Goal: Transaction & Acquisition: Purchase product/service

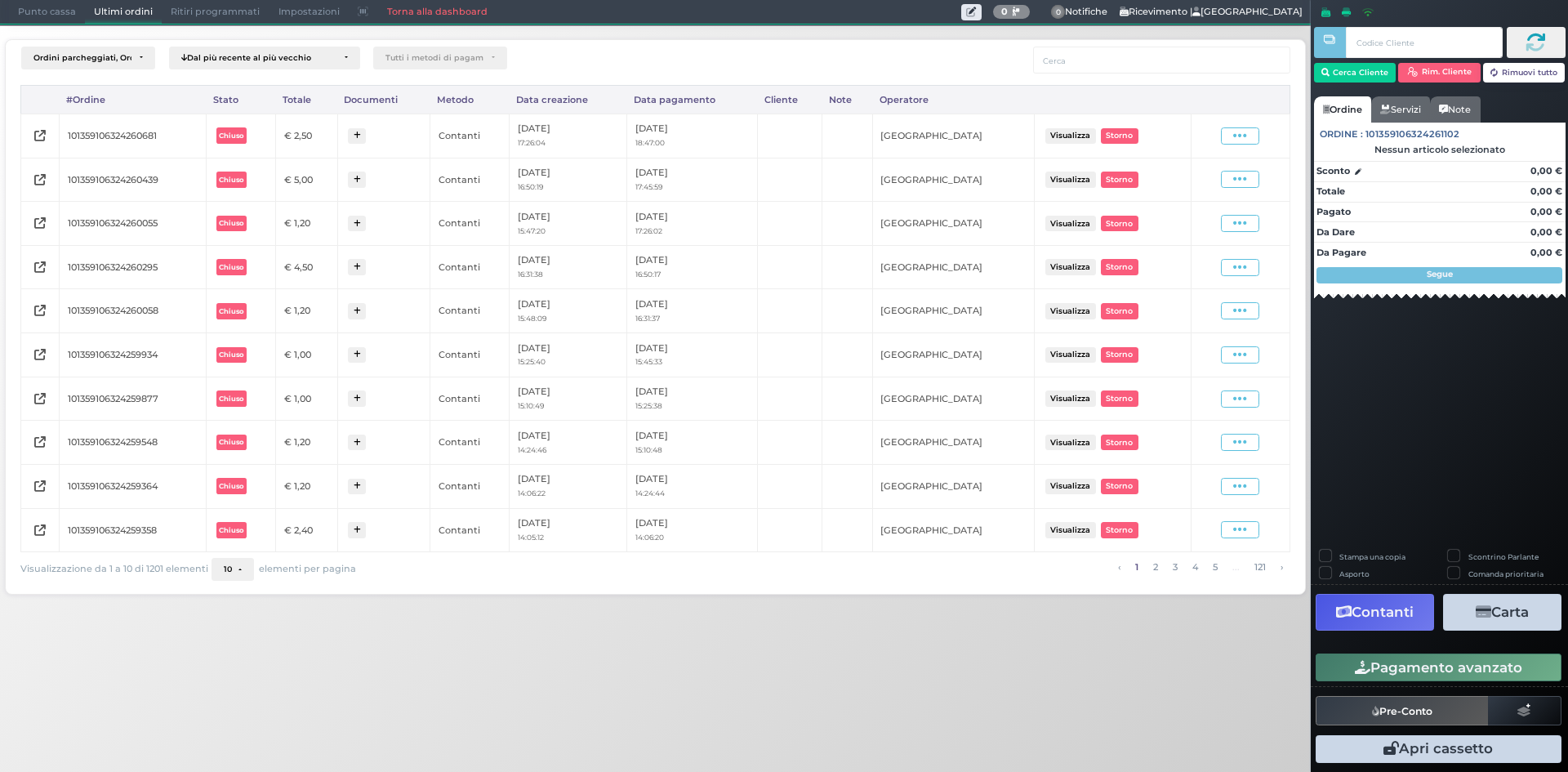
click at [45, 4] on span "Punto cassa" at bounding box center [46, 13] width 76 height 23
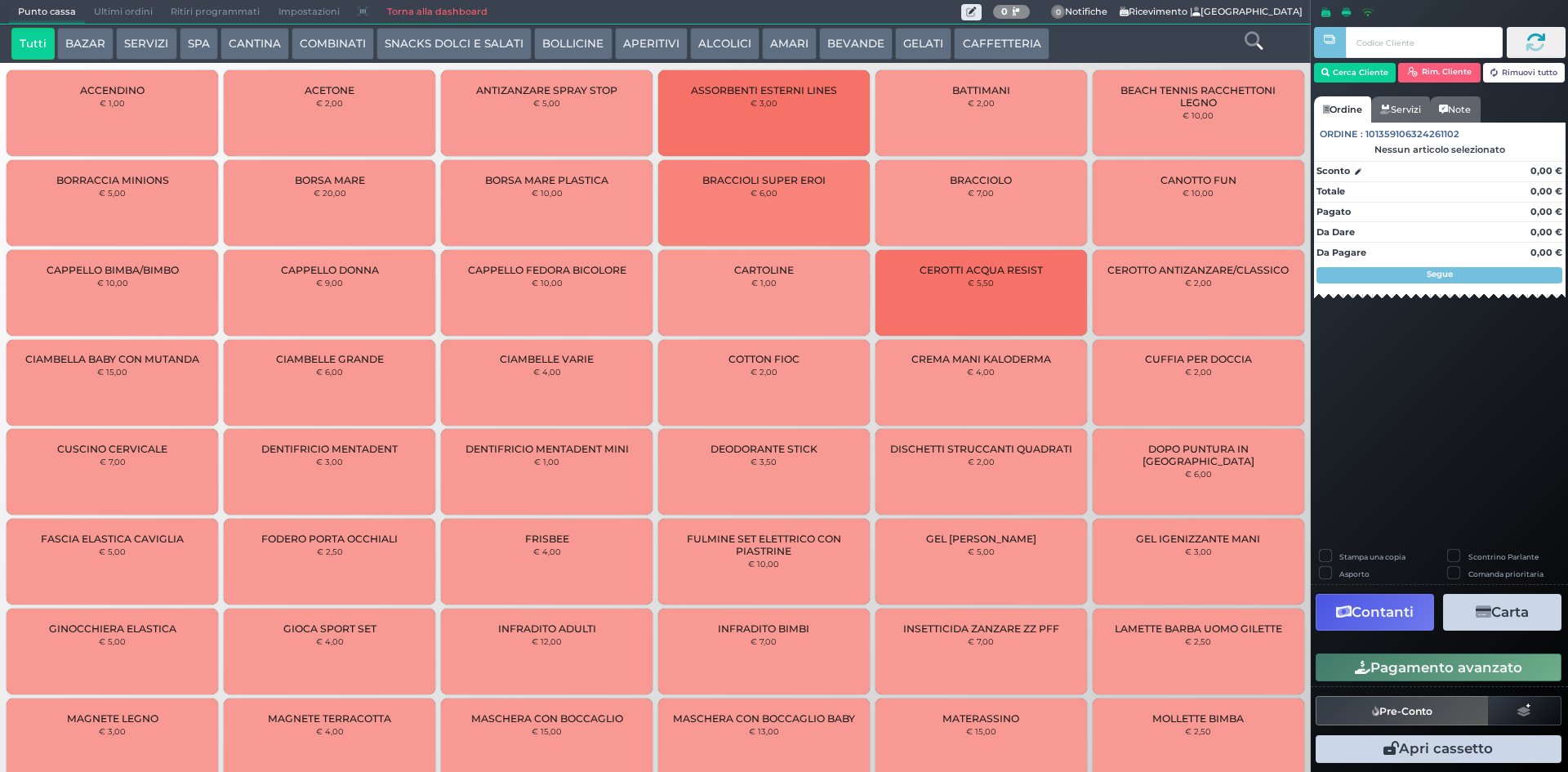
click at [1029, 41] on button "CAFFETTERIA" at bounding box center [1002, 44] width 95 height 33
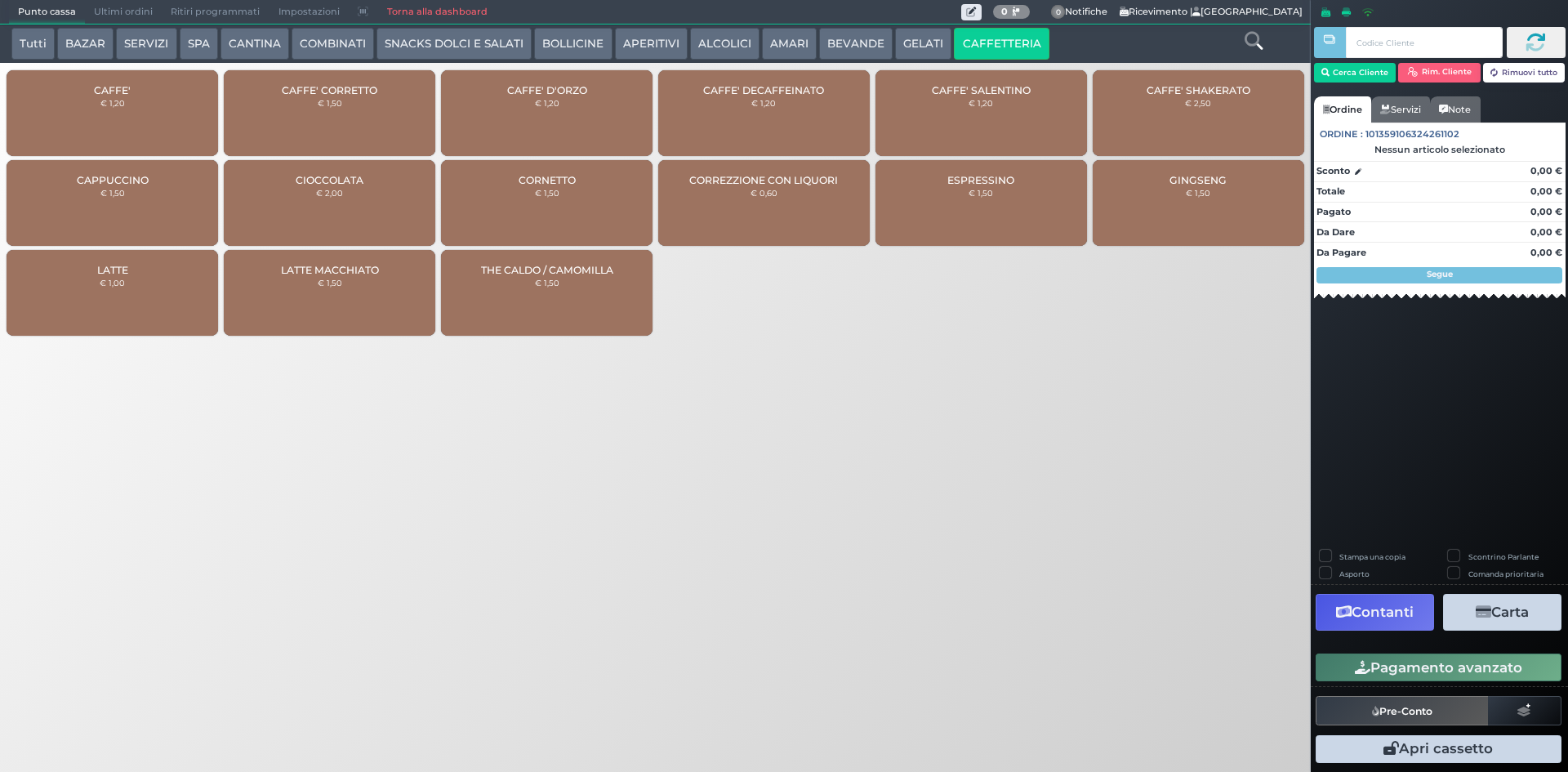
click at [145, 91] on div "CAFFE' € 1,20" at bounding box center [112, 113] width 212 height 86
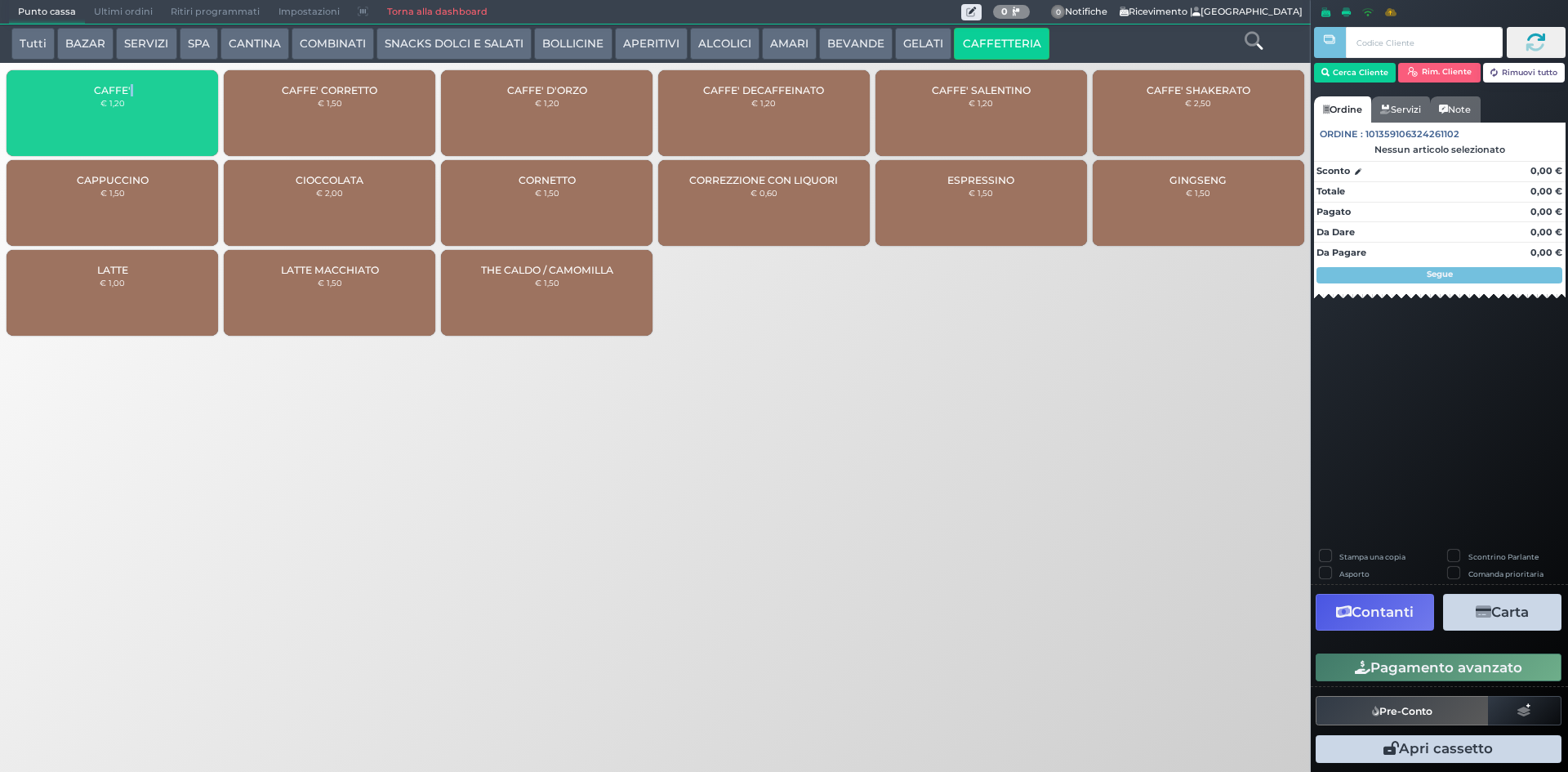
click at [144, 92] on div "CAFFE' € 1,20" at bounding box center [112, 113] width 212 height 86
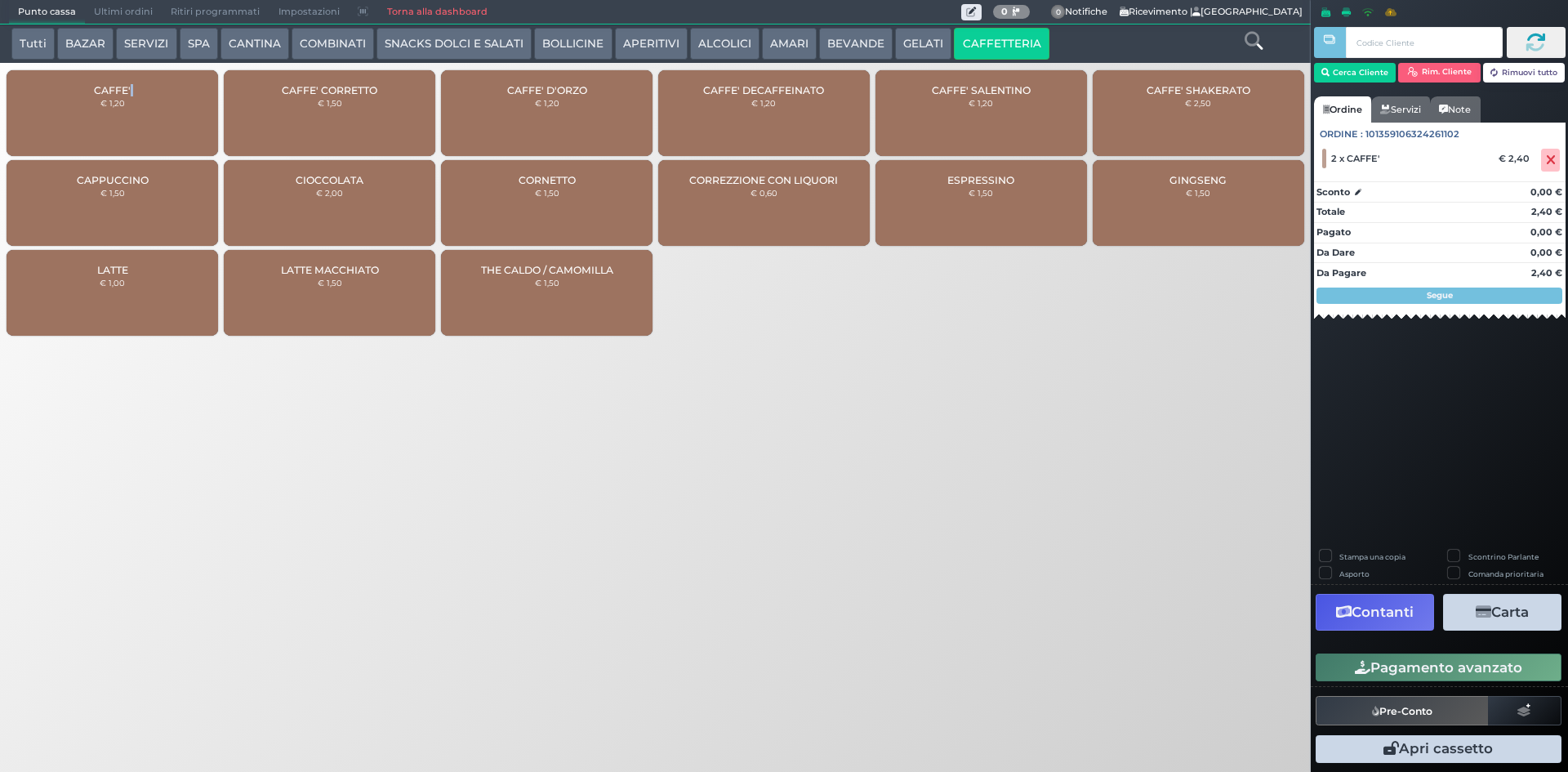
click at [1332, 663] on button "Pagamento avanzato" at bounding box center [1438, 667] width 246 height 28
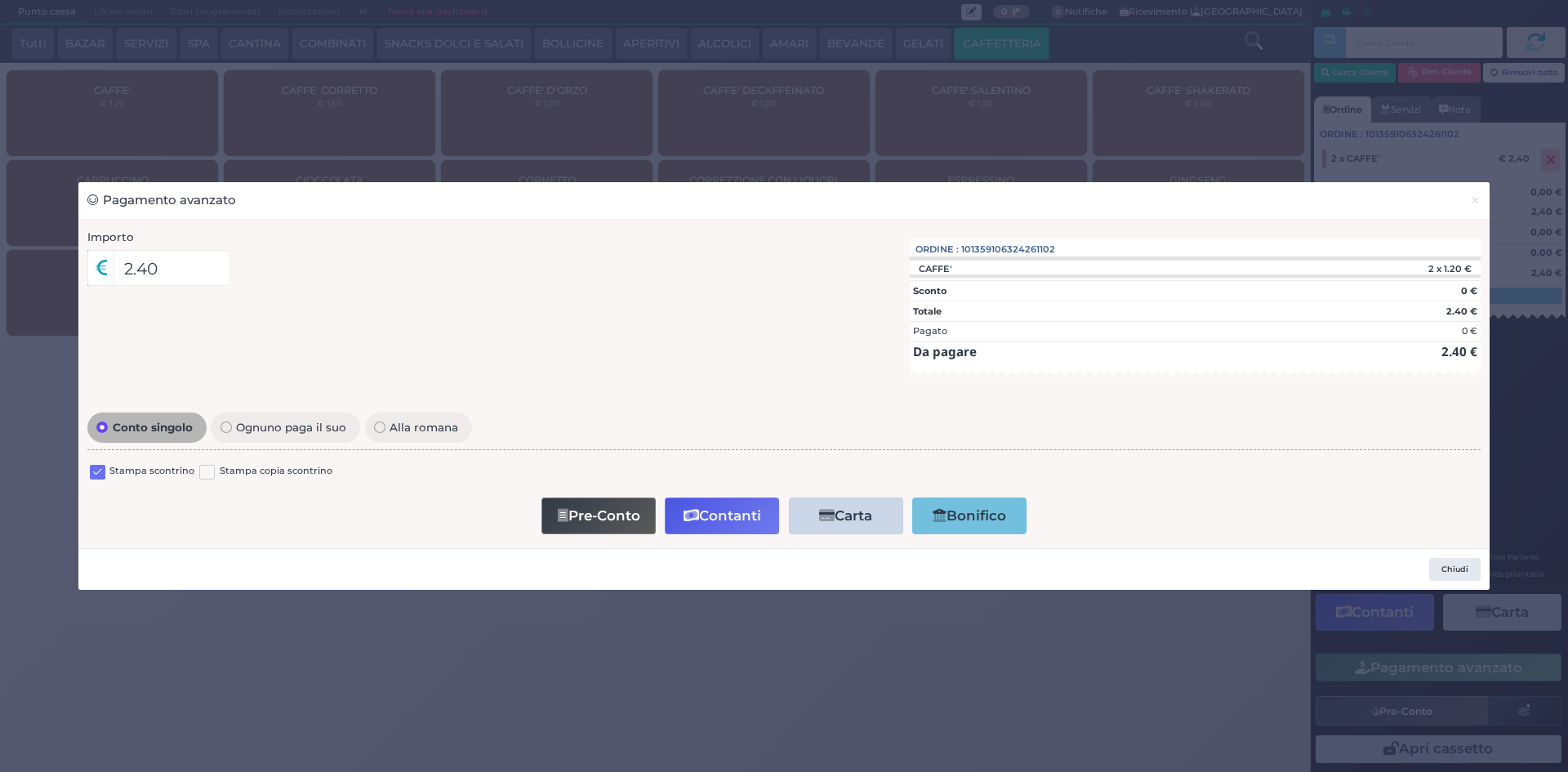
click at [96, 466] on label at bounding box center [97, 472] width 15 height 15
click at [0, 0] on input "checkbox" at bounding box center [0, 0] width 0 height 0
click at [692, 516] on icon "button" at bounding box center [691, 516] width 15 height 14
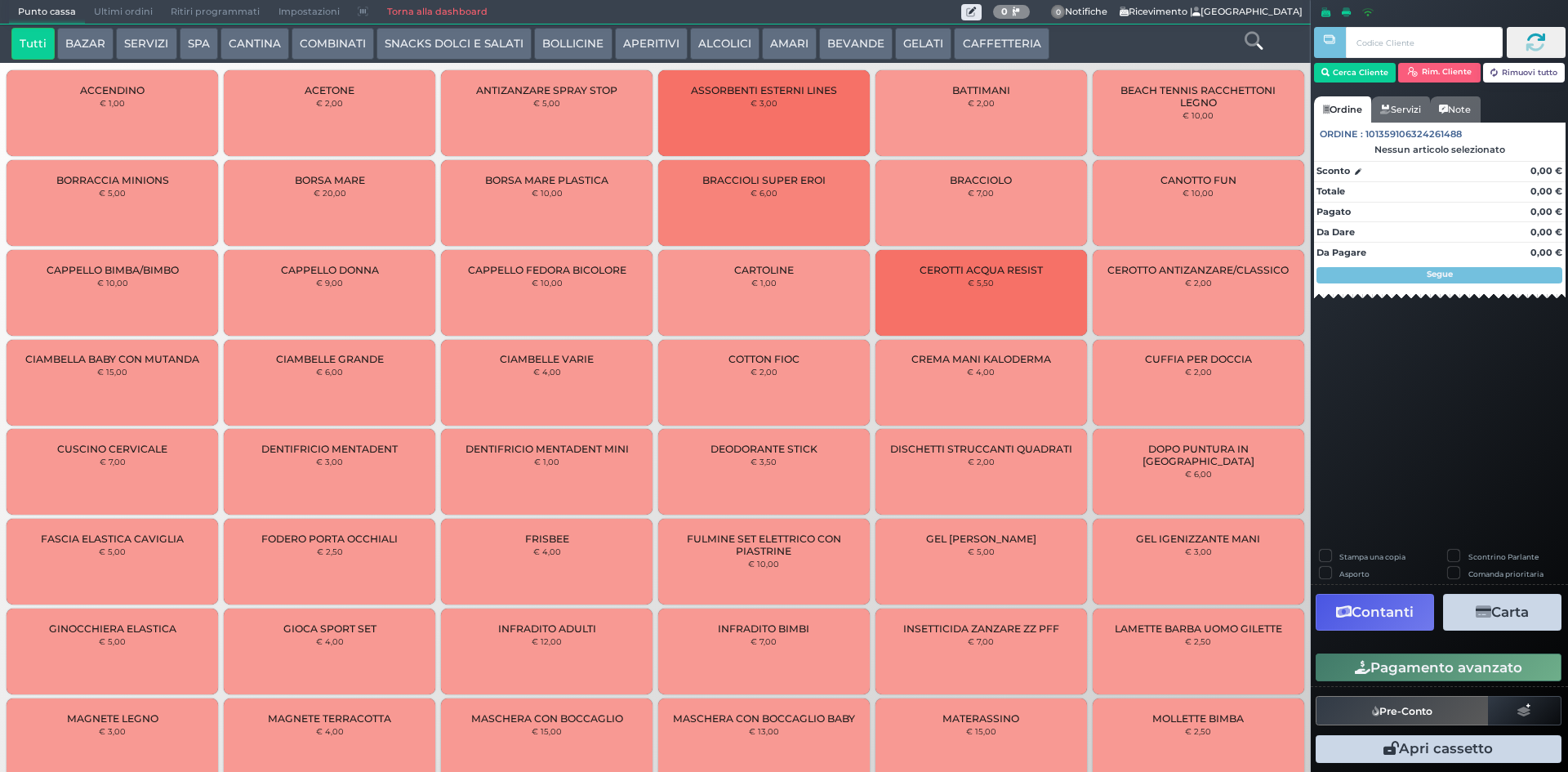
click at [111, 4] on span "Ultimi ordini" at bounding box center [123, 13] width 77 height 23
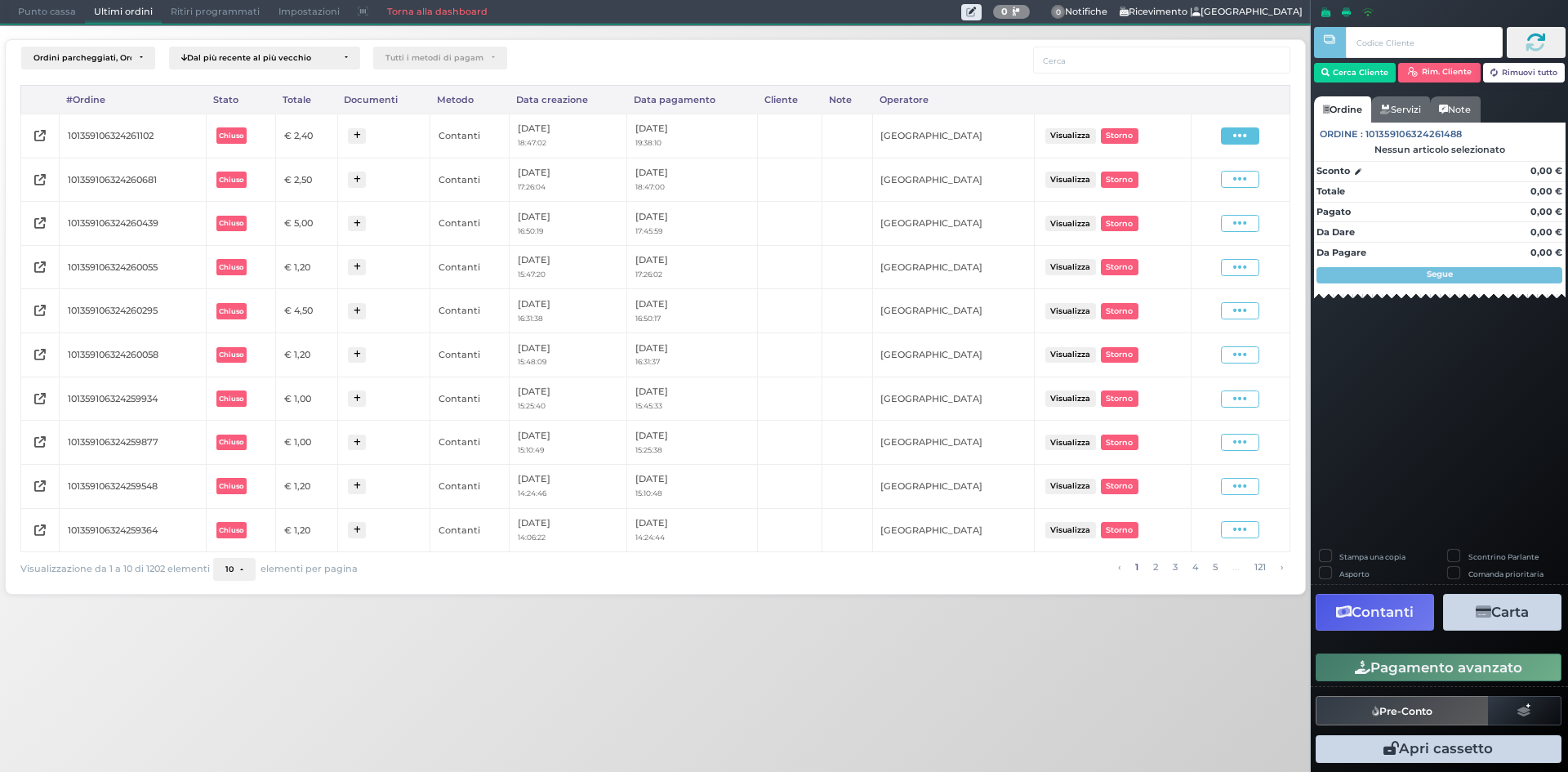
click at [1247, 141] on icon at bounding box center [1241, 136] width 14 height 15
click at [1216, 186] on span "Ristampa Pre-Conto" at bounding box center [1201, 182] width 67 height 28
click at [62, 17] on span "Punto cassa" at bounding box center [46, 13] width 76 height 23
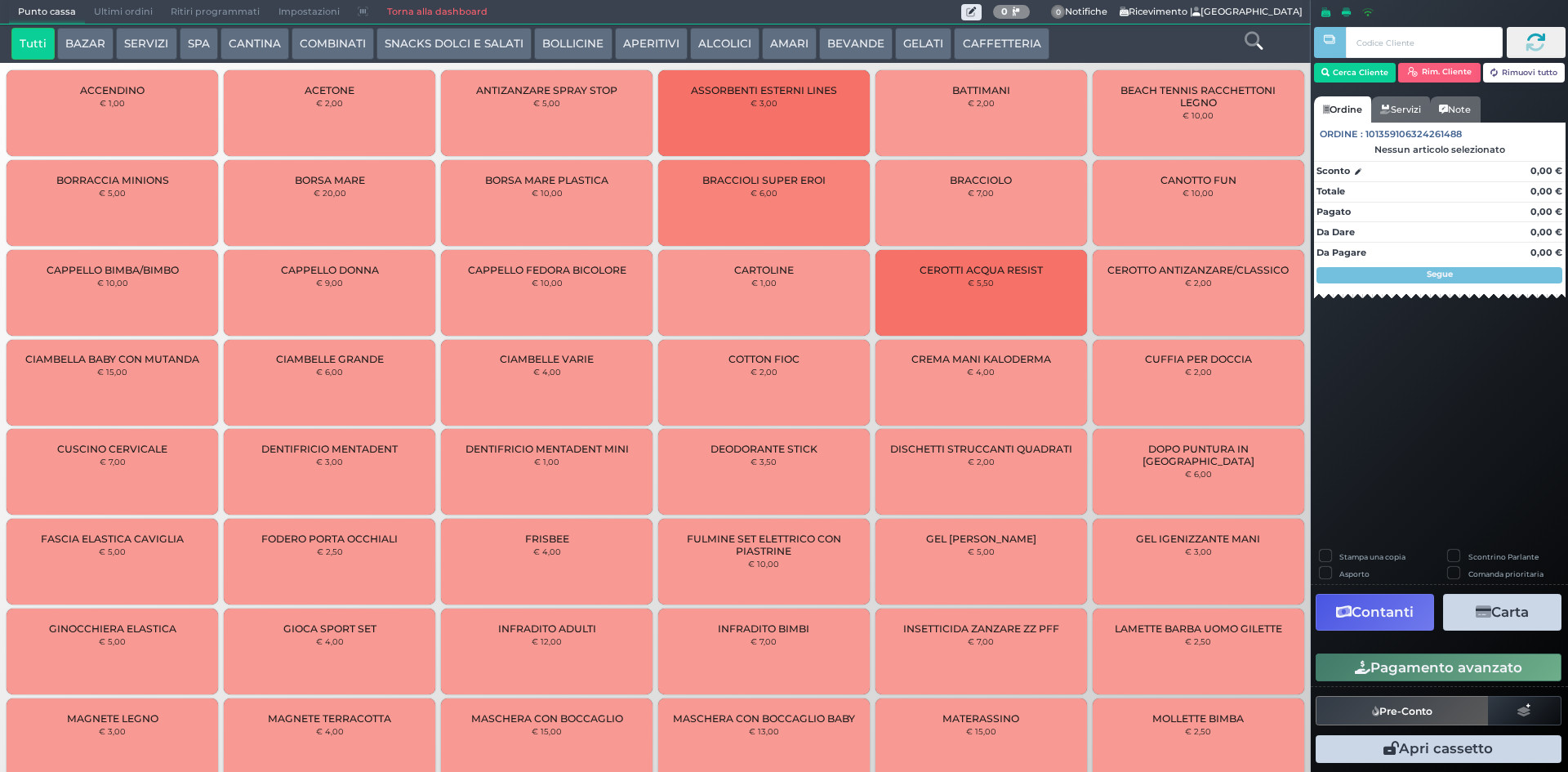
click at [998, 38] on button "CAFFETTERIA" at bounding box center [1002, 44] width 95 height 33
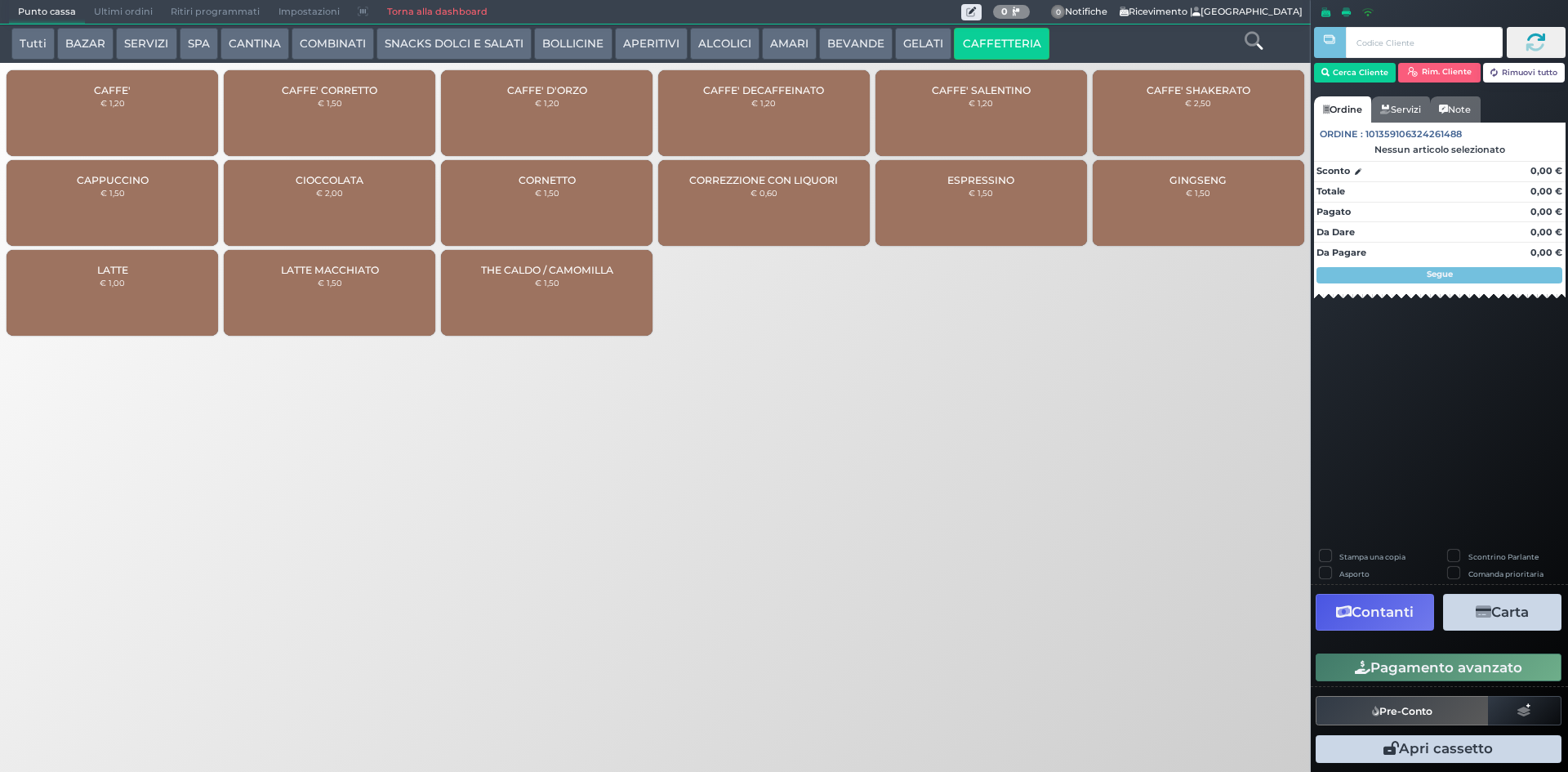
click at [53, 123] on div "CAFFE' € 1,20" at bounding box center [112, 113] width 212 height 86
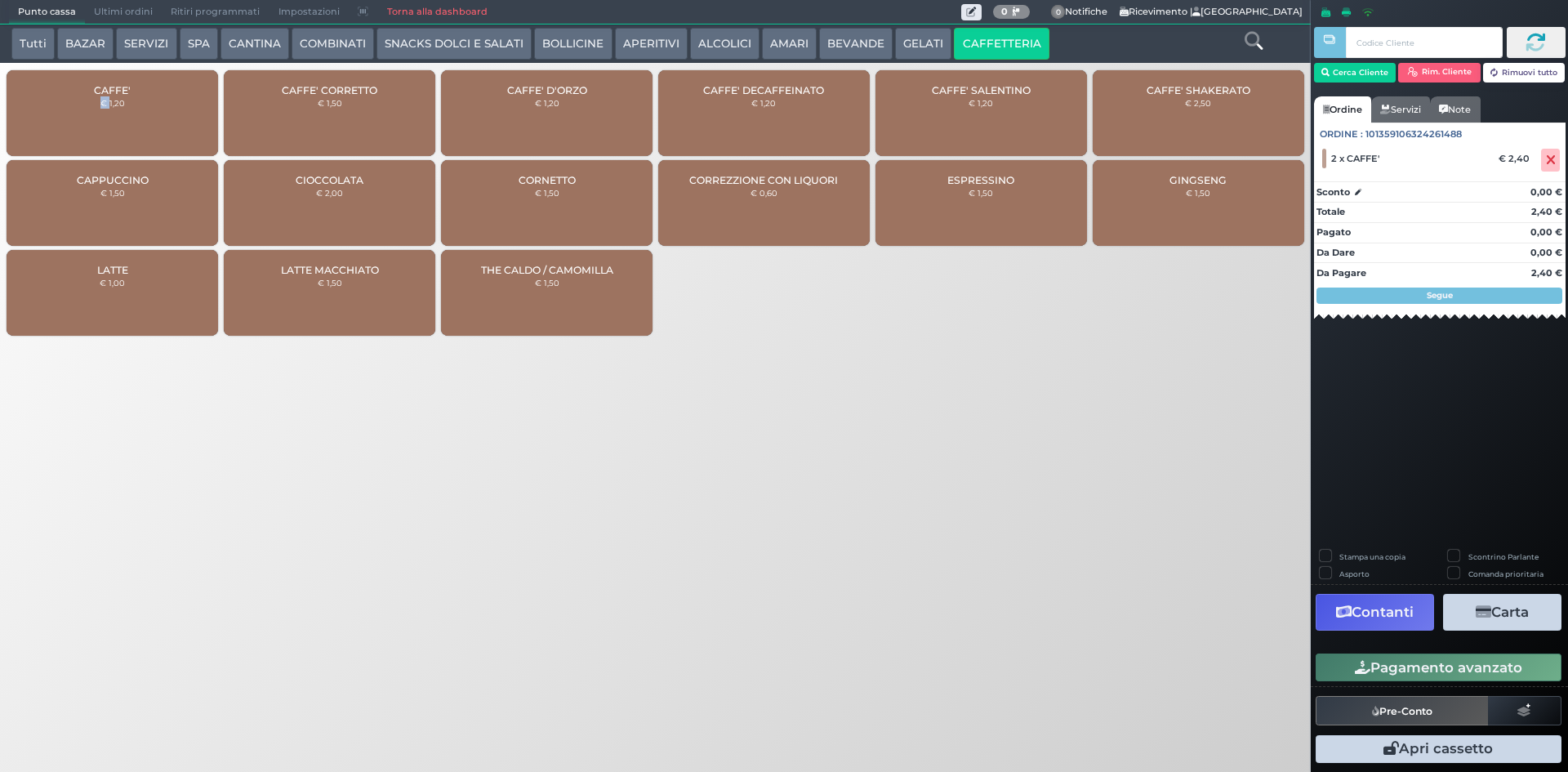
drag, startPoint x: 1406, startPoint y: 659, endPoint x: 1387, endPoint y: 657, distance: 19.1
click at [1405, 659] on button "Pagamento avanzato" at bounding box center [1438, 667] width 246 height 28
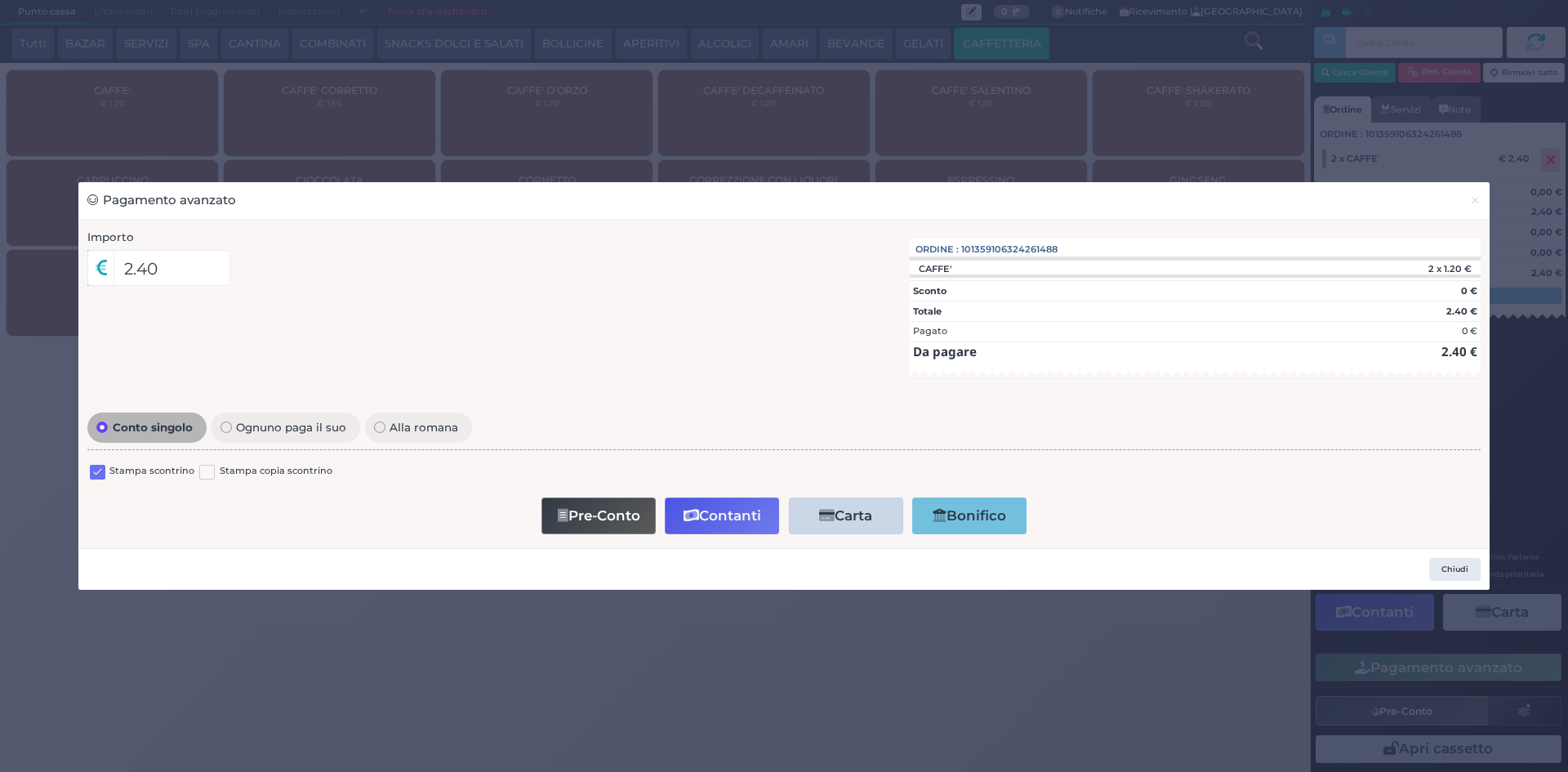
click at [87, 467] on div "Conto singolo Ognuno paga il suo Alla romana Stampa scontrino Stampa copia scon…" at bounding box center [784, 474] width 1411 height 130
click at [90, 467] on label at bounding box center [97, 472] width 15 height 15
click at [0, 0] on input "checkbox" at bounding box center [0, 0] width 0 height 0
click at [739, 533] on button "Contanti" at bounding box center [722, 516] width 114 height 37
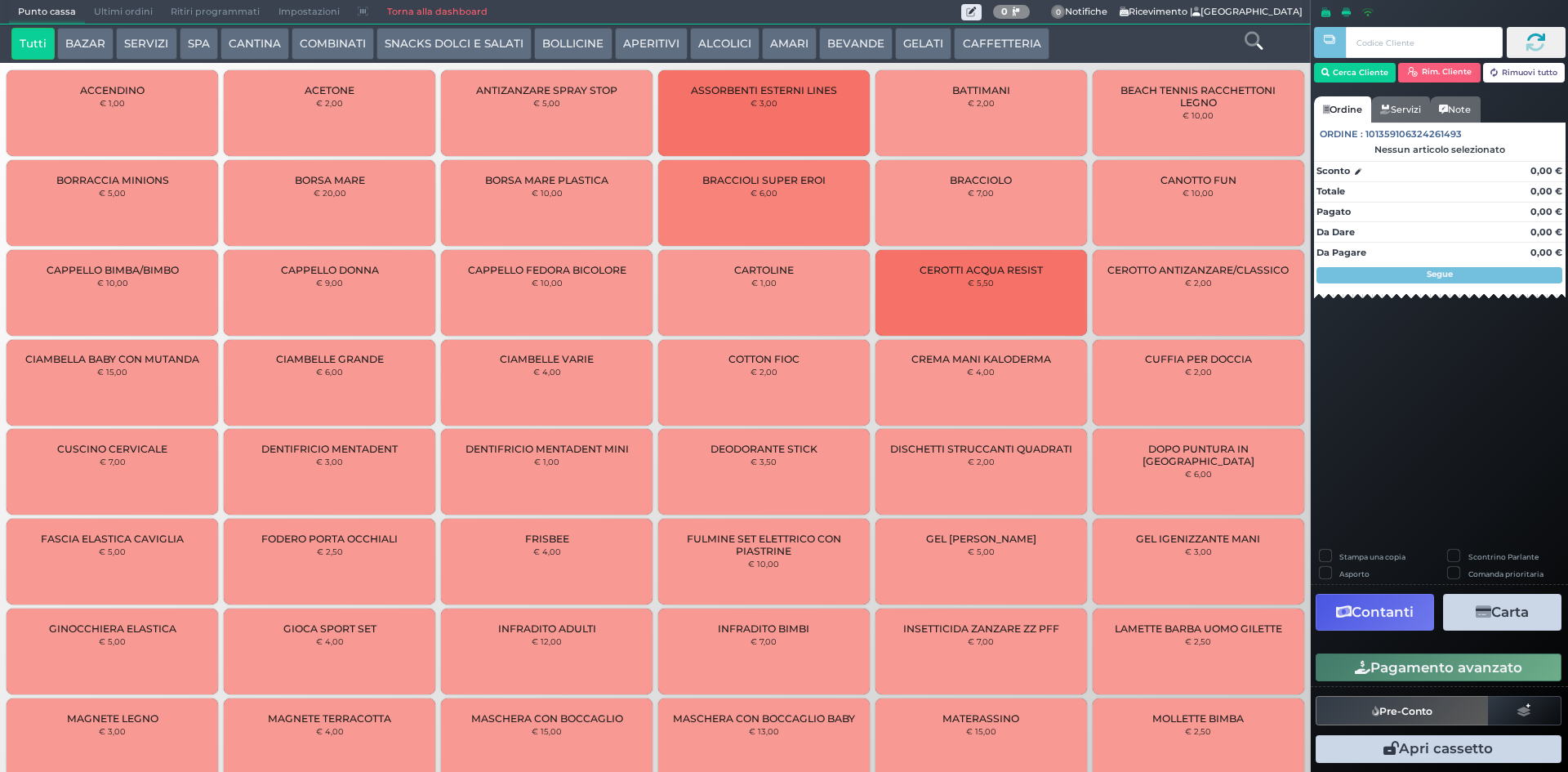
click at [110, 3] on span "Ultimi ordini" at bounding box center [123, 13] width 77 height 23
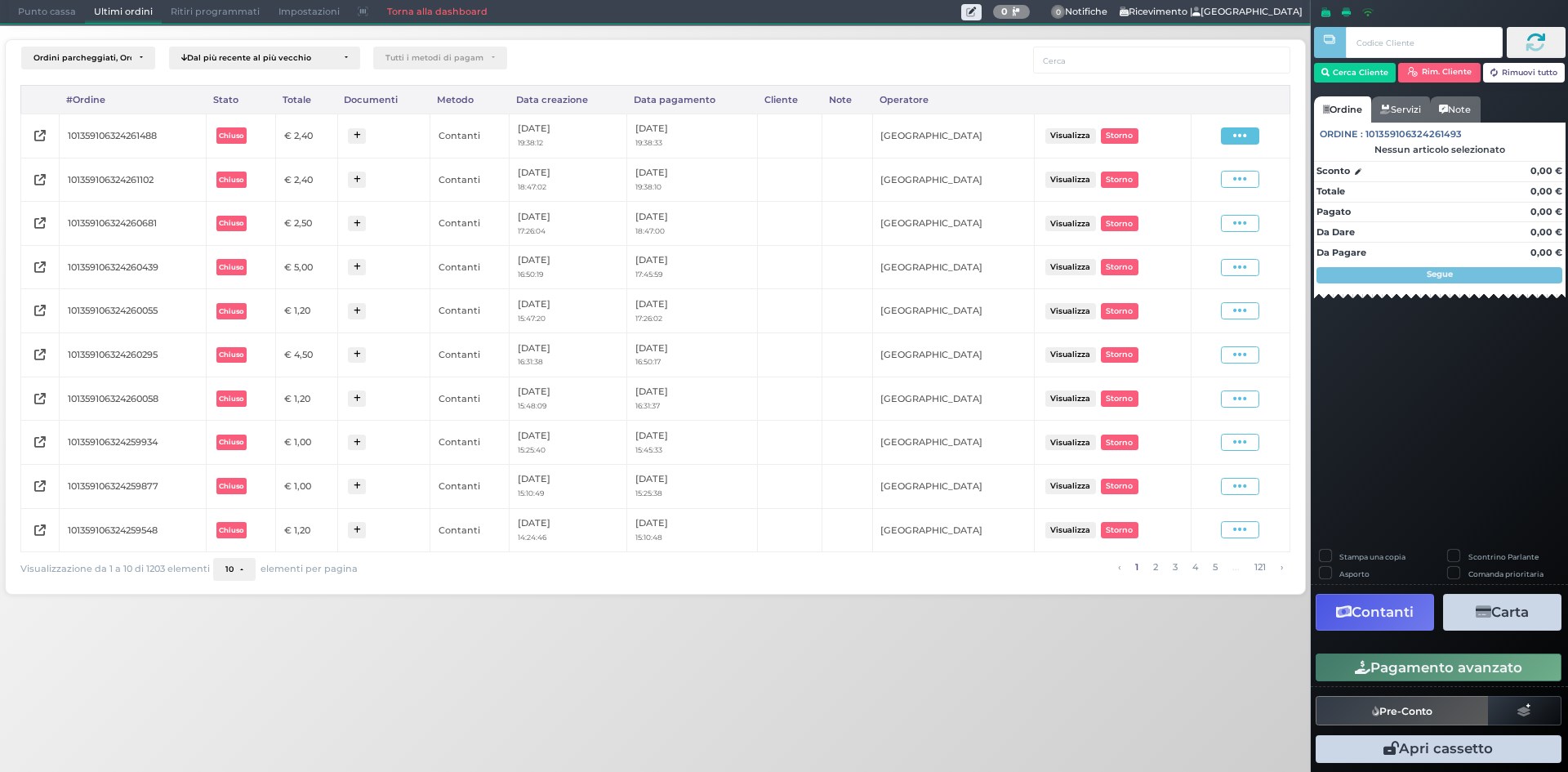
click at [1254, 138] on span at bounding box center [1240, 136] width 38 height 17
click at [1205, 177] on span "Ristampa Pre-Conto" at bounding box center [1201, 182] width 67 height 28
click at [36, 4] on span "Punto cassa" at bounding box center [46, 13] width 76 height 23
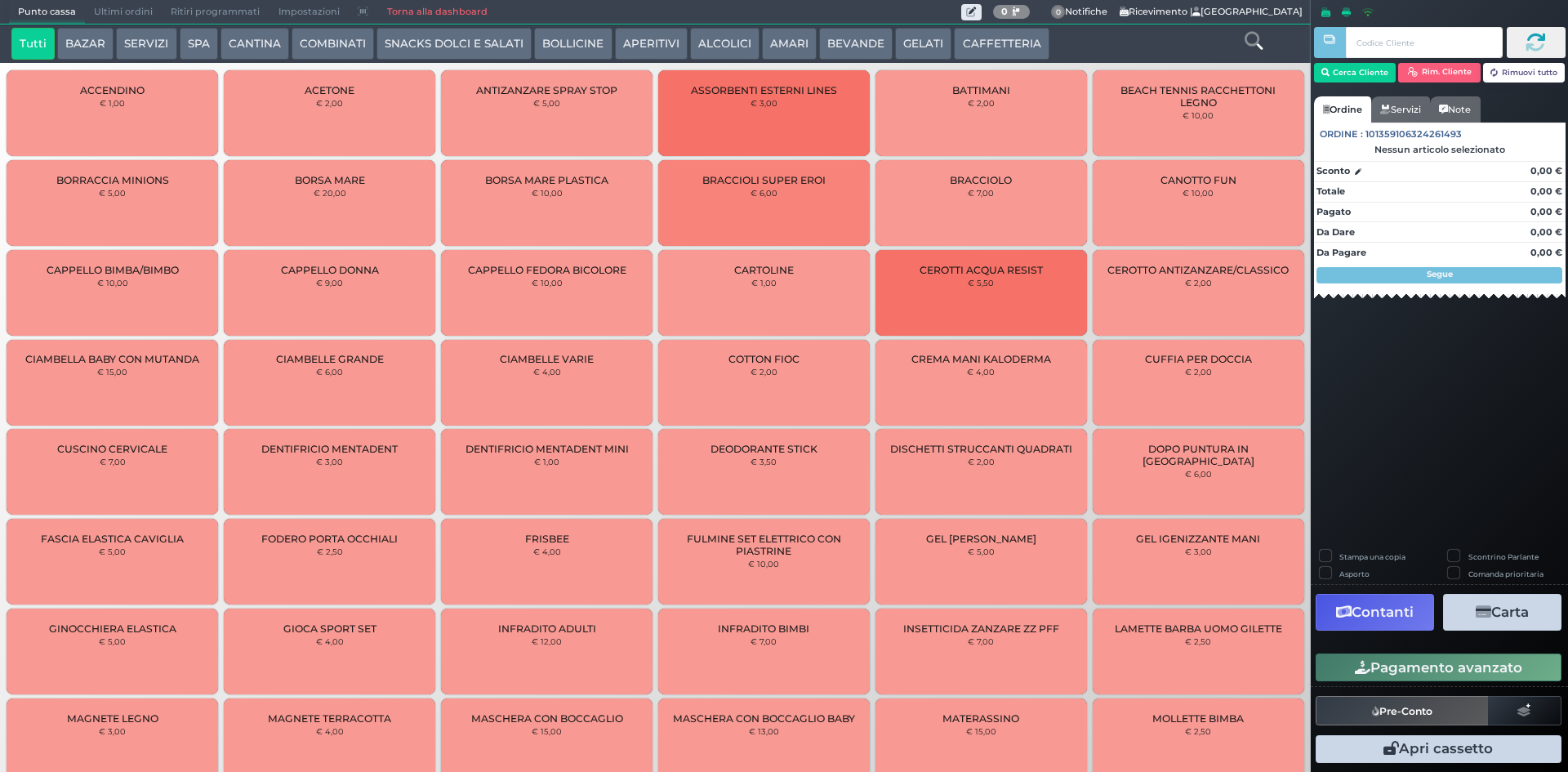
click at [985, 46] on button "CAFFETTERIA" at bounding box center [1002, 44] width 95 height 33
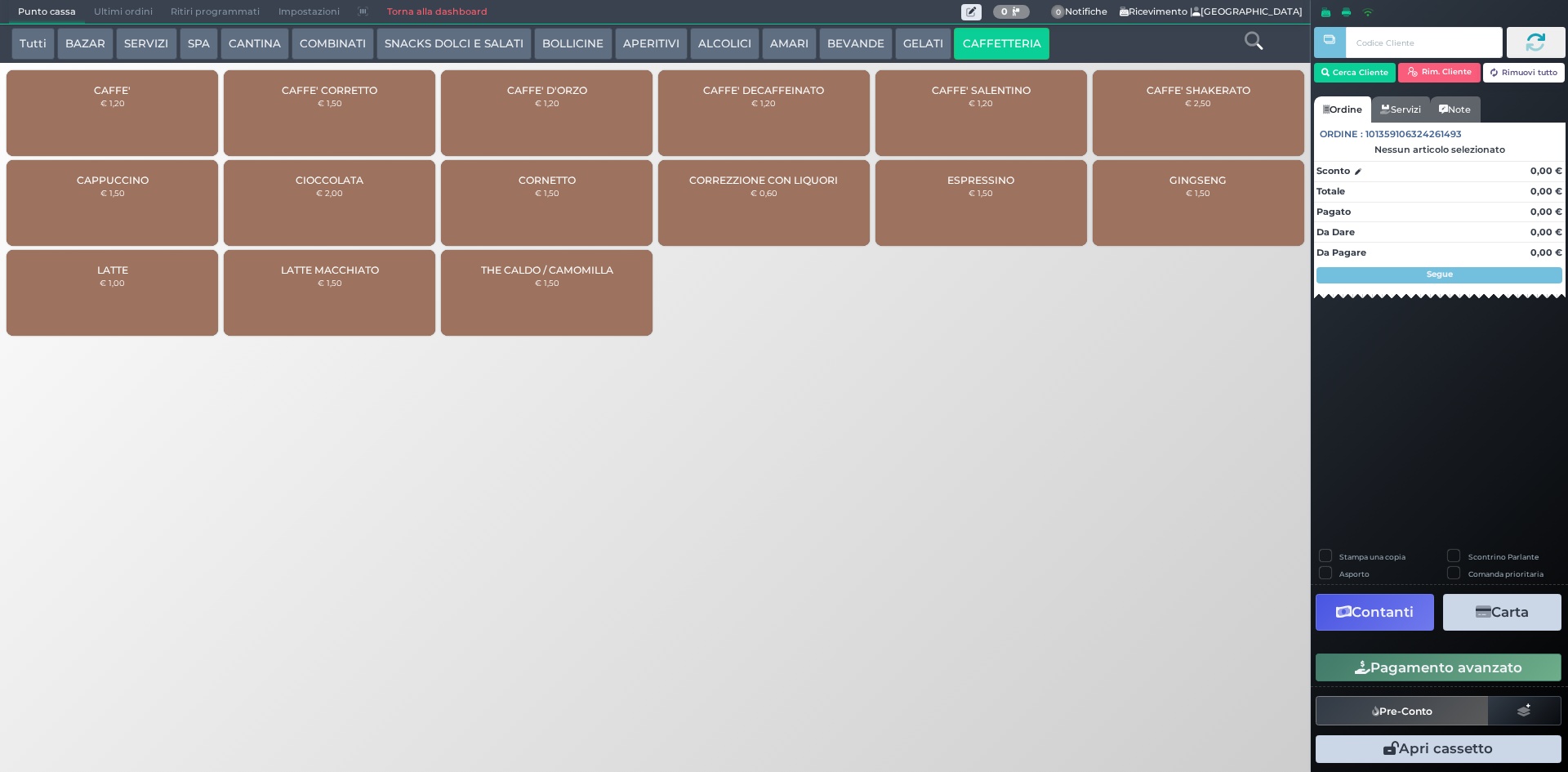
click at [111, 105] on small "€ 1,20" at bounding box center [112, 103] width 24 height 10
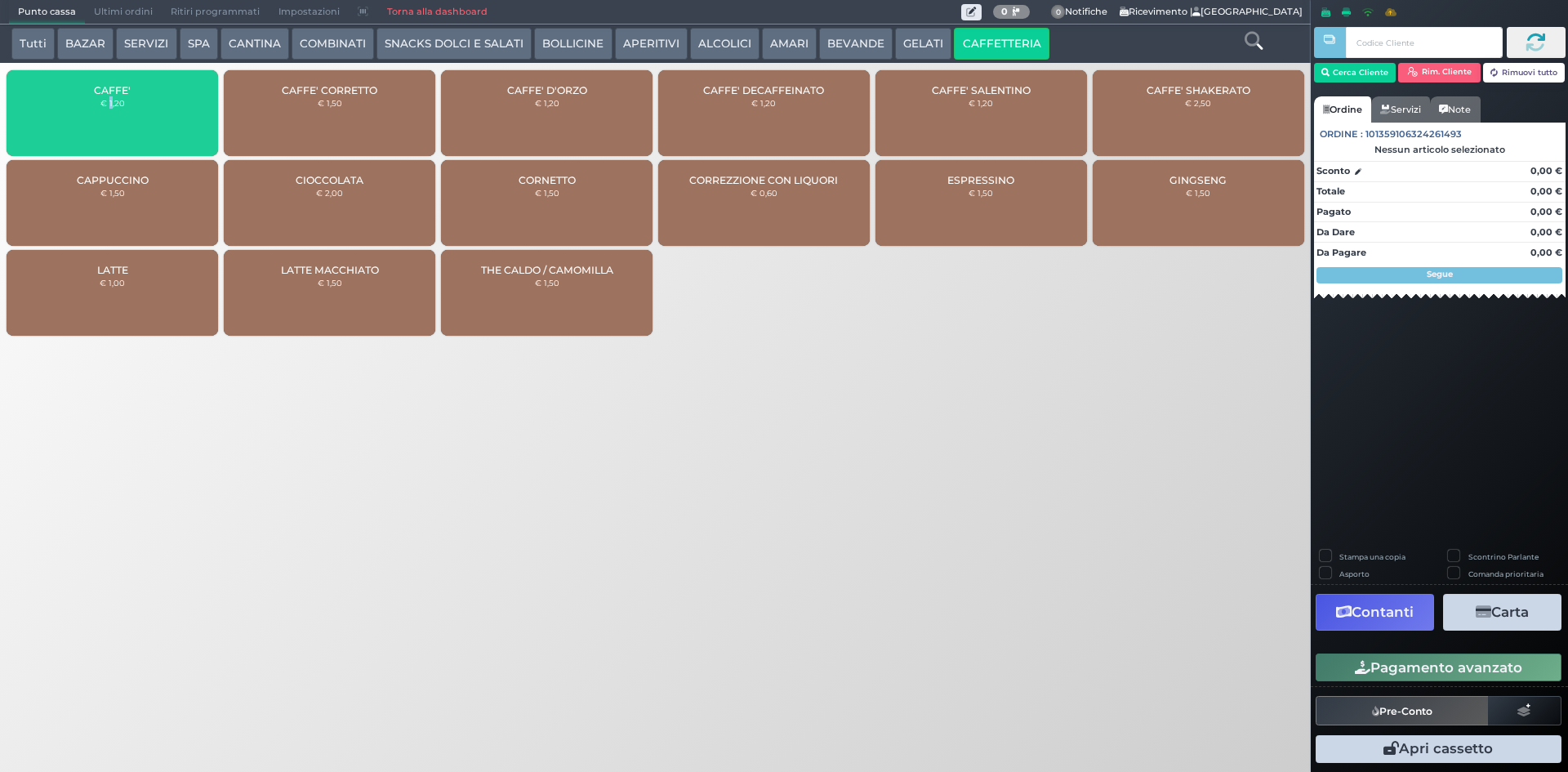
click at [111, 105] on small "€ 1,20" at bounding box center [112, 103] width 24 height 10
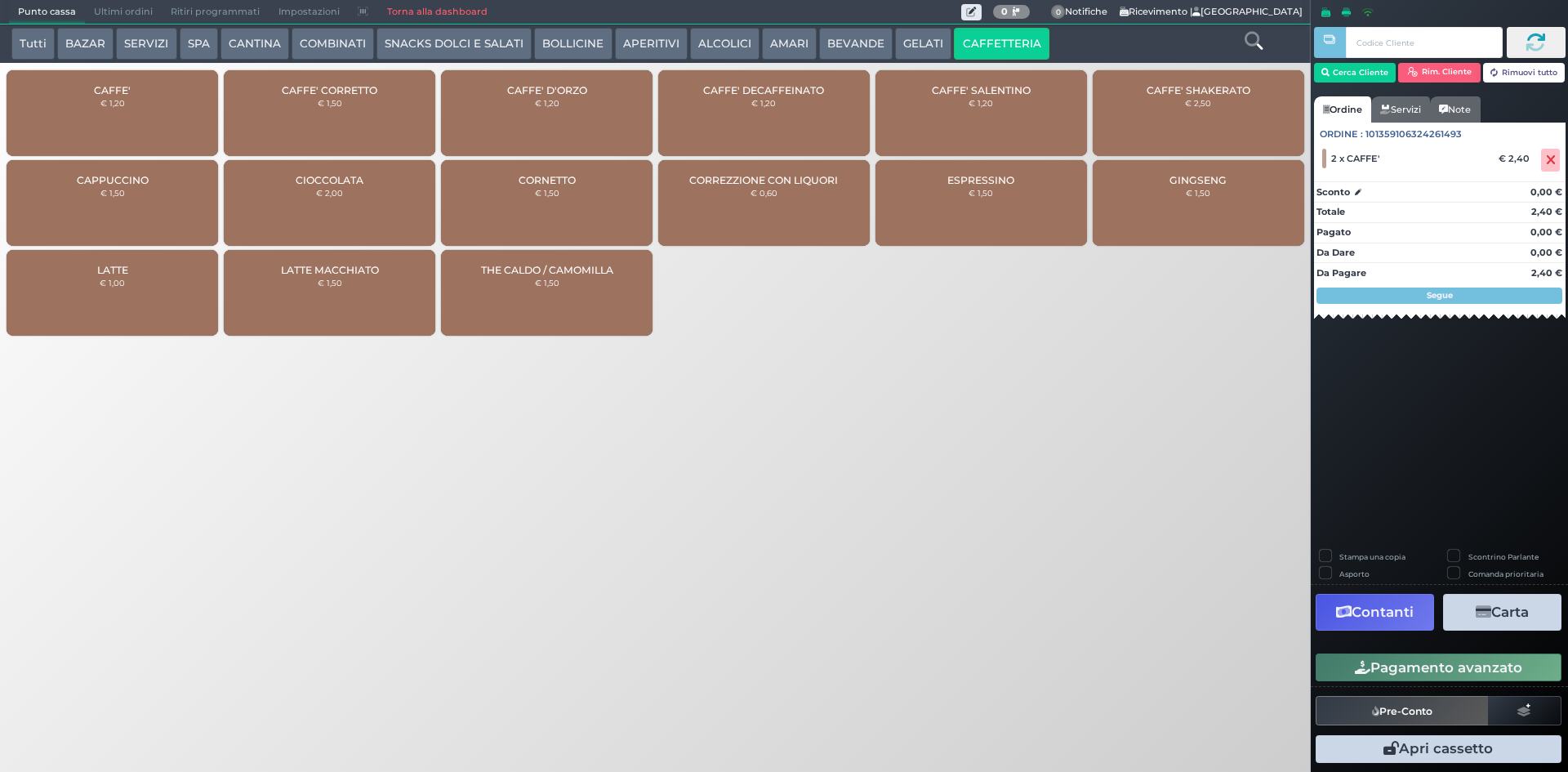
drag, startPoint x: 1386, startPoint y: 634, endPoint x: 1380, endPoint y: 648, distance: 15.2
click at [1381, 646] on div "Stampa una copia Scontrino Parlante Asporto Comanda prioritaria Contanti Carta …" at bounding box center [1439, 659] width 257 height 218
click at [1384, 661] on button "Pagamento avanzato" at bounding box center [1438, 667] width 246 height 28
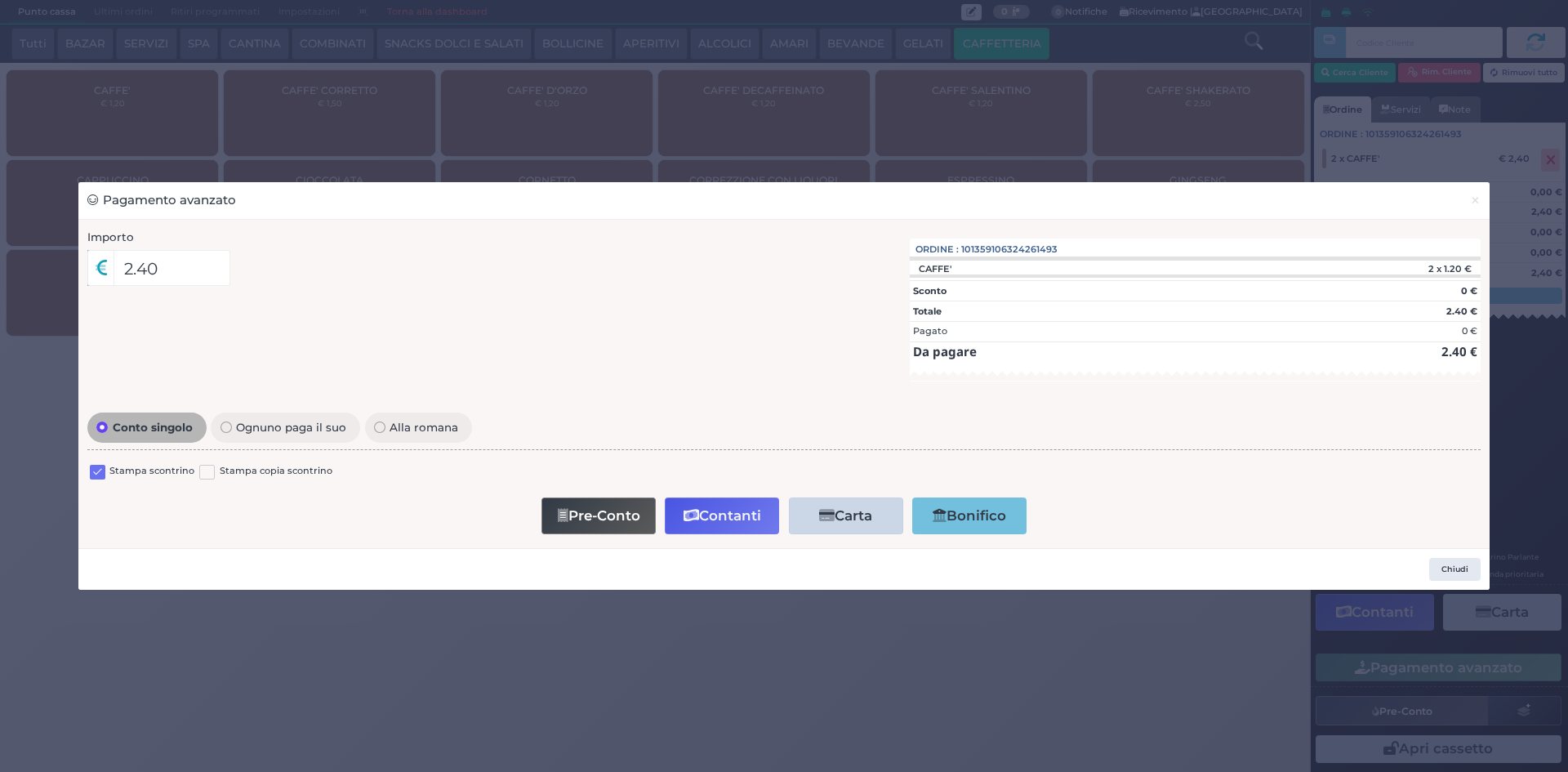
click at [100, 466] on label at bounding box center [97, 472] width 15 height 15
click at [0, 0] on input "checkbox" at bounding box center [0, 0] width 0 height 0
click at [693, 521] on icon "button" at bounding box center [691, 516] width 15 height 14
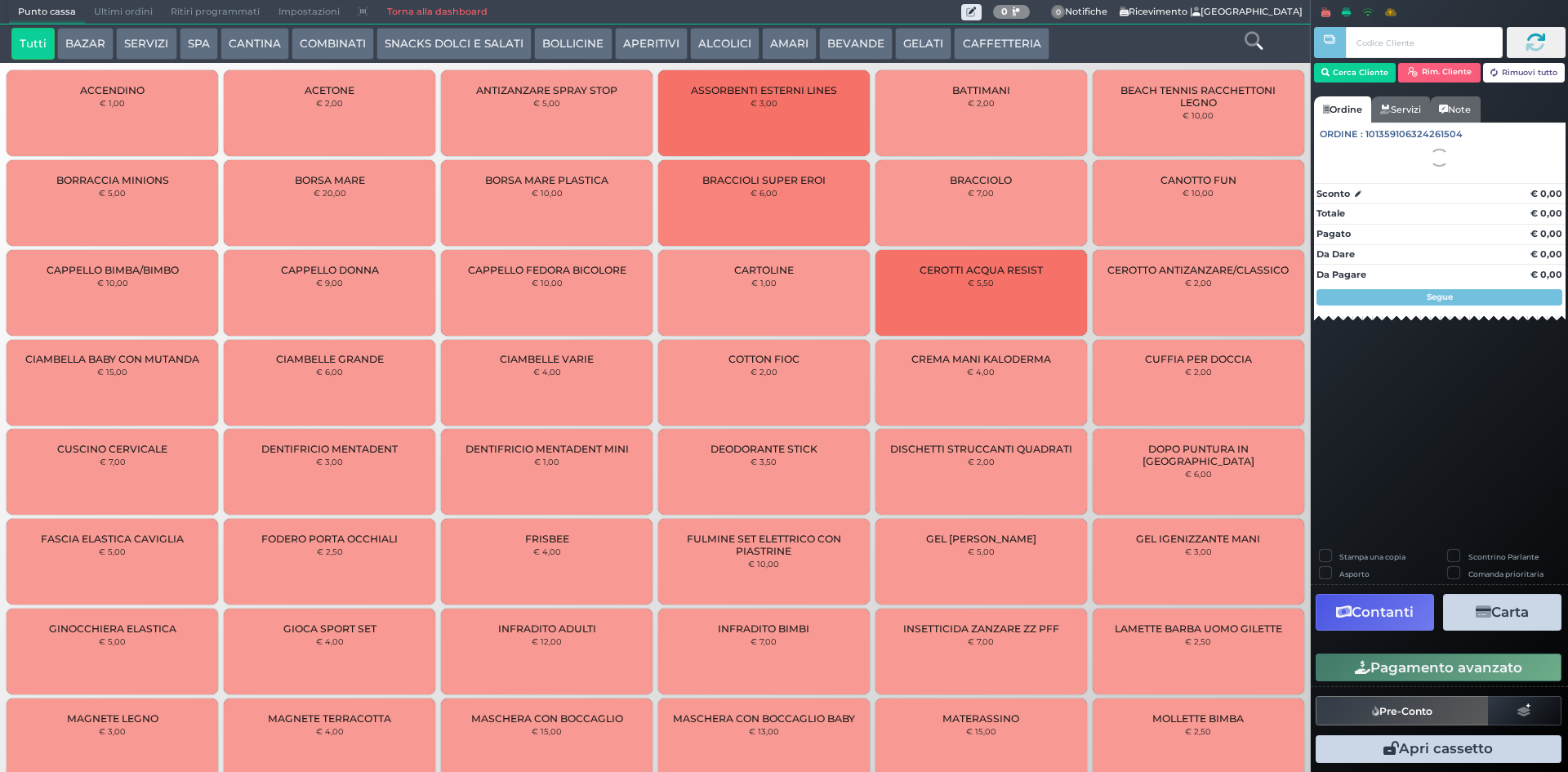
click at [112, 13] on span "Ultimi ordini" at bounding box center [123, 13] width 77 height 23
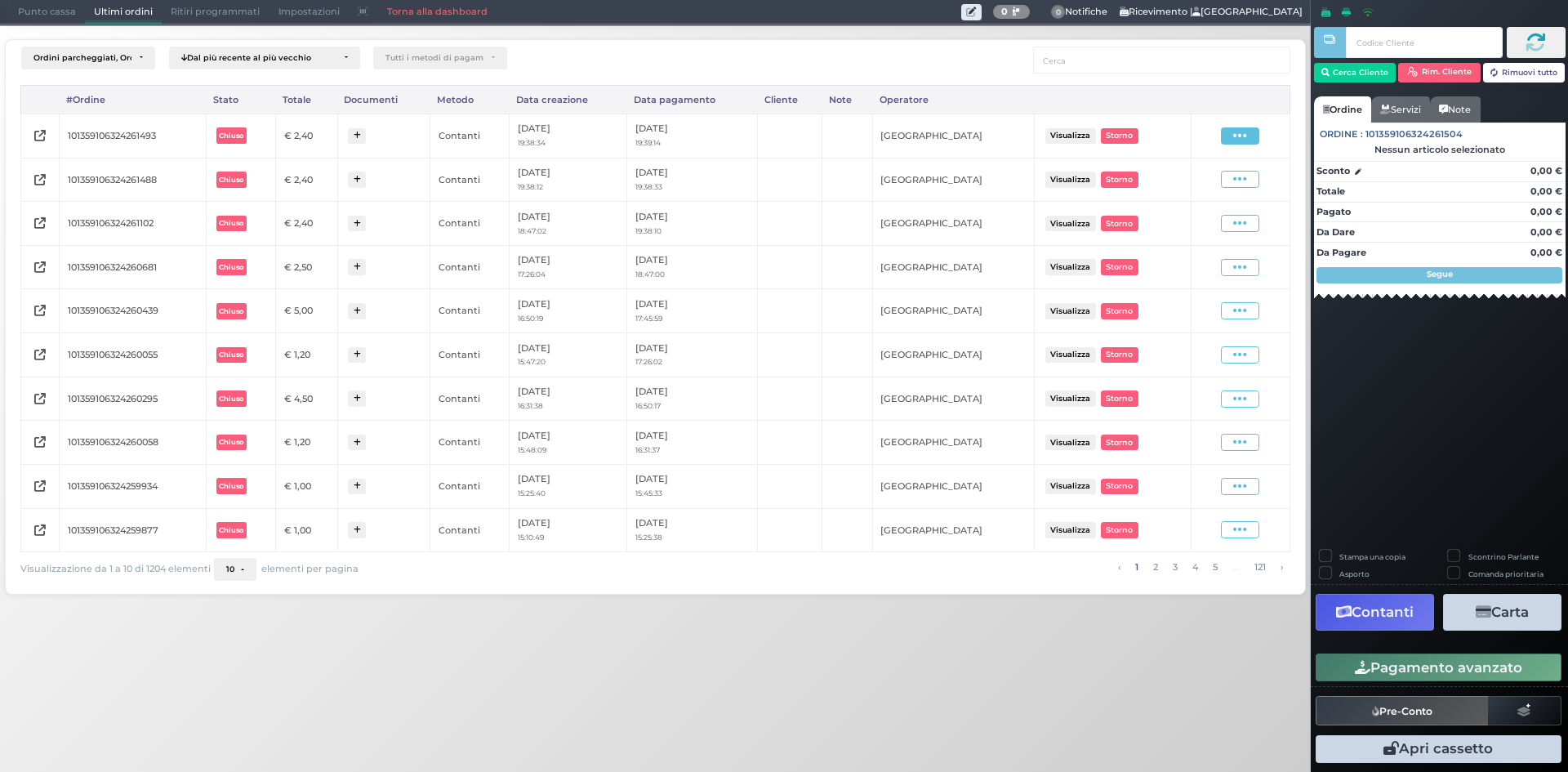
click at [1257, 134] on span at bounding box center [1240, 136] width 38 height 17
click at [1199, 182] on span "Ristampa Pre-Conto" at bounding box center [1201, 182] width 67 height 28
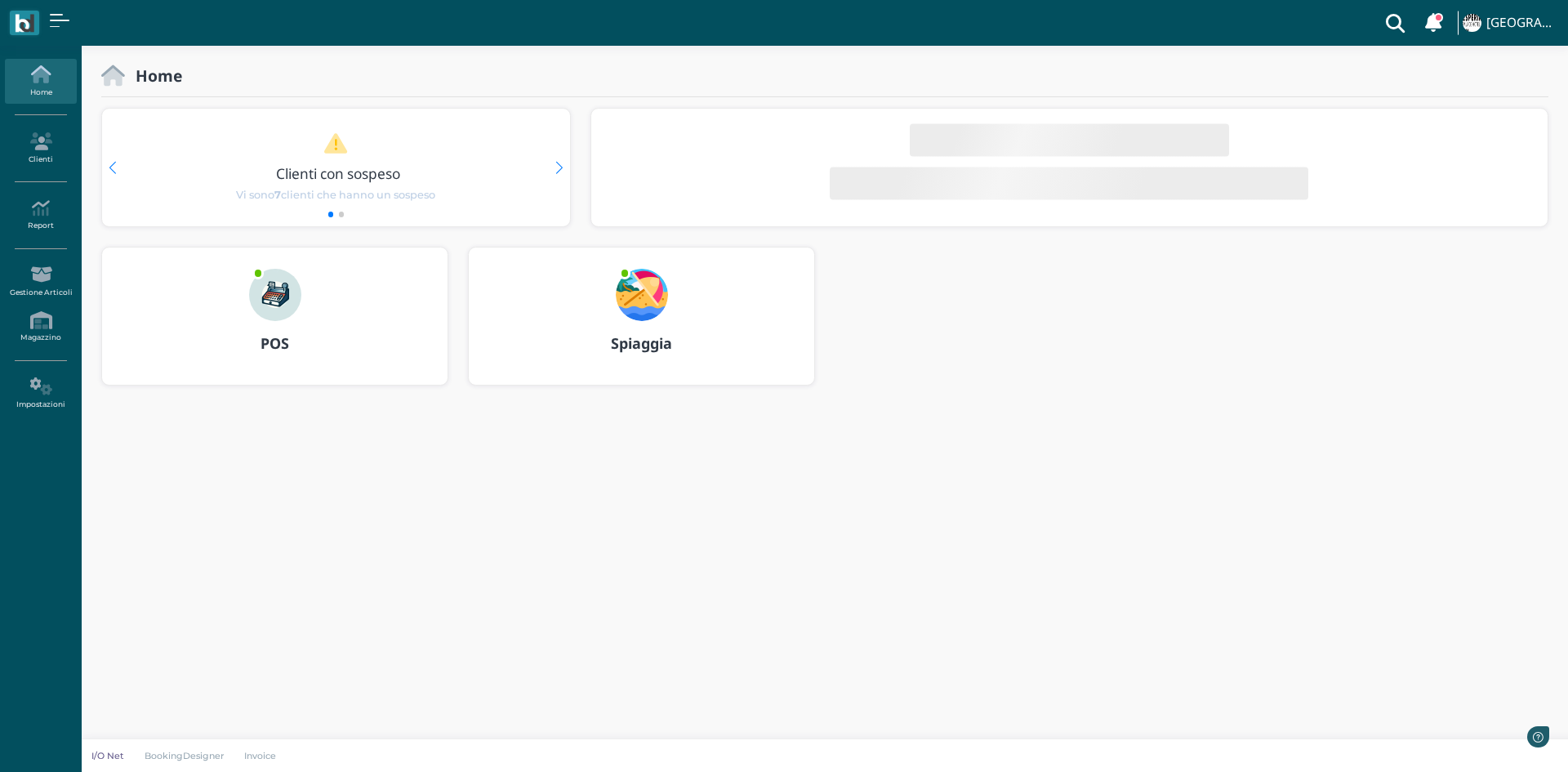
click at [281, 339] on b "POS" at bounding box center [275, 343] width 29 height 20
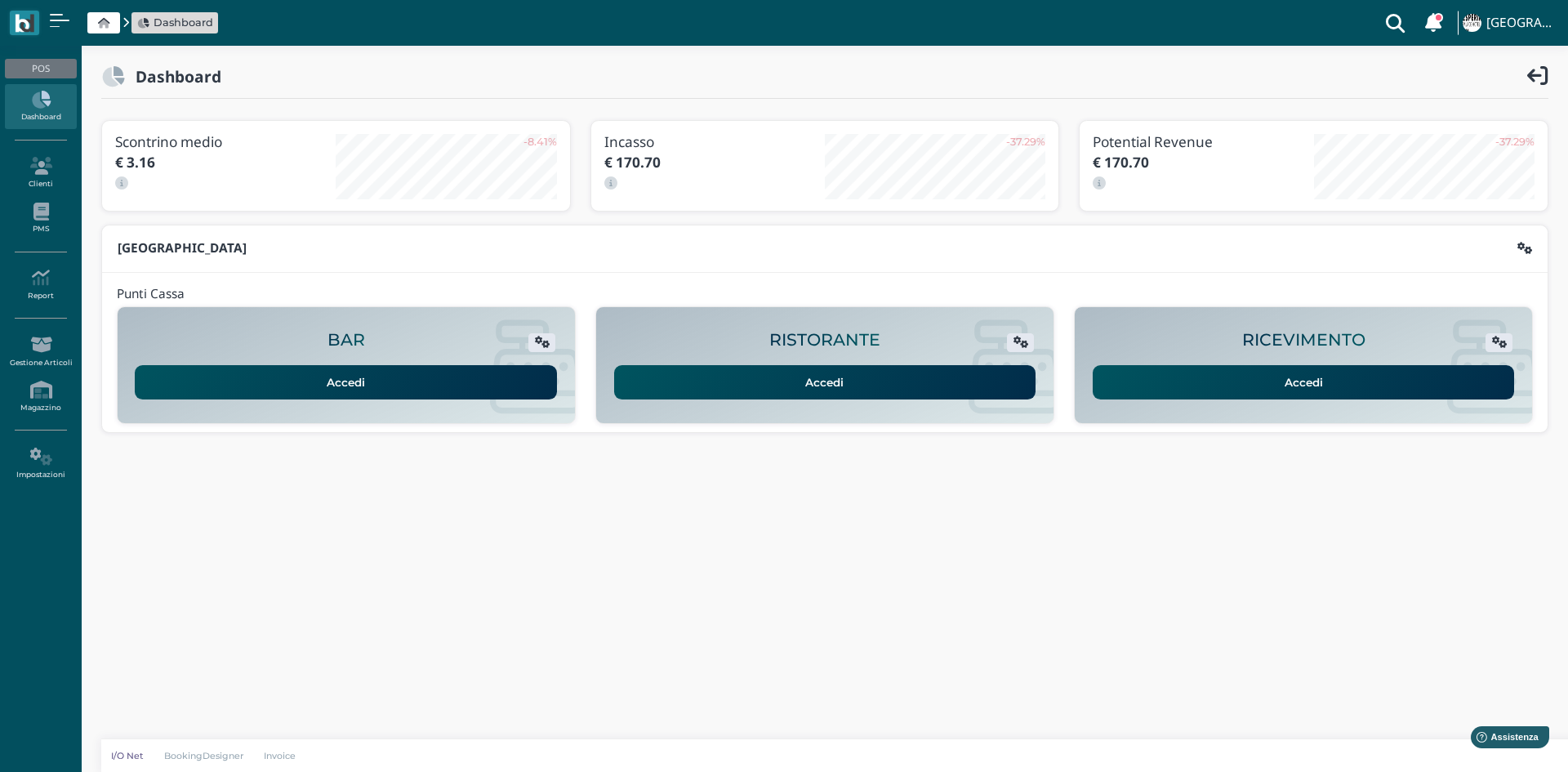
drag, startPoint x: 1263, startPoint y: 390, endPoint x: 1240, endPoint y: 377, distance: 26.4
click at [1262, 390] on link "Accedi" at bounding box center [1304, 382] width 423 height 34
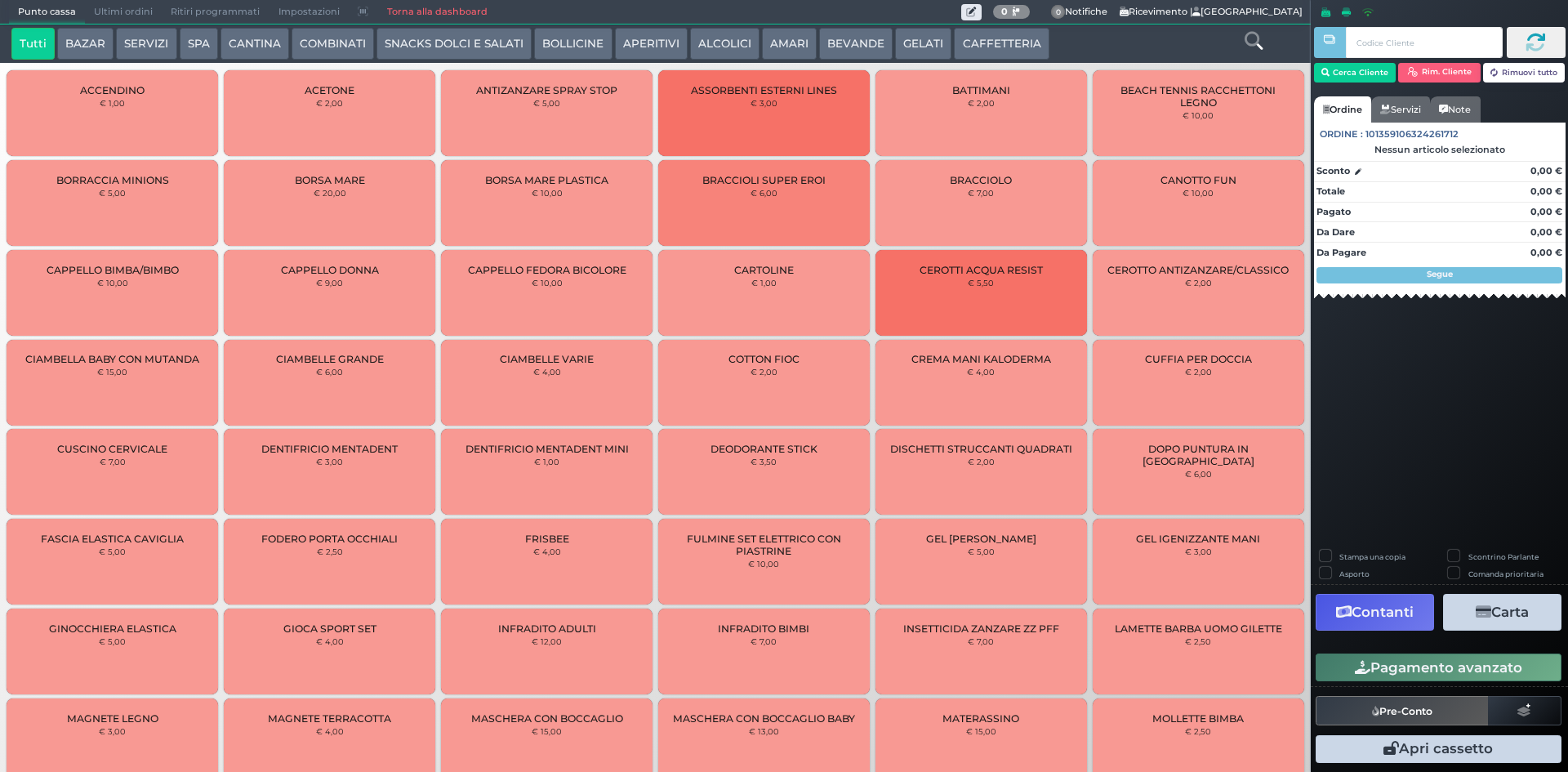
click at [986, 46] on button "CAFFETTERIA" at bounding box center [1002, 44] width 95 height 33
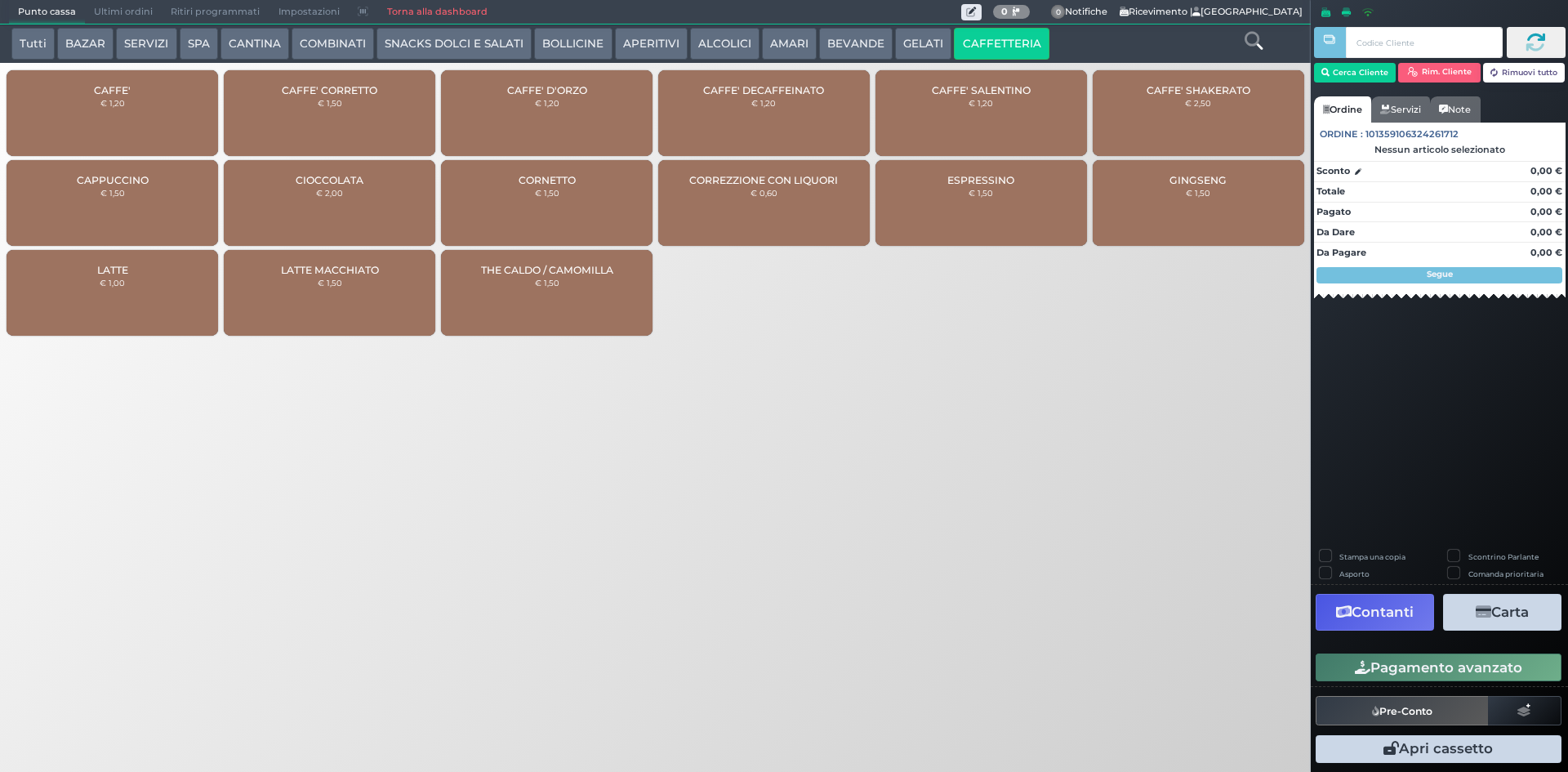
click at [130, 95] on div "CAFFE' € 1,20" at bounding box center [112, 113] width 212 height 86
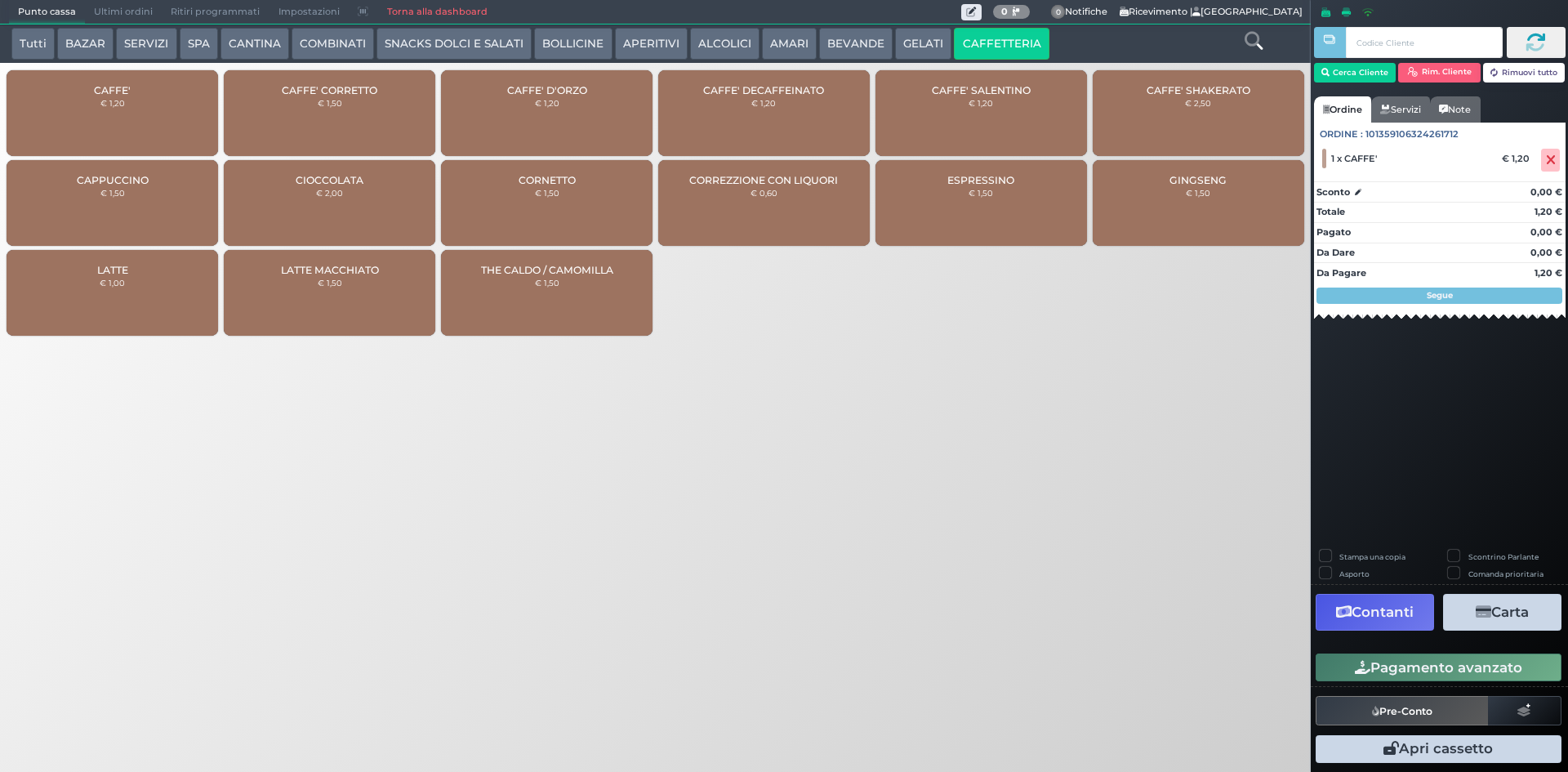
drag, startPoint x: 46, startPoint y: 106, endPoint x: 122, endPoint y: 155, distance: 90.4
click at [46, 106] on div "CAFFE' € 1,20" at bounding box center [112, 113] width 212 height 86
click at [1489, 667] on button "Pagamento avanzato" at bounding box center [1438, 667] width 246 height 28
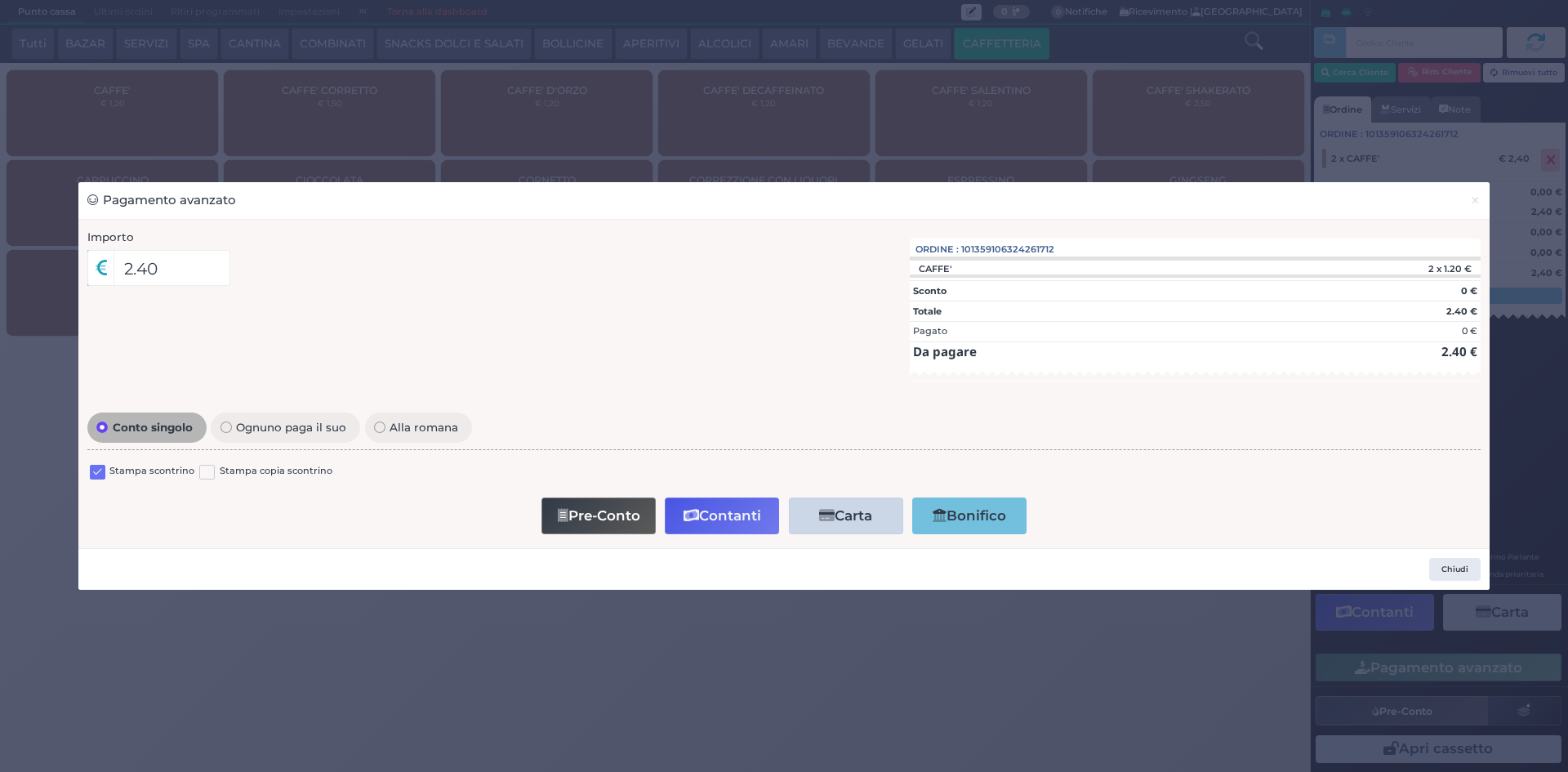
click at [100, 468] on label at bounding box center [97, 472] width 15 height 15
click at [0, 0] on input "checkbox" at bounding box center [0, 0] width 0 height 0
click at [605, 519] on button "Pre-Conto" at bounding box center [599, 516] width 114 height 37
click at [1473, 200] on span "×" at bounding box center [1476, 200] width 11 height 18
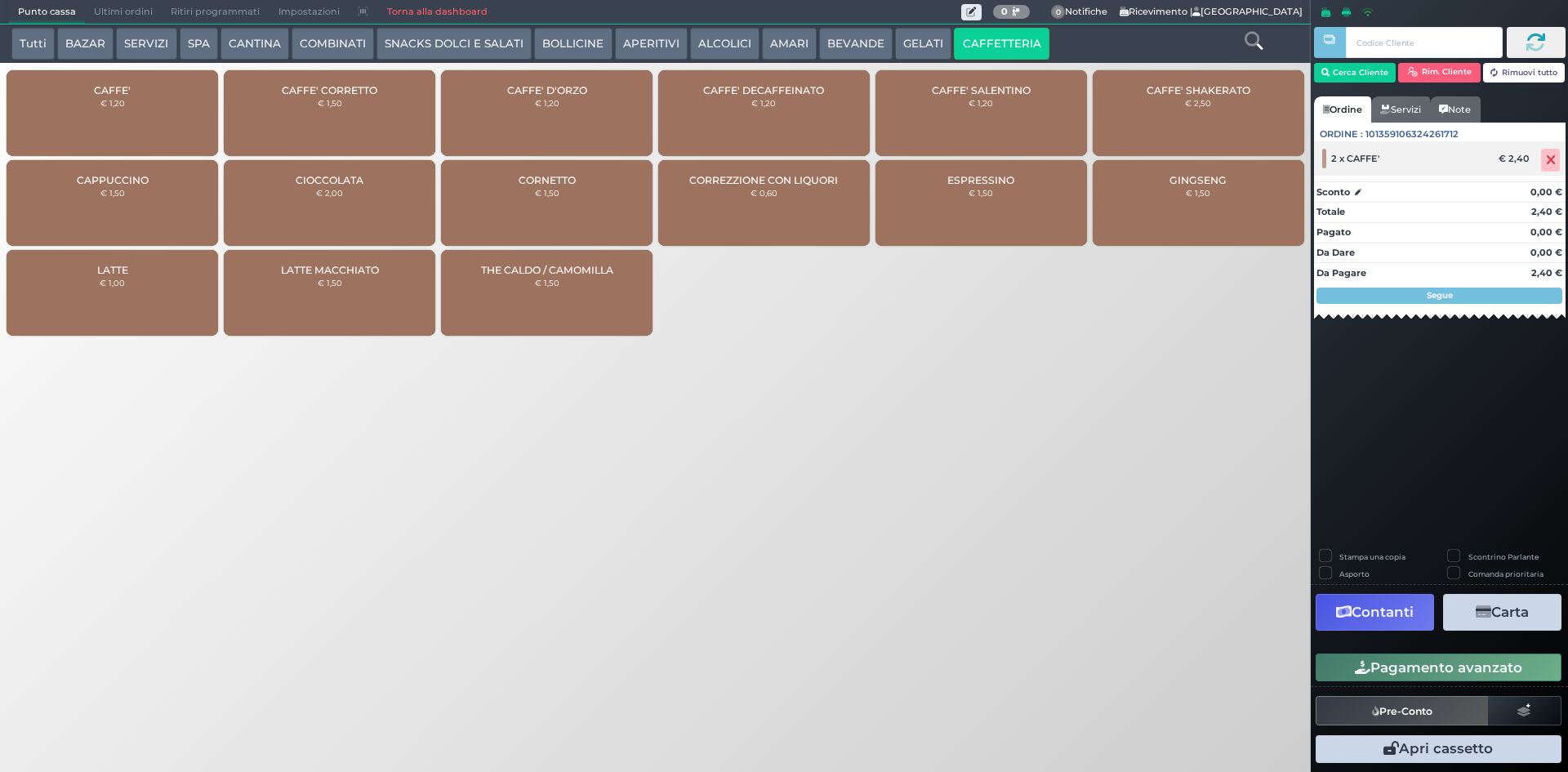
click at [1550, 172] on div "2 x CAFFE' € 2,40" at bounding box center [1440, 158] width 252 height 34
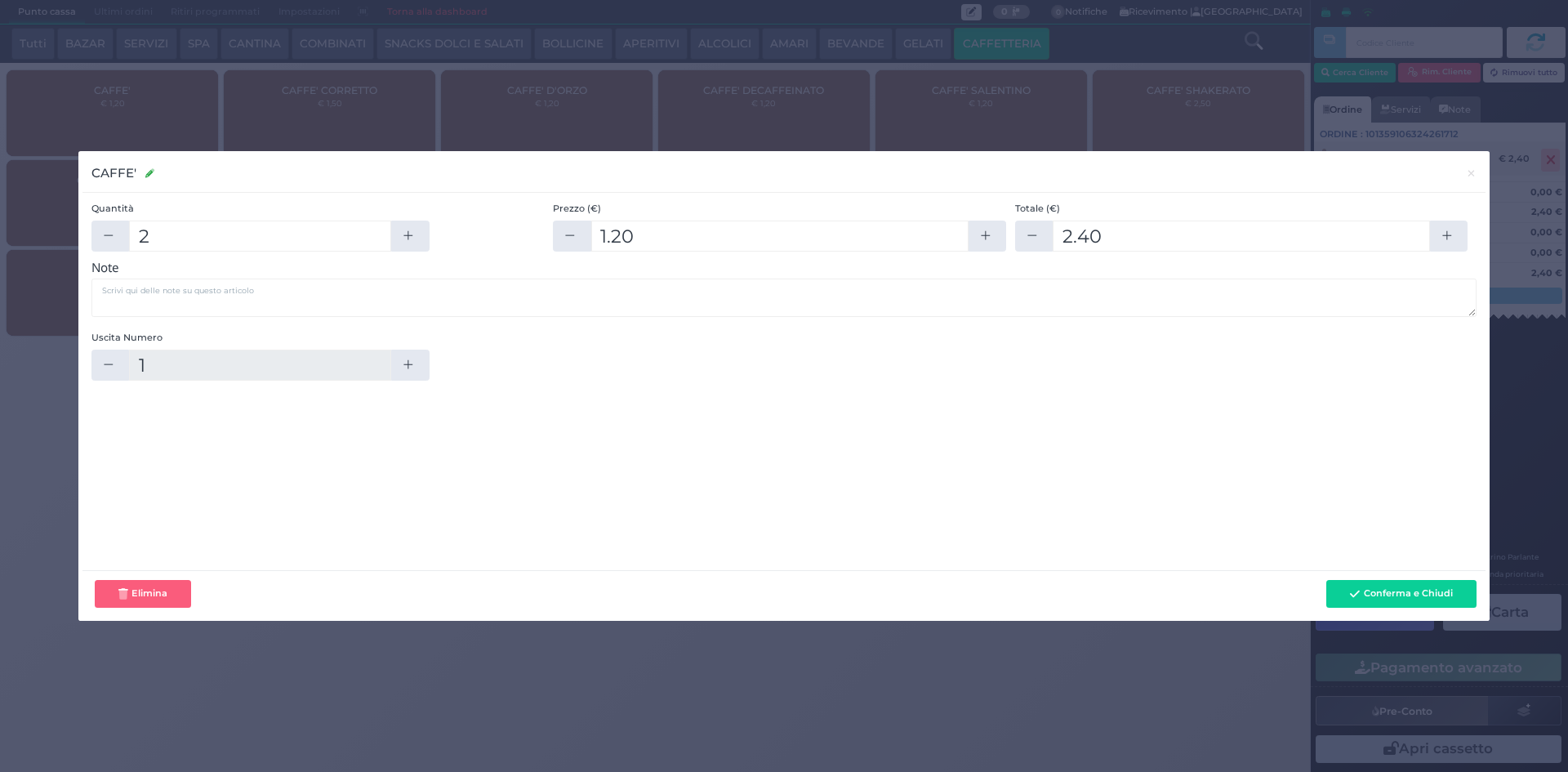
click at [1550, 172] on div "CAFFE' CAFFE' × Quantità 2 Prezzo (€) 1.20 Totale (€) 2.40 Note Uscita Numero" at bounding box center [784, 386] width 1568 height 772
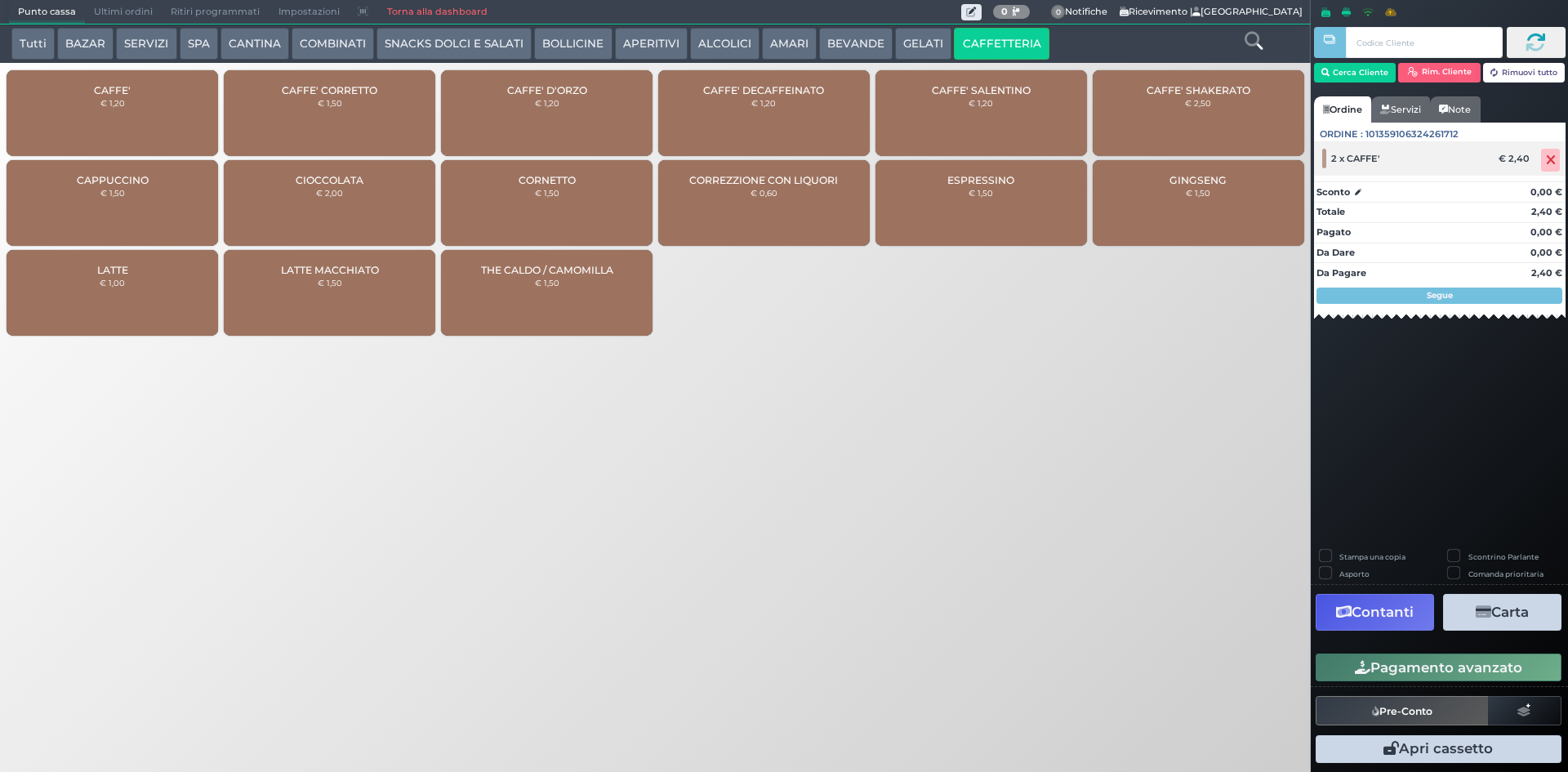
click at [1544, 169] on span at bounding box center [1550, 160] width 19 height 23
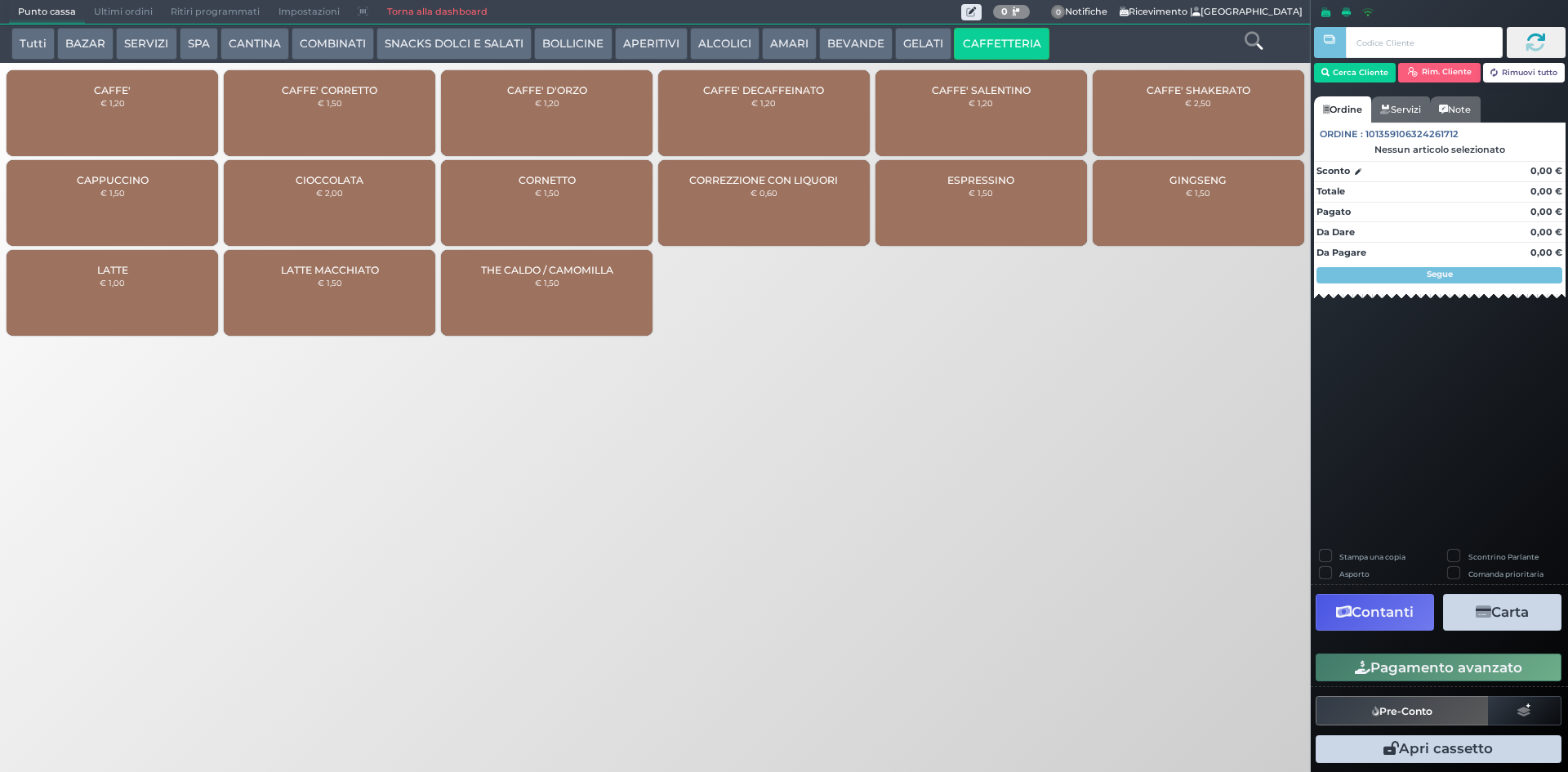
click at [72, 122] on div "CAFFE' € 1,20" at bounding box center [112, 113] width 212 height 86
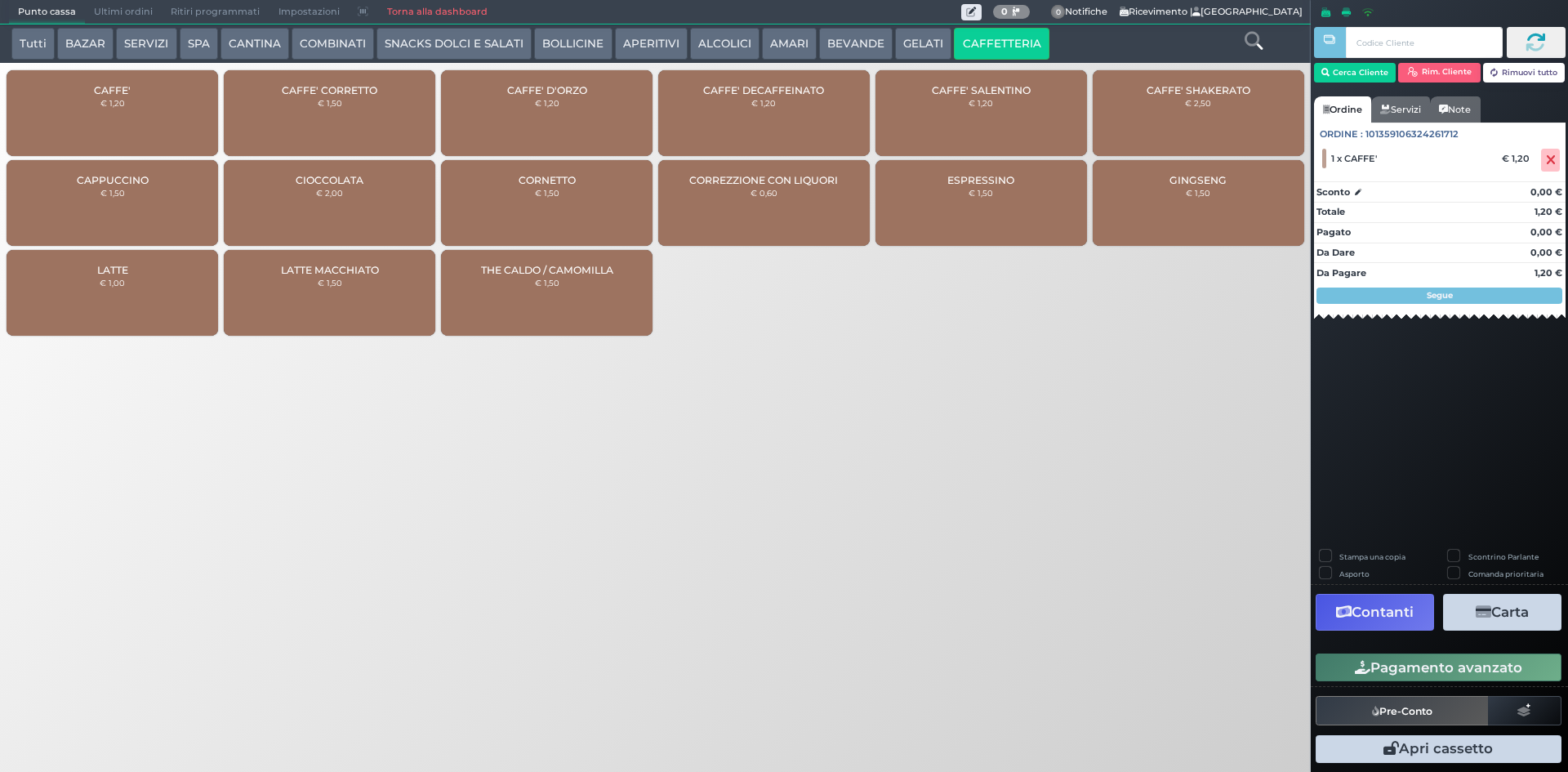
click at [1427, 671] on button "Pagamento avanzato" at bounding box center [1438, 667] width 246 height 28
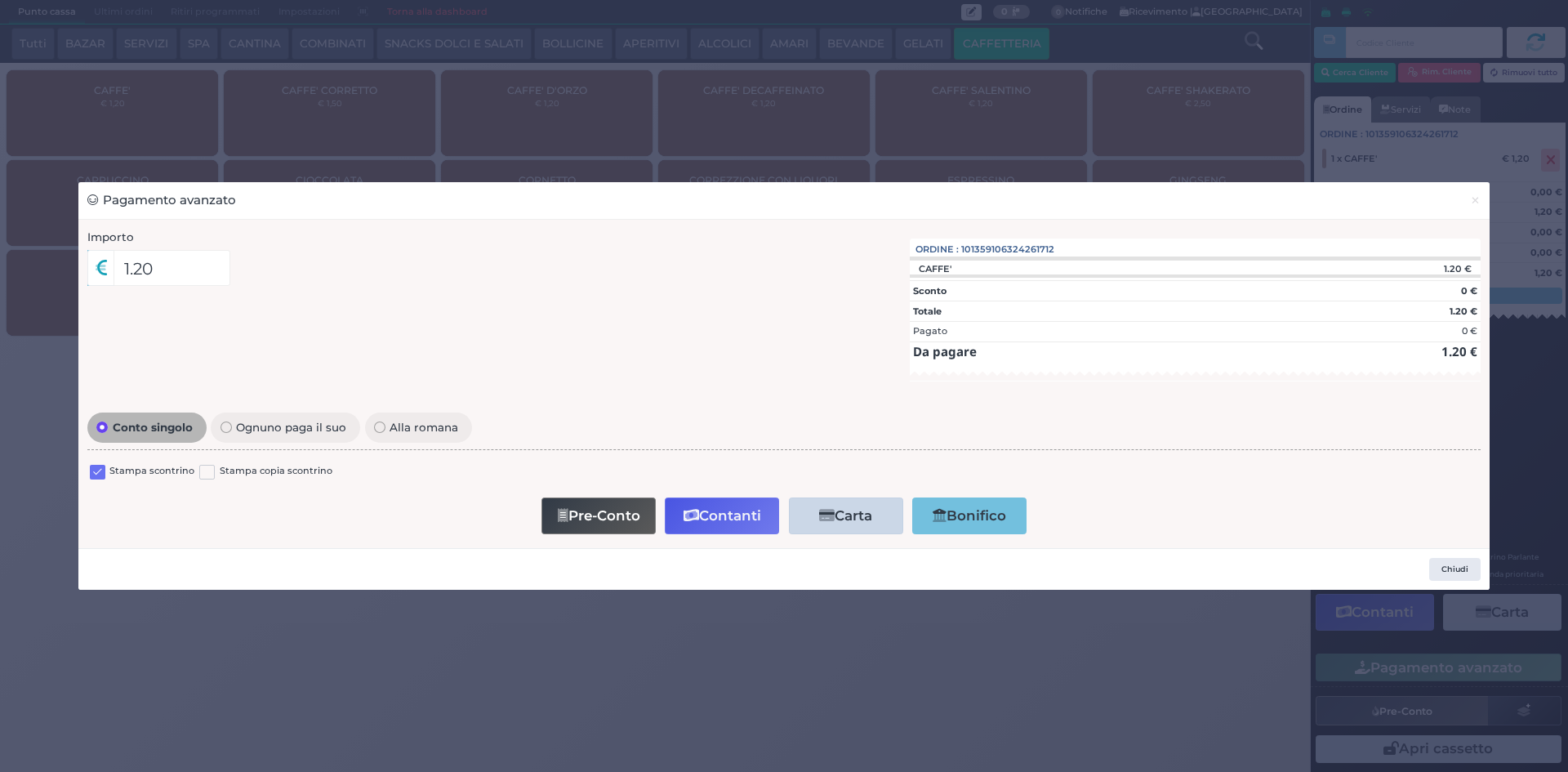
click at [88, 466] on div "Stampa scontrino Stampa copia scontrino" at bounding box center [784, 474] width 1394 height 38
click at [95, 476] on label at bounding box center [97, 472] width 15 height 15
click at [0, 0] on input "checkbox" at bounding box center [0, 0] width 0 height 0
click at [720, 514] on button "Contanti" at bounding box center [722, 516] width 114 height 37
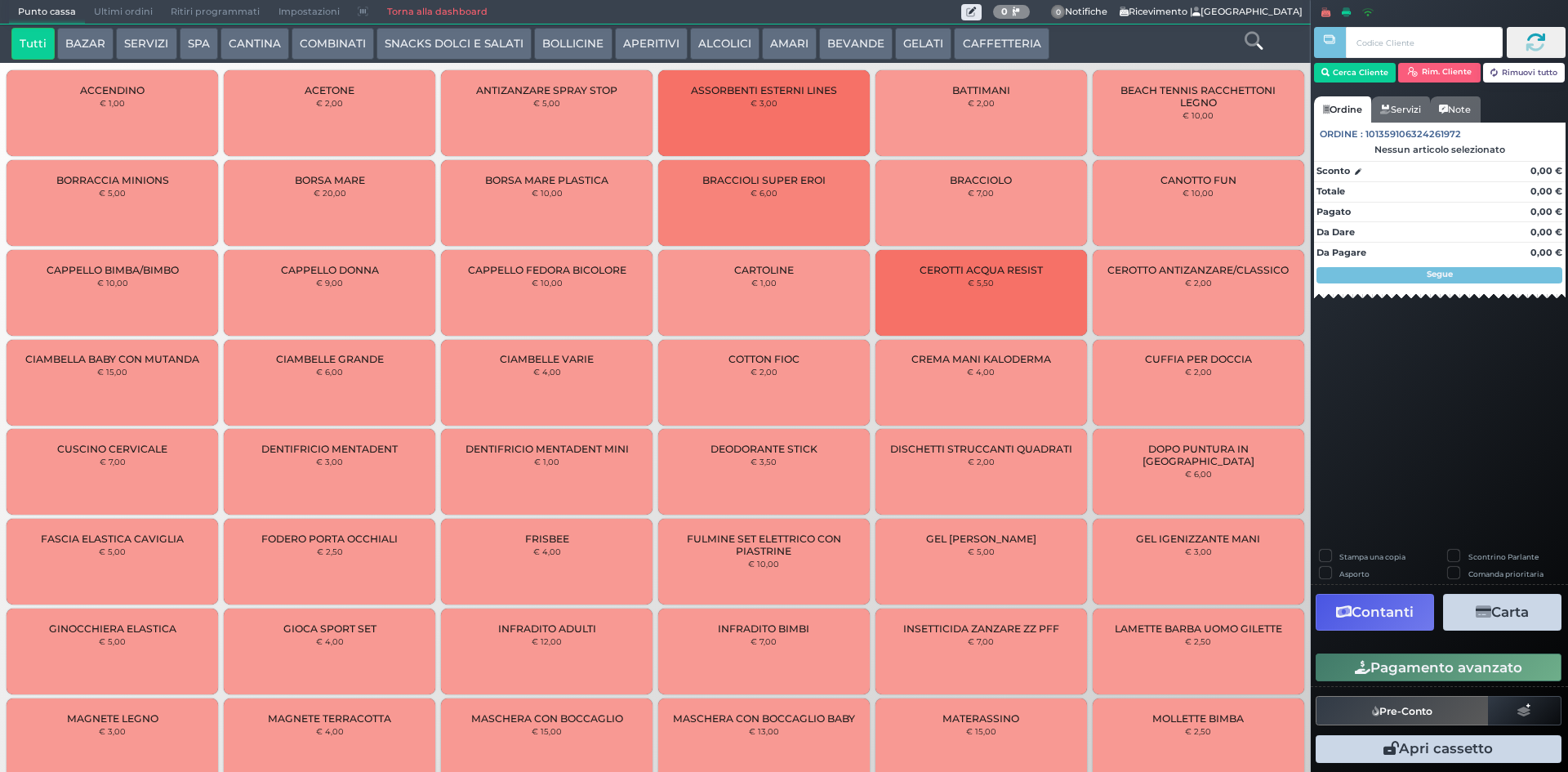
click at [110, 4] on span "Ultimi ordini" at bounding box center [123, 13] width 77 height 23
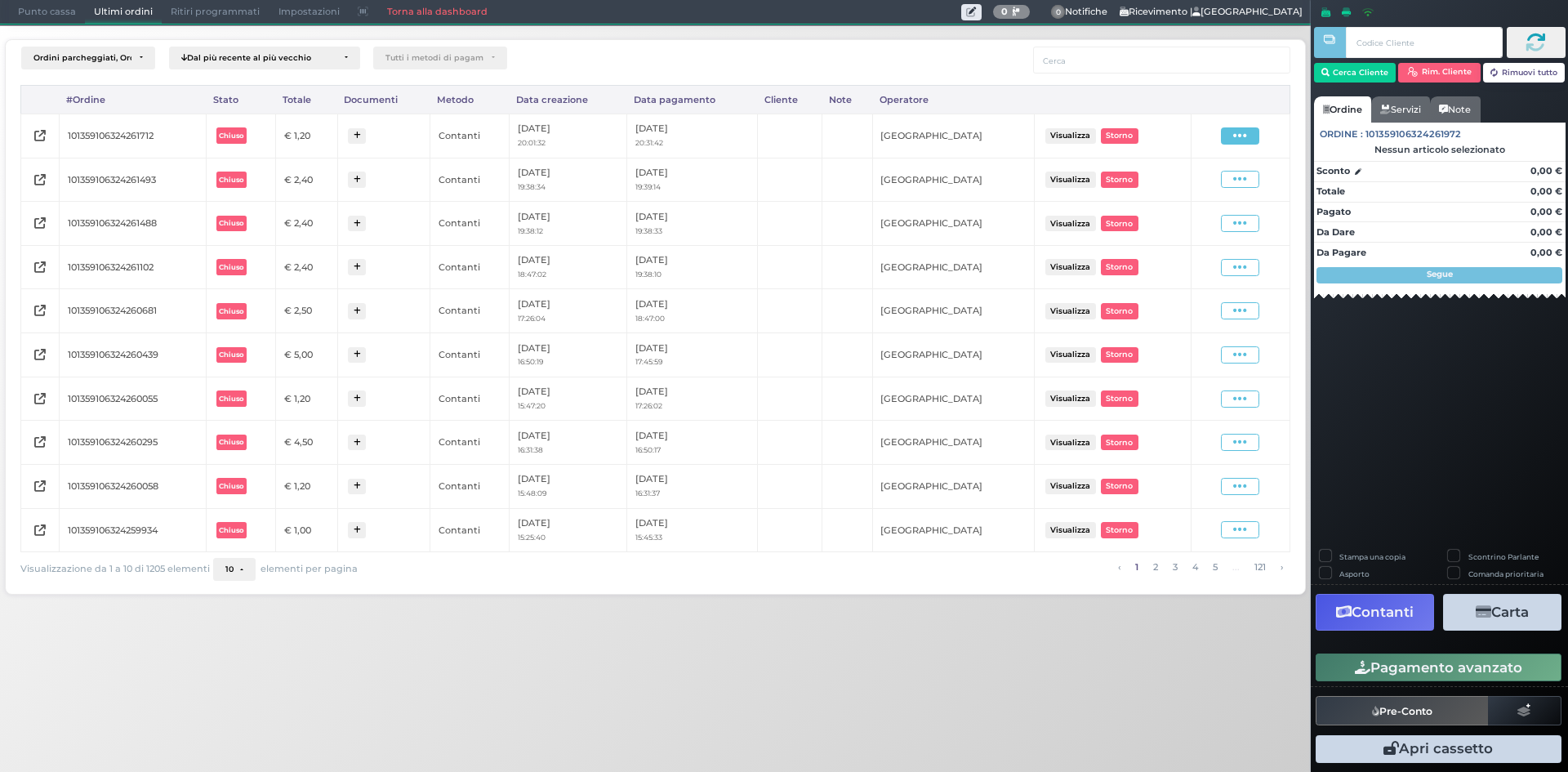
click at [1234, 125] on td "Visualizza Ristampa Pre-Conto [GEOGRAPHIC_DATA]" at bounding box center [1240, 135] width 99 height 44
click at [1237, 134] on icon at bounding box center [1241, 136] width 14 height 15
click at [1188, 184] on span "Ristampa Pre-Conto" at bounding box center [1201, 182] width 67 height 28
click at [46, 17] on span "Punto cassa" at bounding box center [46, 13] width 76 height 23
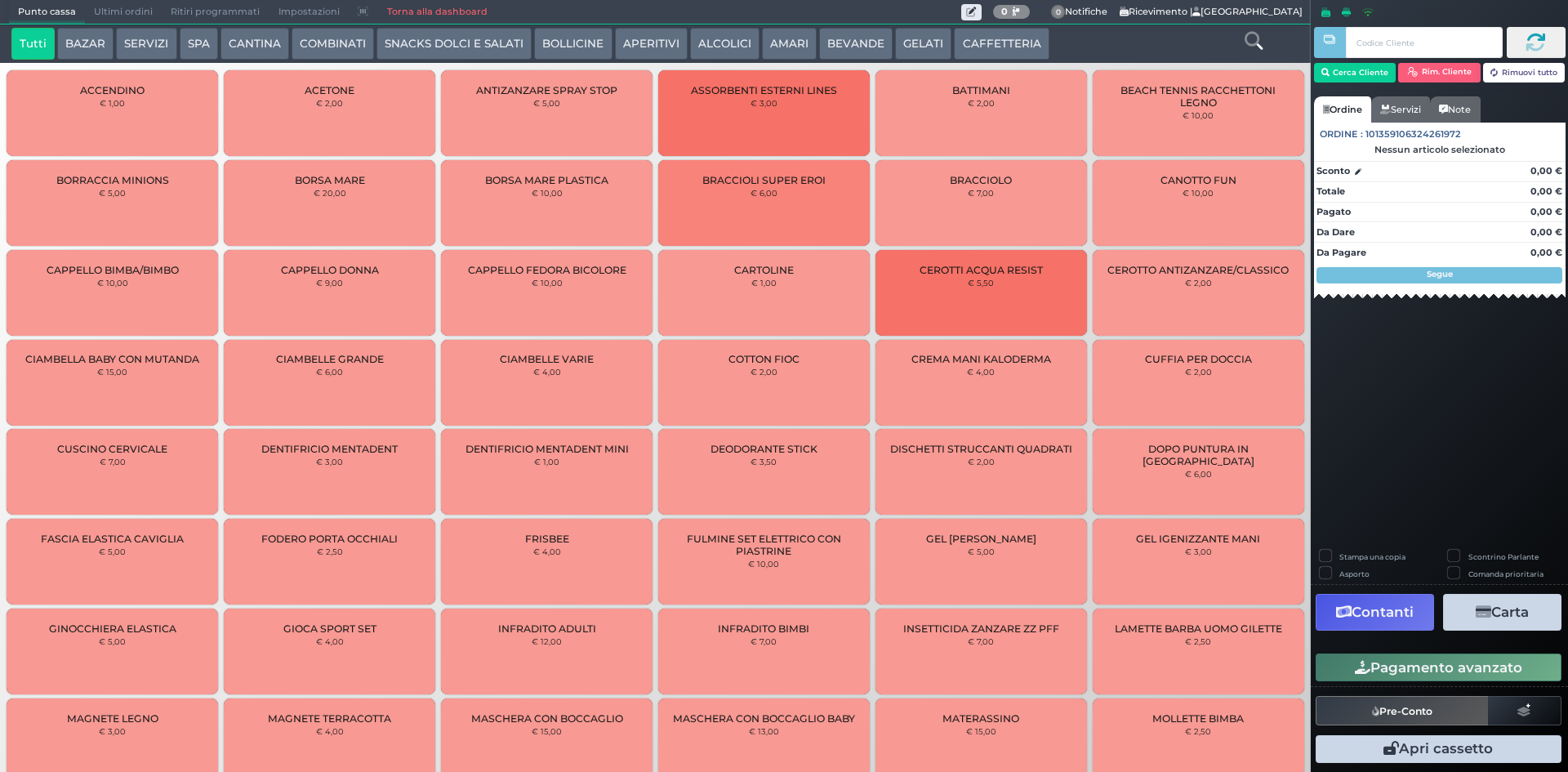
click at [836, 37] on button "BEVANDE" at bounding box center [856, 44] width 73 height 33
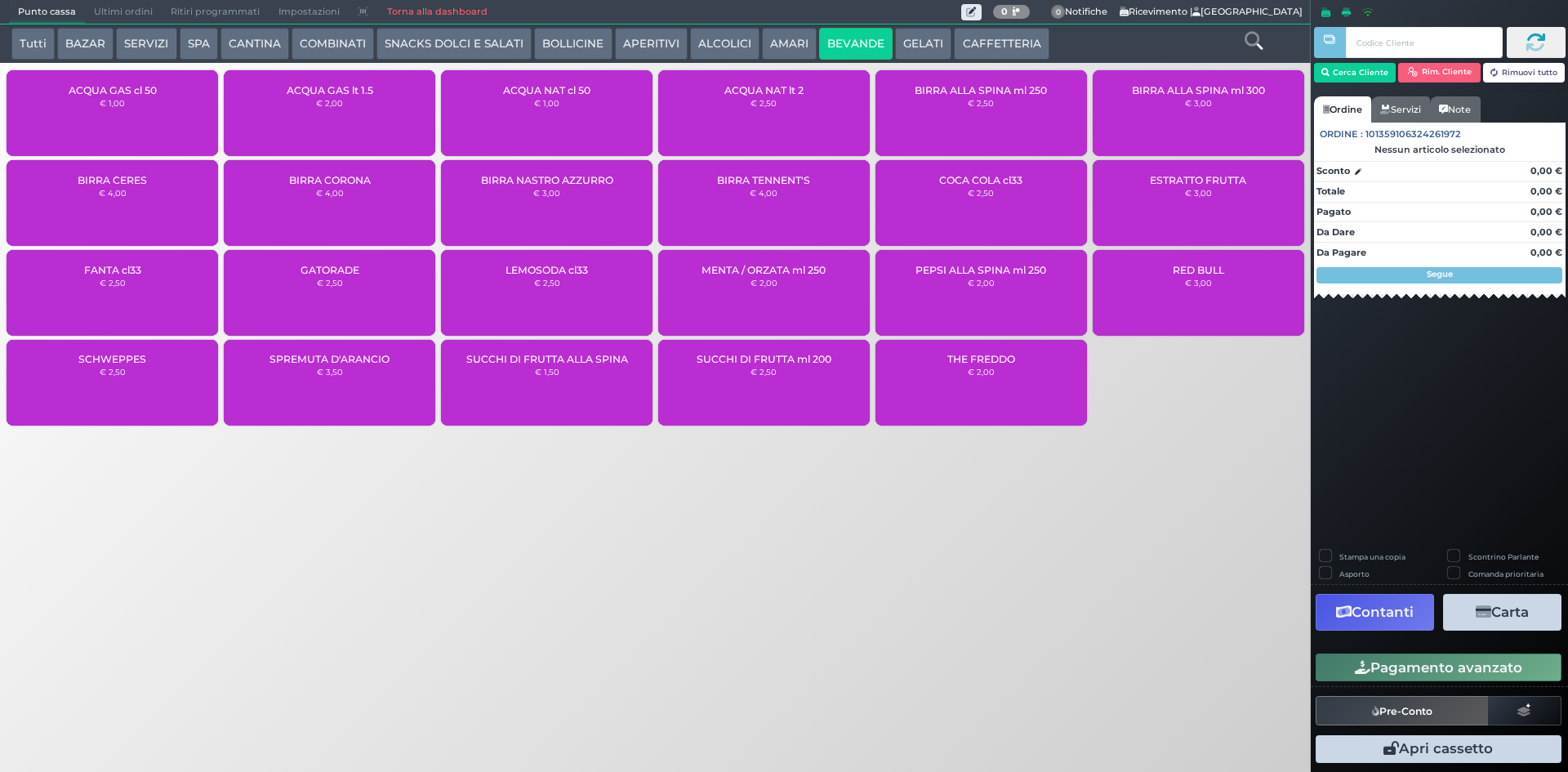
click at [698, 119] on div "ACQUA NAT lt 2 € 2,50" at bounding box center [764, 113] width 212 height 86
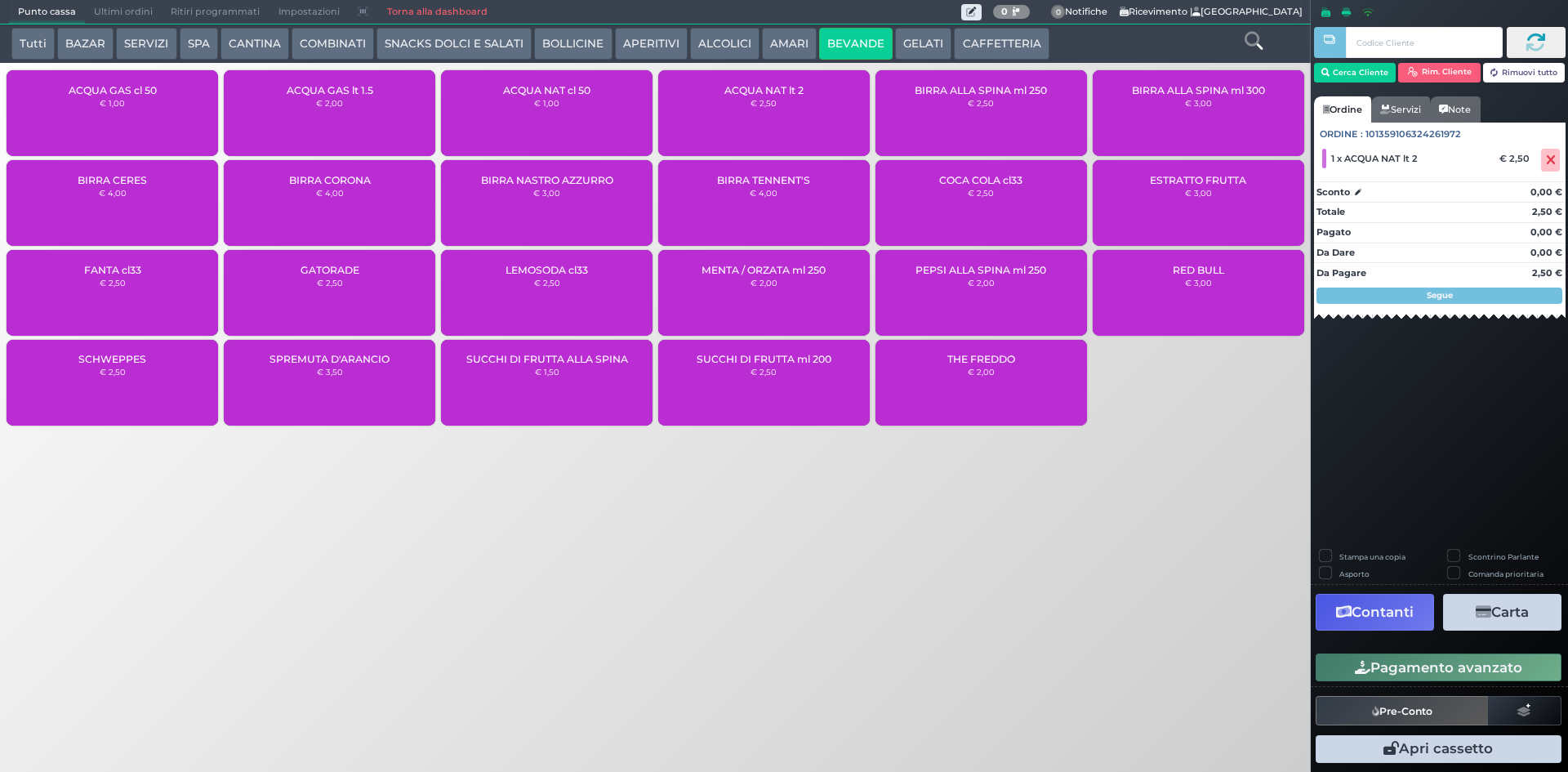
click at [1430, 664] on button "Pagamento avanzato" at bounding box center [1438, 667] width 246 height 28
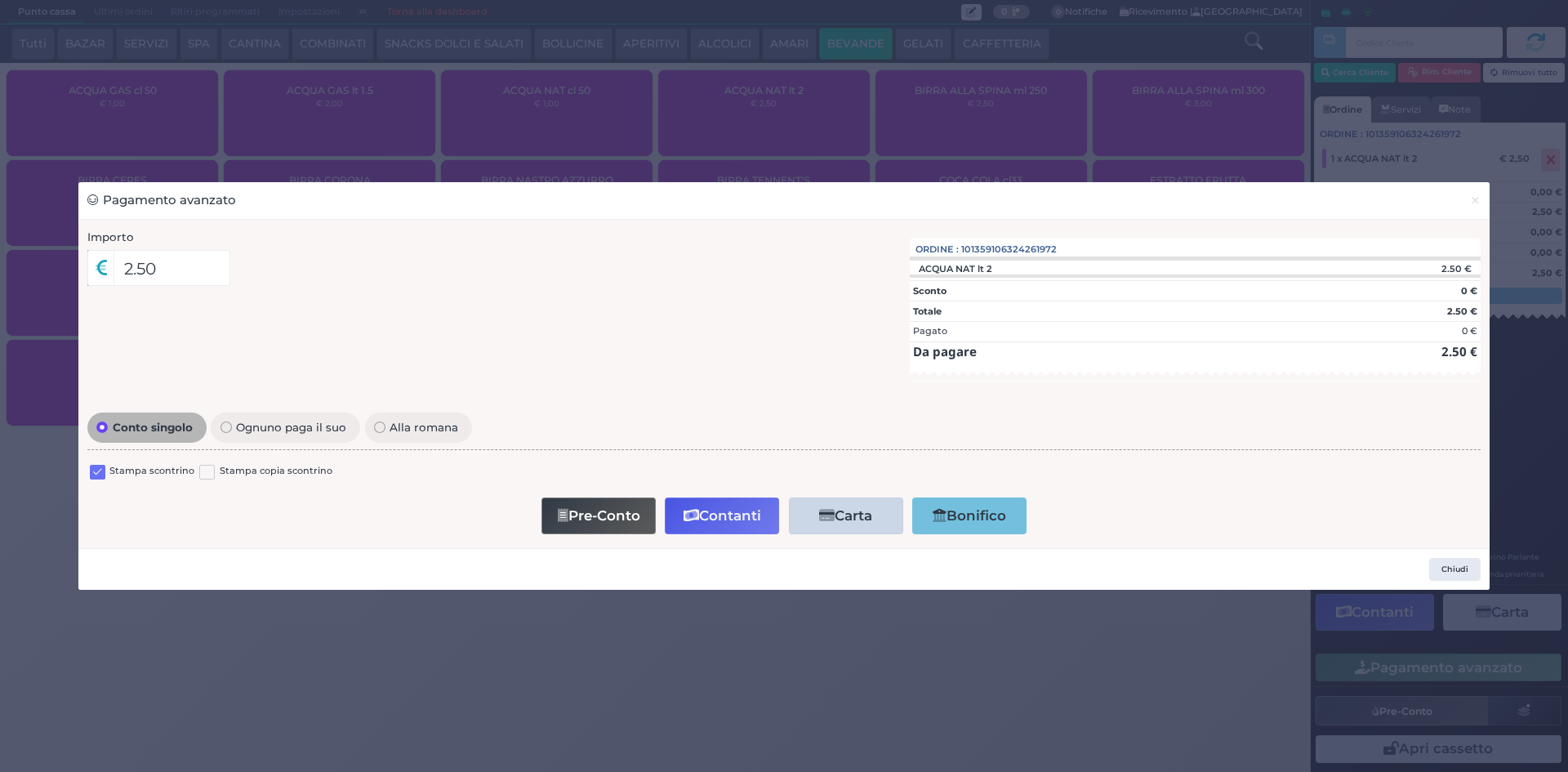
click at [96, 474] on label at bounding box center [97, 472] width 15 height 15
click at [0, 0] on input "checkbox" at bounding box center [0, 0] width 0 height 0
click at [734, 521] on button "Contanti" at bounding box center [722, 516] width 114 height 37
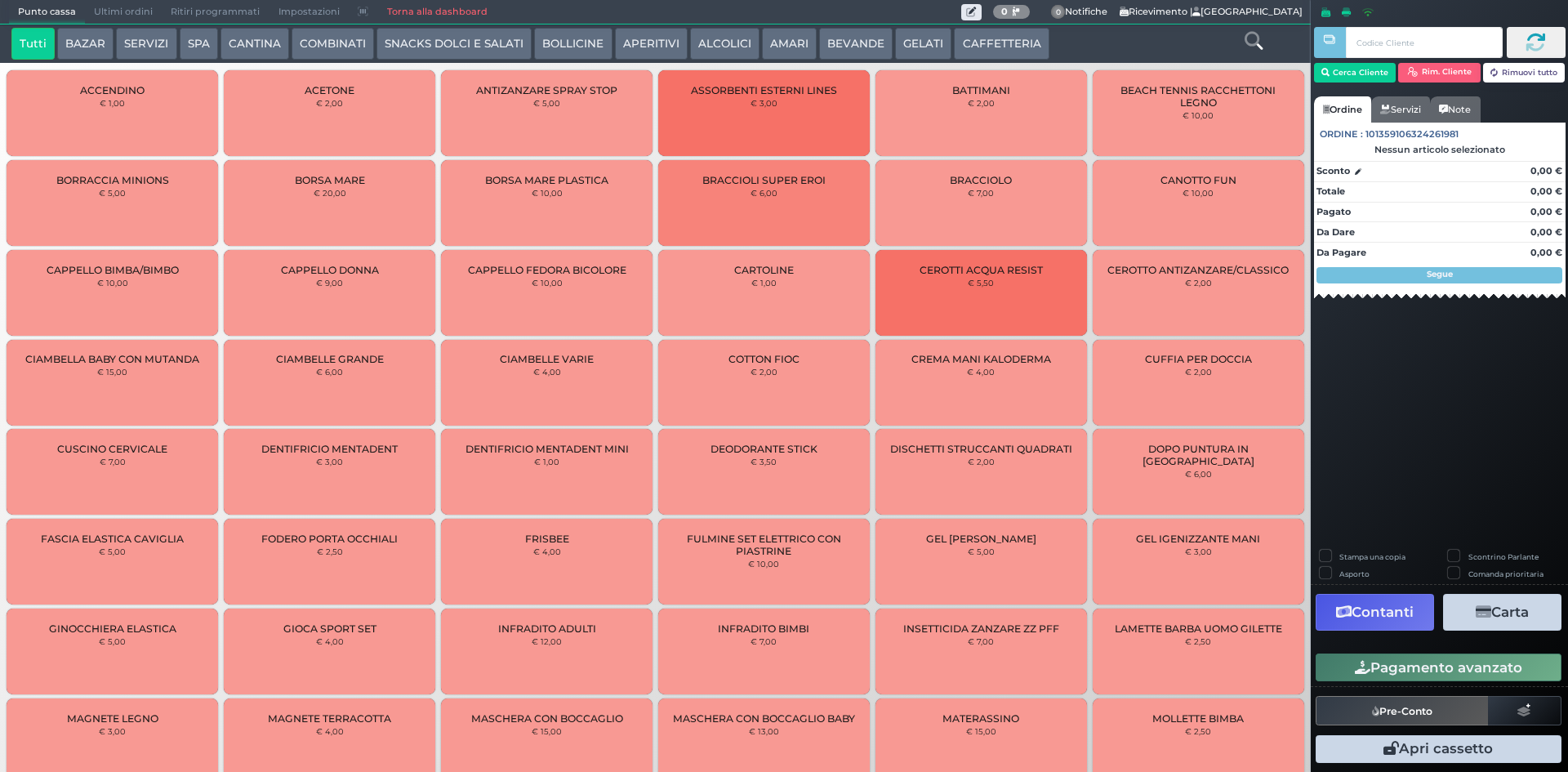
click at [110, 7] on span "Ultimi ordini" at bounding box center [123, 13] width 77 height 23
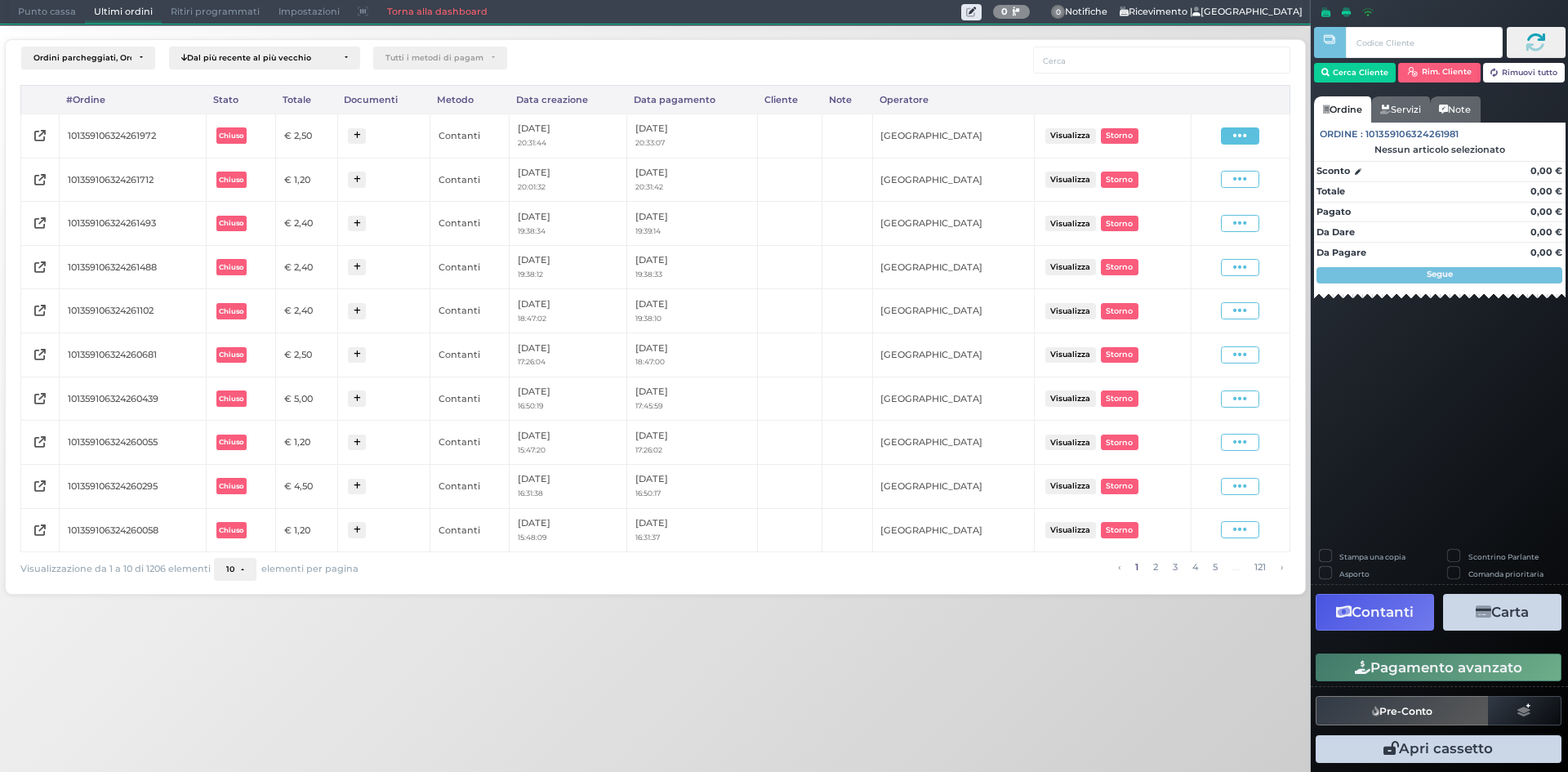
click at [1232, 139] on span at bounding box center [1240, 136] width 38 height 17
click at [1205, 174] on span "Ristampa Pre-Conto" at bounding box center [1201, 182] width 67 height 28
click at [57, 21] on span "Punto cassa" at bounding box center [46, 13] width 76 height 23
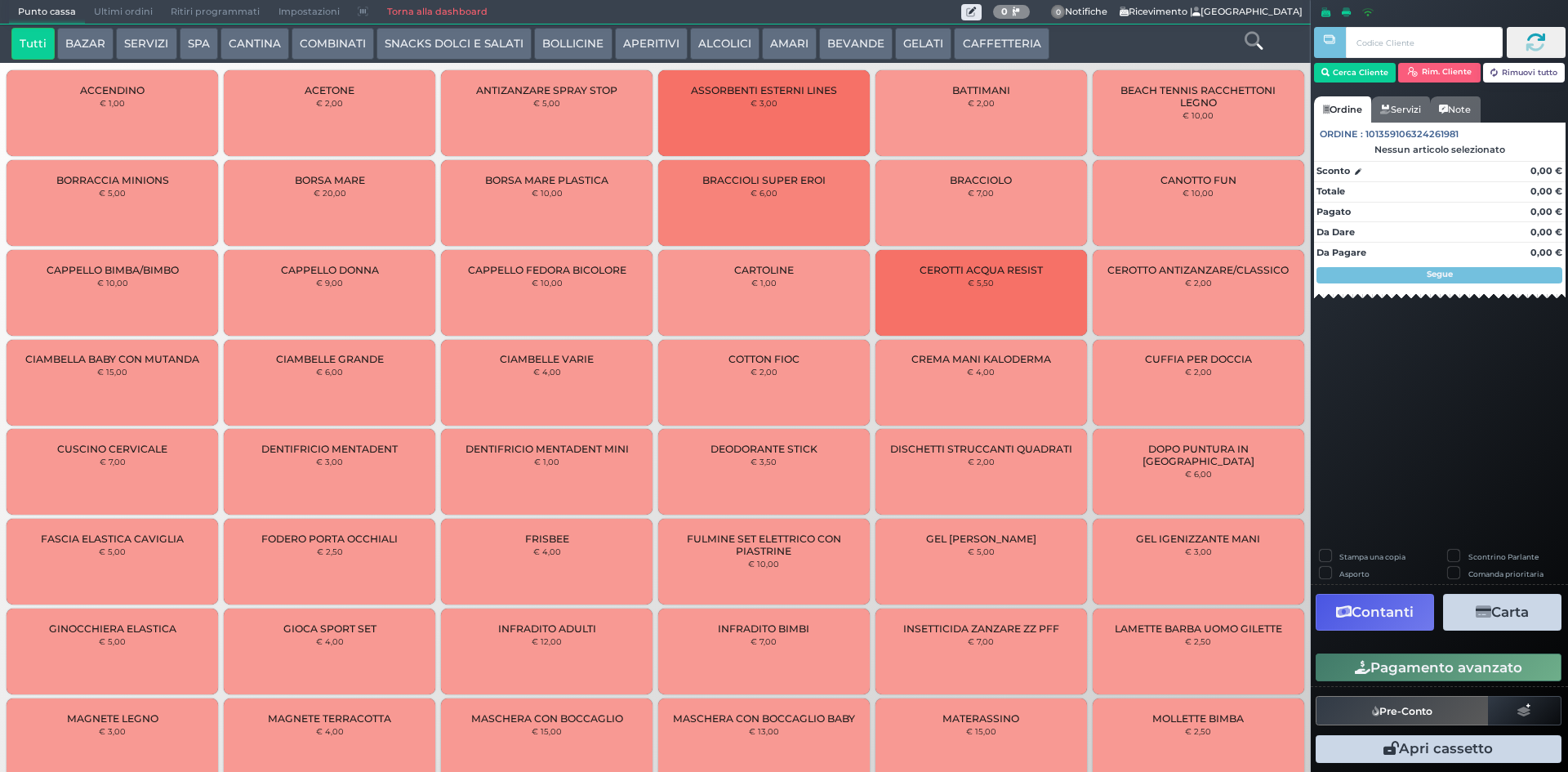
click at [996, 50] on button "CAFFETTERIA" at bounding box center [1002, 44] width 95 height 33
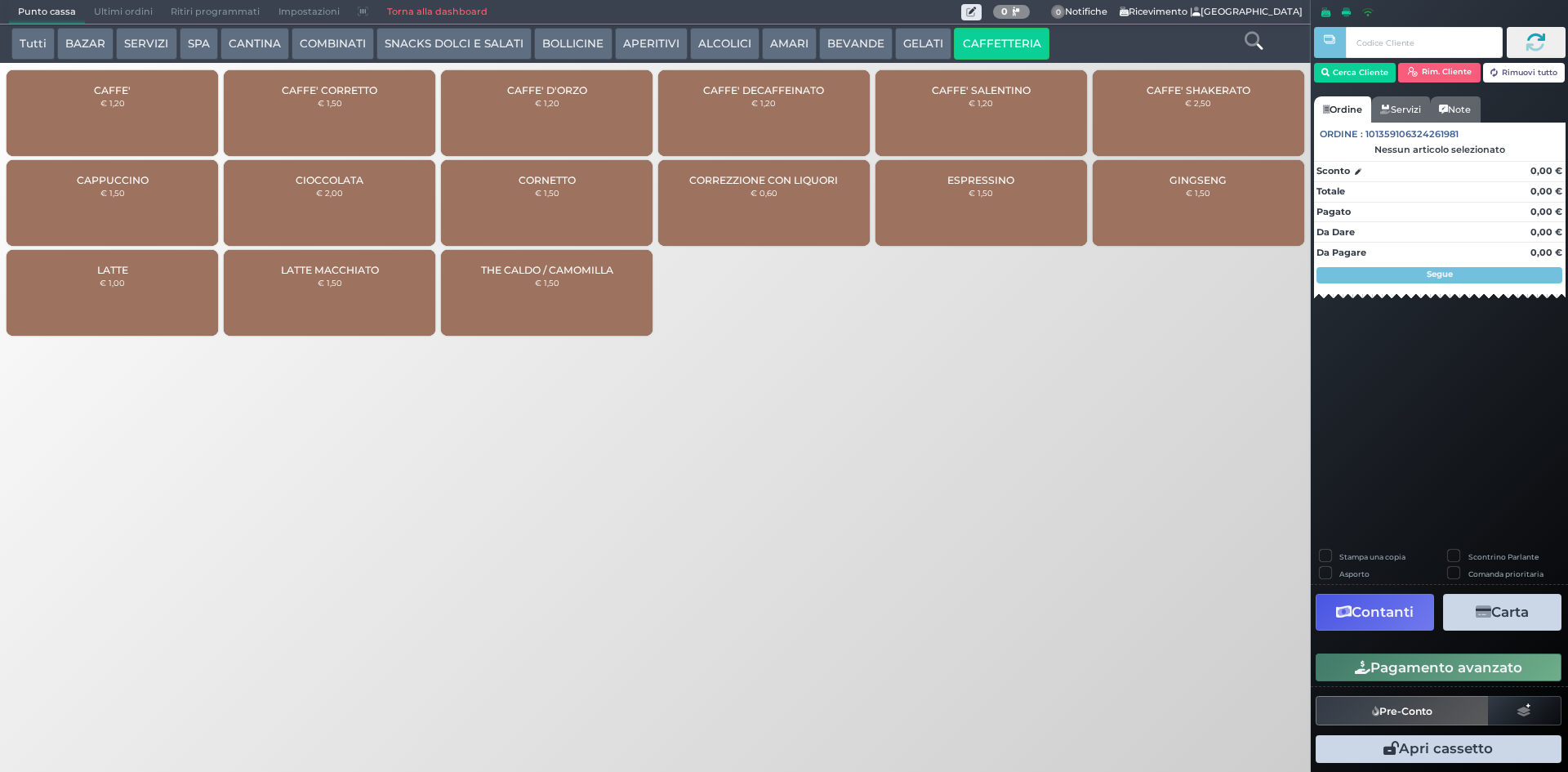
click at [128, 128] on div "CAFFE' € 1,20" at bounding box center [112, 113] width 212 height 86
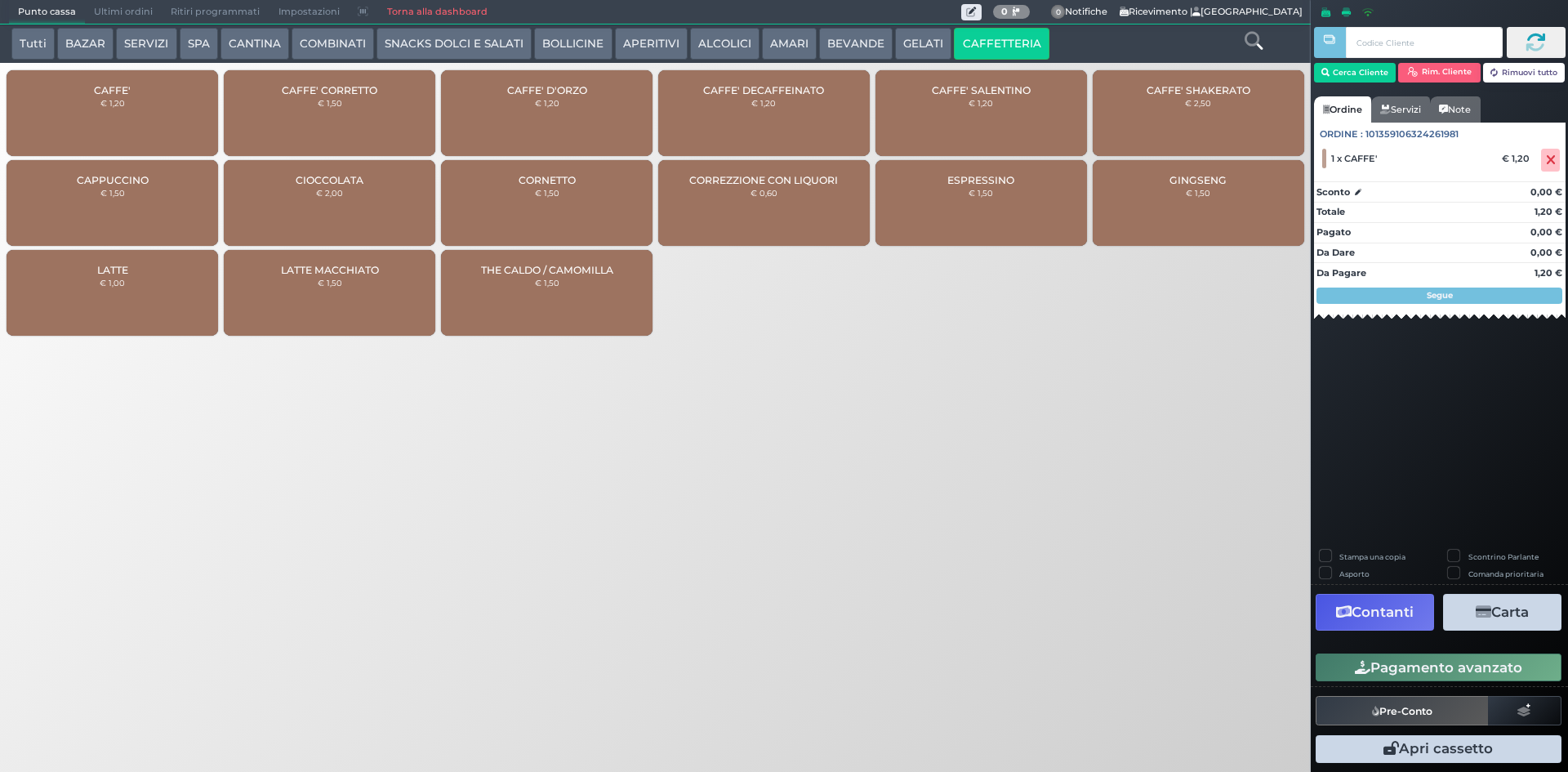
click at [1408, 671] on button "Pagamento avanzato" at bounding box center [1438, 667] width 246 height 28
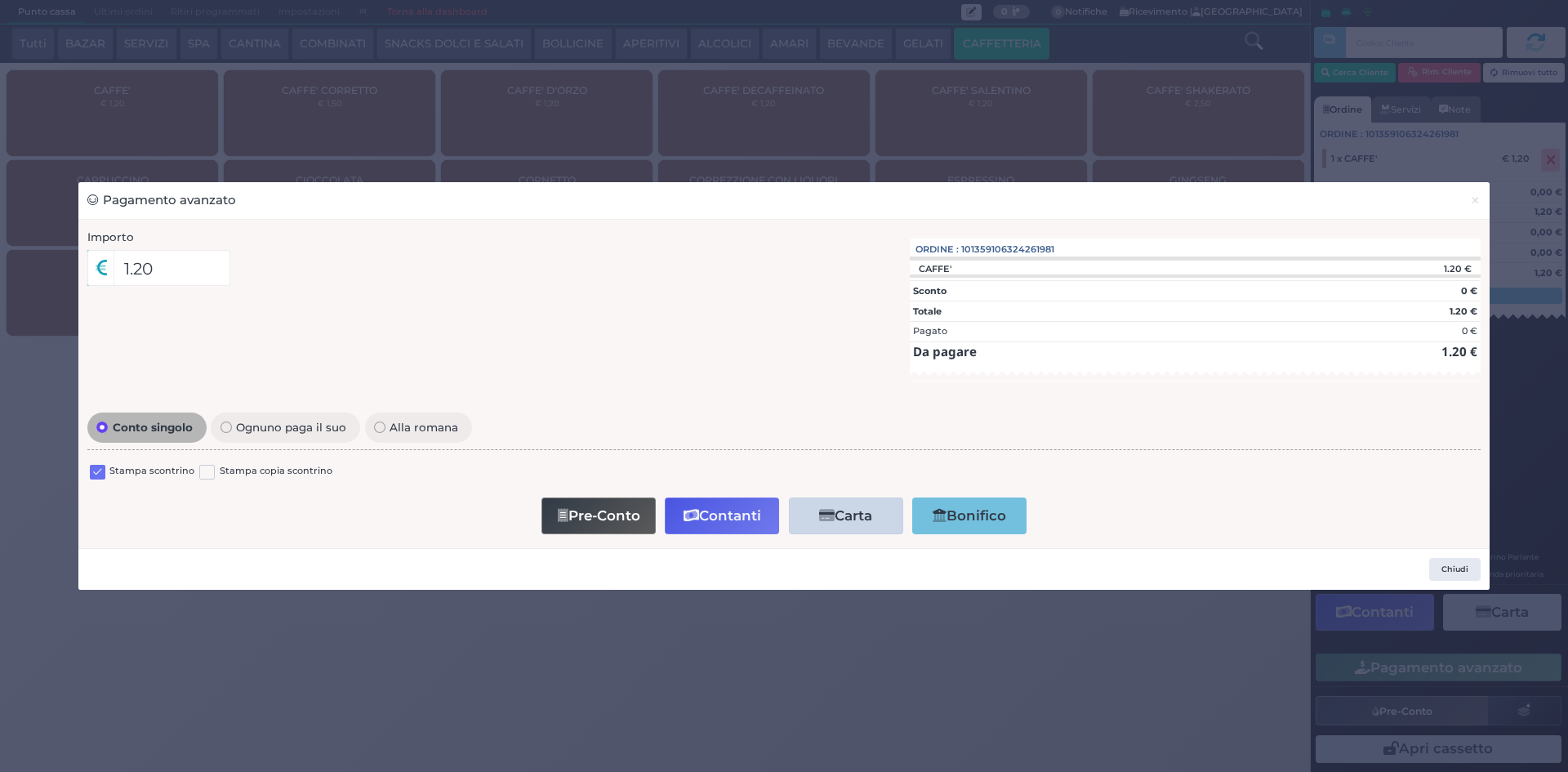
click at [103, 474] on label at bounding box center [97, 472] width 15 height 15
click at [0, 0] on input "checkbox" at bounding box center [0, 0] width 0 height 0
click at [592, 516] on button "Pre-Conto" at bounding box center [599, 516] width 114 height 37
click at [617, 508] on button "Pre-Conto" at bounding box center [600, 516] width 114 height 37
click at [618, 507] on button "Pre-Conto" at bounding box center [600, 516] width 114 height 37
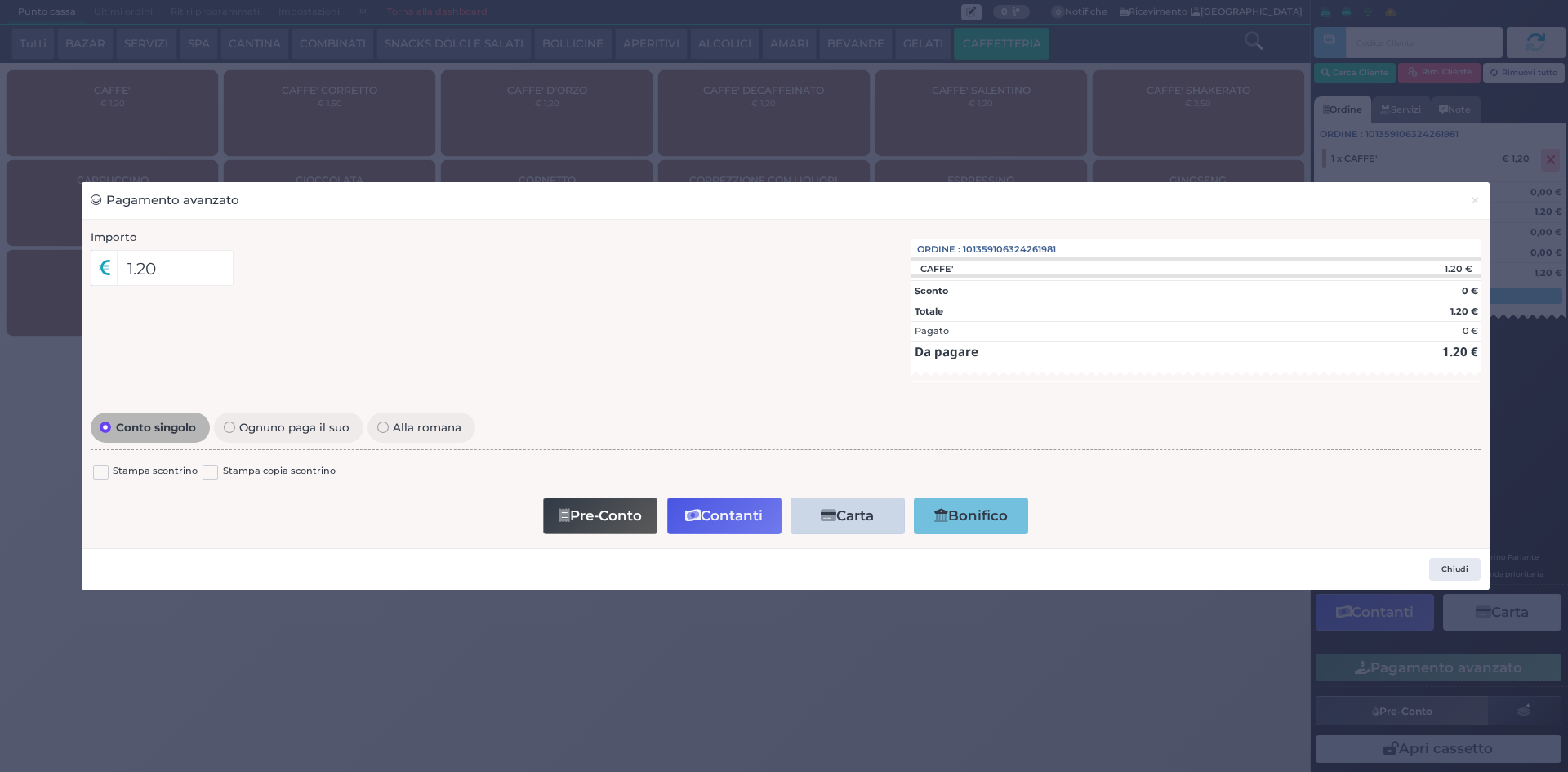
click at [632, 519] on button "Pre-Conto" at bounding box center [600, 516] width 114 height 37
click at [633, 516] on button "Pre-Conto" at bounding box center [600, 516] width 114 height 37
click at [1476, 201] on span "×" at bounding box center [1476, 200] width 11 height 18
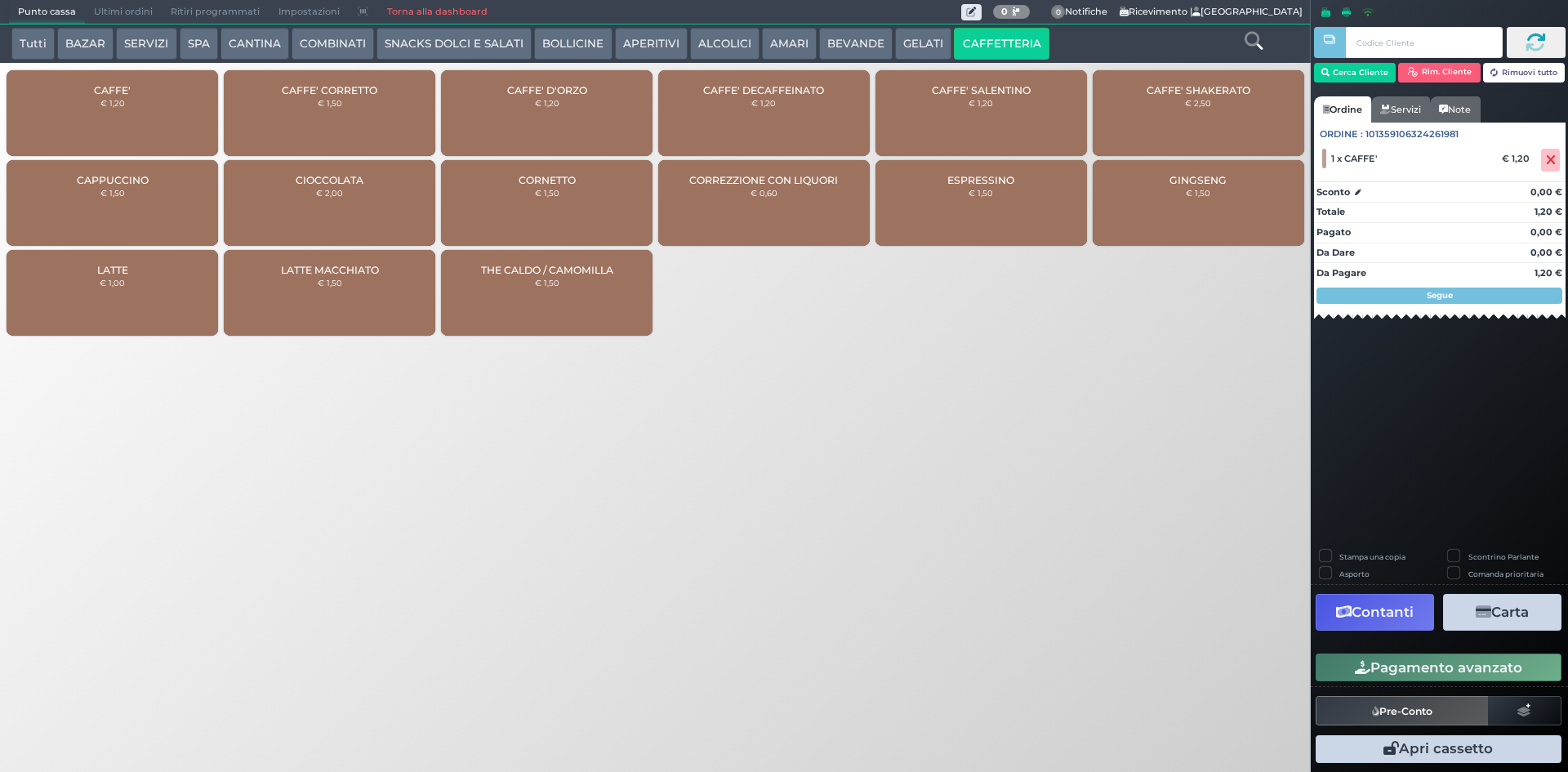
click at [160, 120] on div "CAFFE' € 1,20" at bounding box center [112, 113] width 212 height 86
click at [1406, 660] on button "Pagamento avanzato" at bounding box center [1438, 667] width 246 height 28
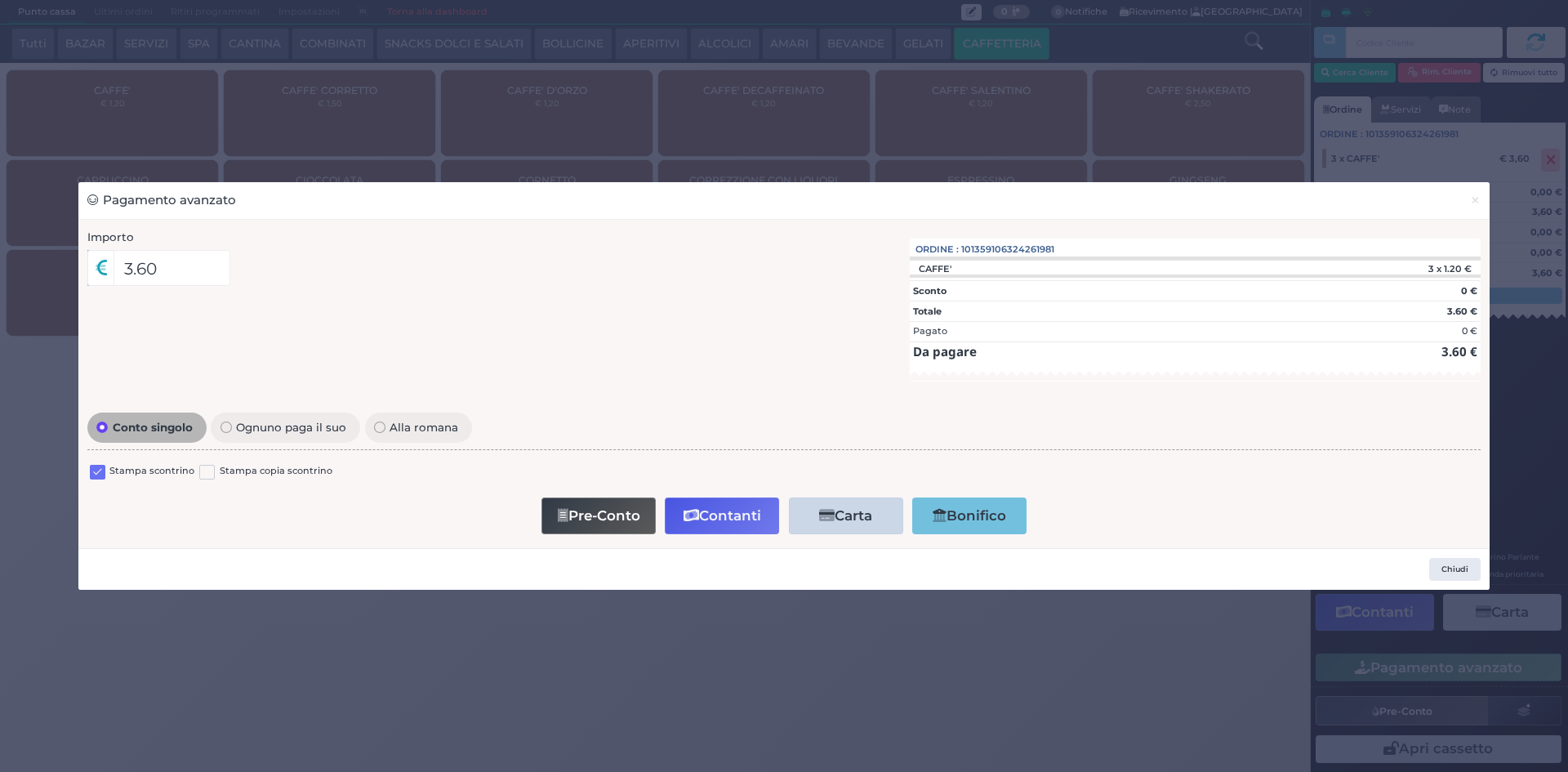
click at [102, 467] on label at bounding box center [97, 472] width 15 height 15
click at [0, 0] on input "checkbox" at bounding box center [0, 0] width 0 height 0
click at [1480, 206] on span "×" at bounding box center [1476, 200] width 11 height 18
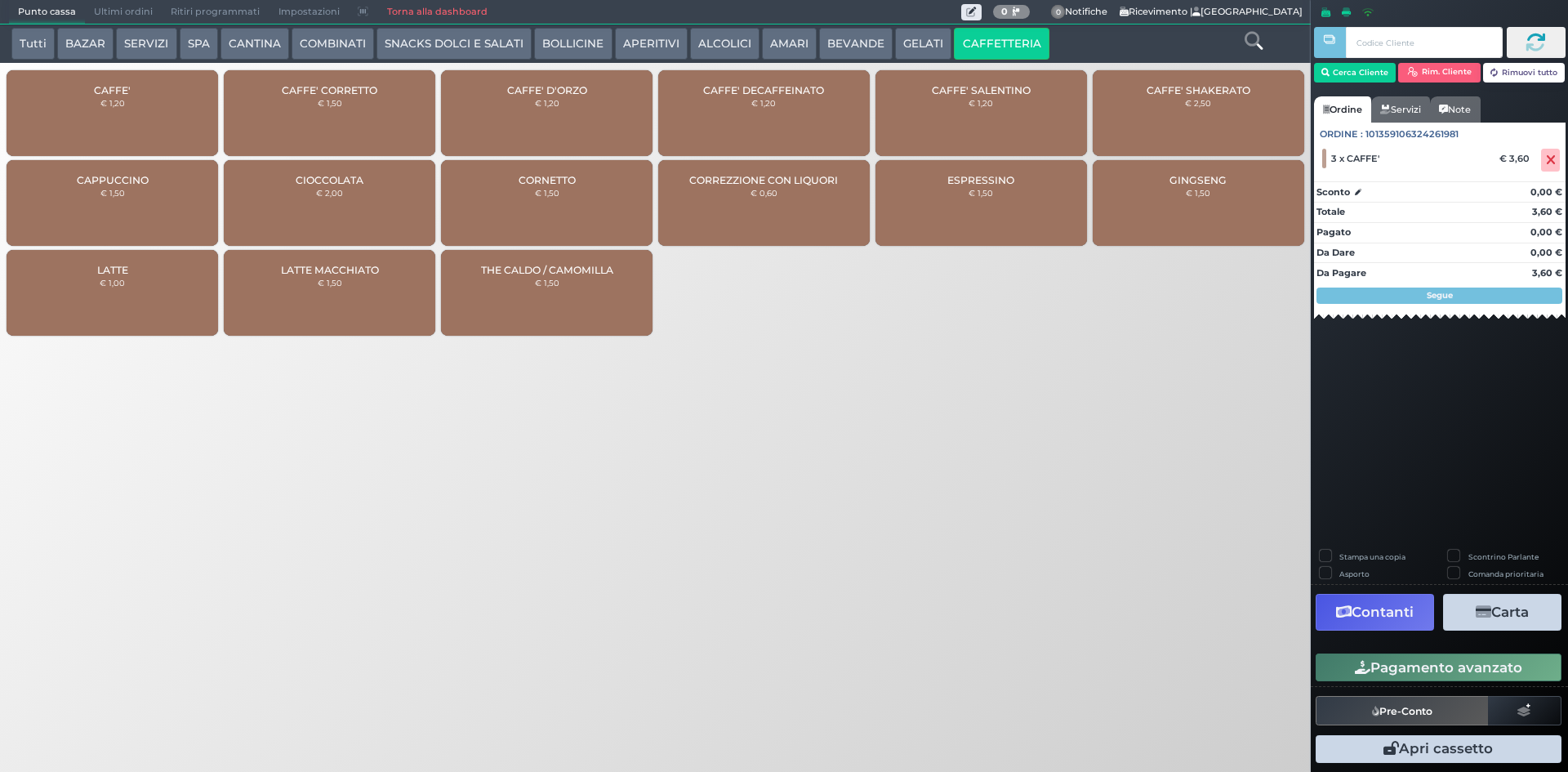
click at [105, 88] on span "CAFFE'" at bounding box center [112, 90] width 37 height 13
click at [1364, 680] on button "Pagamento avanzato" at bounding box center [1438, 667] width 246 height 28
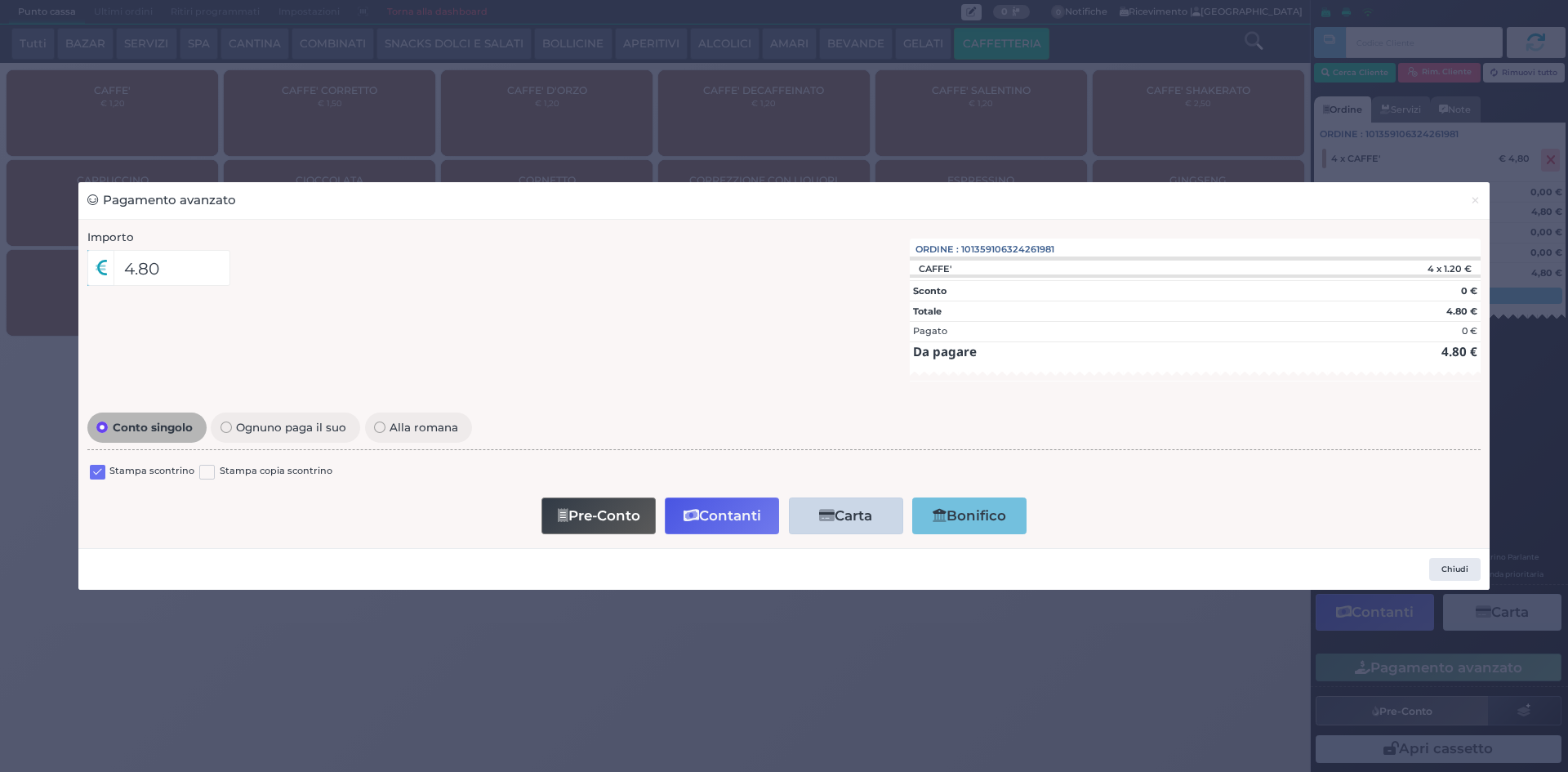
click at [90, 472] on label at bounding box center [97, 472] width 15 height 15
click at [0, 0] on input "checkbox" at bounding box center [0, 0] width 0 height 0
click at [689, 516] on icon "button" at bounding box center [691, 516] width 15 height 14
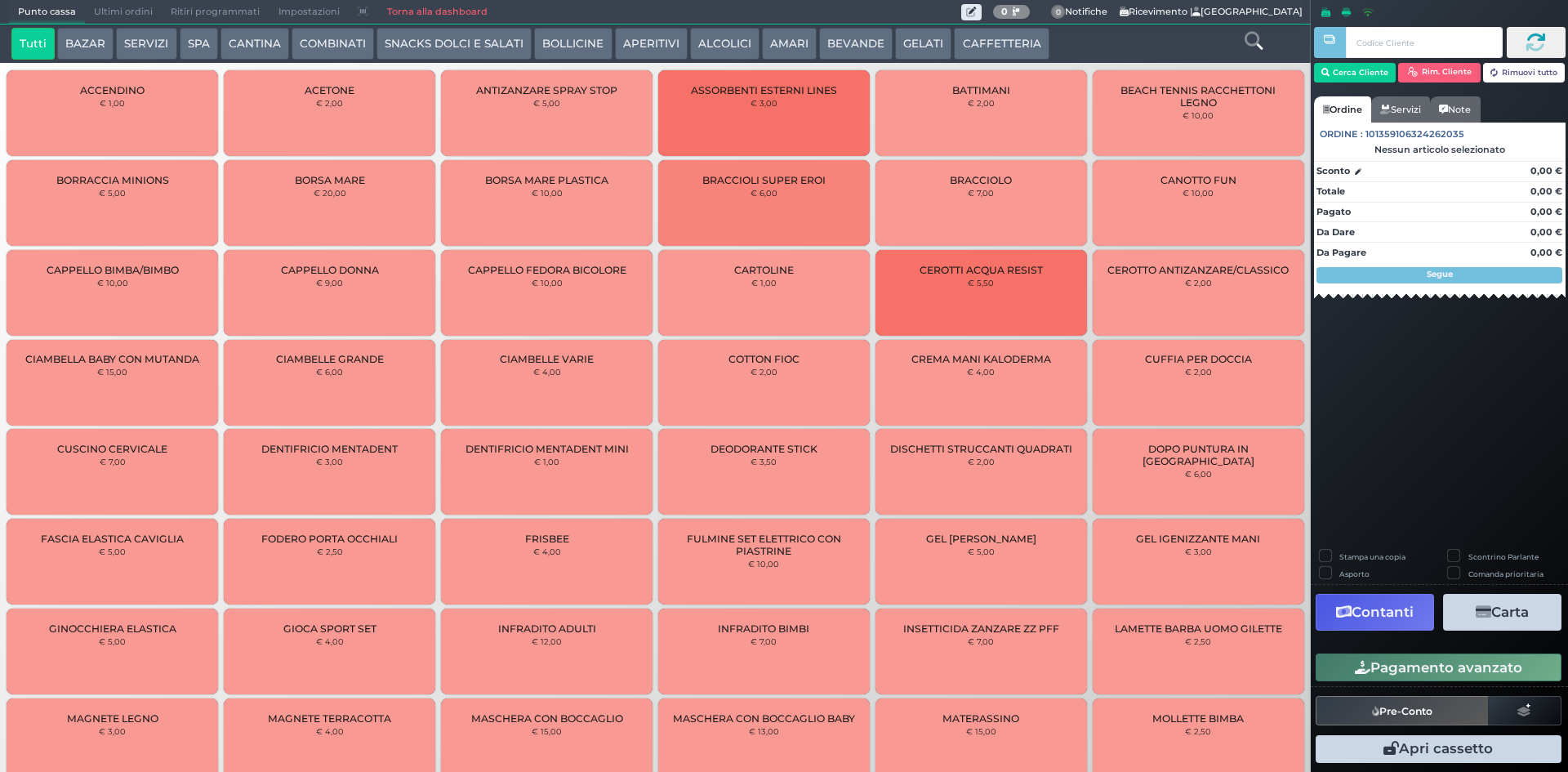
click at [992, 43] on button "CAFFETTERIA" at bounding box center [1002, 44] width 95 height 33
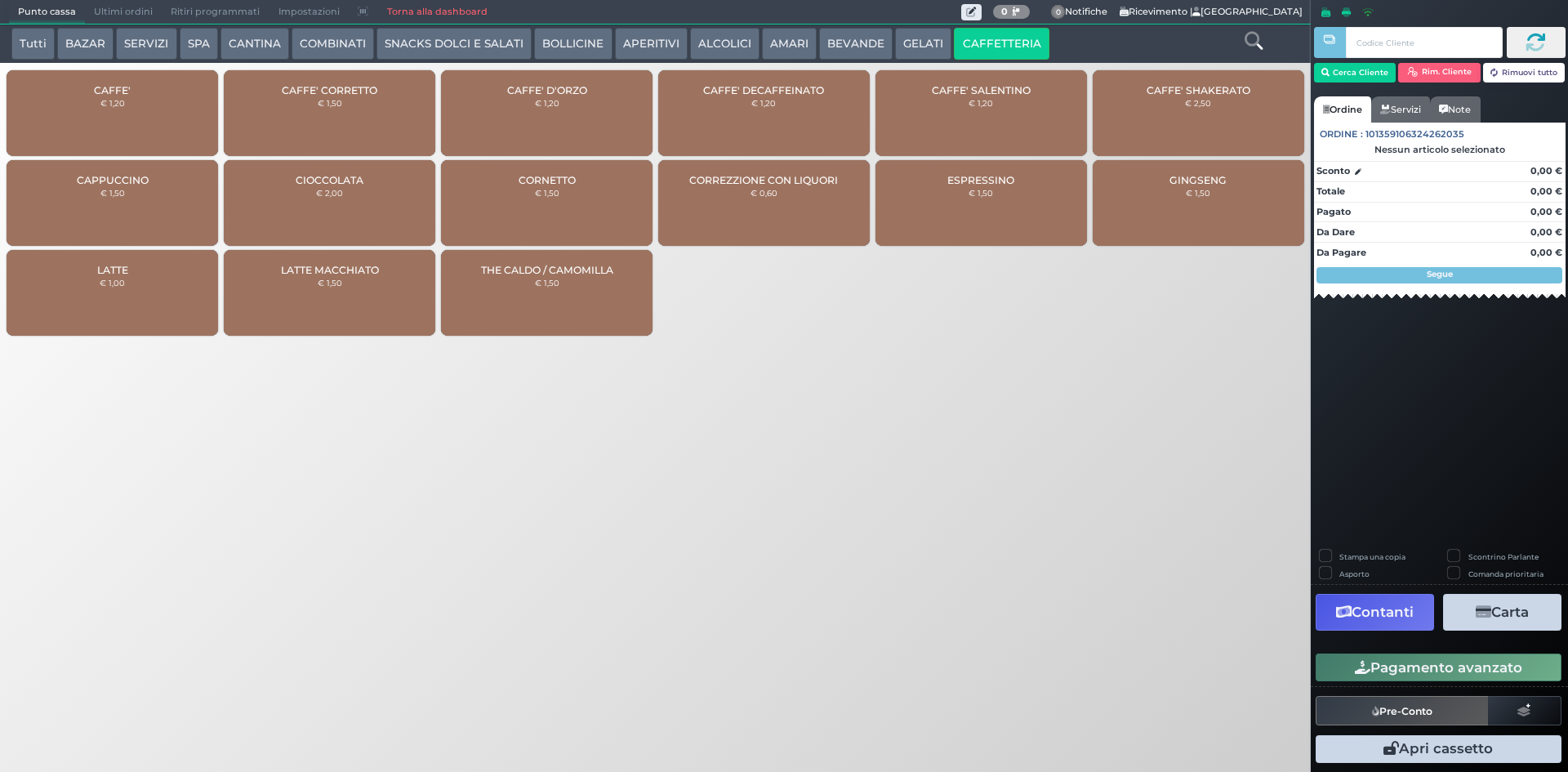
click at [189, 109] on div "CAFFE' € 1,20" at bounding box center [112, 113] width 212 height 86
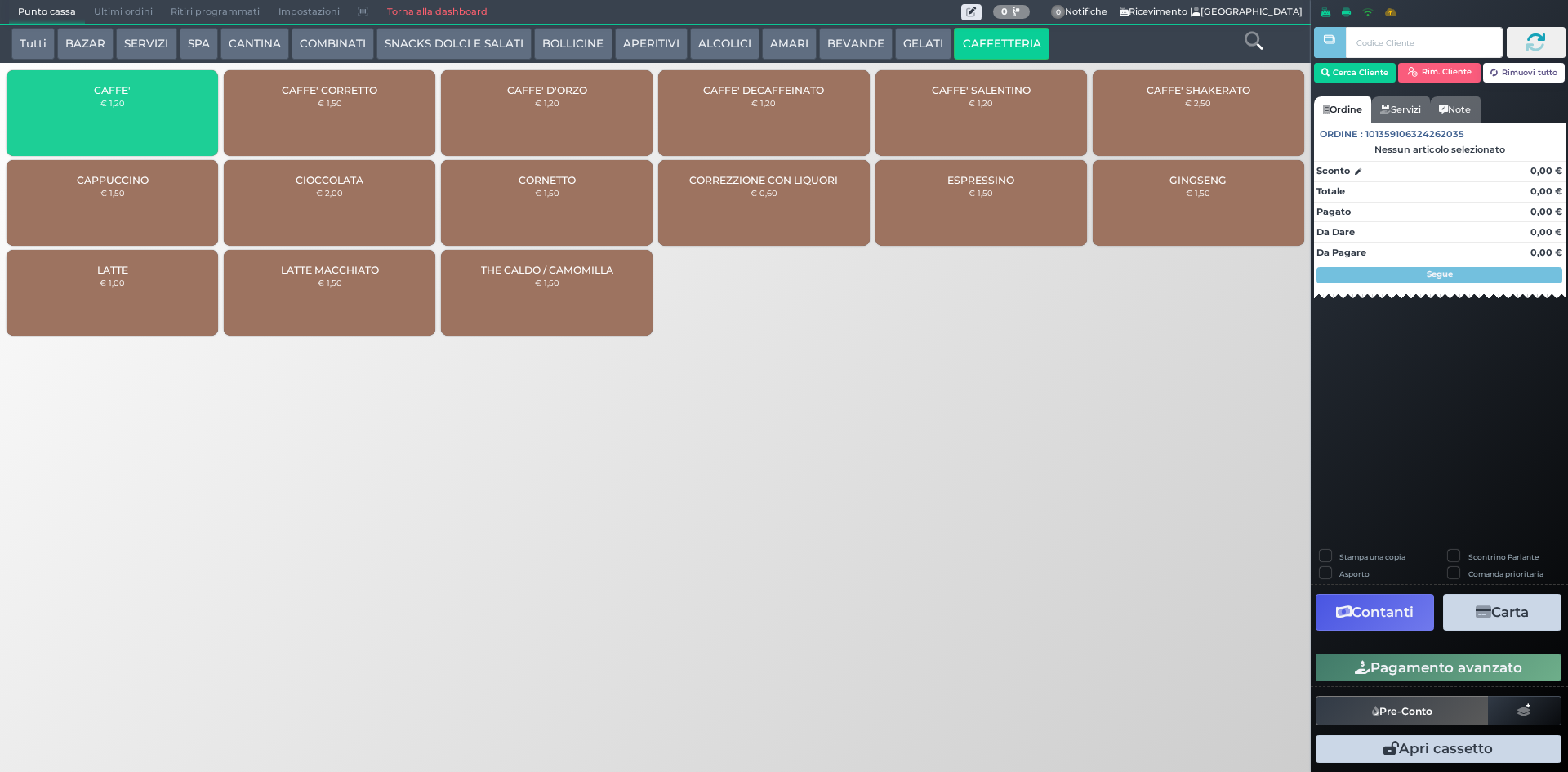
click at [188, 109] on div "CAFFE' € 1,20" at bounding box center [112, 113] width 212 height 86
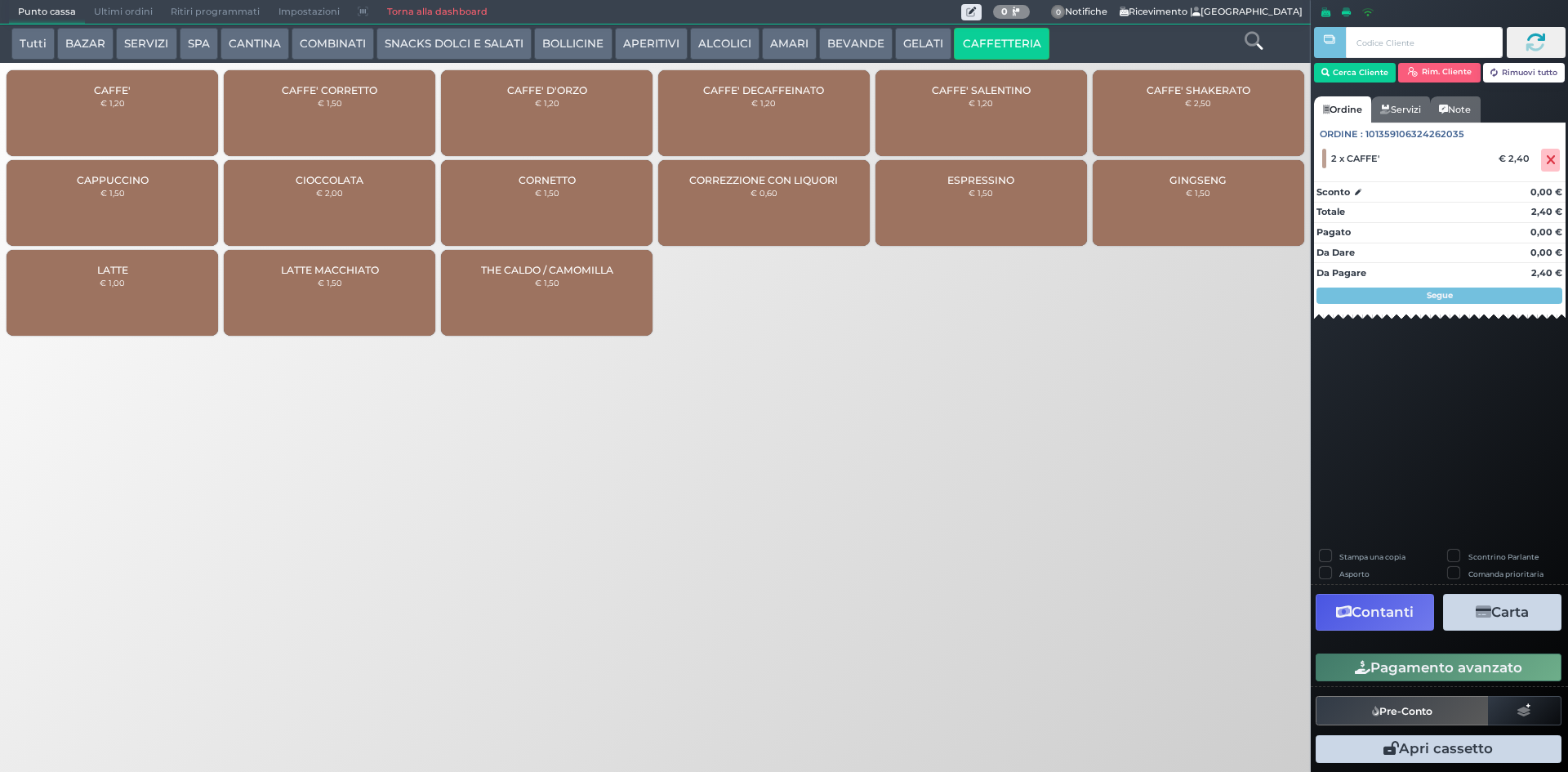
click at [1388, 667] on button "Pagamento avanzato" at bounding box center [1438, 667] width 246 height 28
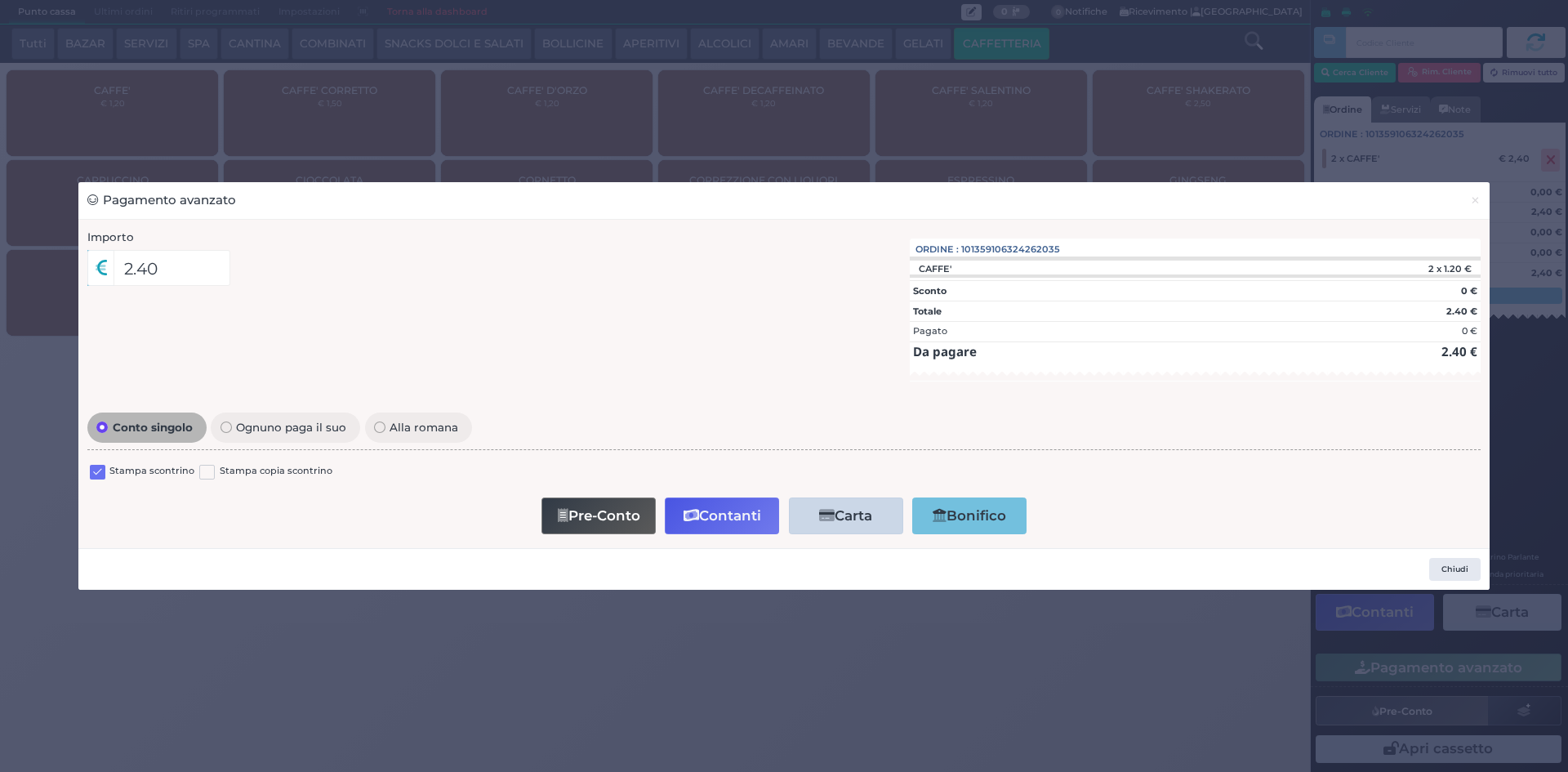
click at [102, 469] on label at bounding box center [97, 472] width 15 height 15
click at [0, 0] on input "checkbox" at bounding box center [0, 0] width 0 height 0
click at [715, 519] on button "Contanti" at bounding box center [722, 516] width 114 height 37
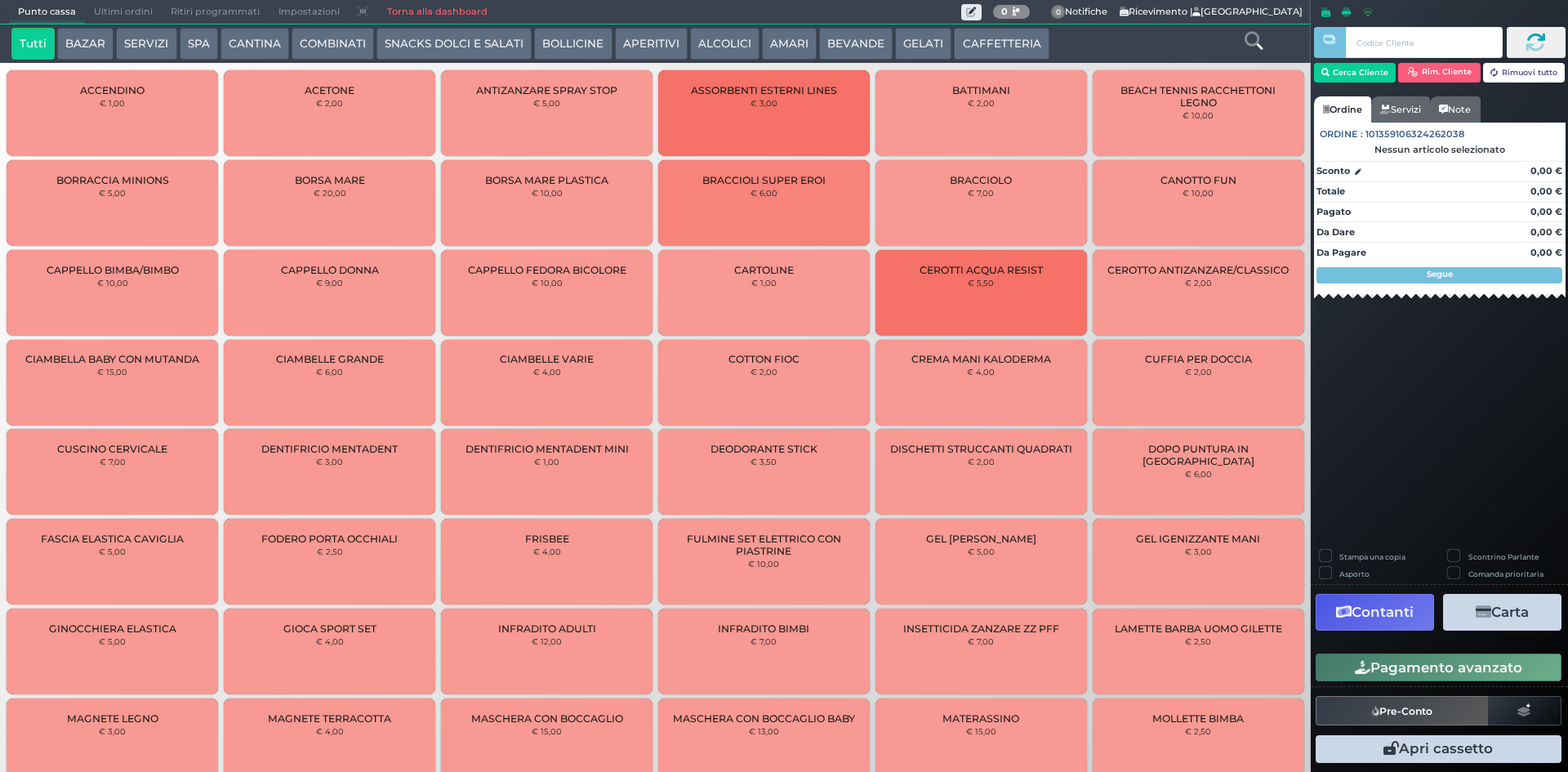
click at [110, 13] on span "Ultimi ordini" at bounding box center [123, 13] width 77 height 23
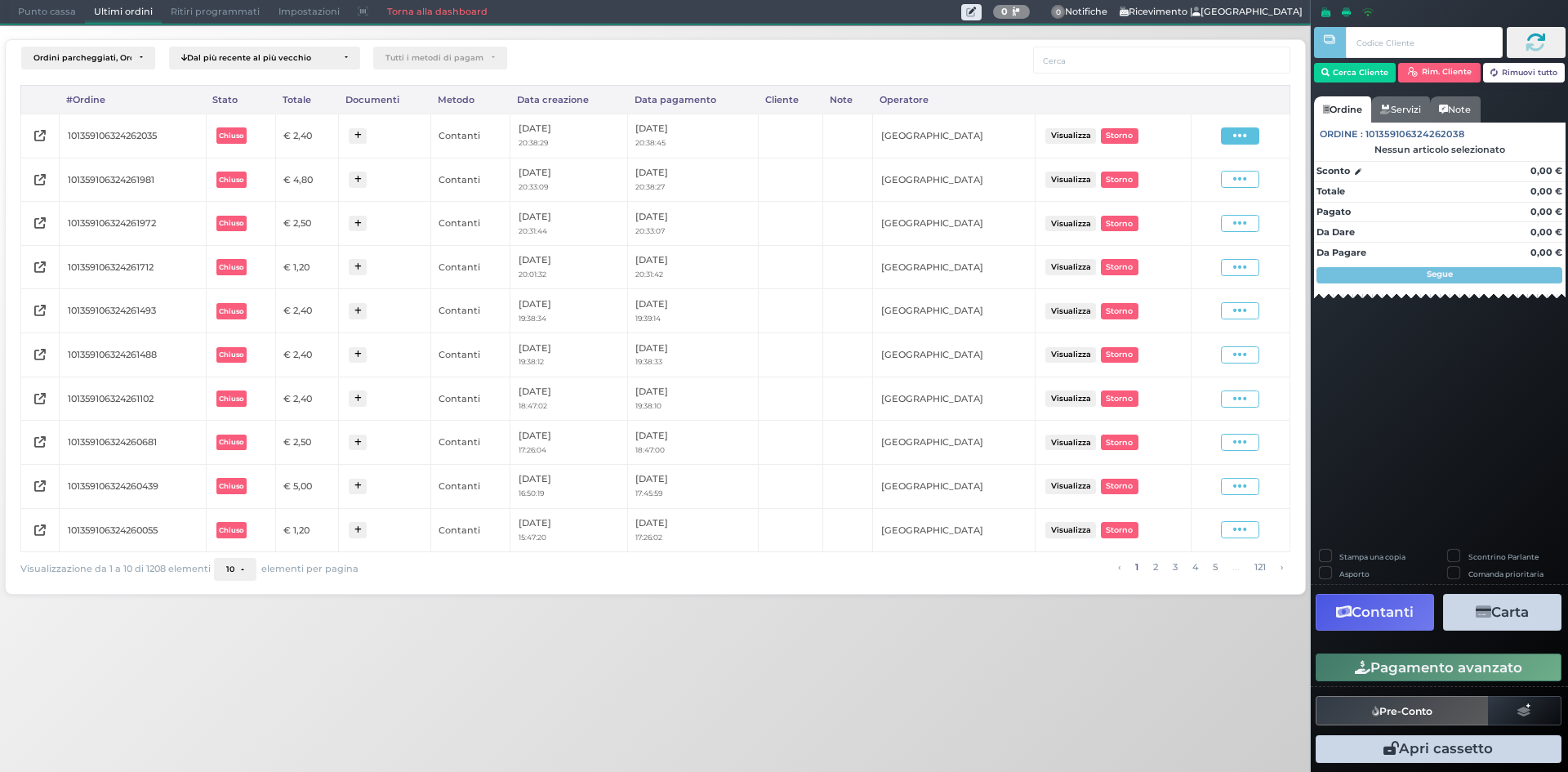
click at [1235, 134] on icon at bounding box center [1241, 136] width 14 height 15
click at [1173, 186] on span "Ristampa Pre-Conto" at bounding box center [1201, 182] width 67 height 28
click at [57, 12] on span "Punto cassa" at bounding box center [46, 13] width 76 height 23
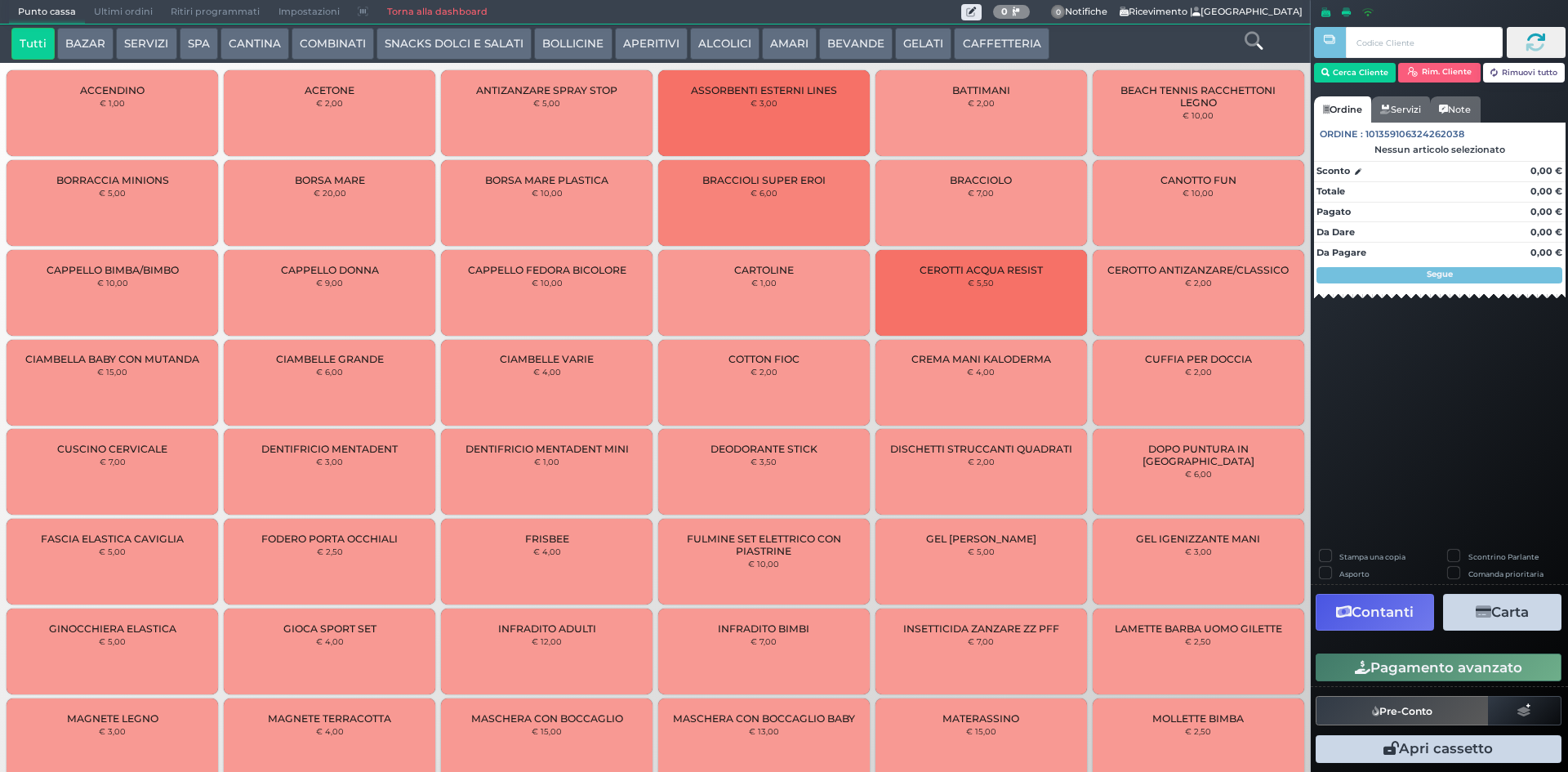
click at [963, 33] on button "CAFFETTERIA" at bounding box center [1002, 44] width 95 height 33
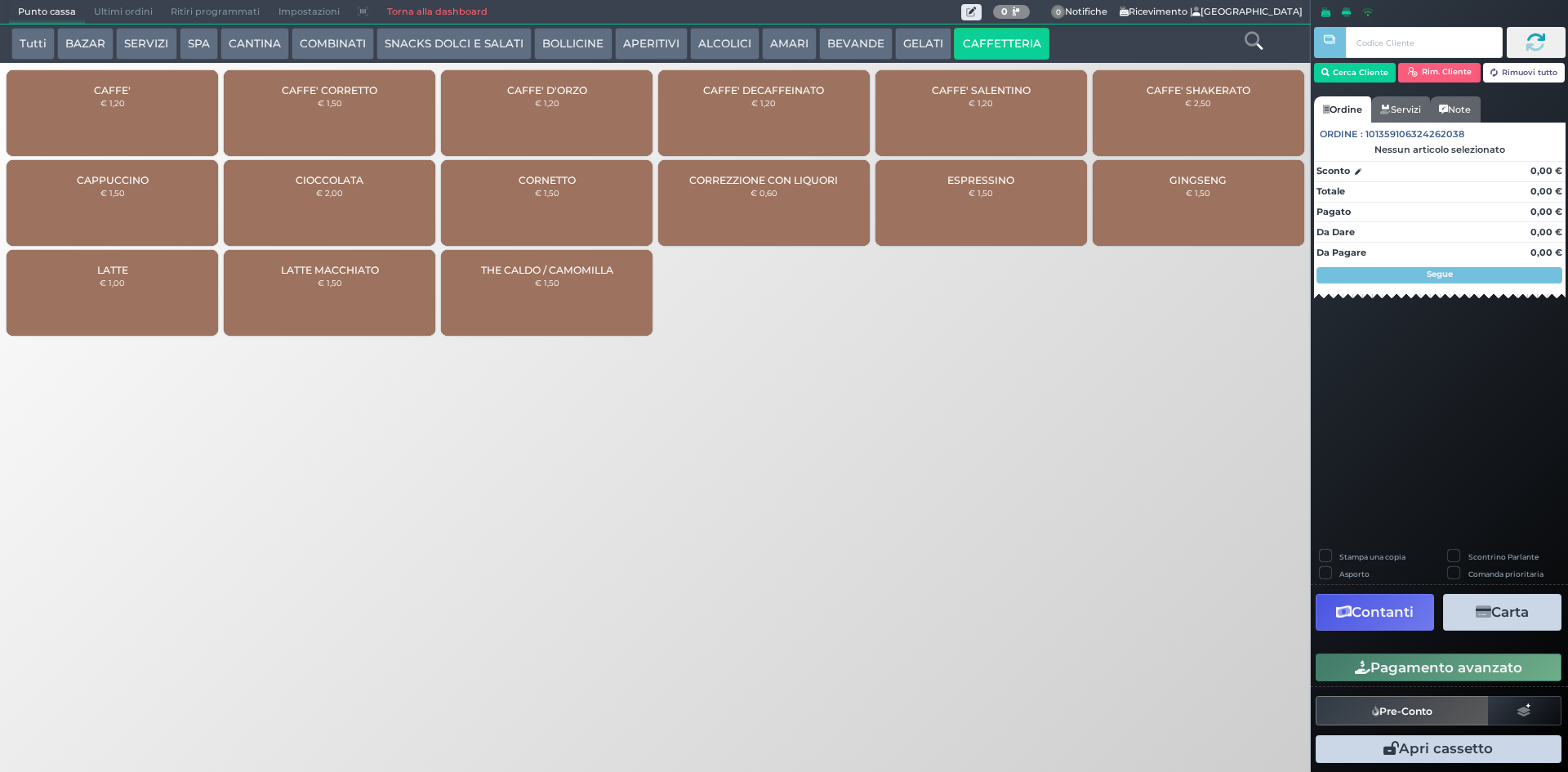
click at [181, 122] on div "CAFFE' € 1,20" at bounding box center [112, 113] width 212 height 86
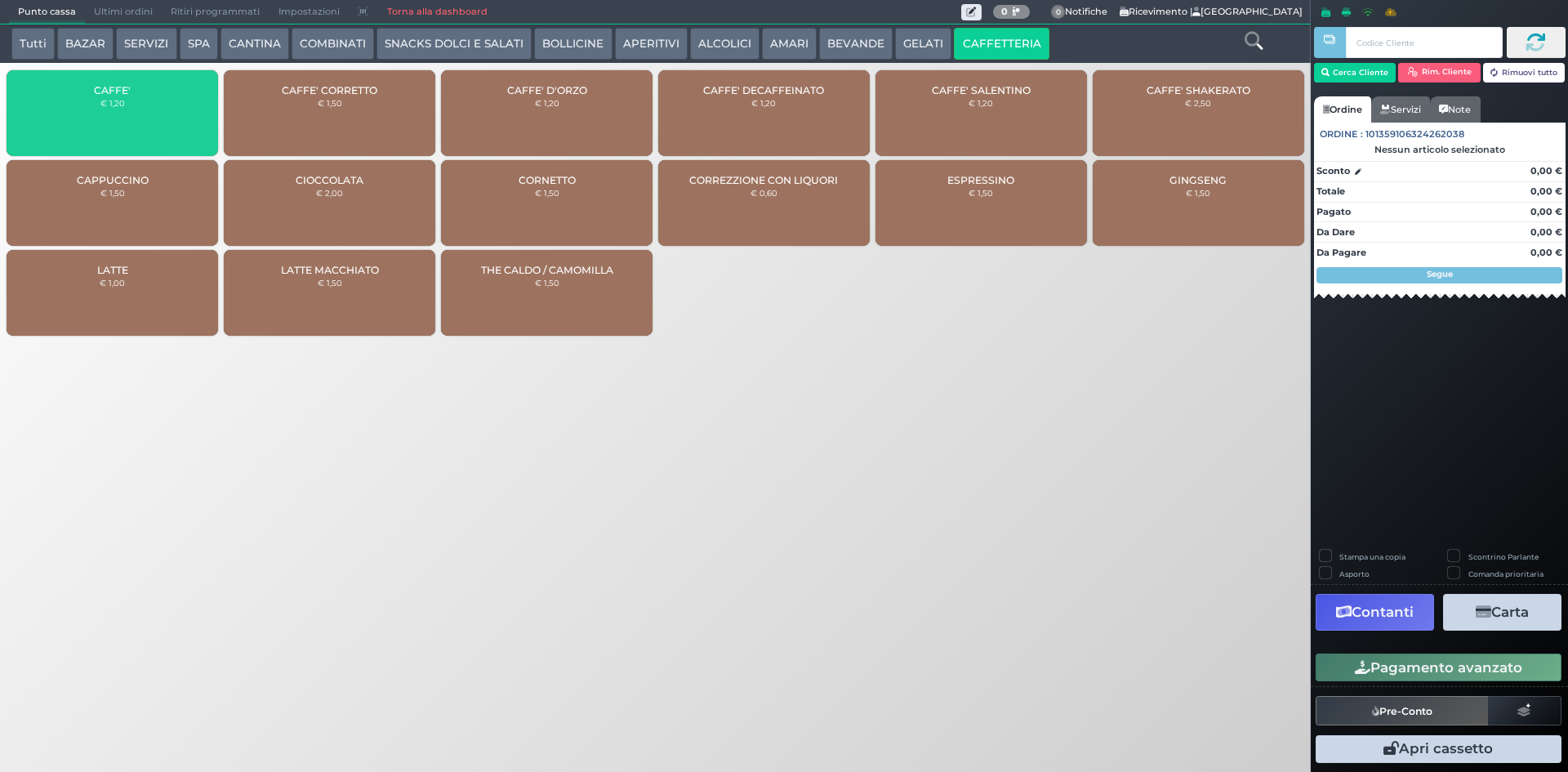
click at [181, 122] on div "CAFFE' € 1,20" at bounding box center [112, 113] width 212 height 86
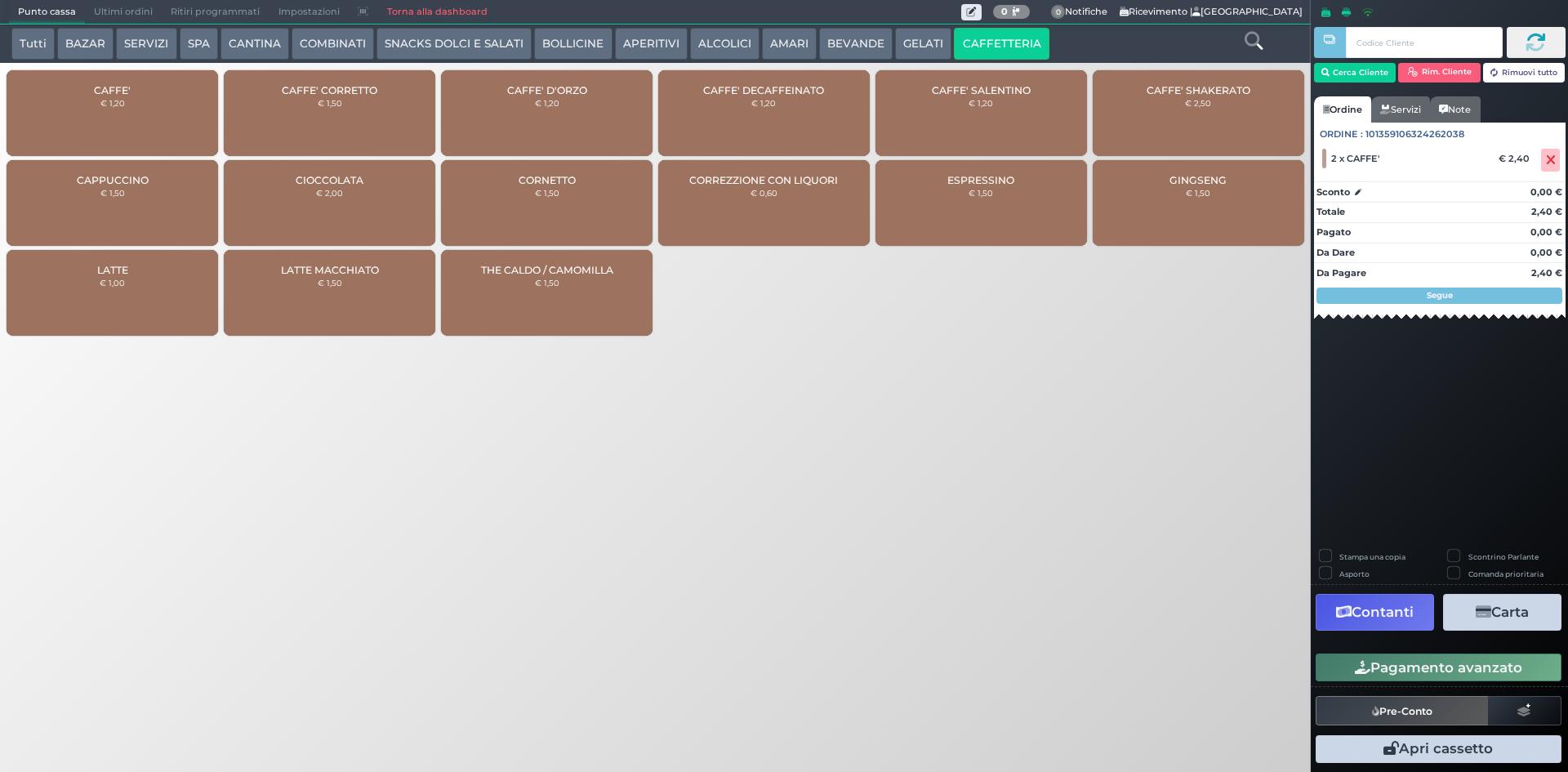
click at [1421, 653] on button "Pagamento avanzato" at bounding box center [1438, 667] width 246 height 28
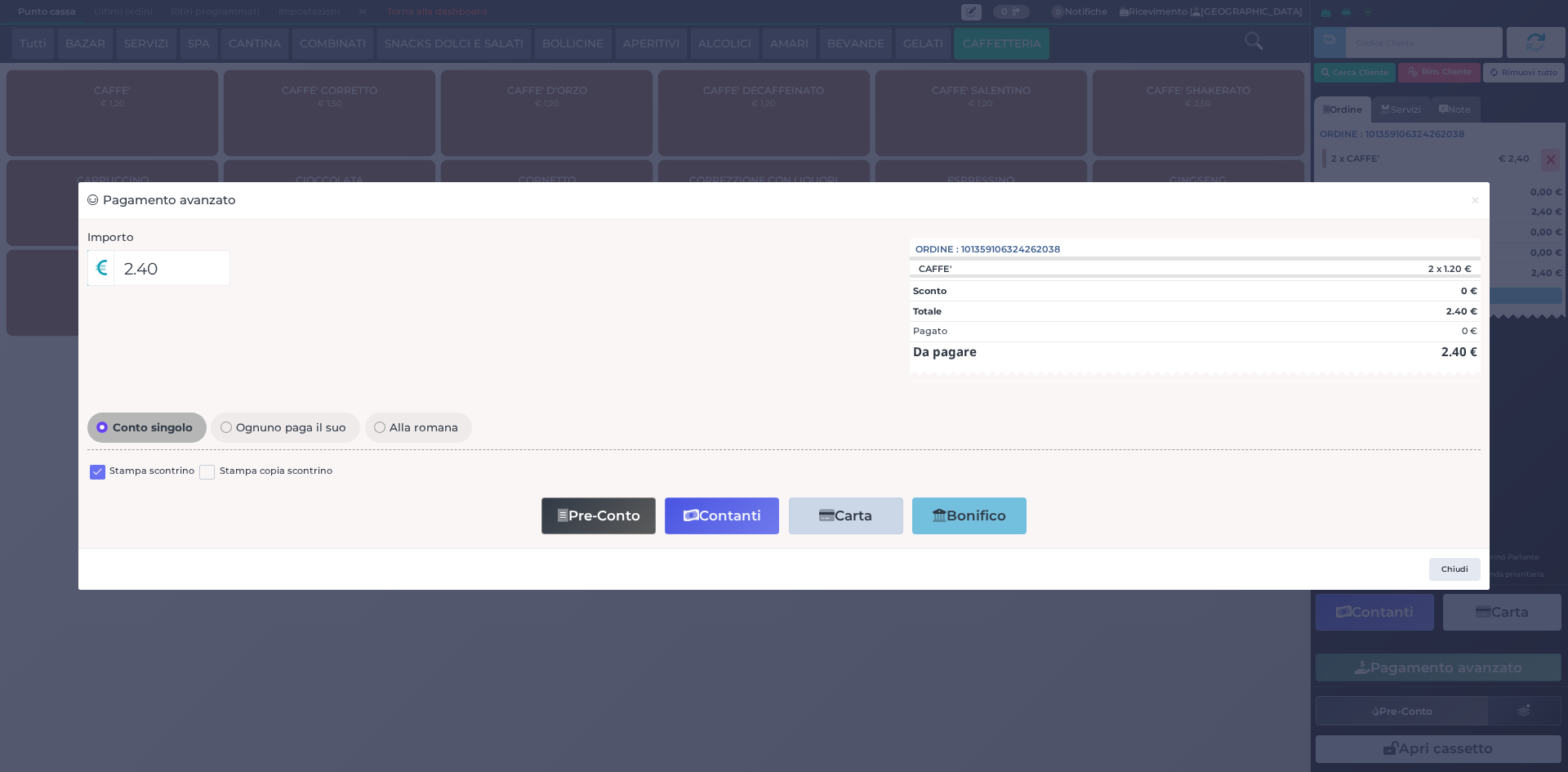
drag, startPoint x: 99, startPoint y: 476, endPoint x: 113, endPoint y: 474, distance: 14.1
click at [100, 475] on label at bounding box center [97, 472] width 15 height 15
click at [0, 0] on input "checkbox" at bounding box center [0, 0] width 0 height 0
click at [709, 507] on button "Contanti" at bounding box center [722, 516] width 114 height 37
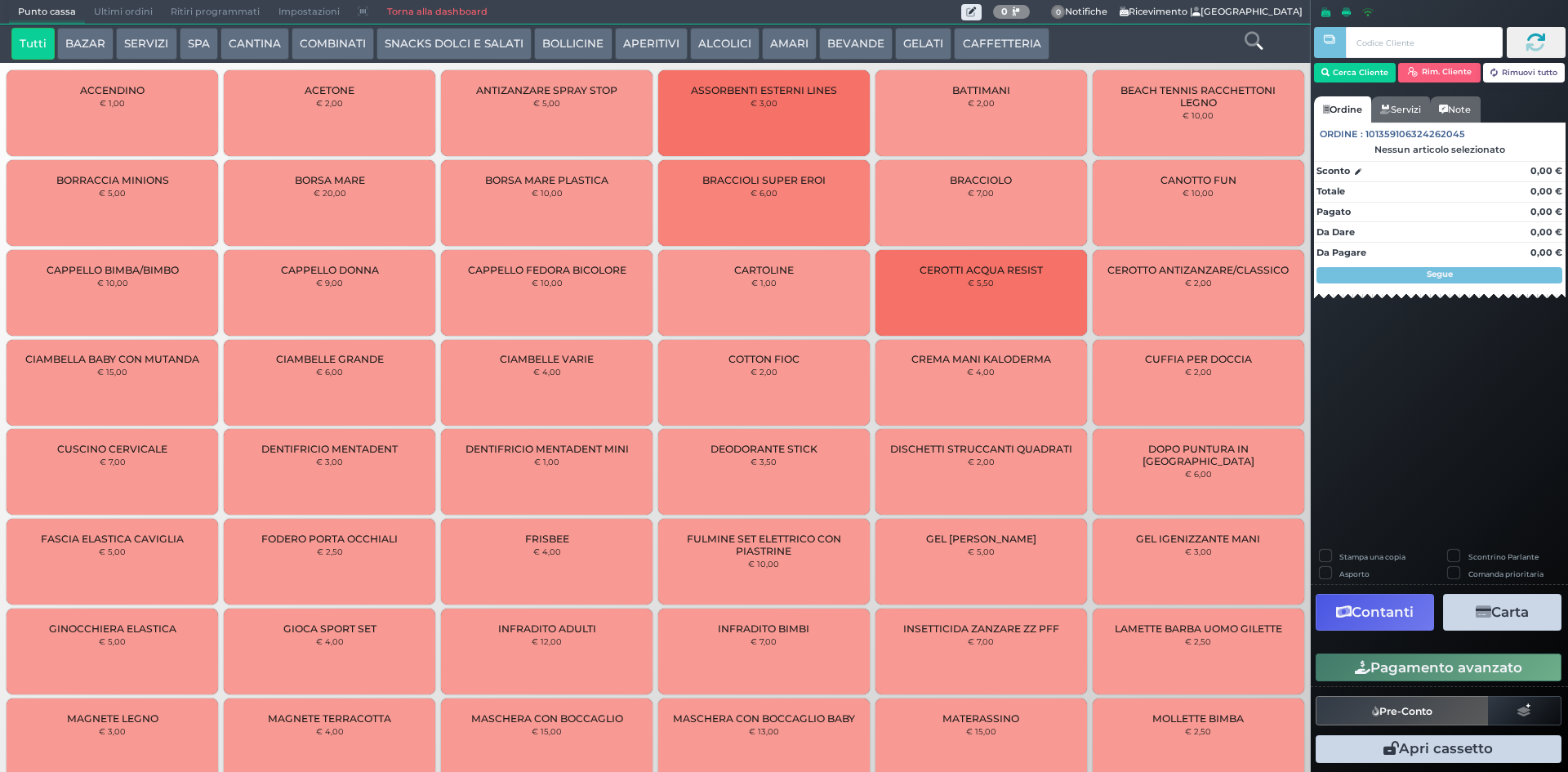
click at [109, 13] on span "Ultimi ordini" at bounding box center [123, 13] width 77 height 23
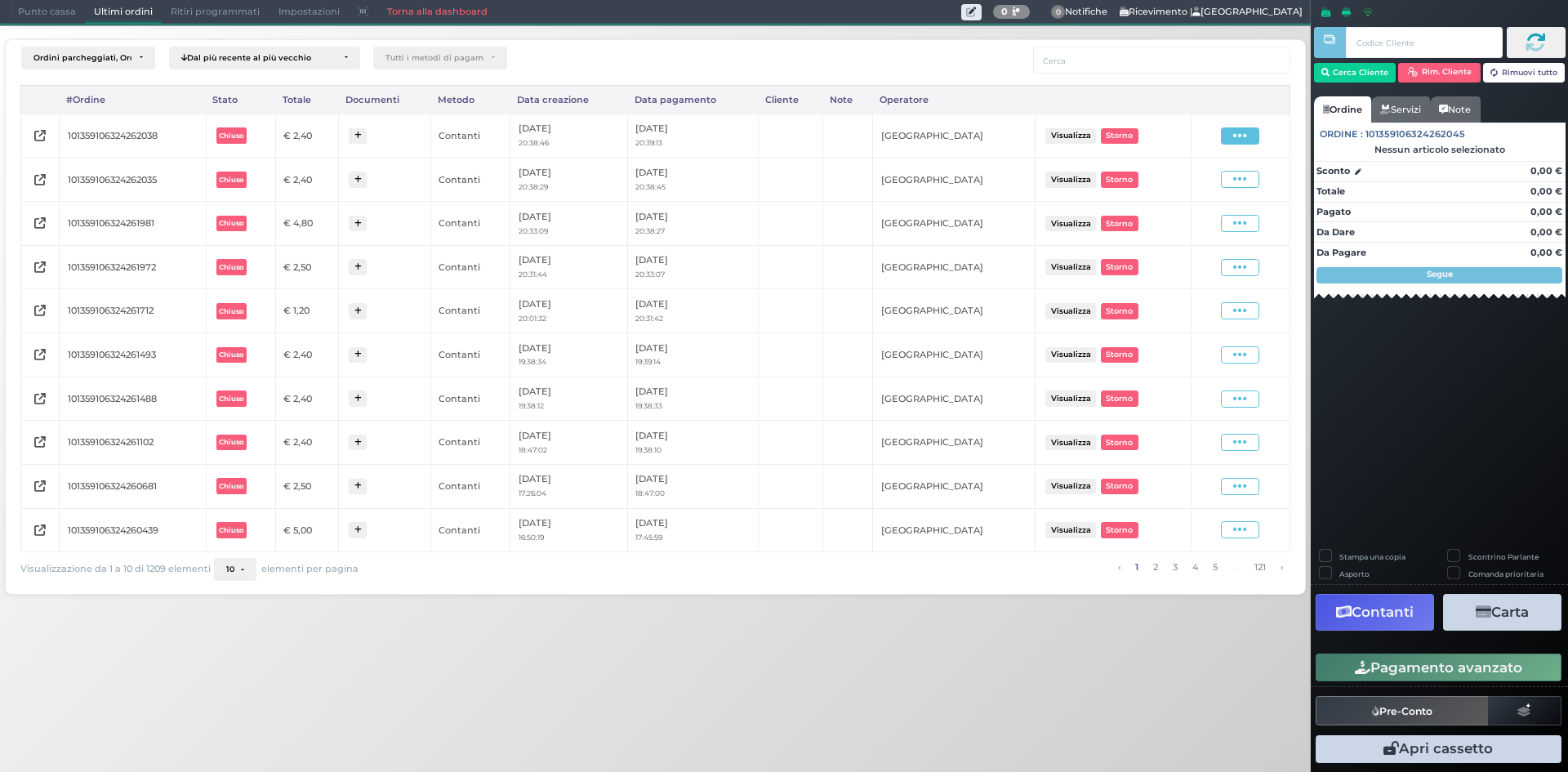
click at [1245, 143] on icon at bounding box center [1241, 136] width 14 height 15
click at [1220, 180] on span "Ristampa Pre-Conto" at bounding box center [1201, 182] width 67 height 28
click at [1237, 138] on icon at bounding box center [1241, 136] width 14 height 15
click at [1220, 181] on span "Ristampa Pre-Conto" at bounding box center [1201, 182] width 67 height 28
click at [34, 13] on span "Punto cassa" at bounding box center [46, 13] width 76 height 23
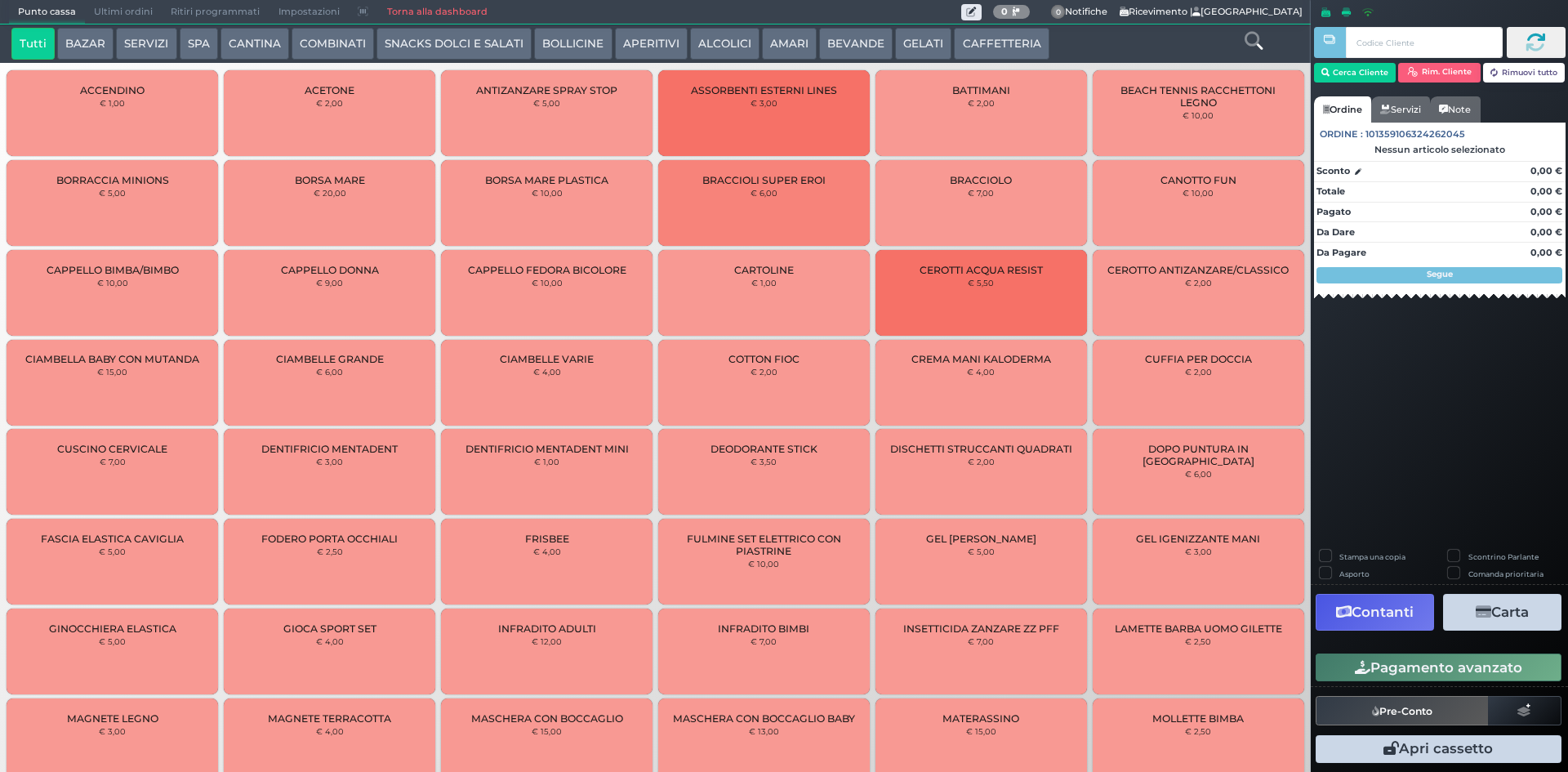
click at [968, 38] on button "CAFFETTERIA" at bounding box center [1002, 44] width 95 height 33
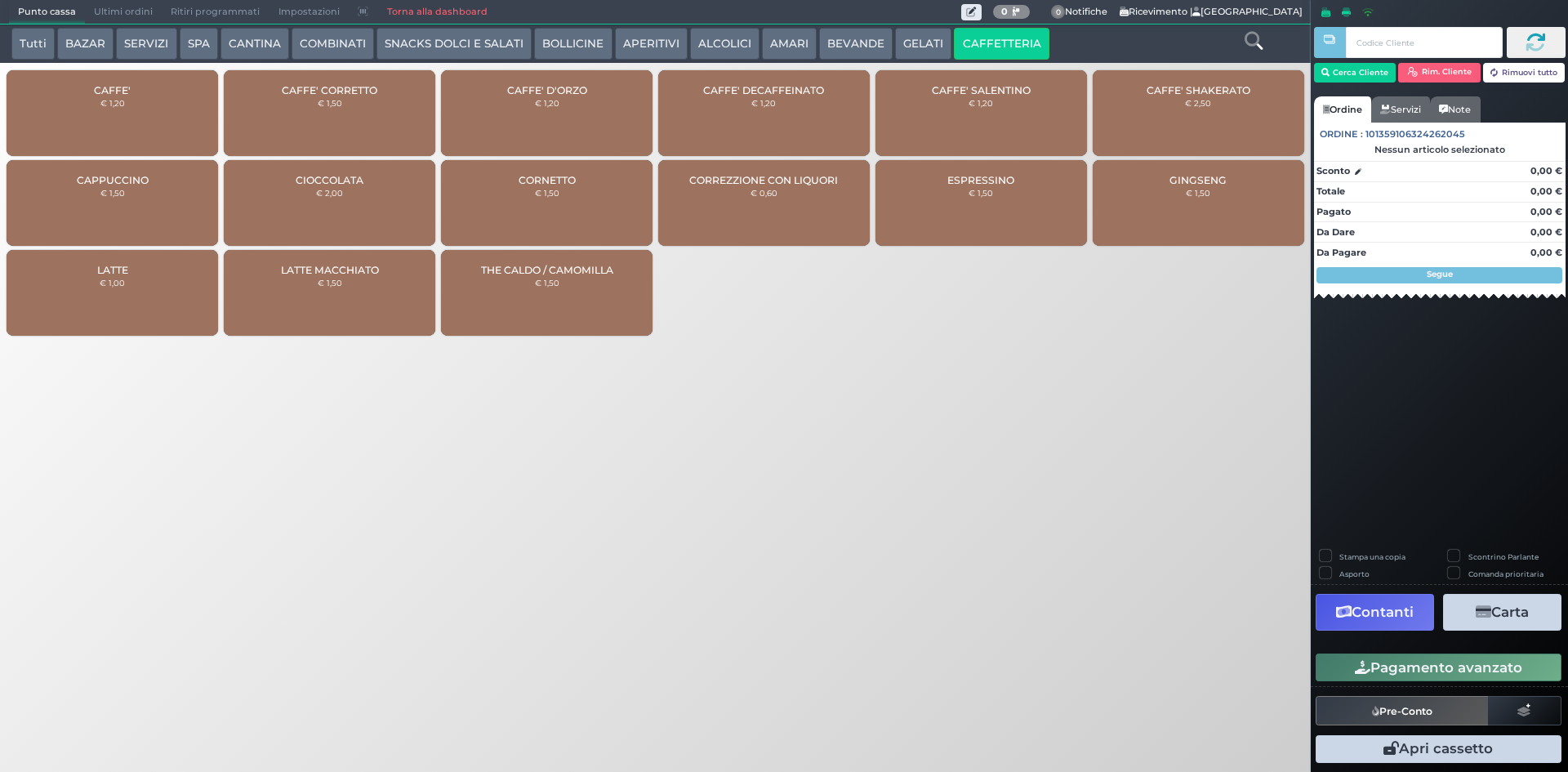
click at [733, 95] on span "CAFFE' DECAFFEINATO" at bounding box center [763, 90] width 121 height 13
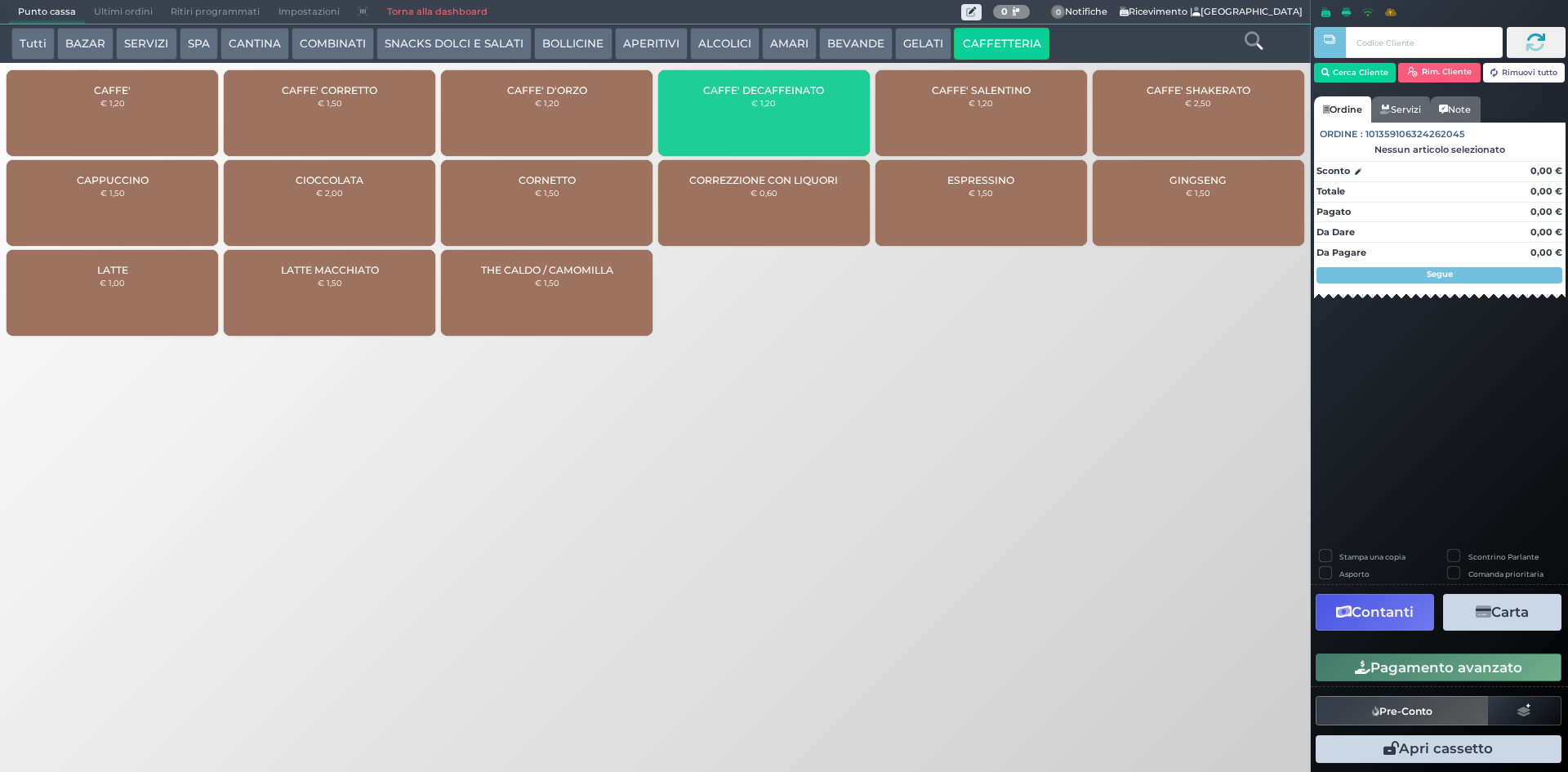
click at [120, 133] on div "CAFFE' € 1,20" at bounding box center [112, 113] width 212 height 86
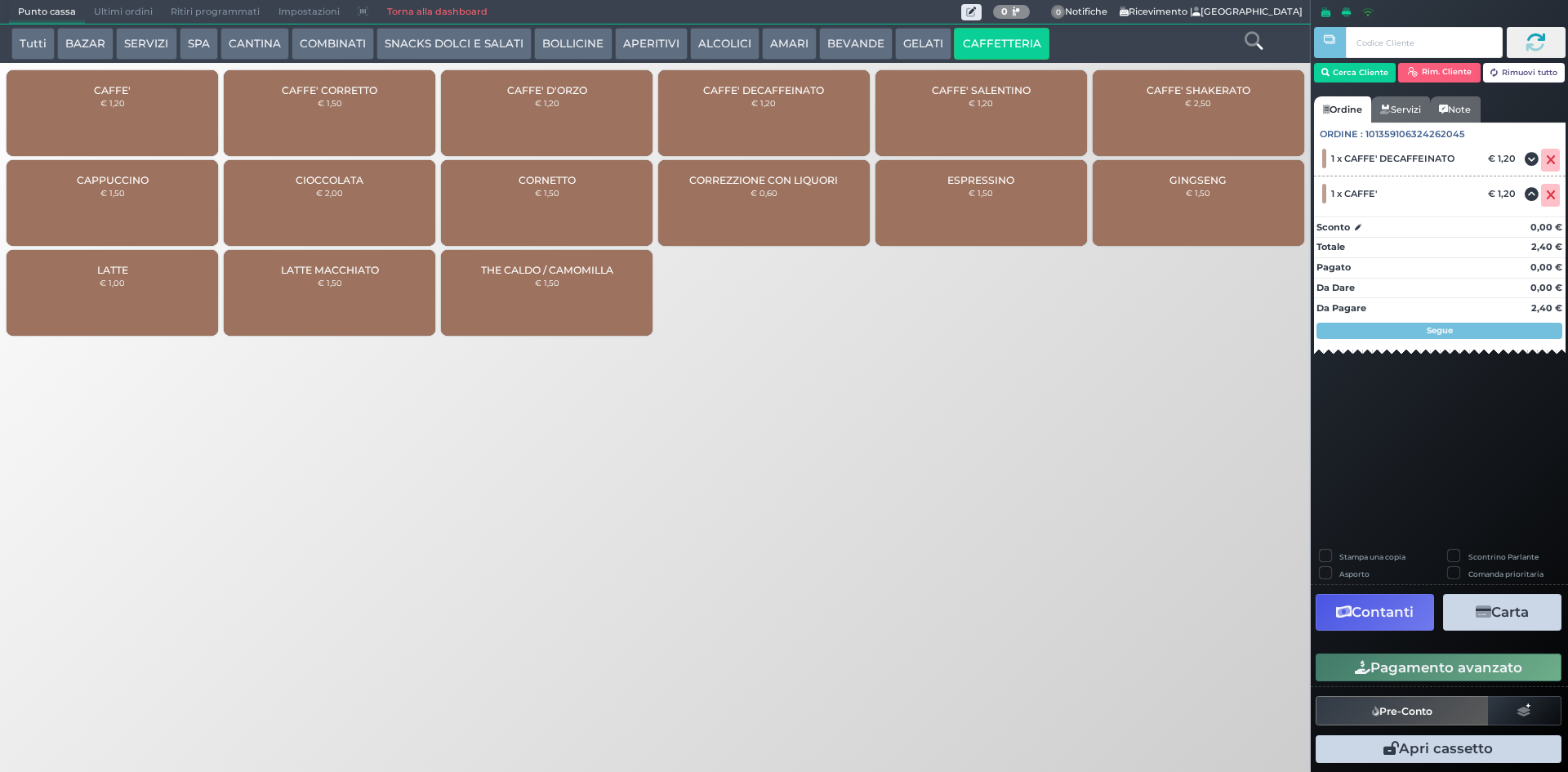
click at [1386, 660] on button "Pagamento avanzato" at bounding box center [1438, 667] width 246 height 28
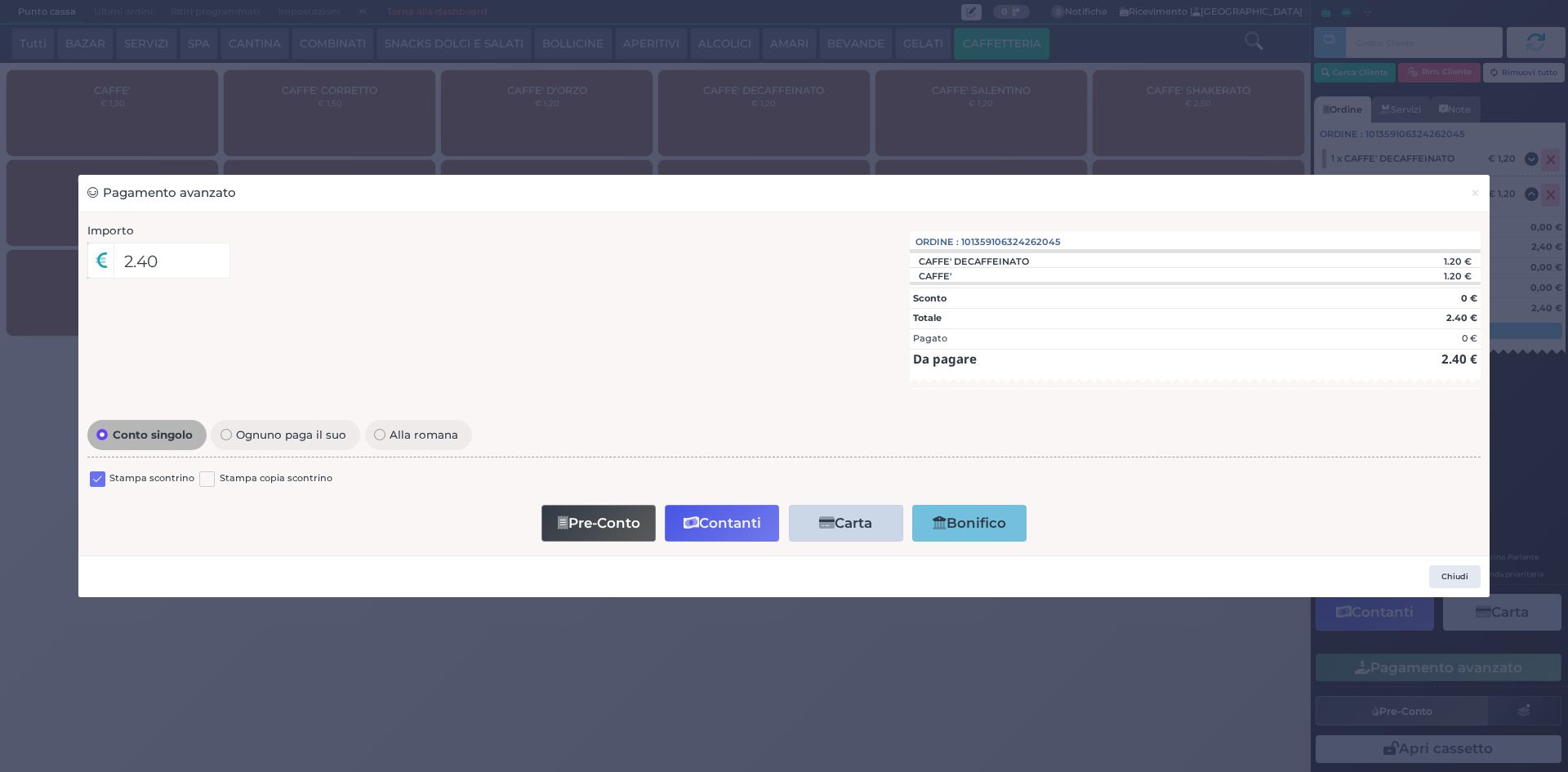
drag, startPoint x: 100, startPoint y: 477, endPoint x: 156, endPoint y: 477, distance: 56.0
click at [100, 476] on label at bounding box center [97, 479] width 15 height 15
click at [0, 0] on input "checkbox" at bounding box center [0, 0] width 0 height 0
click at [737, 525] on button "Contanti" at bounding box center [722, 523] width 114 height 37
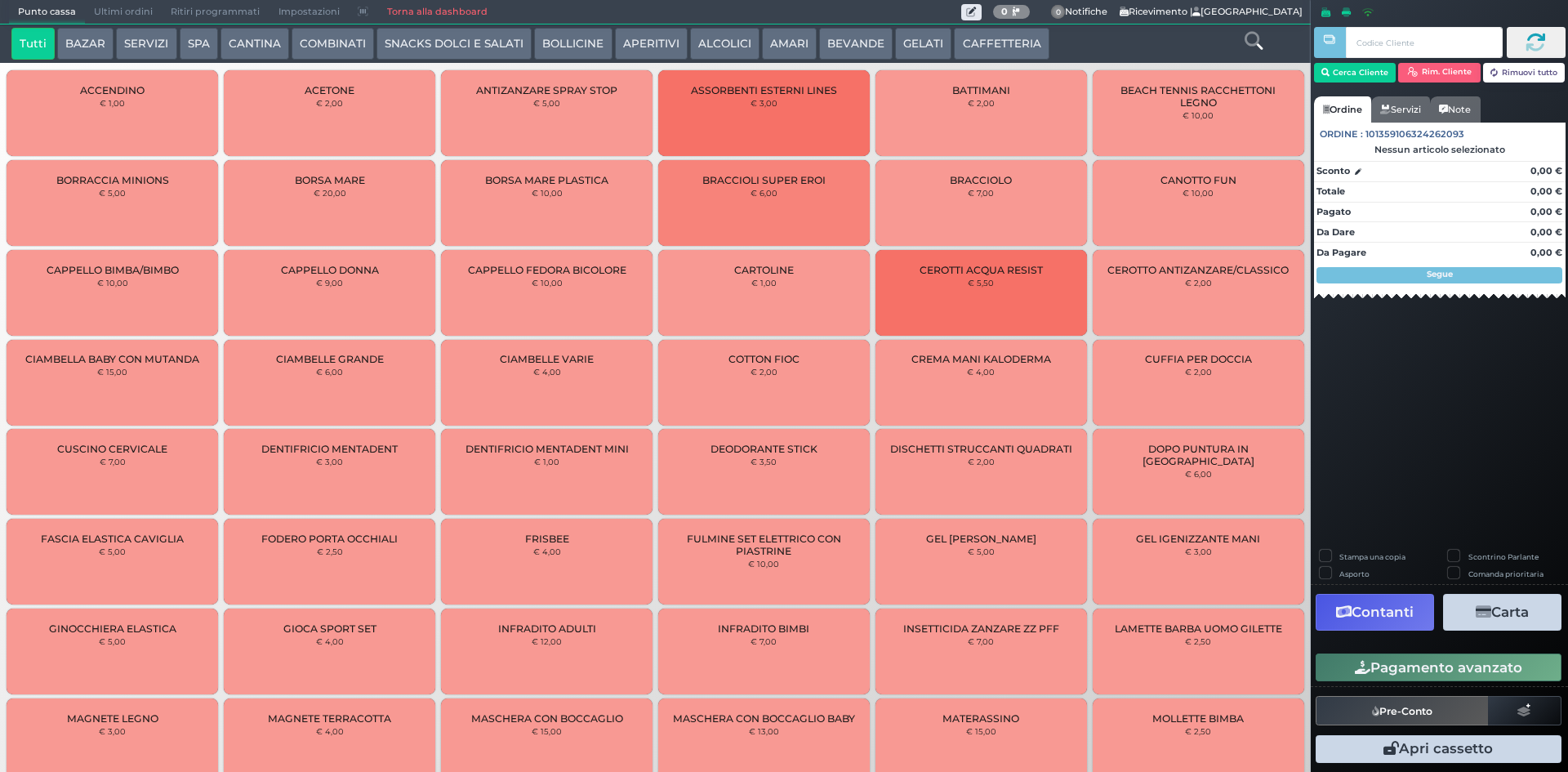
click at [105, 7] on span "Ultimi ordini" at bounding box center [123, 13] width 77 height 23
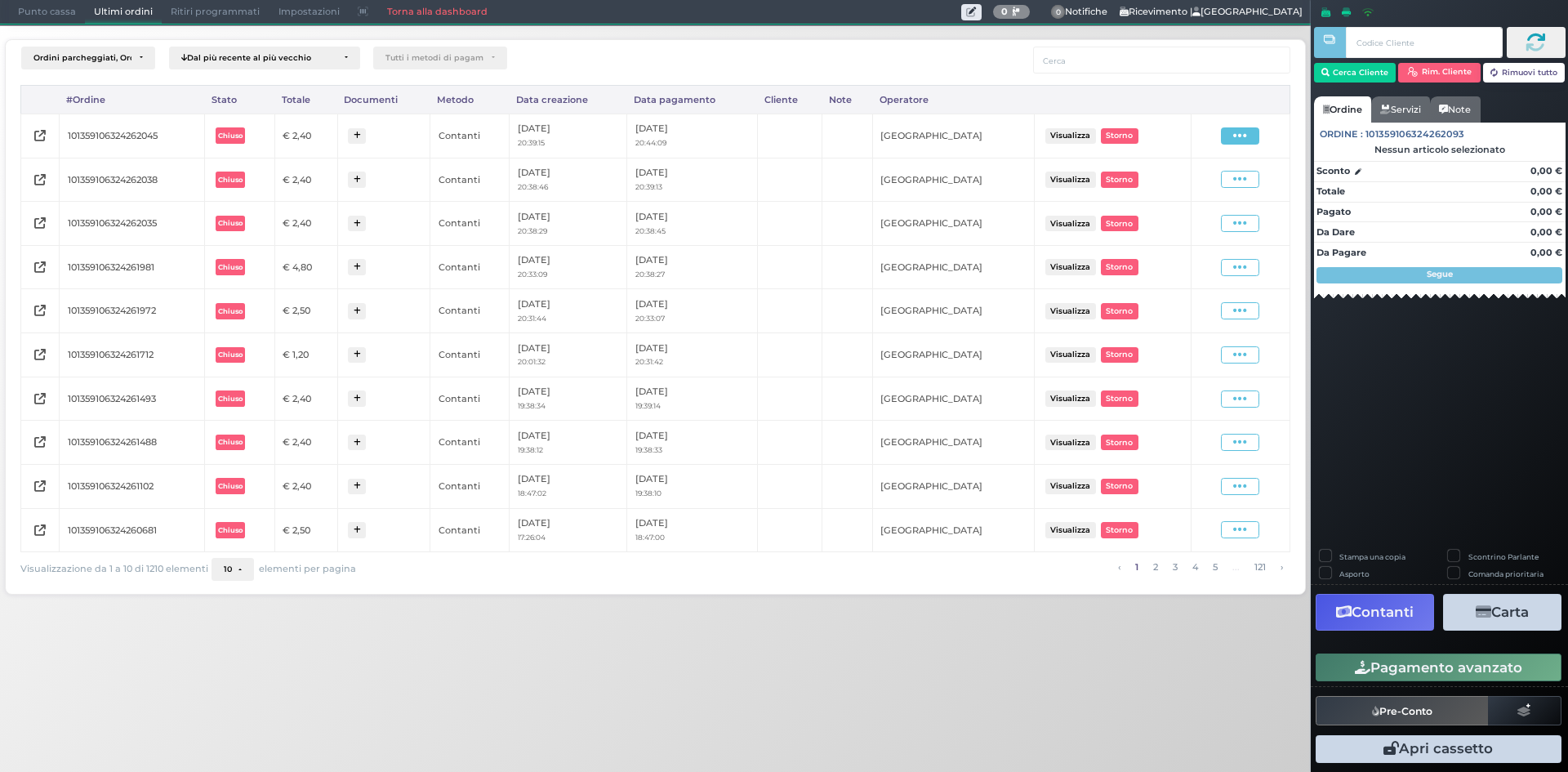
click at [1233, 136] on span at bounding box center [1240, 136] width 38 height 17
click at [1213, 179] on span "Ristampa Pre-Conto" at bounding box center [1201, 182] width 67 height 28
click at [52, 18] on span "Punto cassa" at bounding box center [46, 13] width 76 height 23
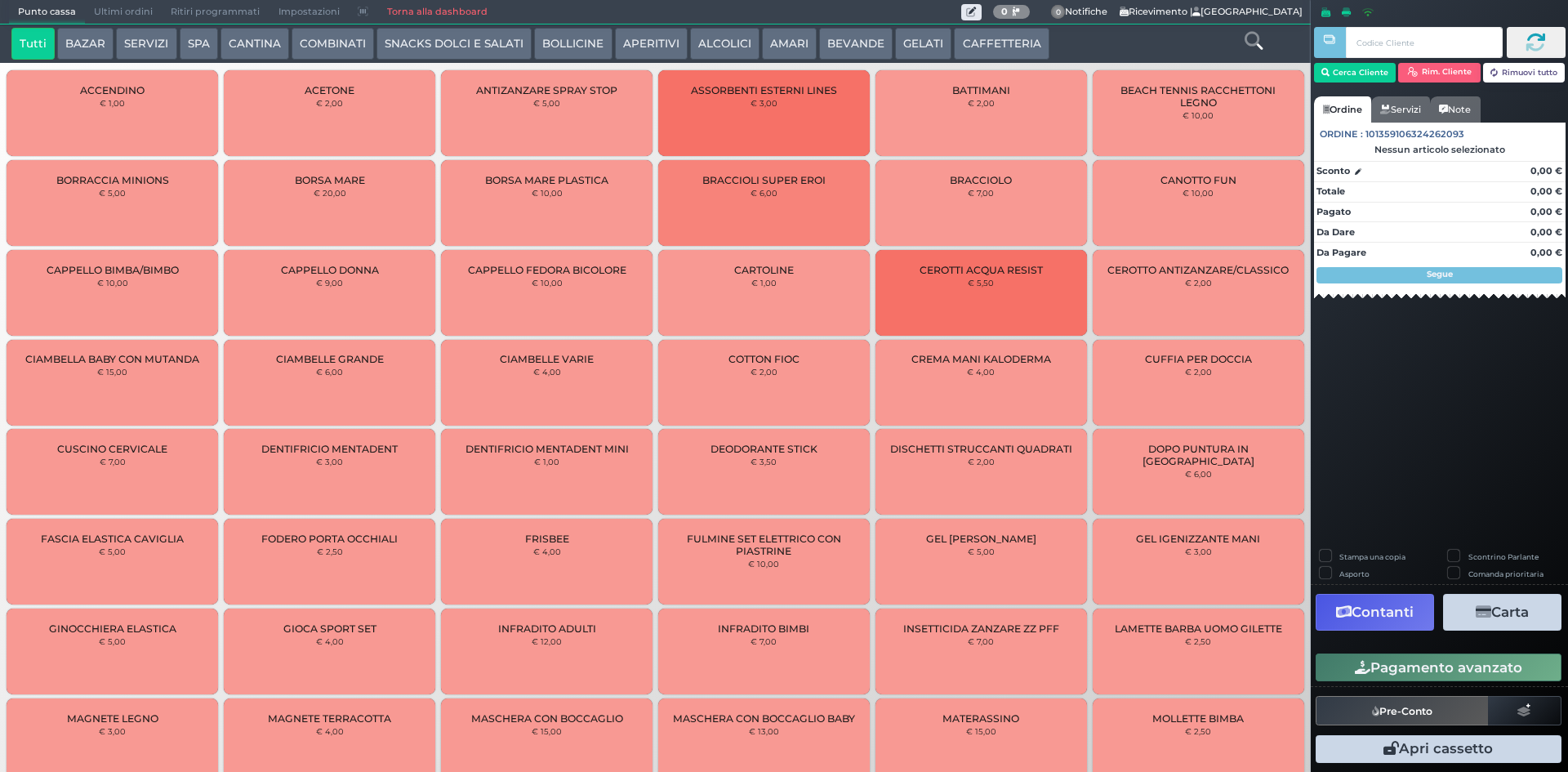
click at [777, 51] on button "AMARI" at bounding box center [789, 44] width 55 height 33
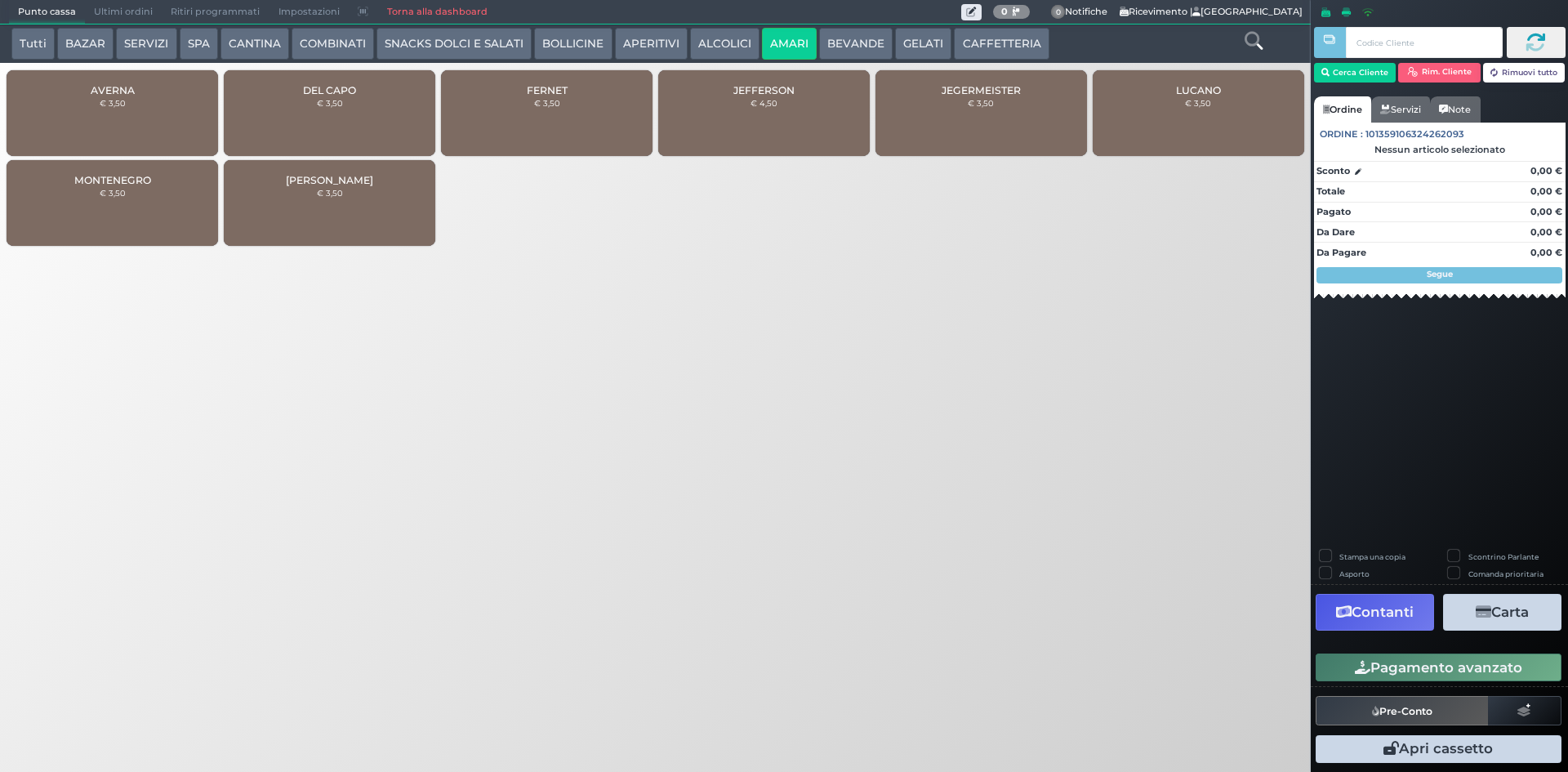
click at [710, 32] on button "ALCOLICI" at bounding box center [725, 44] width 70 height 33
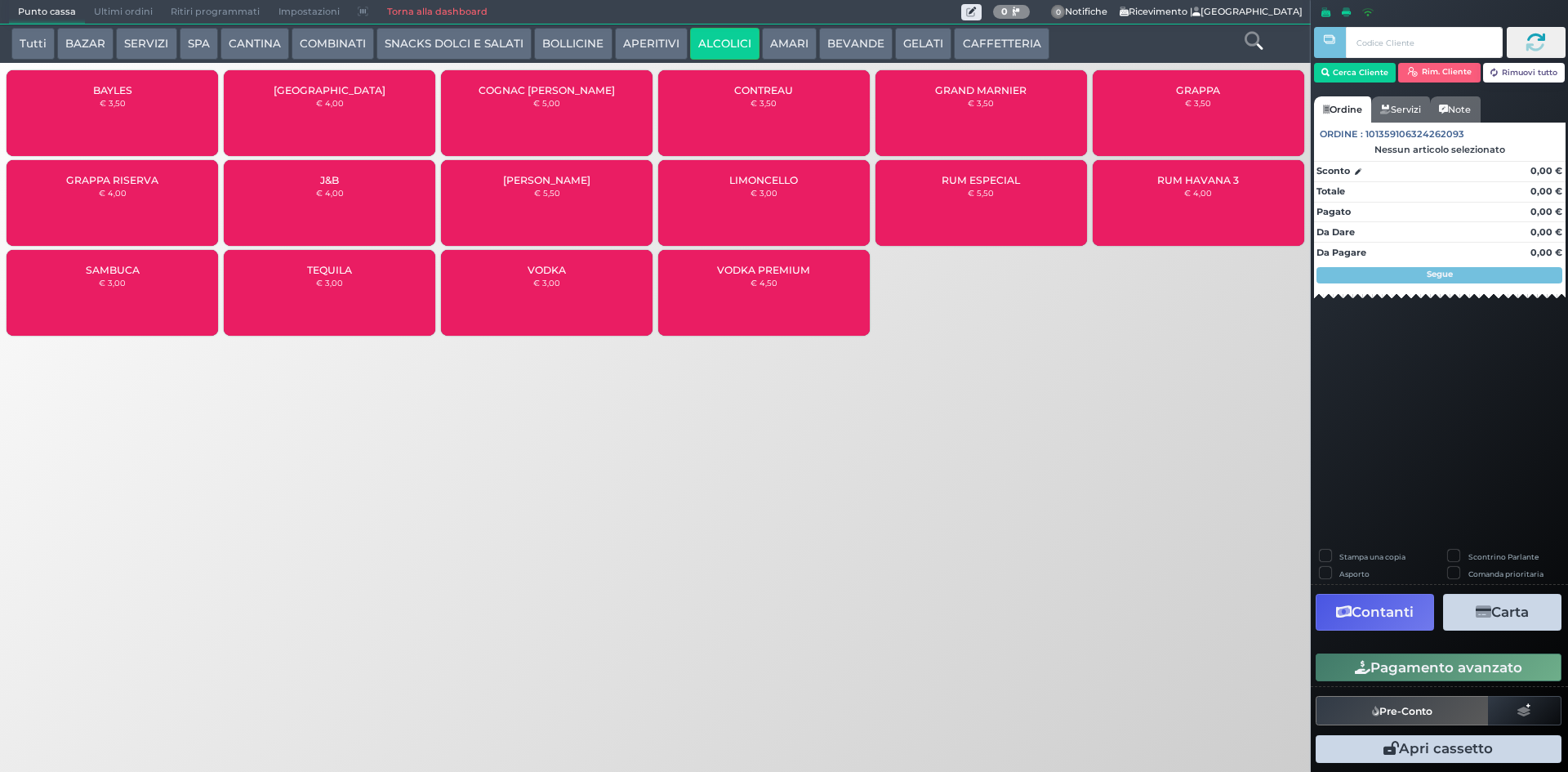
click at [1136, 102] on div "GRAPPA € 3,50" at bounding box center [1198, 113] width 212 height 86
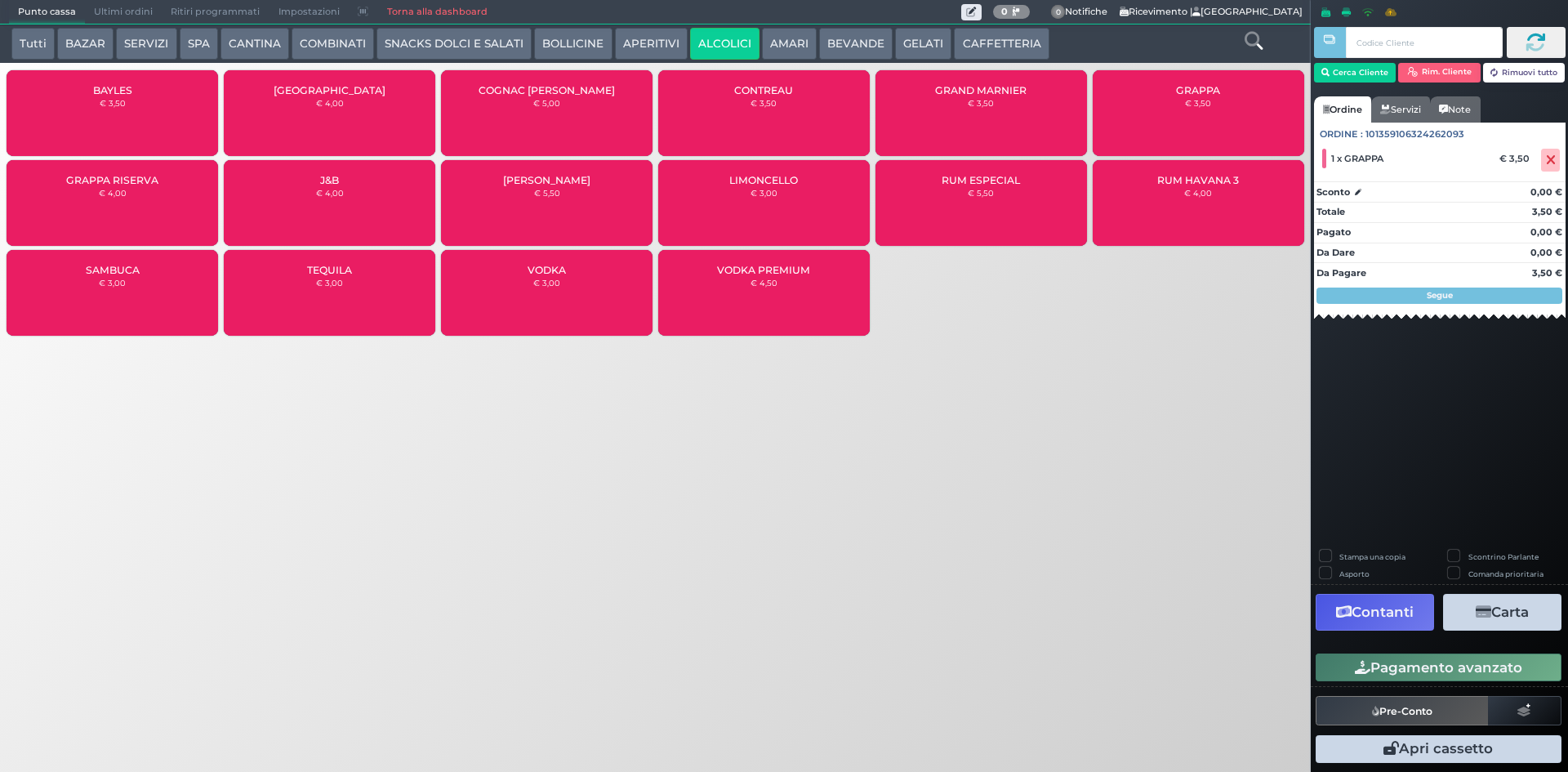
click at [1463, 666] on button "Pagamento avanzato" at bounding box center [1438, 667] width 246 height 28
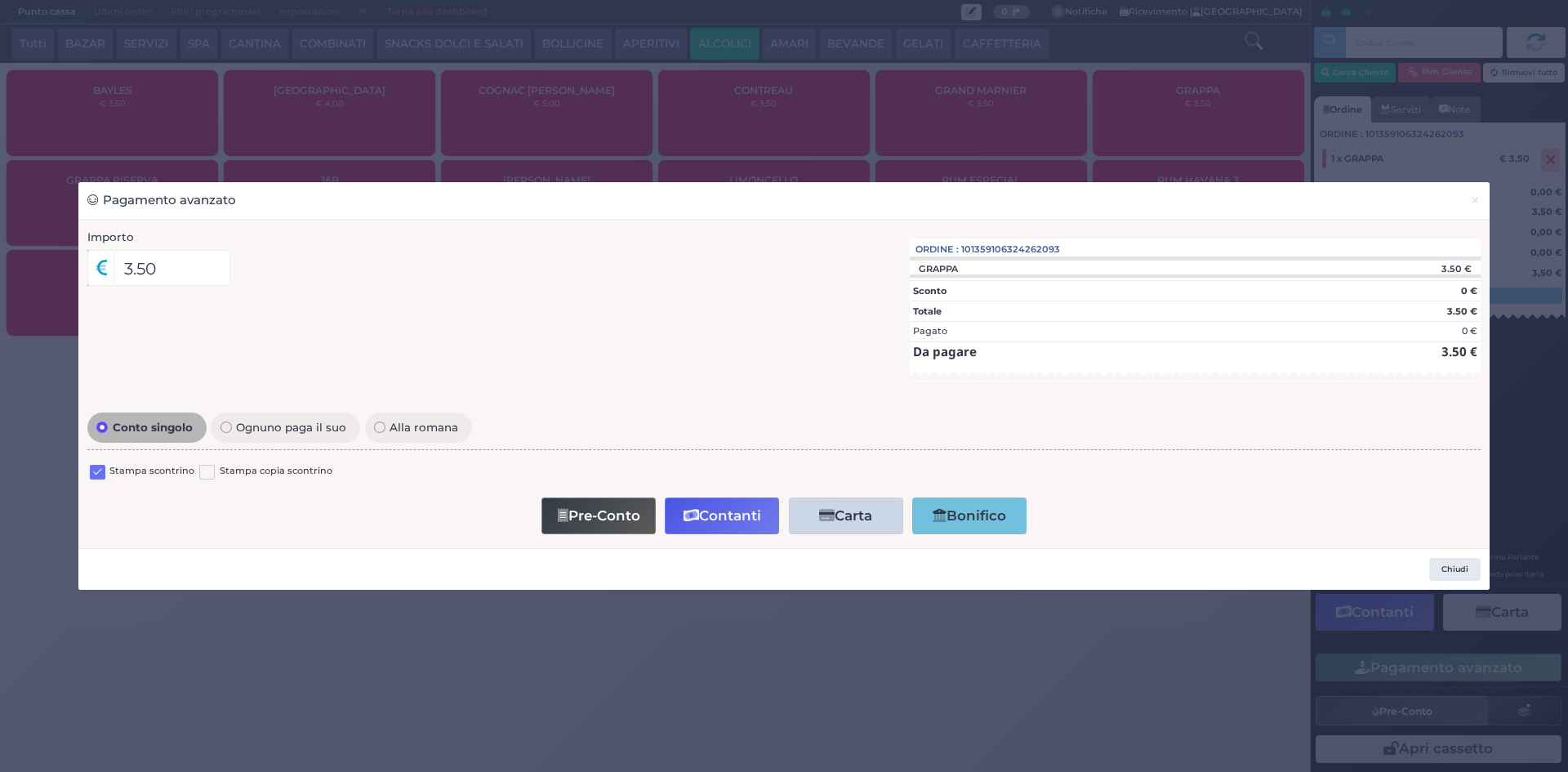
click at [97, 472] on label at bounding box center [97, 472] width 15 height 15
click at [0, 0] on input "checkbox" at bounding box center [0, 0] width 0 height 0
click at [750, 522] on button "Contanti" at bounding box center [722, 516] width 114 height 37
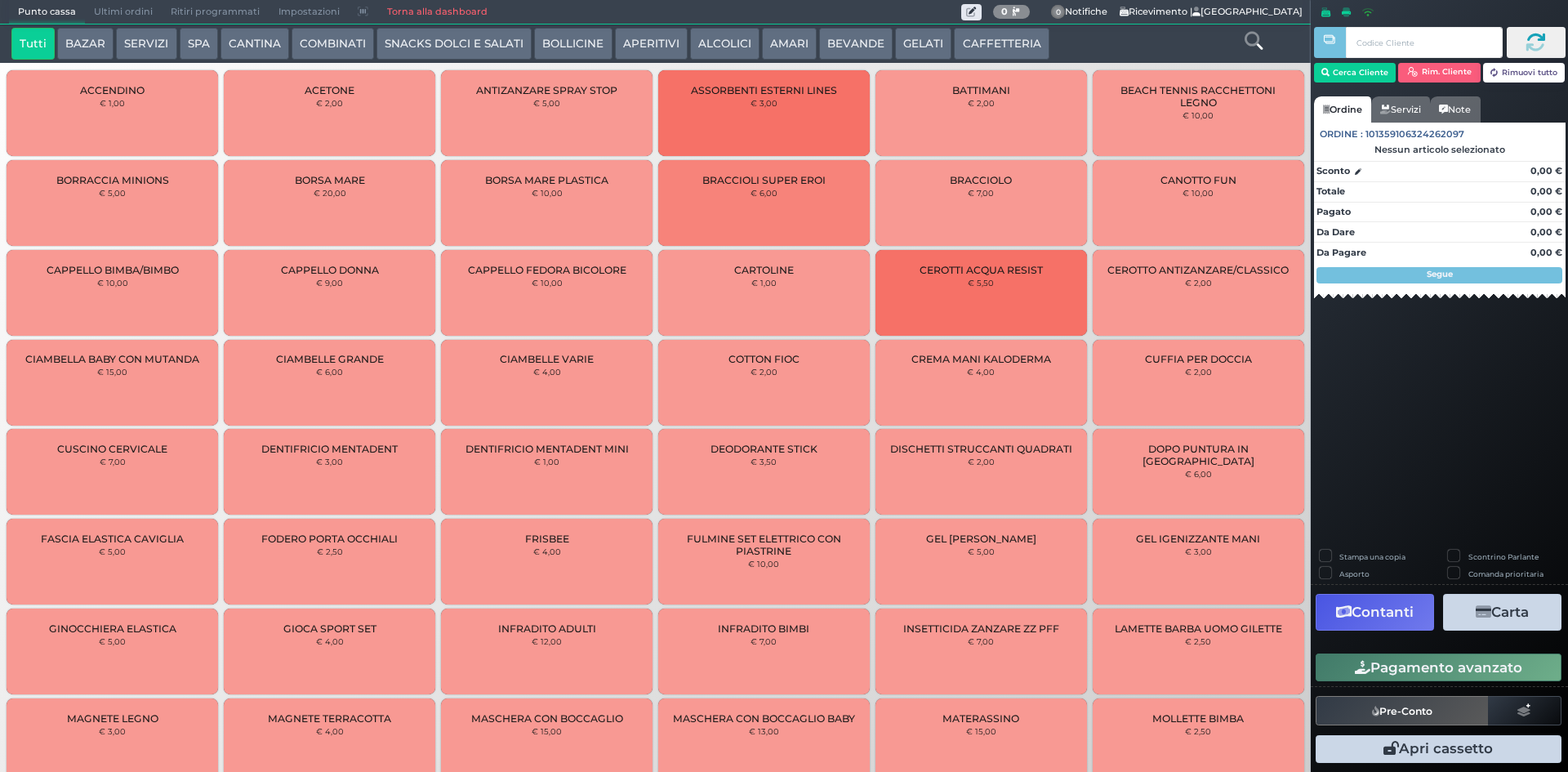
click at [137, 4] on span "Ultimi ordini" at bounding box center [123, 13] width 77 height 23
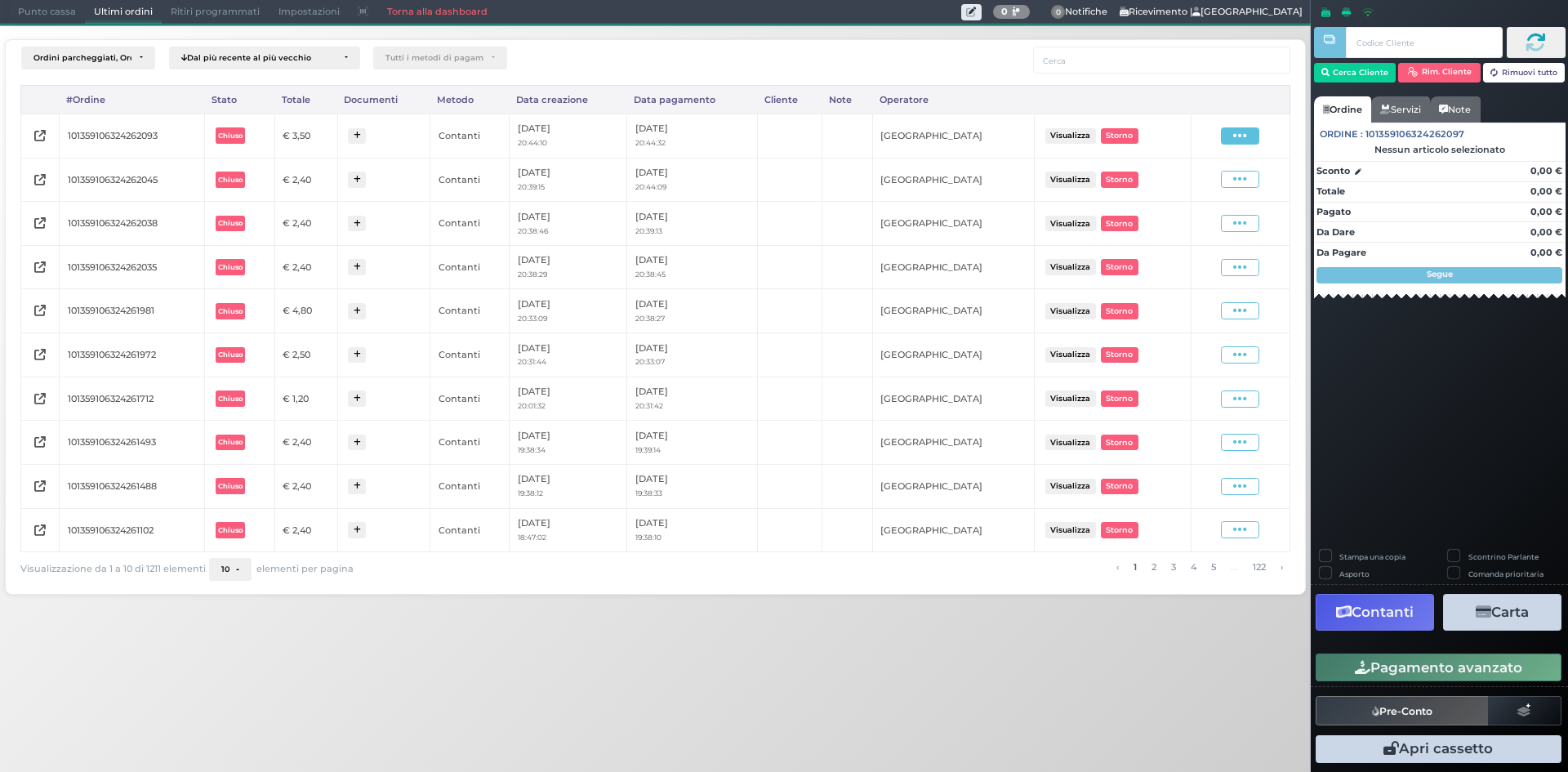
click at [1245, 131] on icon at bounding box center [1241, 136] width 14 height 15
click at [1189, 179] on span "Ristampa Pre-Conto" at bounding box center [1201, 182] width 67 height 28
click at [43, 17] on span "Punto cassa" at bounding box center [46, 13] width 76 height 23
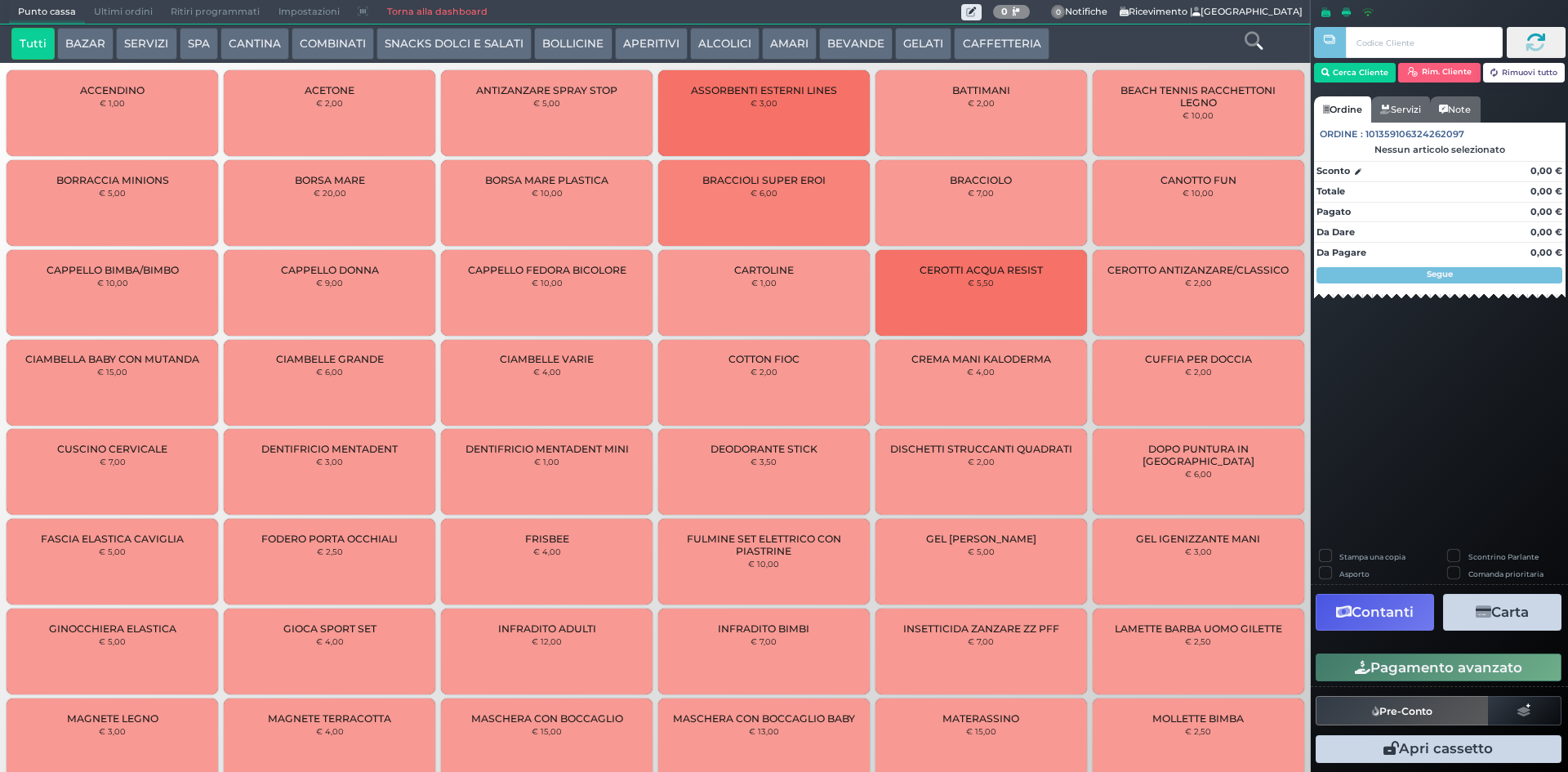
click at [717, 38] on button "ALCOLICI" at bounding box center [725, 44] width 70 height 33
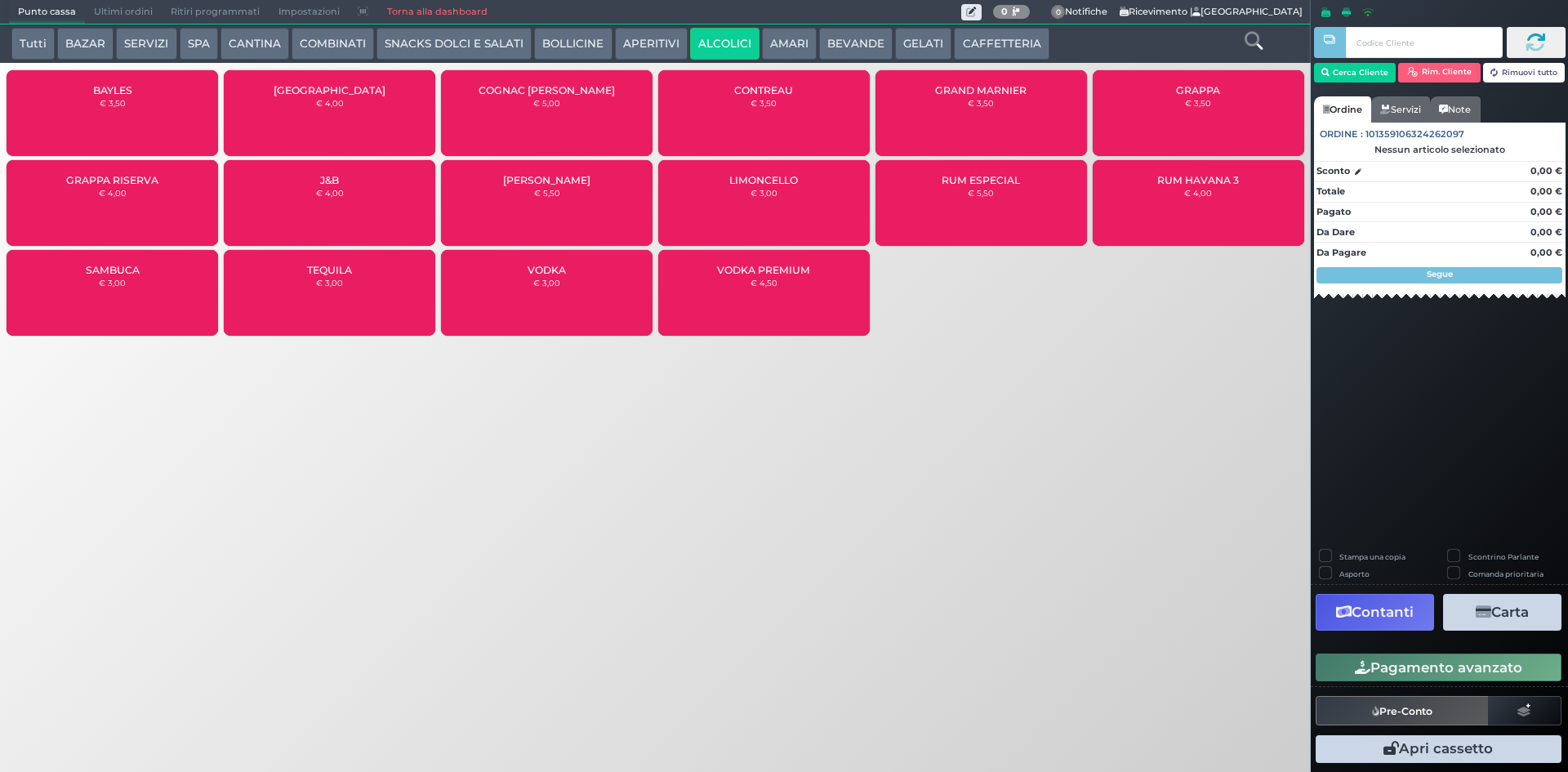
click at [1184, 132] on div "GRAPPA € 3,50" at bounding box center [1198, 113] width 212 height 86
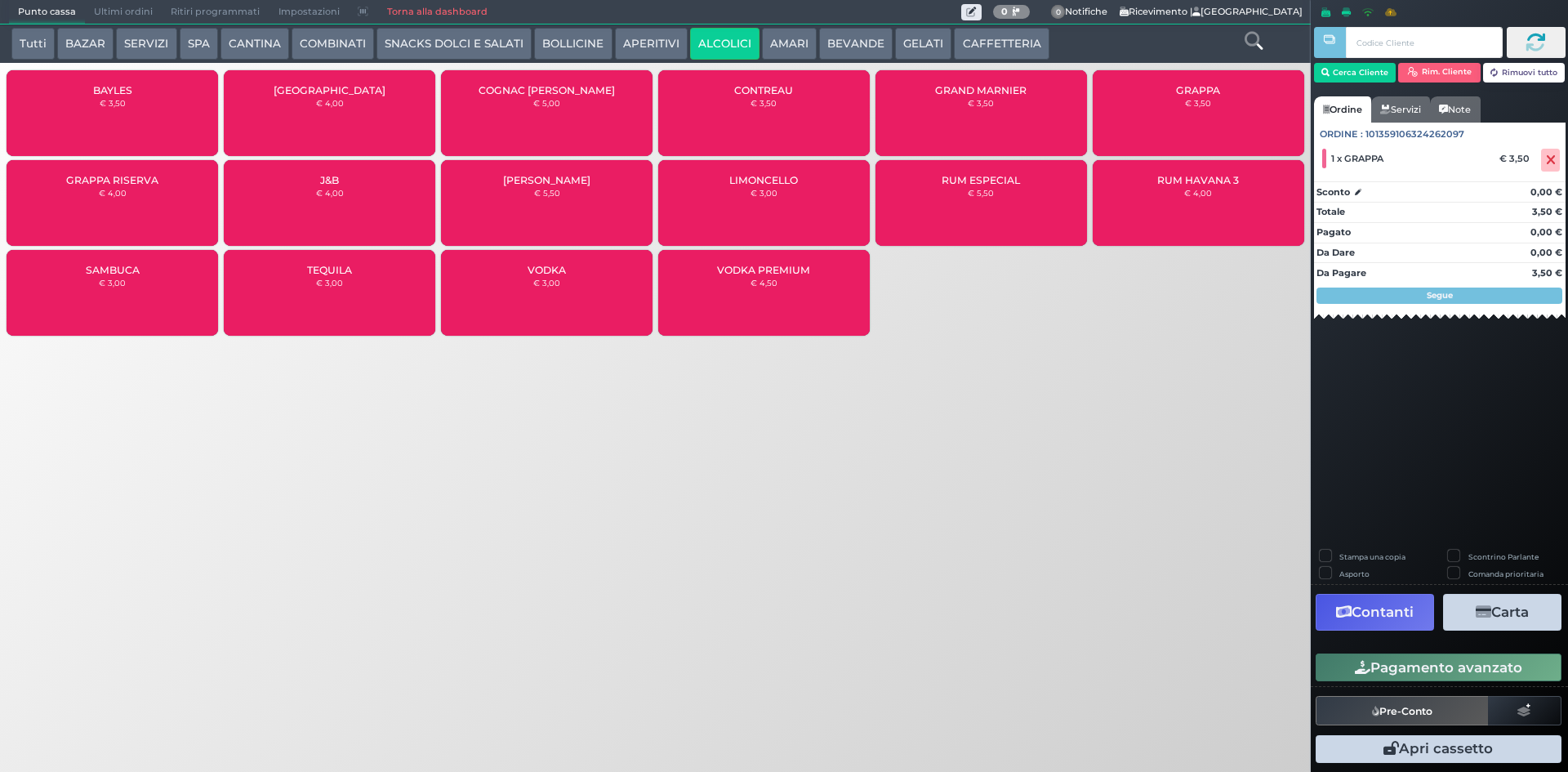
click at [1417, 662] on button "Pagamento avanzato" at bounding box center [1438, 667] width 246 height 28
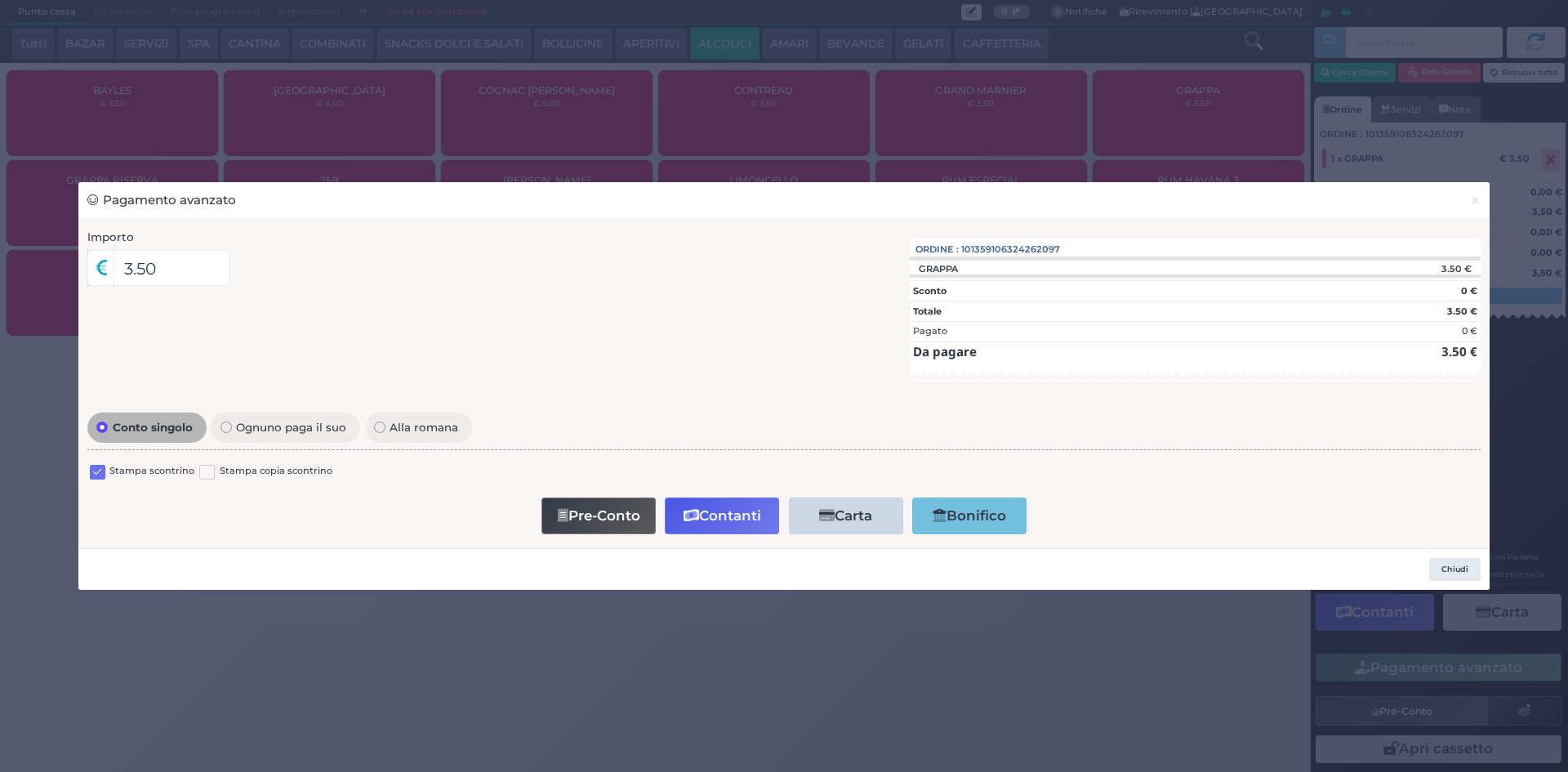
click at [96, 469] on label at bounding box center [97, 472] width 15 height 15
click at [0, 0] on input "checkbox" at bounding box center [0, 0] width 0 height 0
click at [700, 515] on button "Contanti" at bounding box center [722, 516] width 114 height 37
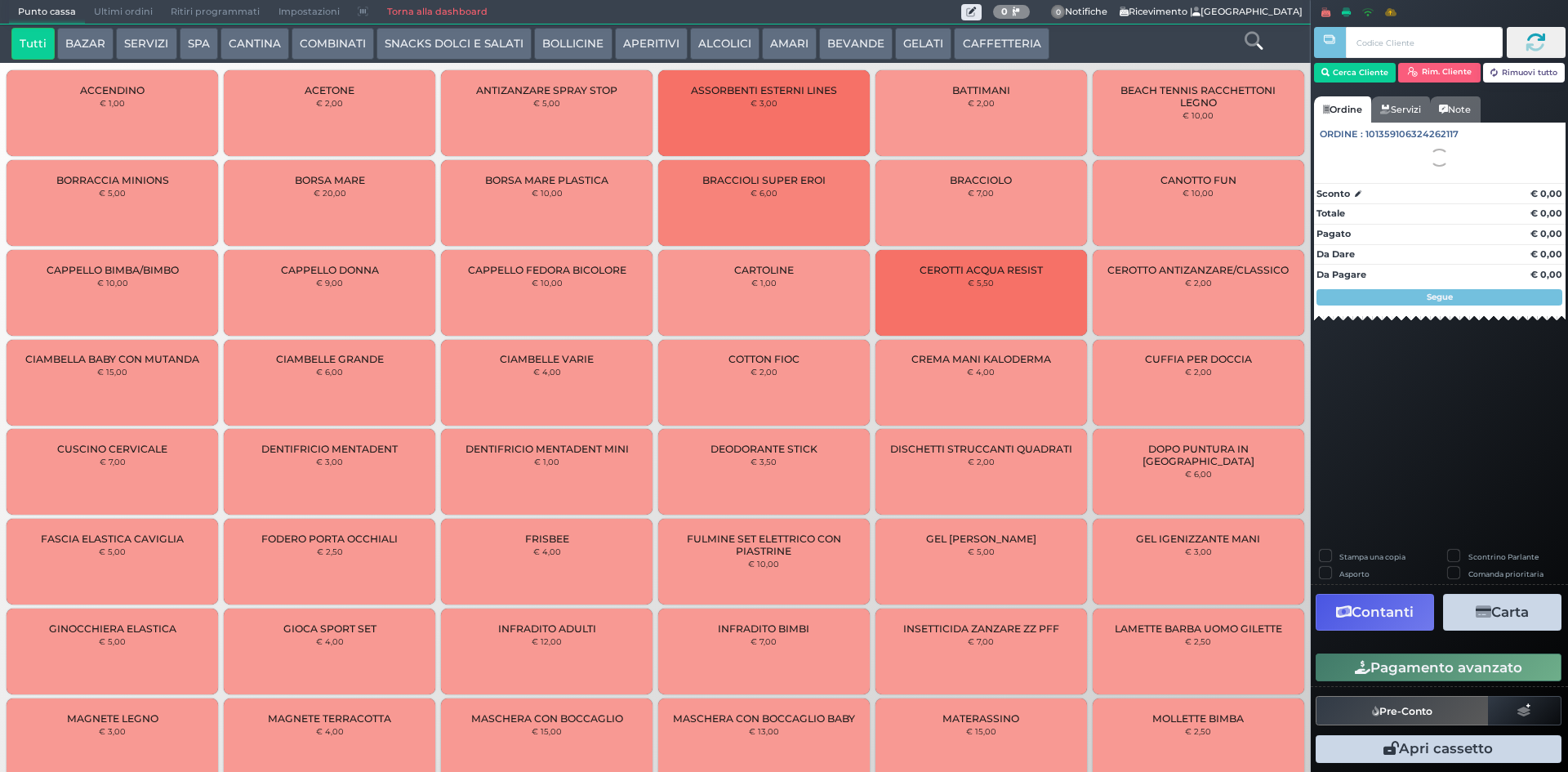
click at [129, 11] on span "Ultimi ordini" at bounding box center [123, 13] width 77 height 23
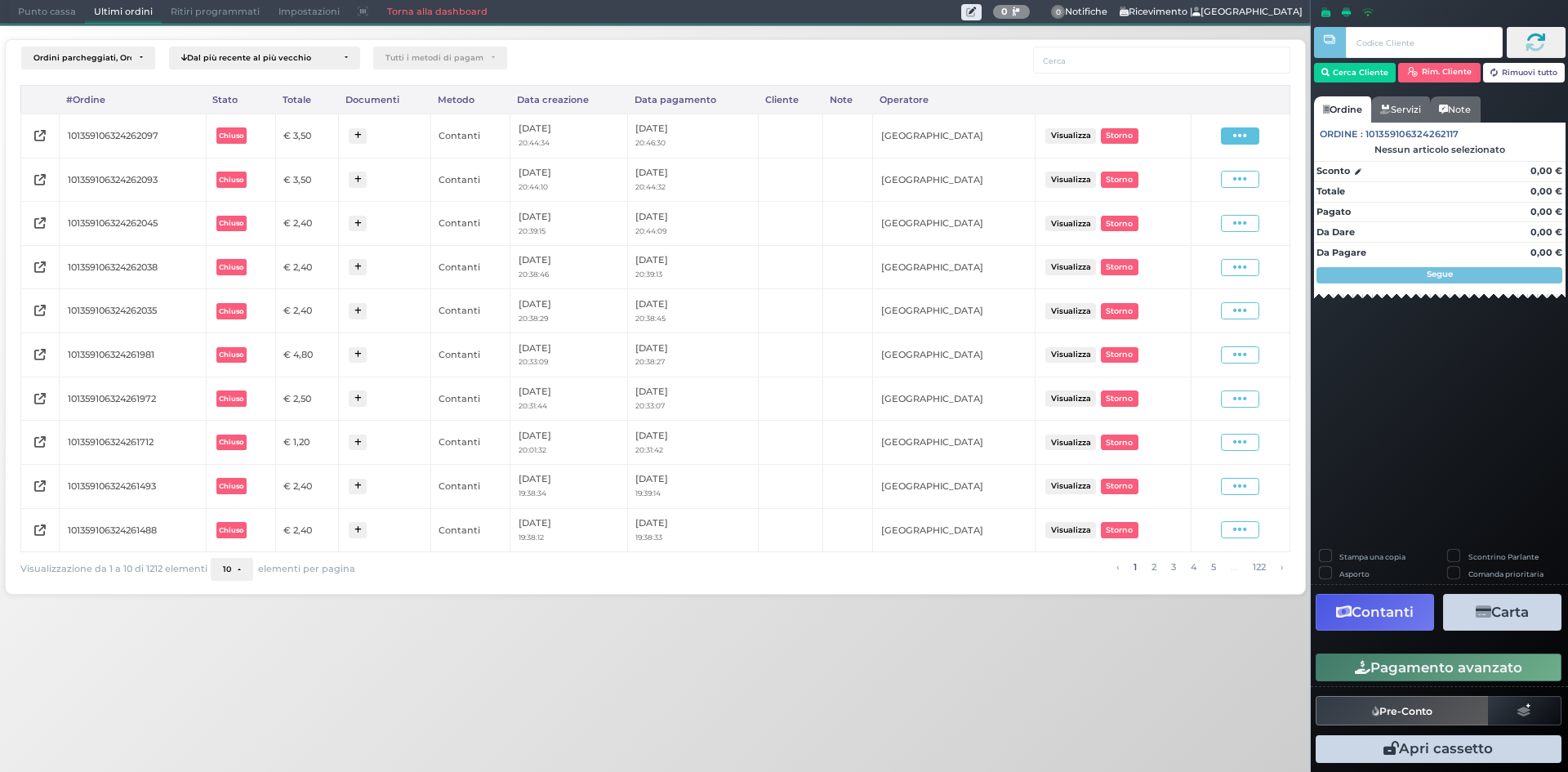
click at [1253, 131] on span at bounding box center [1240, 136] width 38 height 17
click at [1214, 174] on span "Ristampa Pre-Conto" at bounding box center [1201, 182] width 67 height 28
click at [35, 12] on span "Punto cassa" at bounding box center [46, 13] width 76 height 23
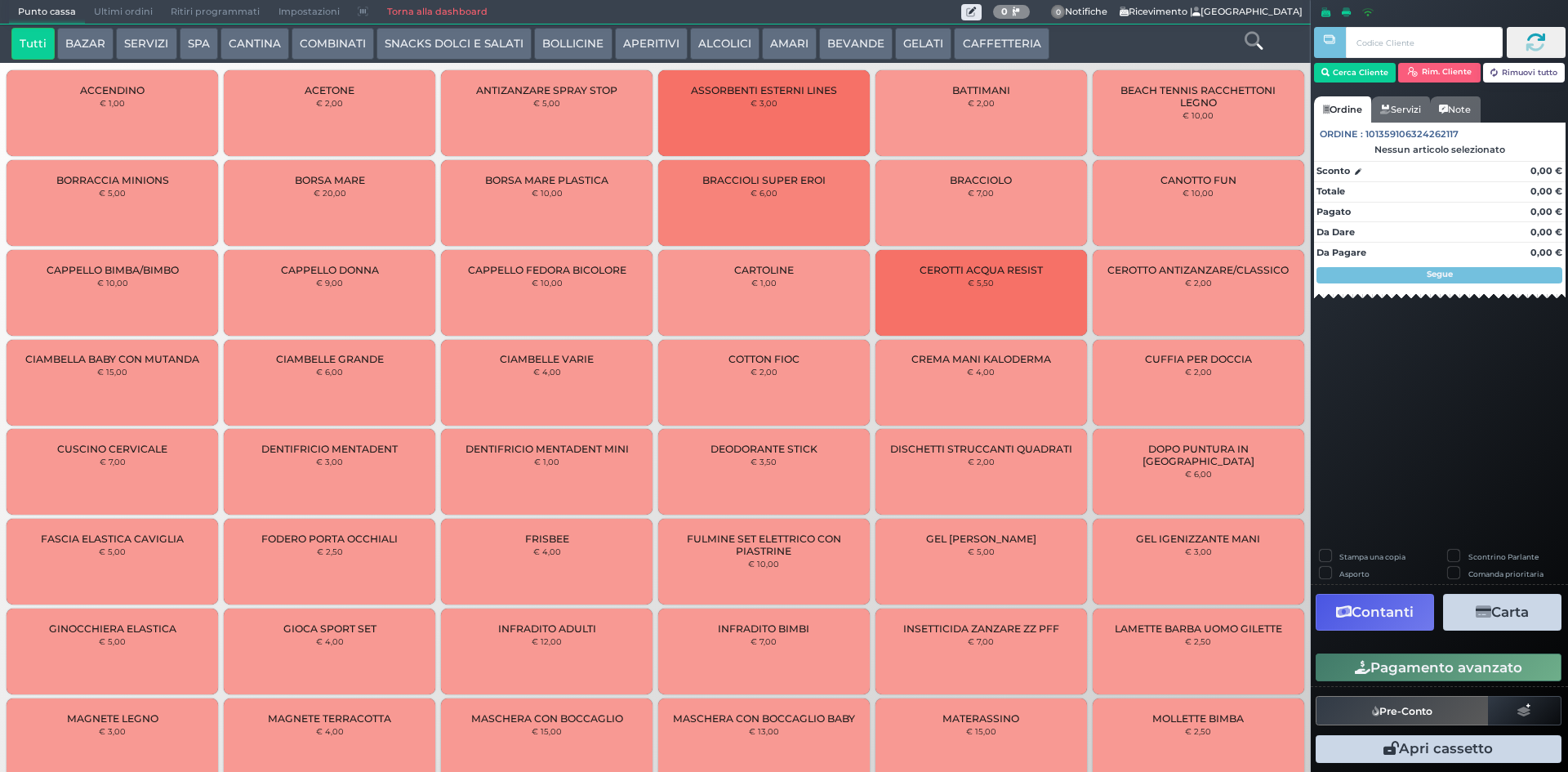
click at [997, 35] on button "CAFFETTERIA" at bounding box center [1002, 44] width 95 height 33
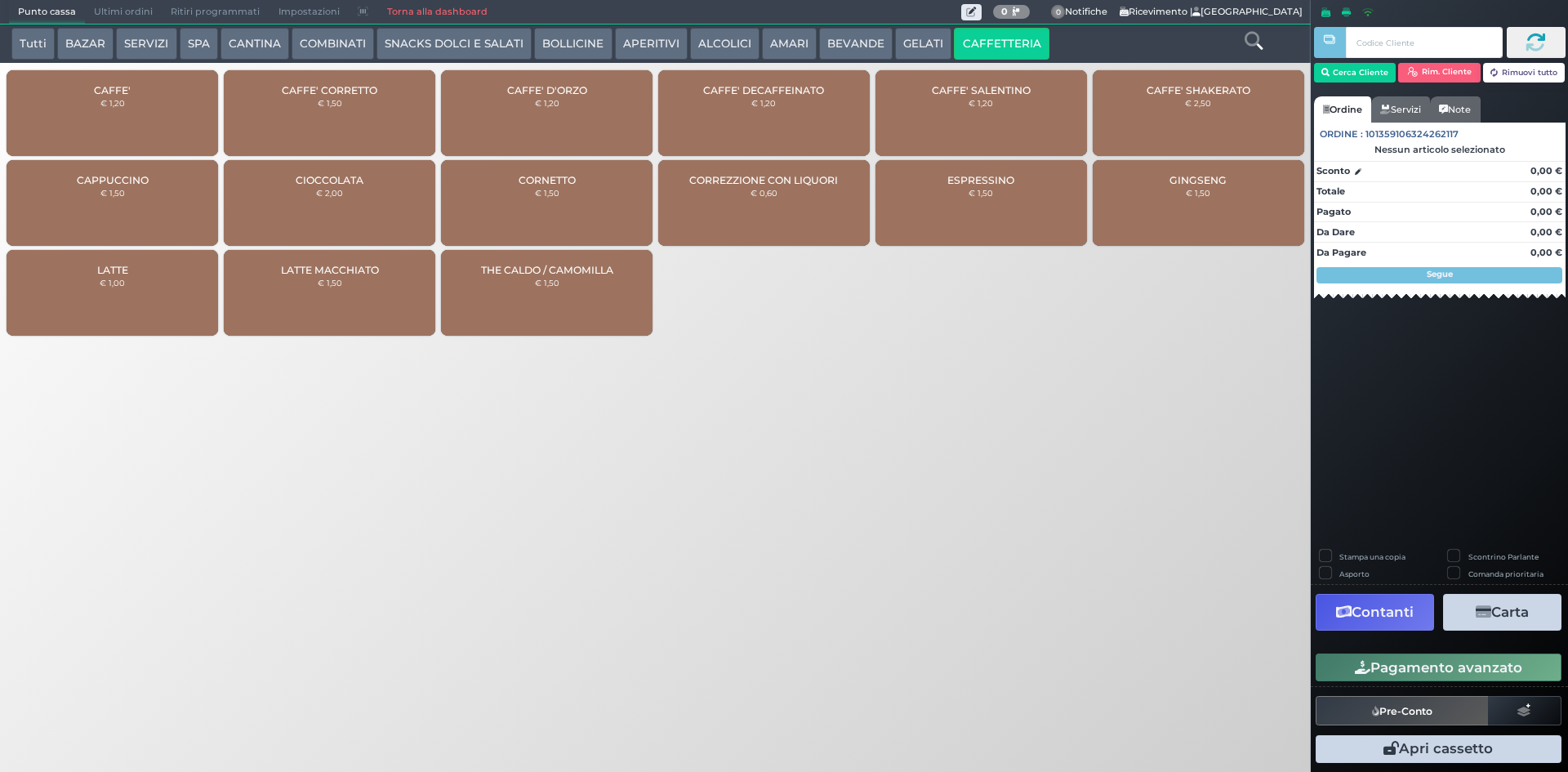
click at [5, 81] on div "CAFFE' € 1,20" at bounding box center [113, 115] width 217 height 90
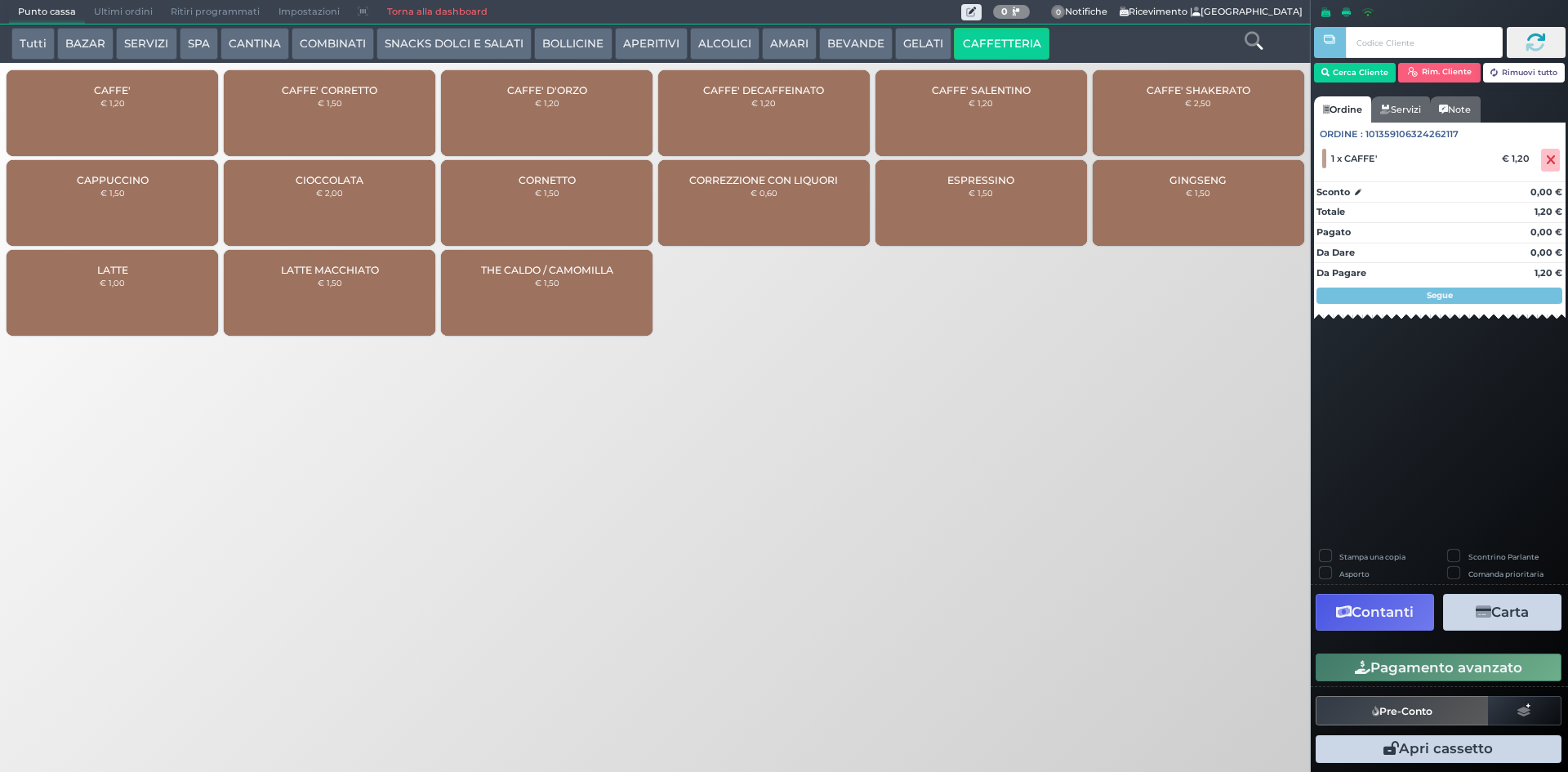
click at [1427, 657] on button "Pagamento avanzato" at bounding box center [1438, 667] width 246 height 28
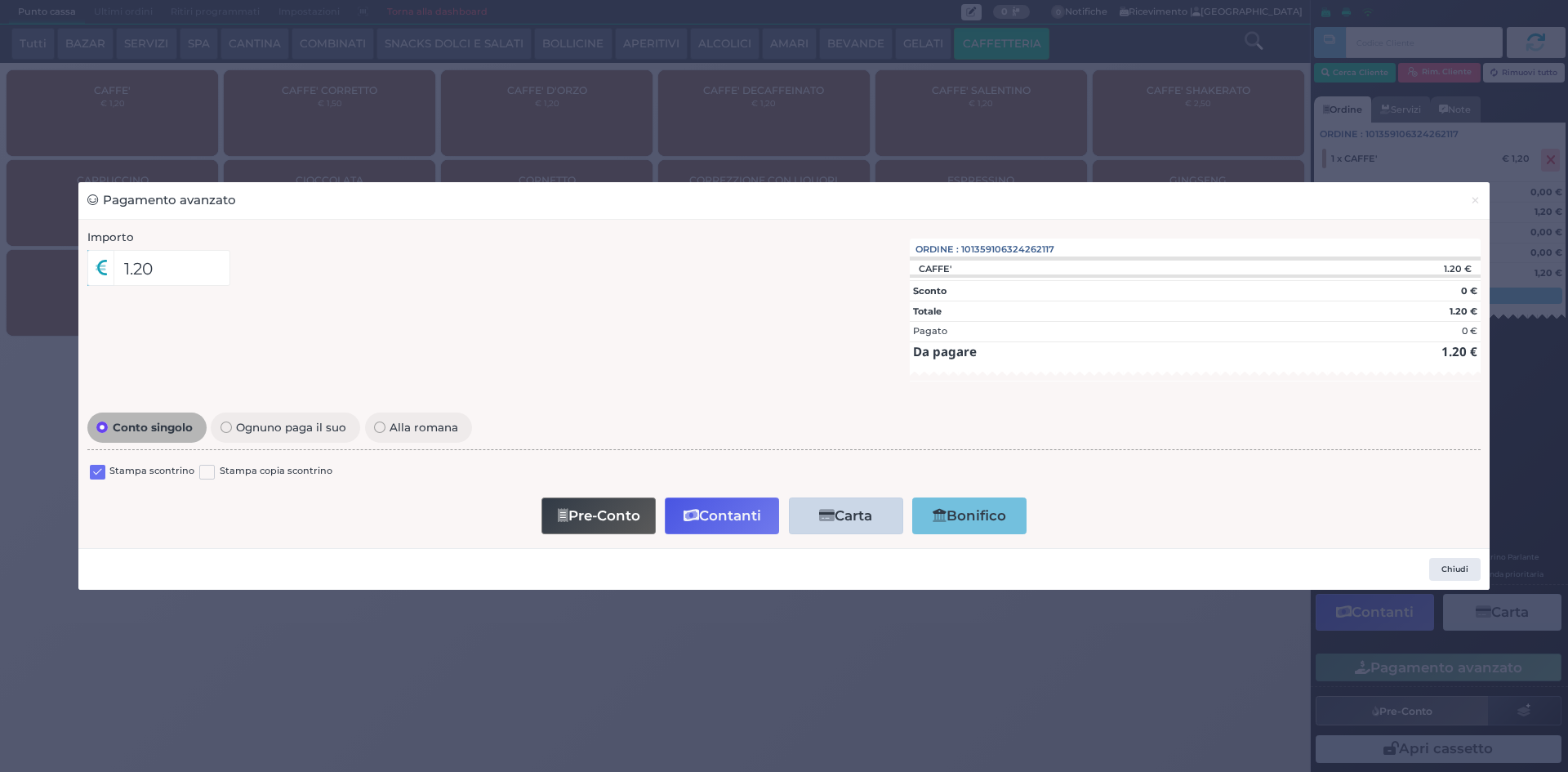
click at [100, 474] on label at bounding box center [97, 472] width 15 height 15
click at [0, 0] on input "checkbox" at bounding box center [0, 0] width 0 height 0
click at [616, 510] on button "Pre-Conto" at bounding box center [599, 516] width 114 height 37
click at [1473, 209] on span "×" at bounding box center [1476, 200] width 11 height 18
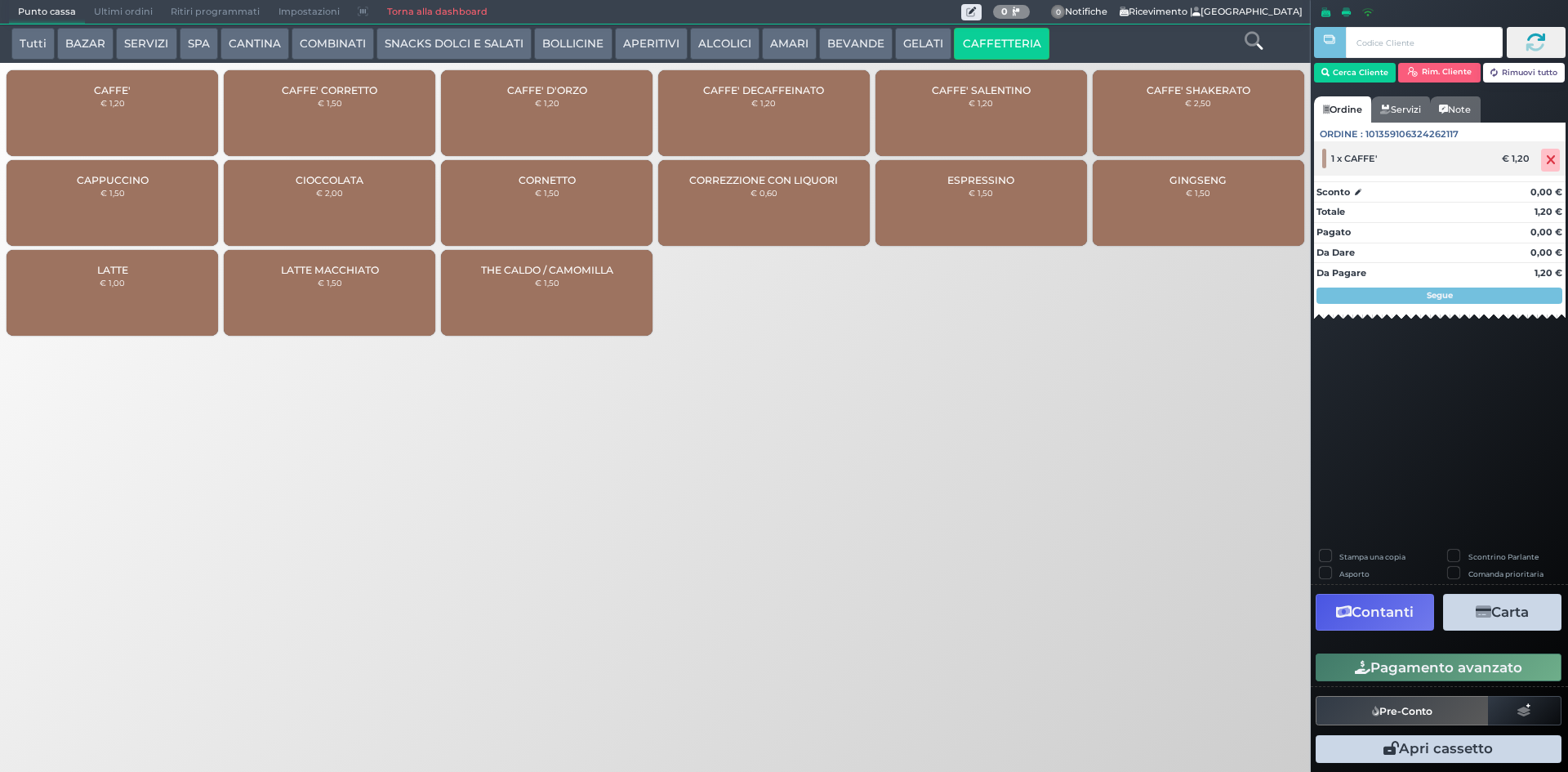
click at [1554, 160] on icon at bounding box center [1551, 160] width 10 height 1
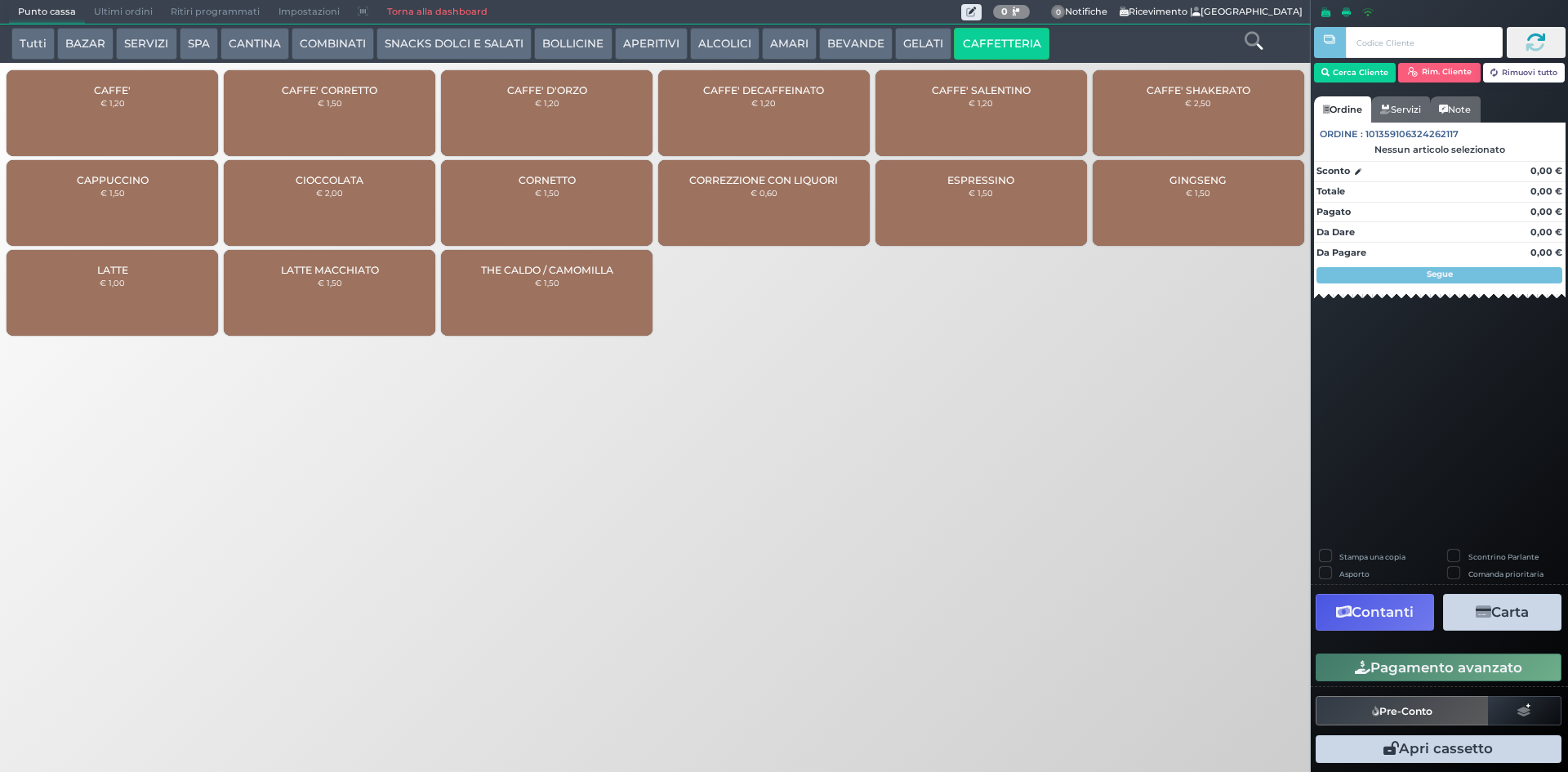
click at [135, 116] on div "CAFFE' € 1,20" at bounding box center [112, 113] width 212 height 86
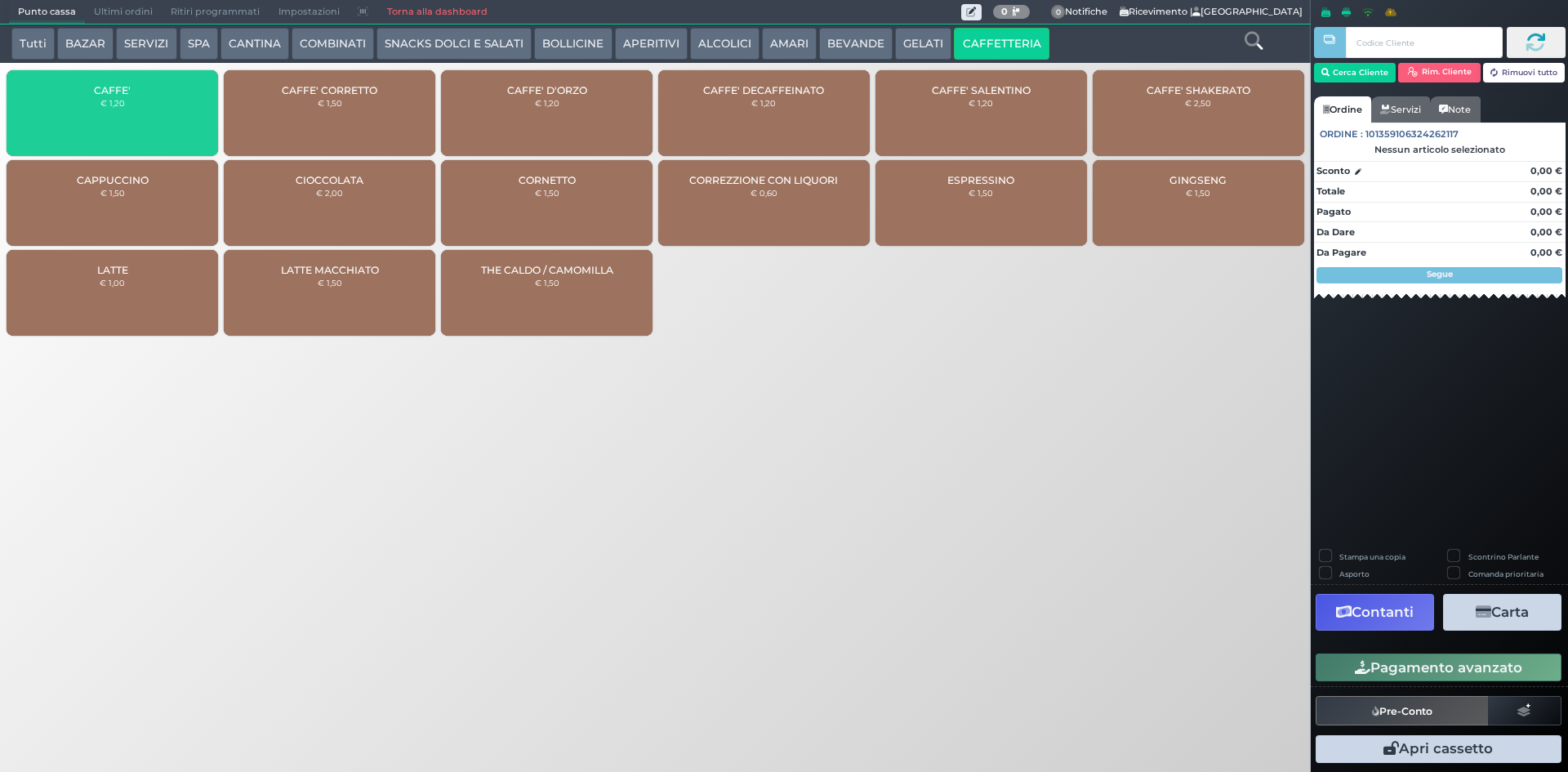
click at [135, 116] on div "CAFFE' € 1,20" at bounding box center [112, 113] width 212 height 86
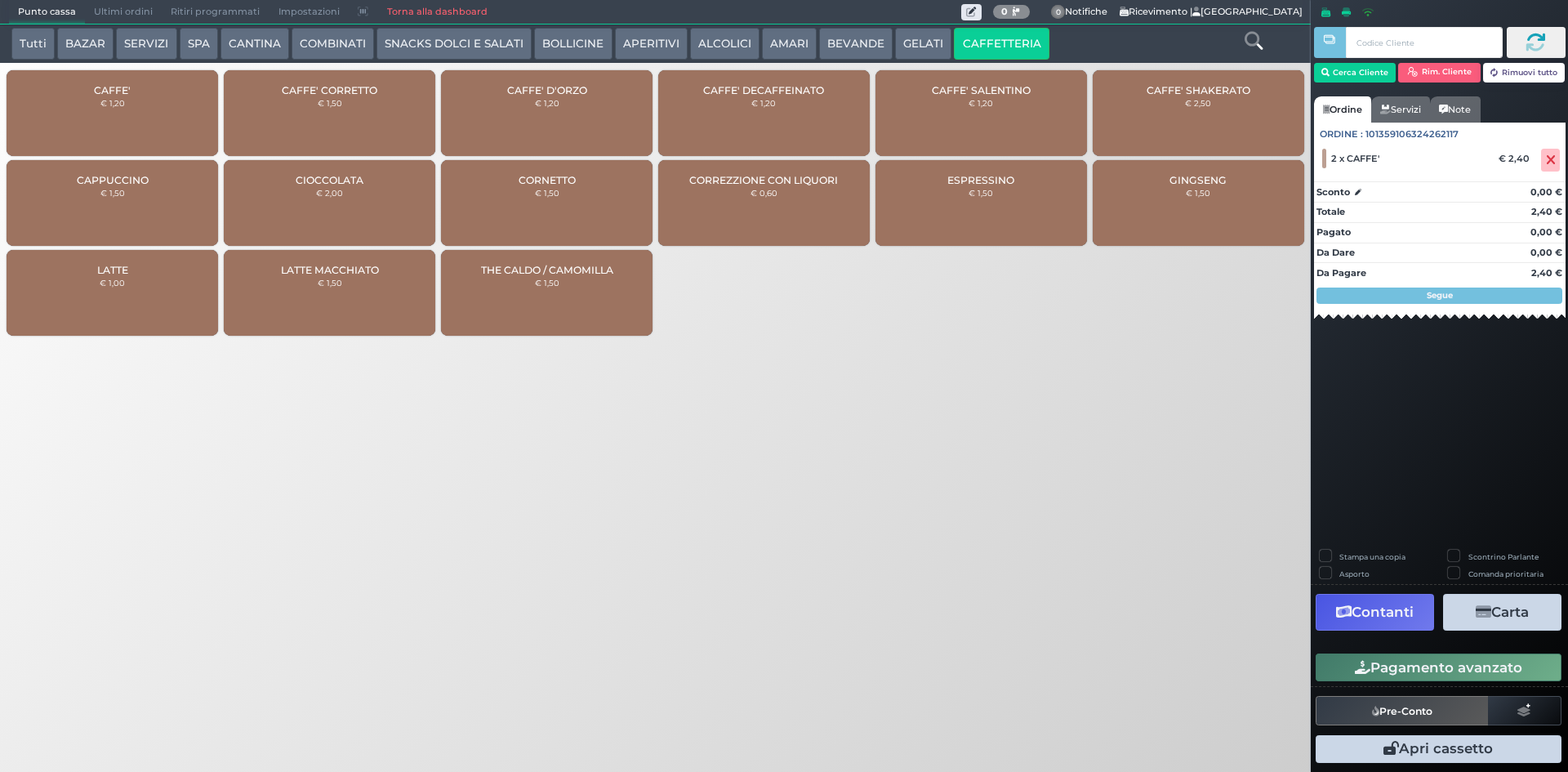
click at [1424, 667] on button "Pagamento avanzato" at bounding box center [1438, 667] width 246 height 28
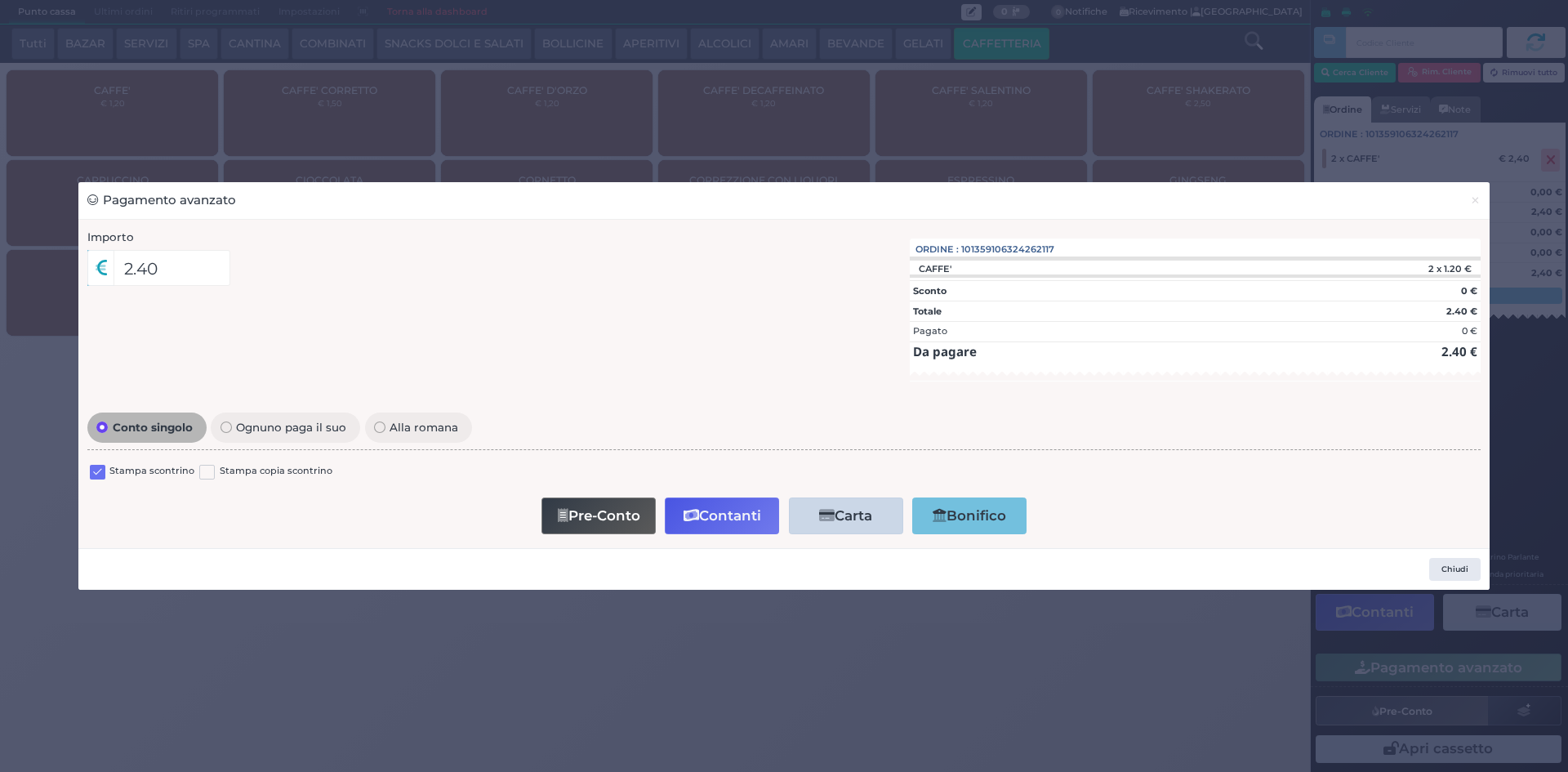
click at [100, 466] on label at bounding box center [97, 472] width 15 height 15
click at [0, 0] on input "checkbox" at bounding box center [0, 0] width 0 height 0
click at [727, 500] on button "Contanti" at bounding box center [722, 516] width 114 height 37
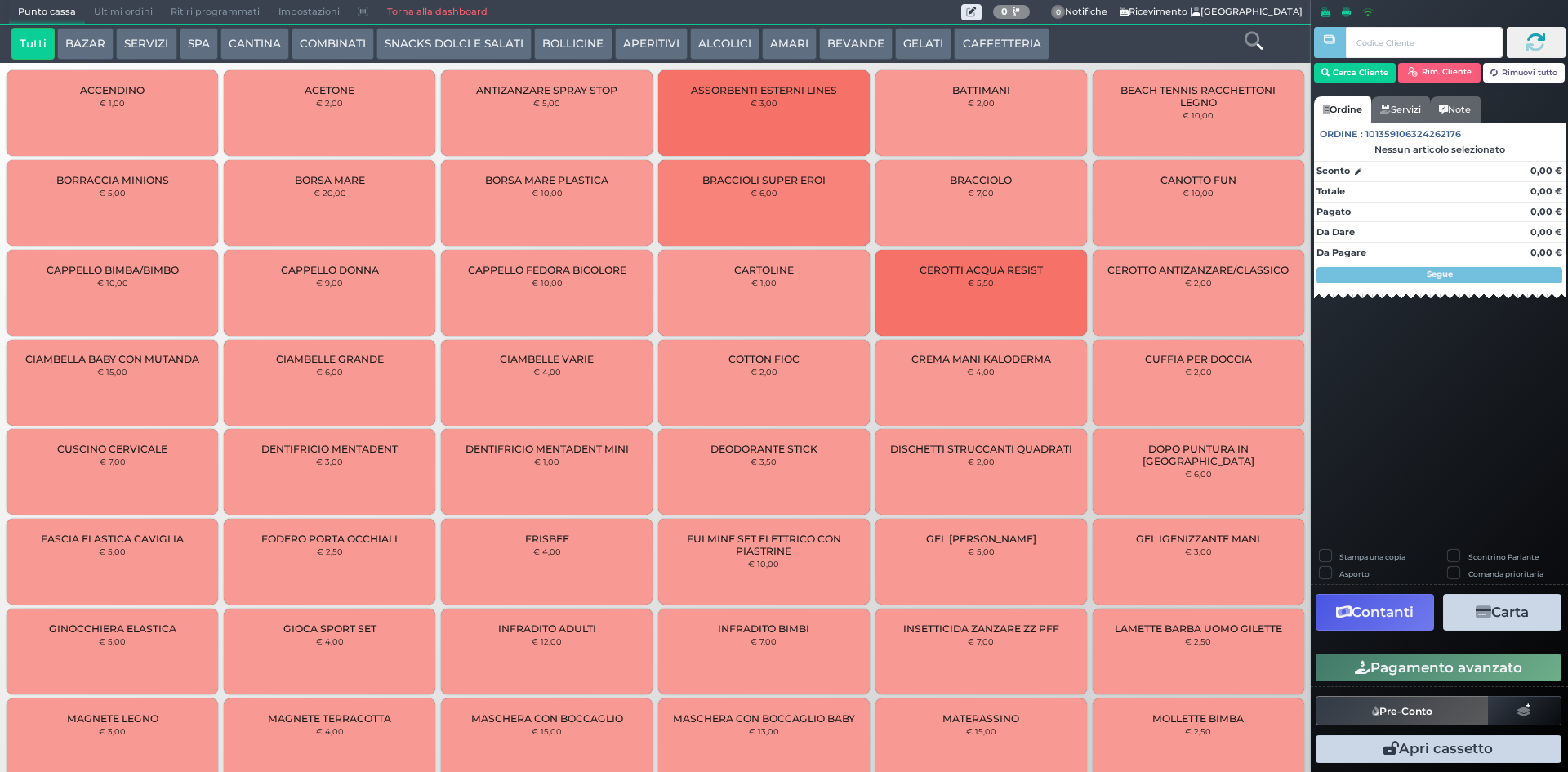
click at [141, 14] on span "Ultimi ordini" at bounding box center [123, 13] width 77 height 23
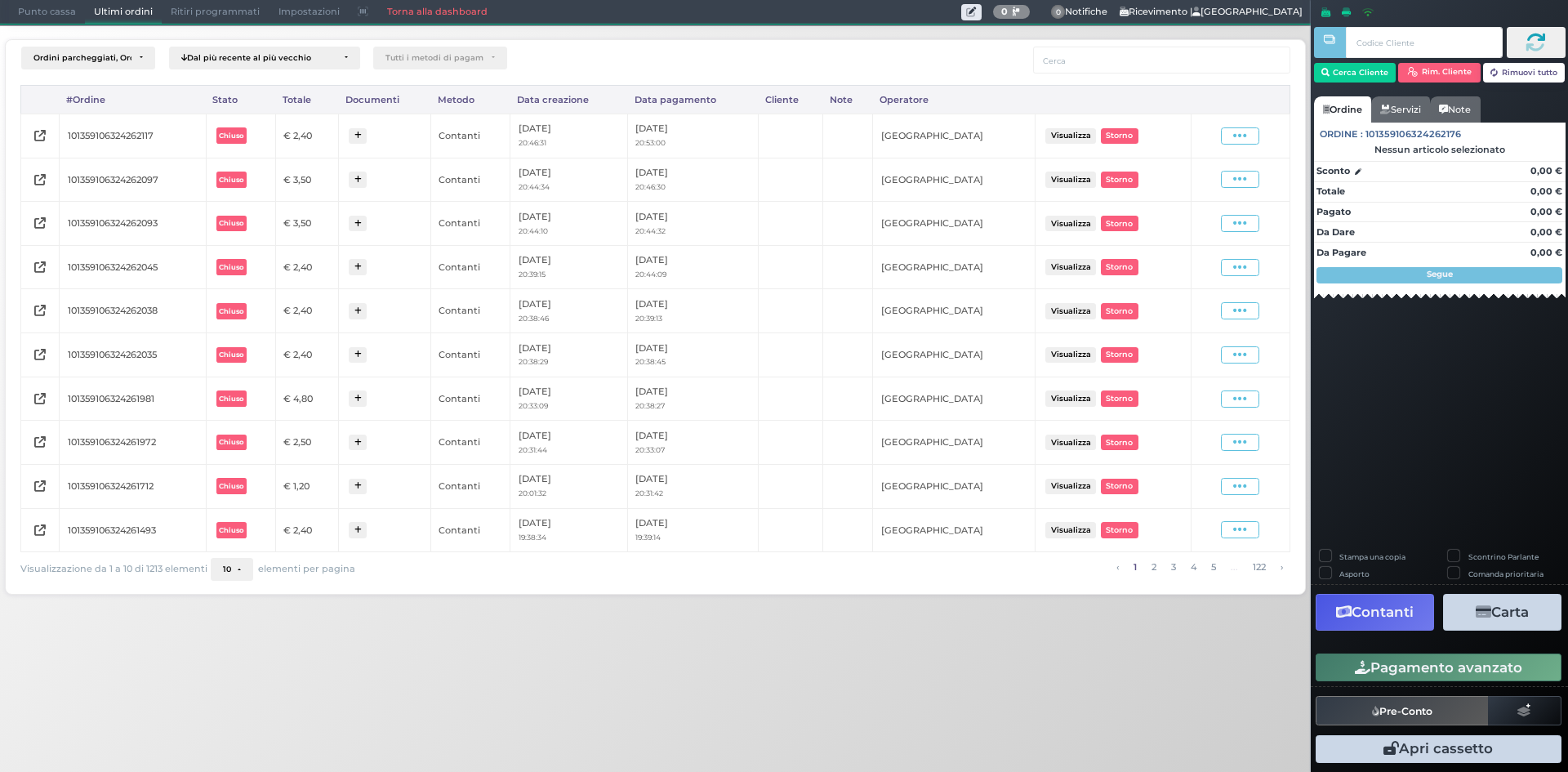
click at [1244, 126] on div "Visualizza Ristampa Pre-Conto [GEOGRAPHIC_DATA]" at bounding box center [1240, 136] width 82 height 22
click at [1243, 129] on icon at bounding box center [1241, 136] width 14 height 15
click at [1205, 186] on span "Ristampa Pre-Conto" at bounding box center [1201, 182] width 67 height 28
click at [32, 2] on span "Punto cassa" at bounding box center [46, 13] width 76 height 23
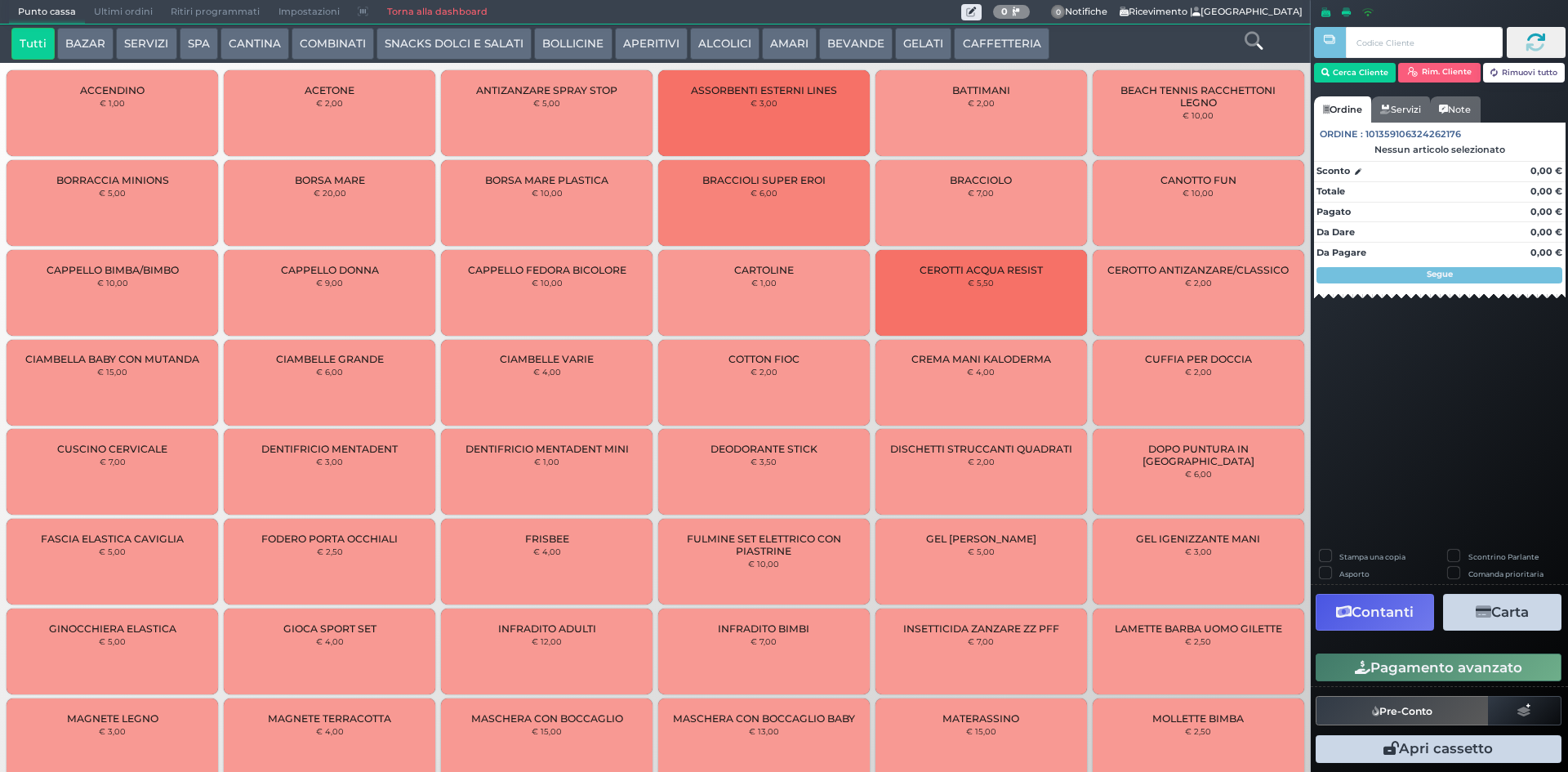
click at [859, 41] on button "BEVANDE" at bounding box center [856, 44] width 73 height 33
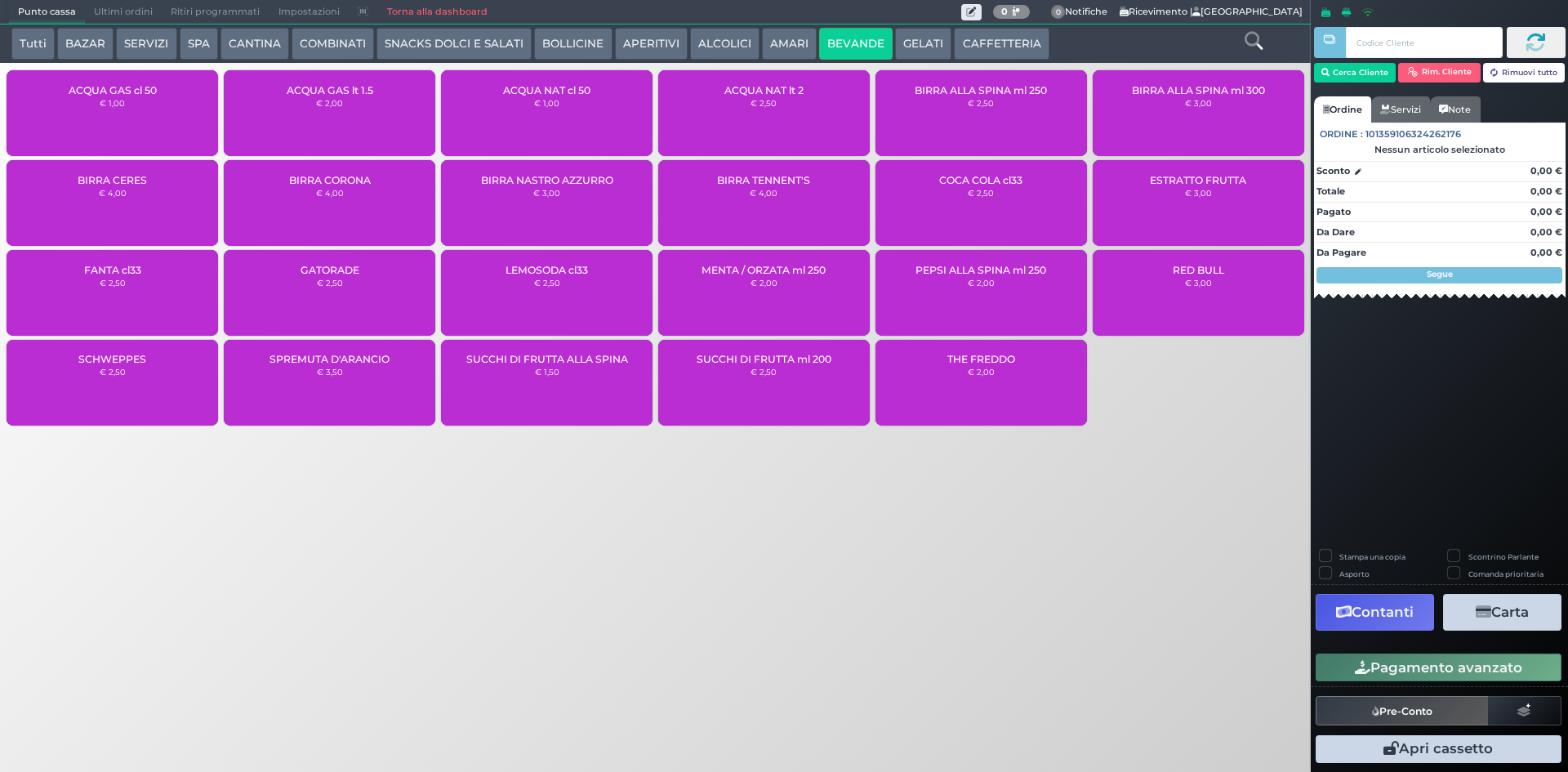
click at [549, 107] on small "€ 1,00" at bounding box center [547, 103] width 25 height 10
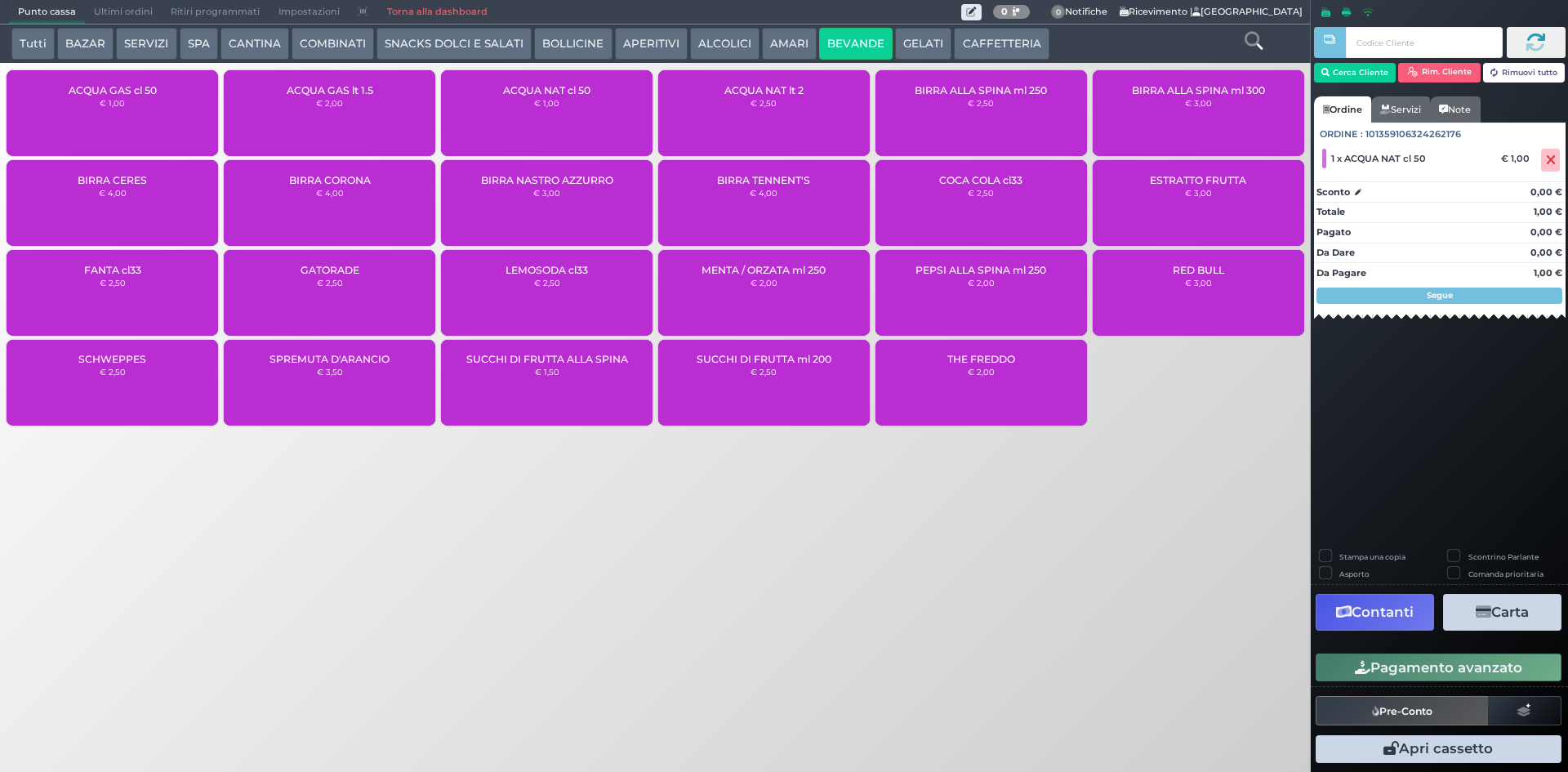
drag, startPoint x: 1370, startPoint y: 672, endPoint x: 1338, endPoint y: 662, distance: 33.5
click at [1369, 668] on button "Pagamento avanzato" at bounding box center [1438, 667] width 246 height 28
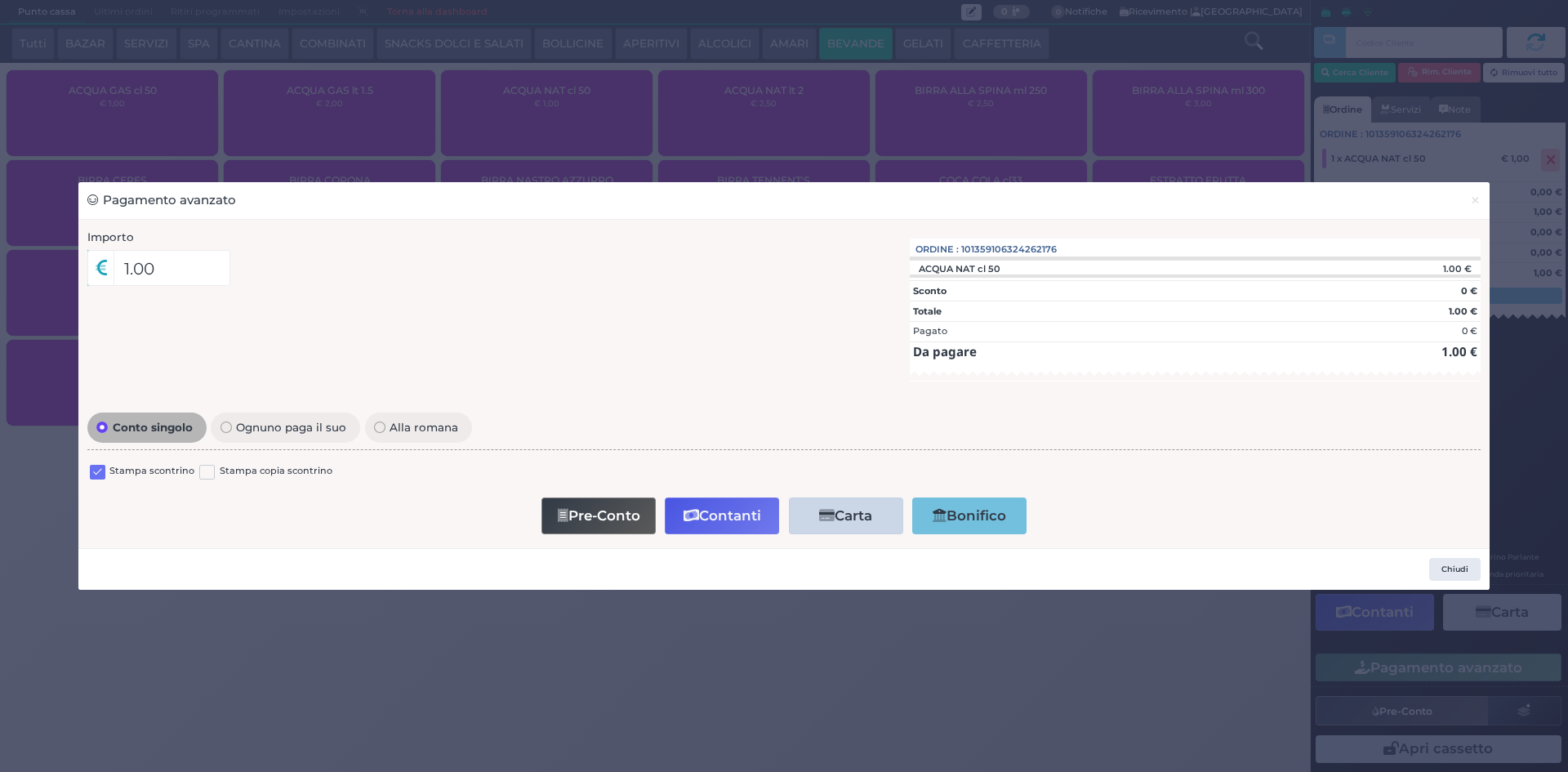
click at [94, 473] on label at bounding box center [97, 472] width 15 height 15
click at [0, 0] on input "checkbox" at bounding box center [0, 0] width 0 height 0
click at [697, 507] on button "Contanti" at bounding box center [722, 516] width 114 height 37
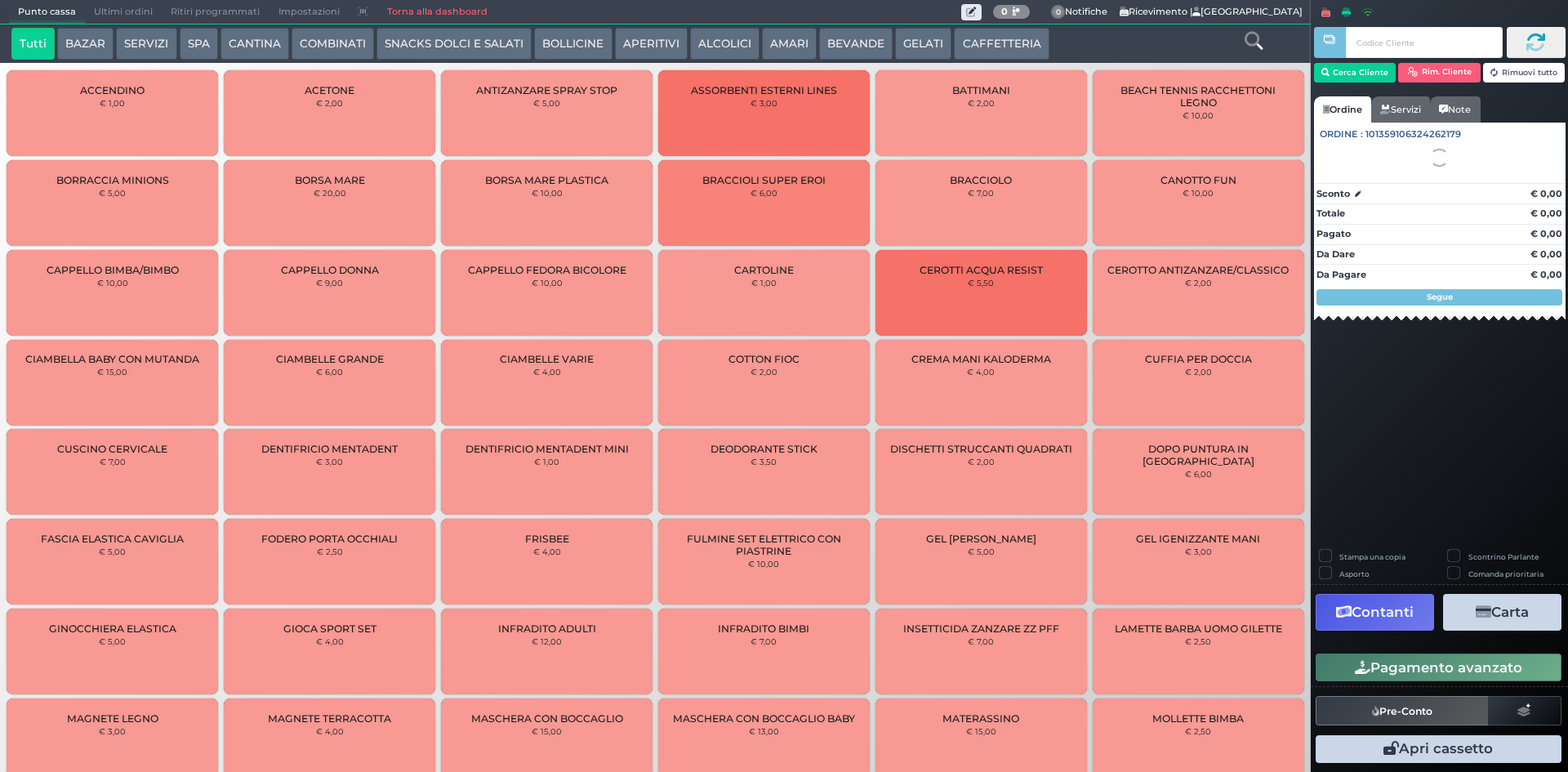
click at [120, 12] on span "Ultimi ordini" at bounding box center [123, 13] width 77 height 23
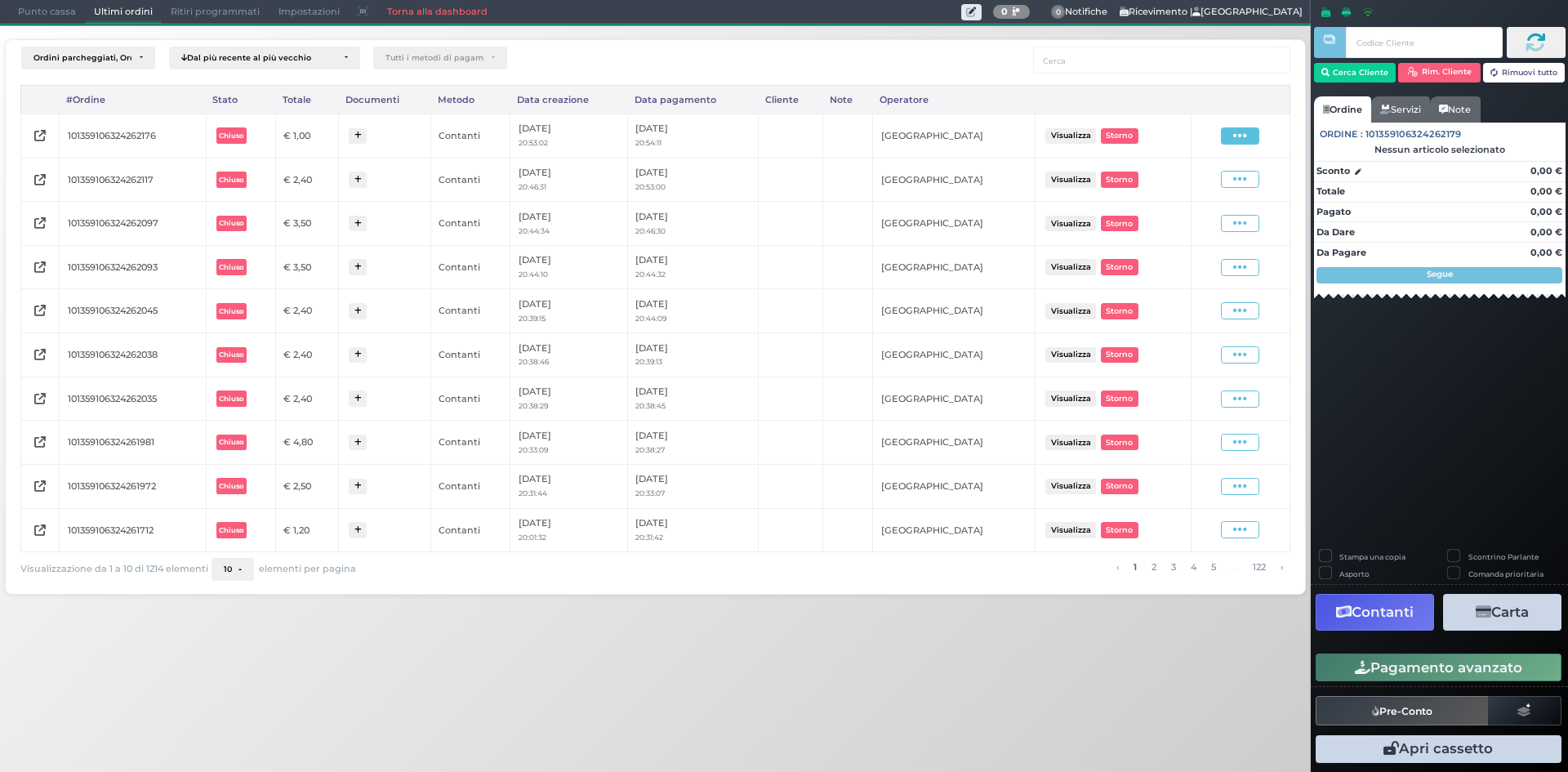
click at [1247, 138] on icon at bounding box center [1241, 136] width 14 height 15
click at [1212, 189] on span "Ristampa Pre-Conto" at bounding box center [1201, 182] width 67 height 28
click at [39, 12] on span "Punto cassa" at bounding box center [46, 13] width 76 height 23
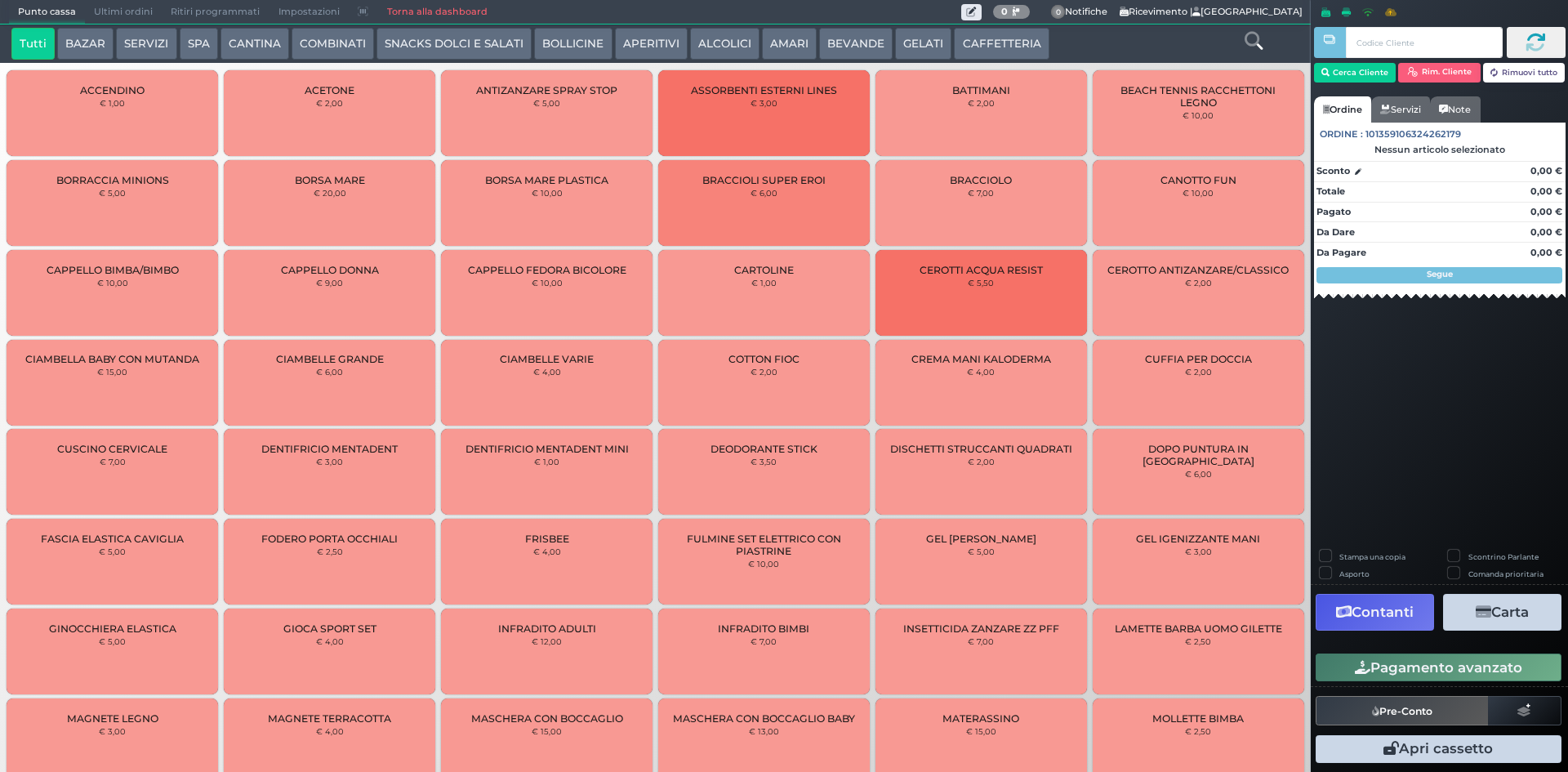
click at [954, 48] on button "CAFFETTERIA" at bounding box center [1002, 44] width 95 height 33
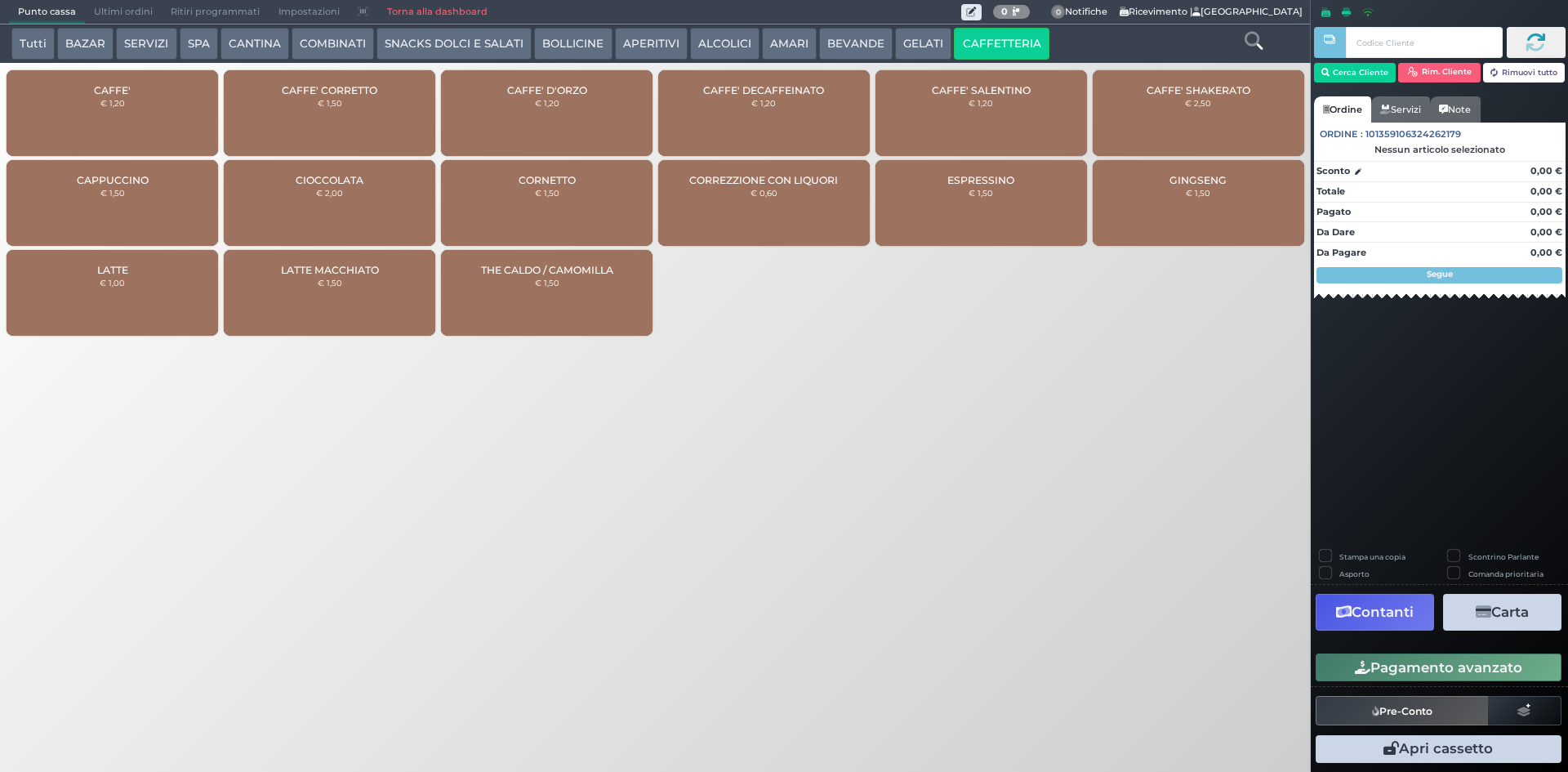
click at [130, 112] on div "CAFFE' € 1,20" at bounding box center [112, 113] width 212 height 86
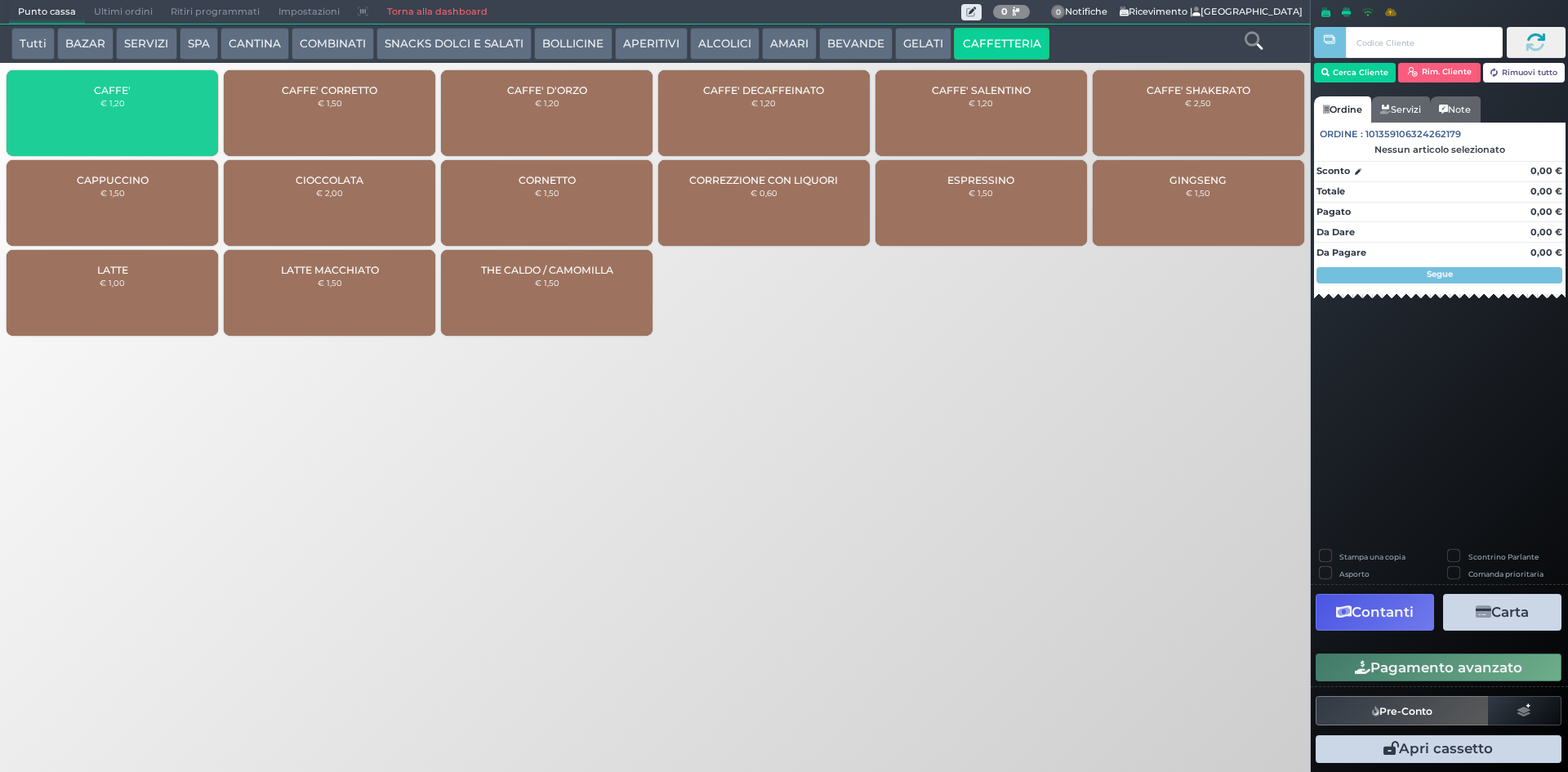
click at [130, 112] on div "CAFFE' € 1,20" at bounding box center [112, 113] width 212 height 86
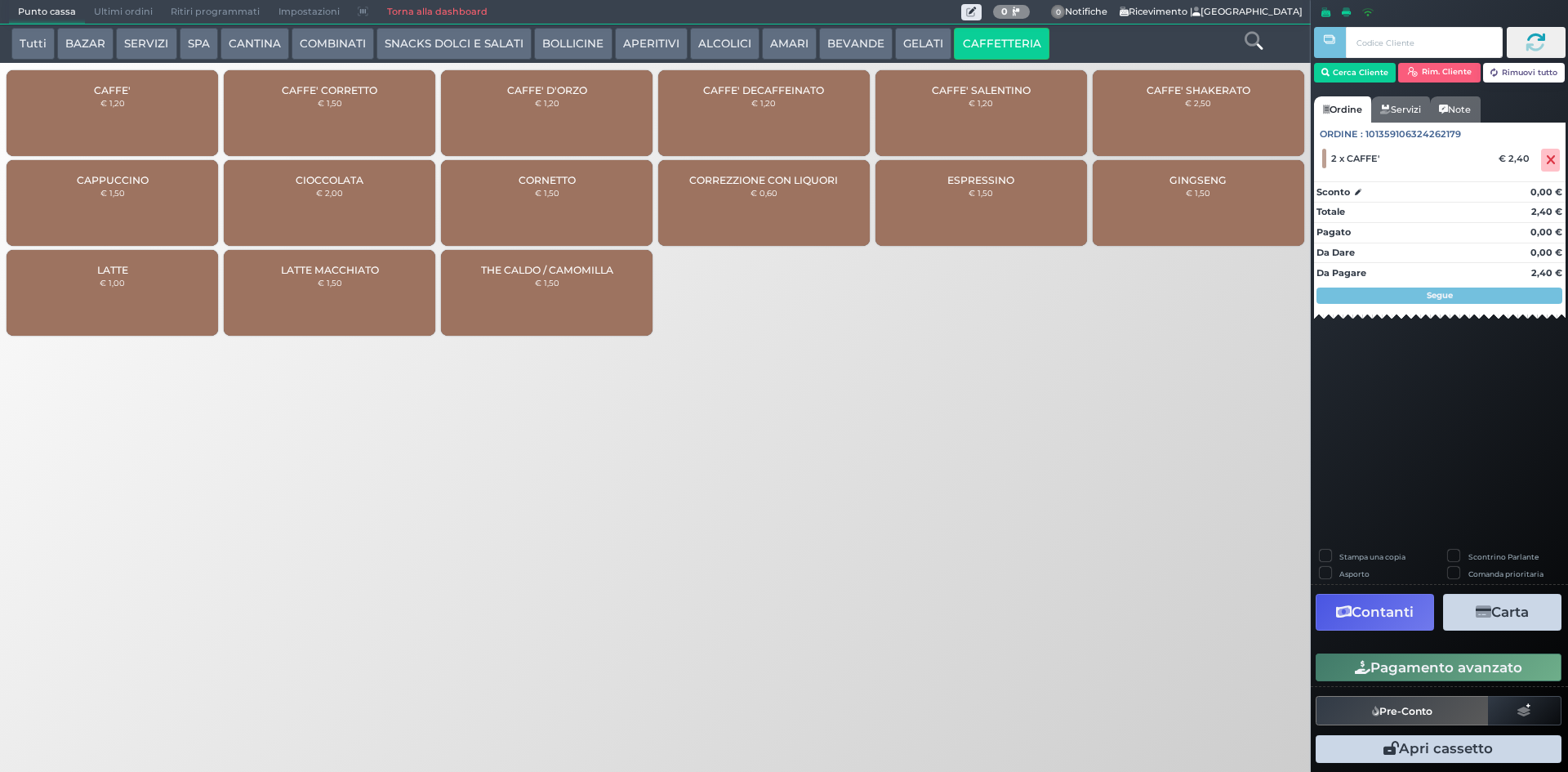
click at [1419, 666] on button "Pagamento avanzato" at bounding box center [1438, 667] width 246 height 28
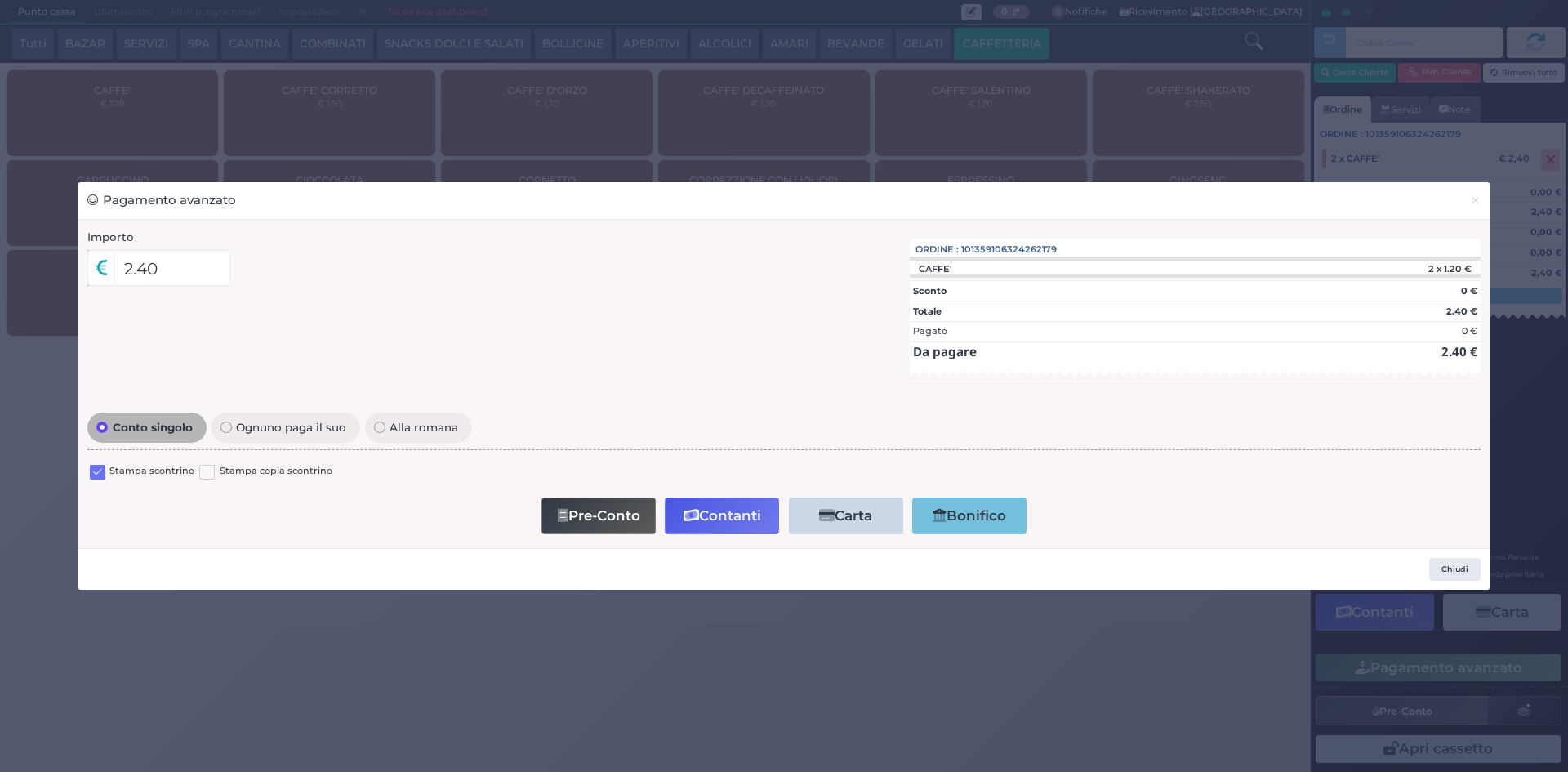
click at [100, 478] on label at bounding box center [97, 472] width 15 height 15
click at [0, 0] on input "checkbox" at bounding box center [0, 0] width 0 height 0
drag, startPoint x: 727, startPoint y: 515, endPoint x: 734, endPoint y: 509, distance: 9.2
click at [734, 509] on button "Contanti" at bounding box center [722, 516] width 114 height 37
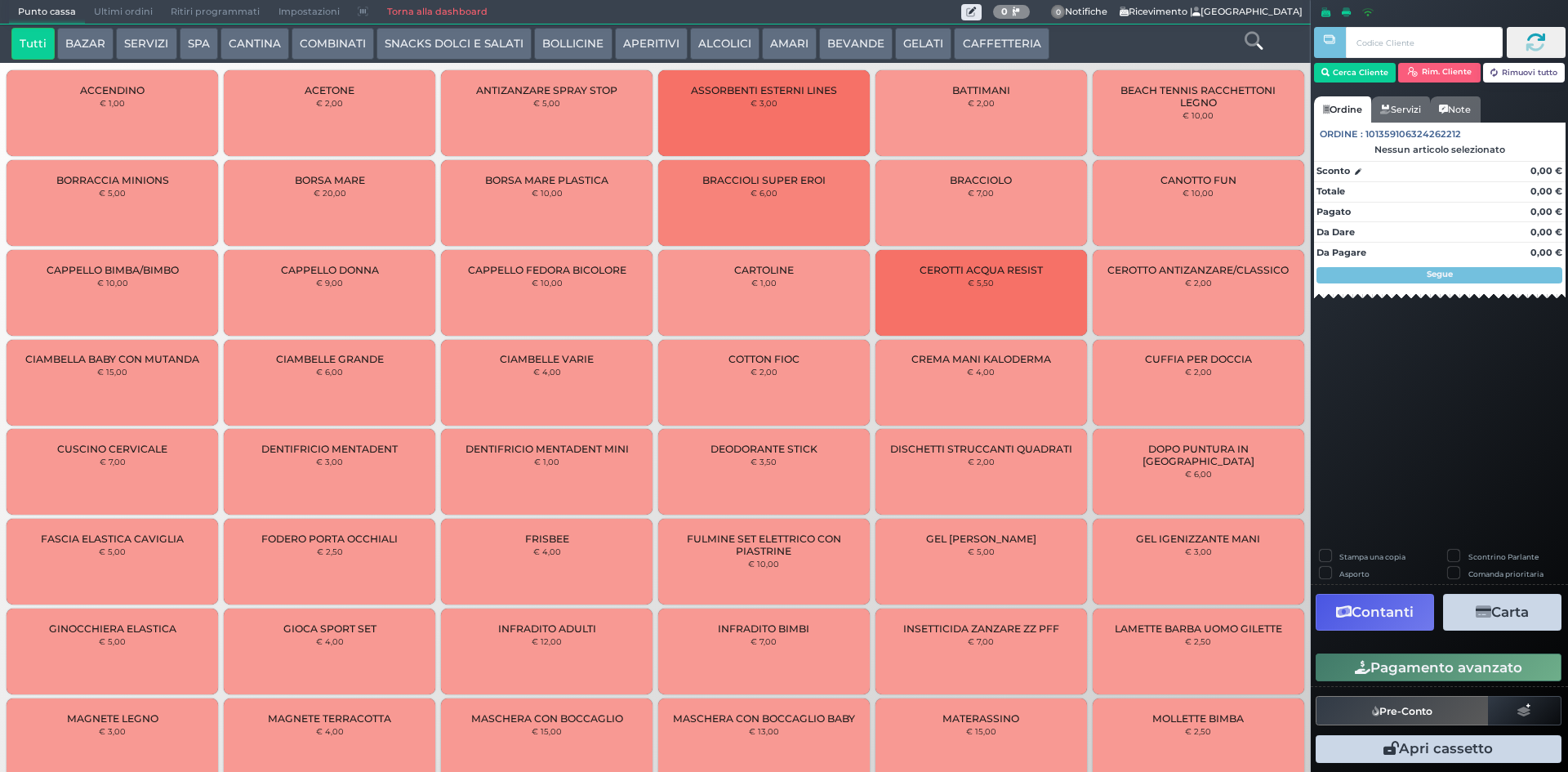
click at [124, 15] on span "Ultimi ordini" at bounding box center [123, 13] width 77 height 23
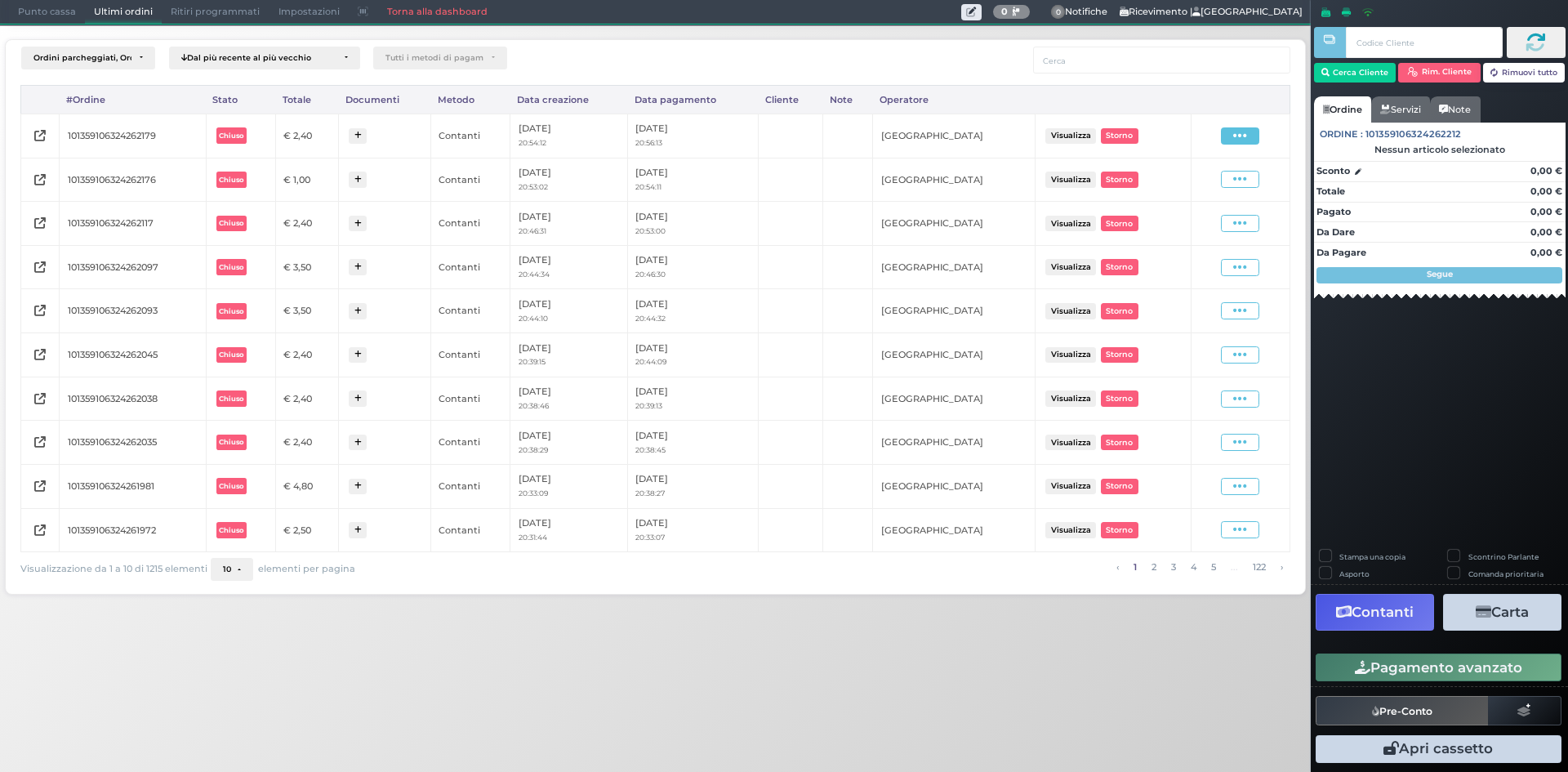
drag, startPoint x: 1265, startPoint y: 138, endPoint x: 1251, endPoint y: 138, distance: 14.0
click at [1264, 139] on div "Visualizza Ristampa Pre-Conto Storno" at bounding box center [1240, 136] width 82 height 17
click at [1251, 138] on span at bounding box center [1240, 136] width 38 height 17
click at [1204, 181] on span "Ristampa Pre-Conto" at bounding box center [1201, 182] width 67 height 28
click at [70, 6] on span "Punto cassa" at bounding box center [46, 13] width 76 height 23
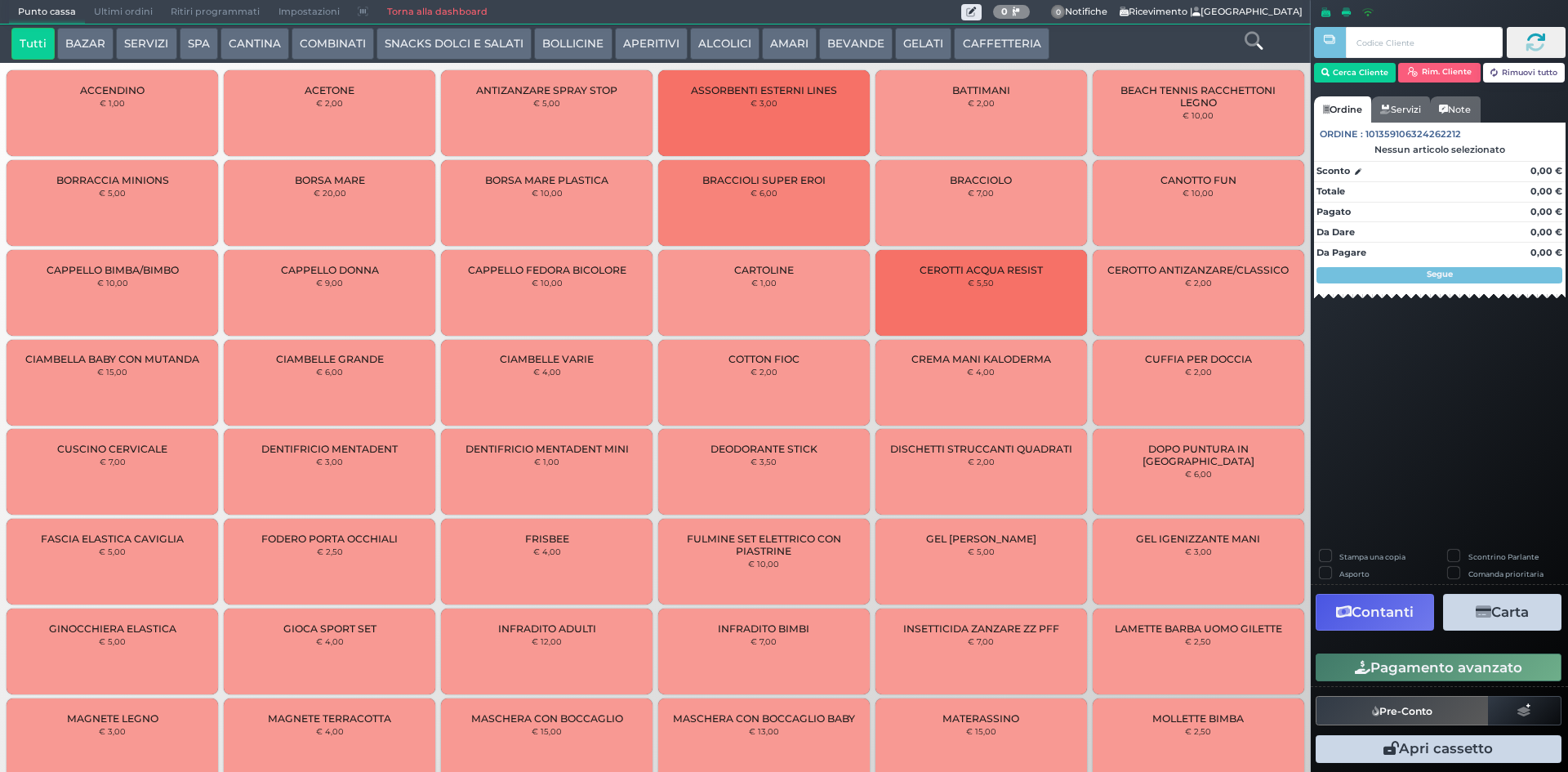
click at [954, 36] on button "CAFFETTERIA" at bounding box center [1002, 44] width 95 height 33
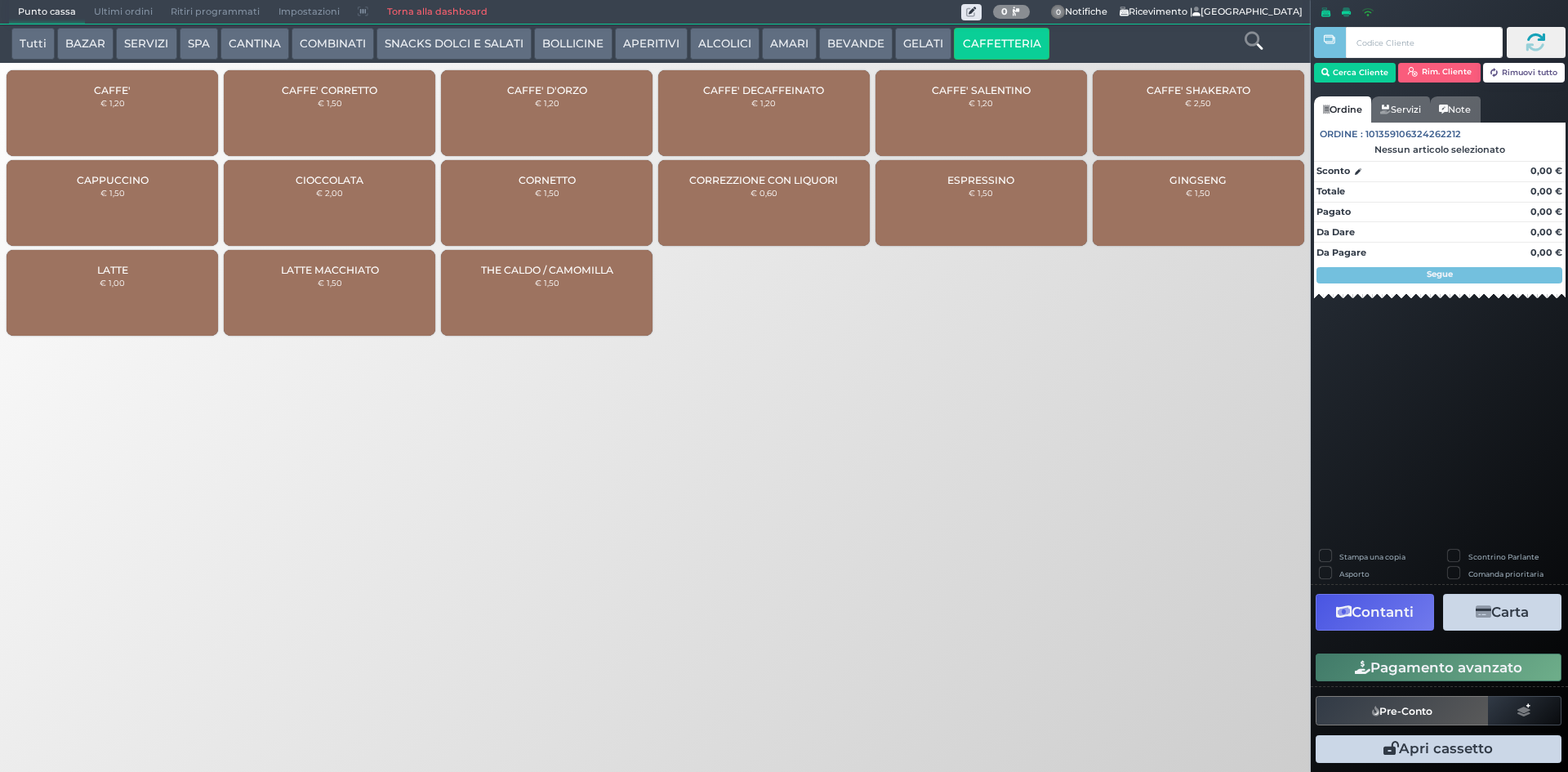
click at [174, 99] on div "CAFFE' € 1,20" at bounding box center [112, 113] width 212 height 86
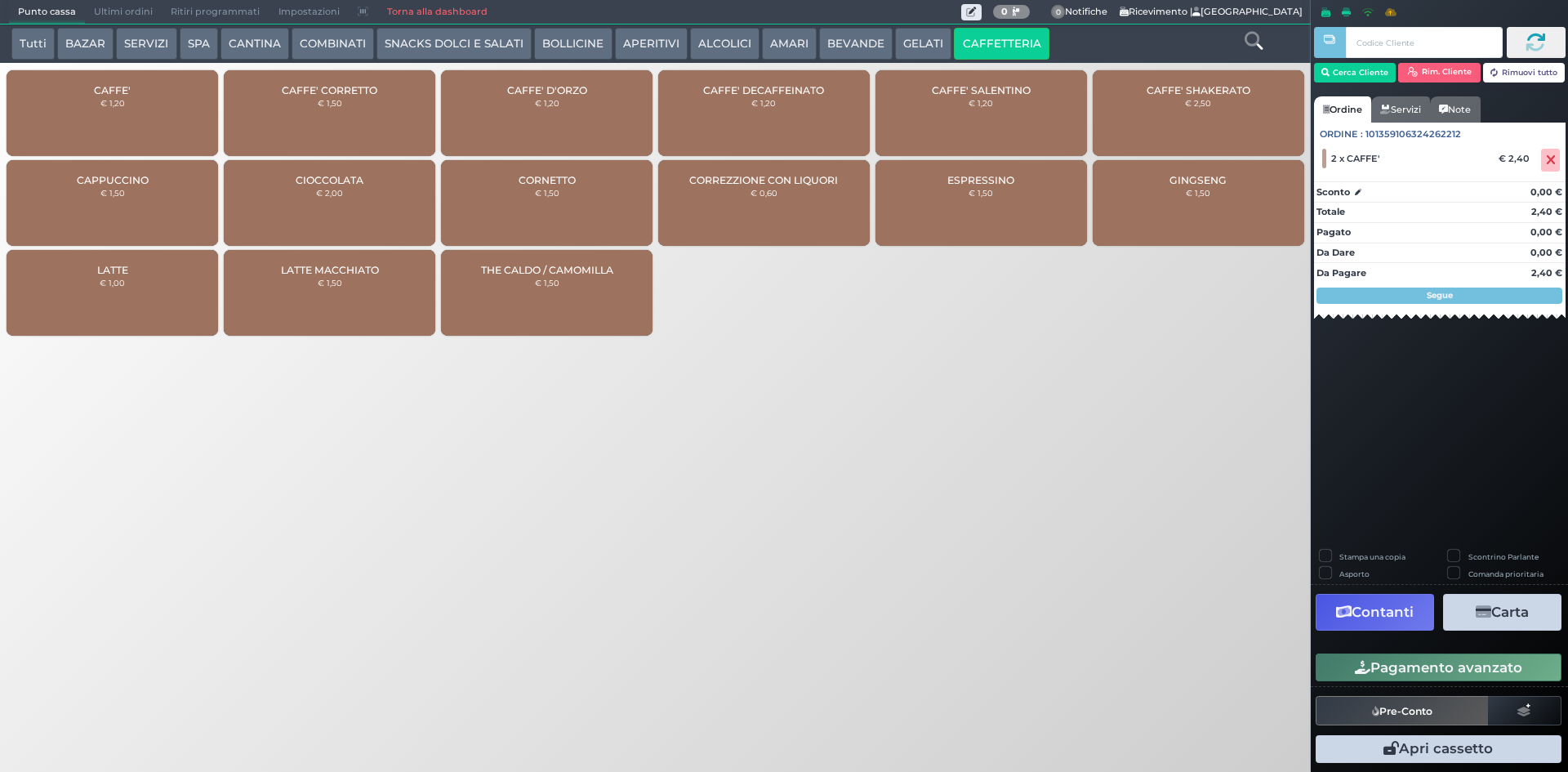
click at [1388, 651] on div "Pagamento avanzato" at bounding box center [1439, 667] width 257 height 37
click at [1416, 678] on button "Pagamento avanzato" at bounding box center [1438, 667] width 246 height 28
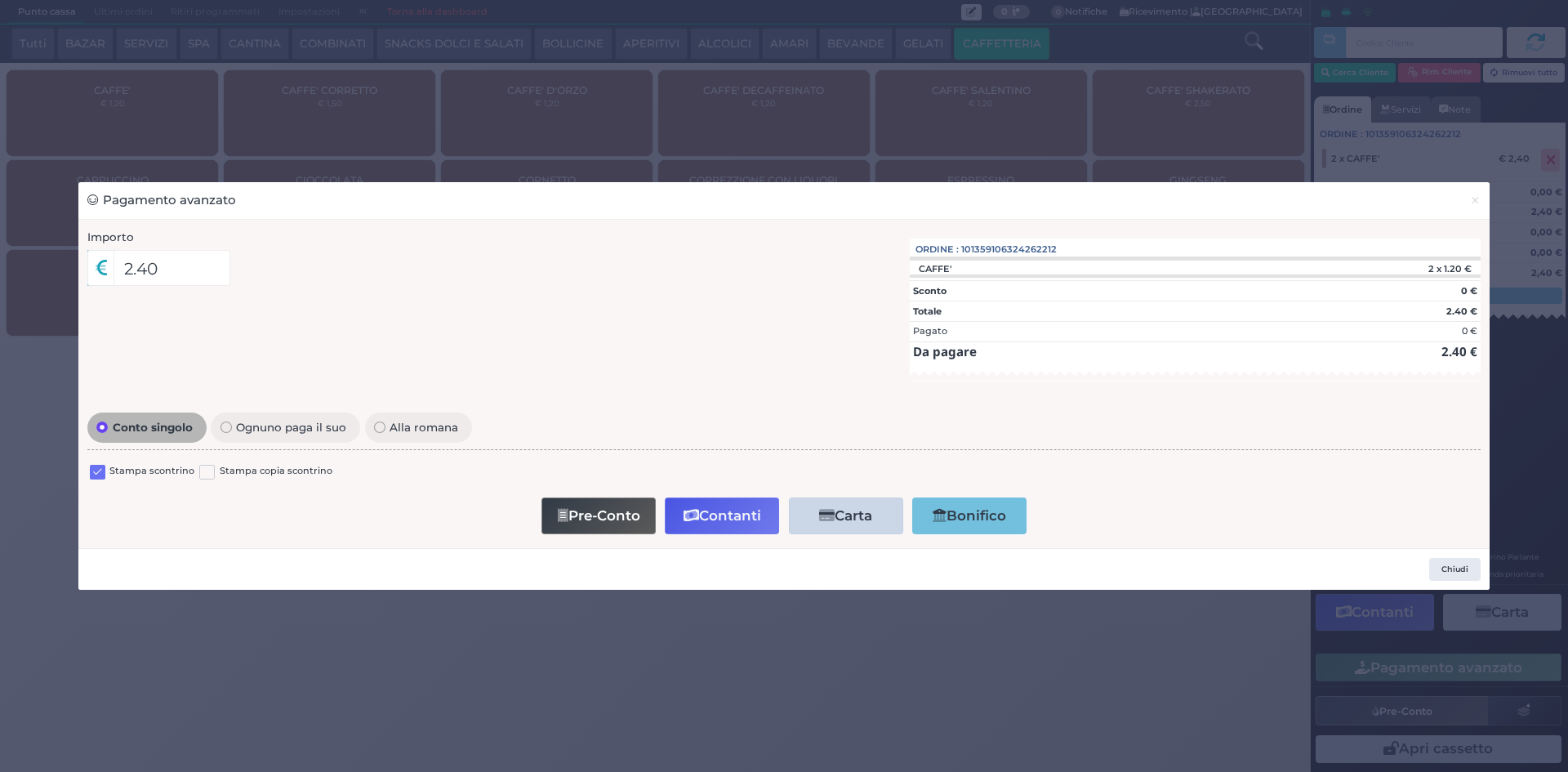
click at [91, 477] on label at bounding box center [97, 472] width 15 height 15
click at [0, 0] on input "checkbox" at bounding box center [0, 0] width 0 height 0
click at [778, 527] on button "Contanti" at bounding box center [722, 516] width 114 height 37
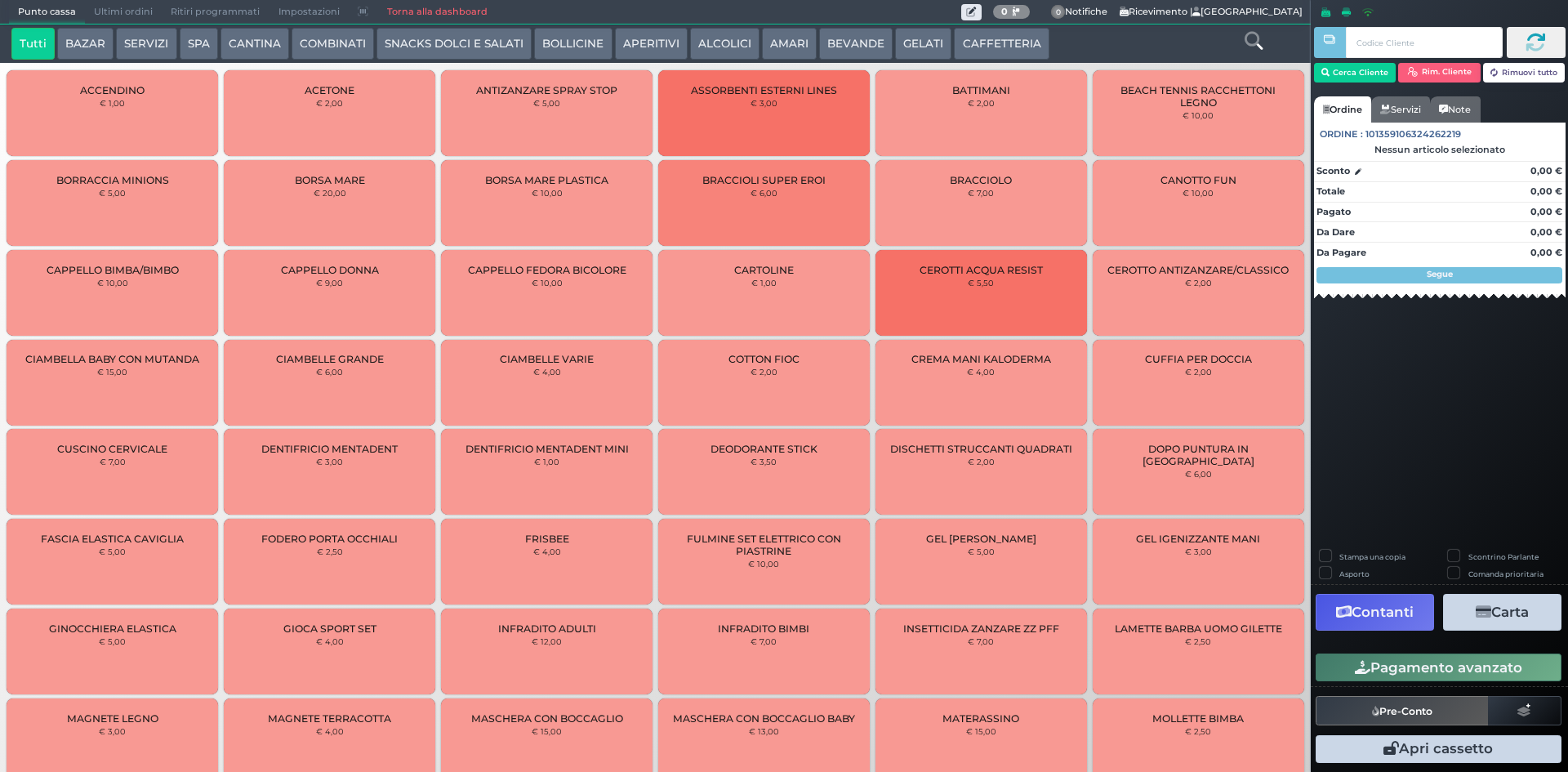
click at [113, 12] on span "Ultimi ordini" at bounding box center [123, 13] width 77 height 23
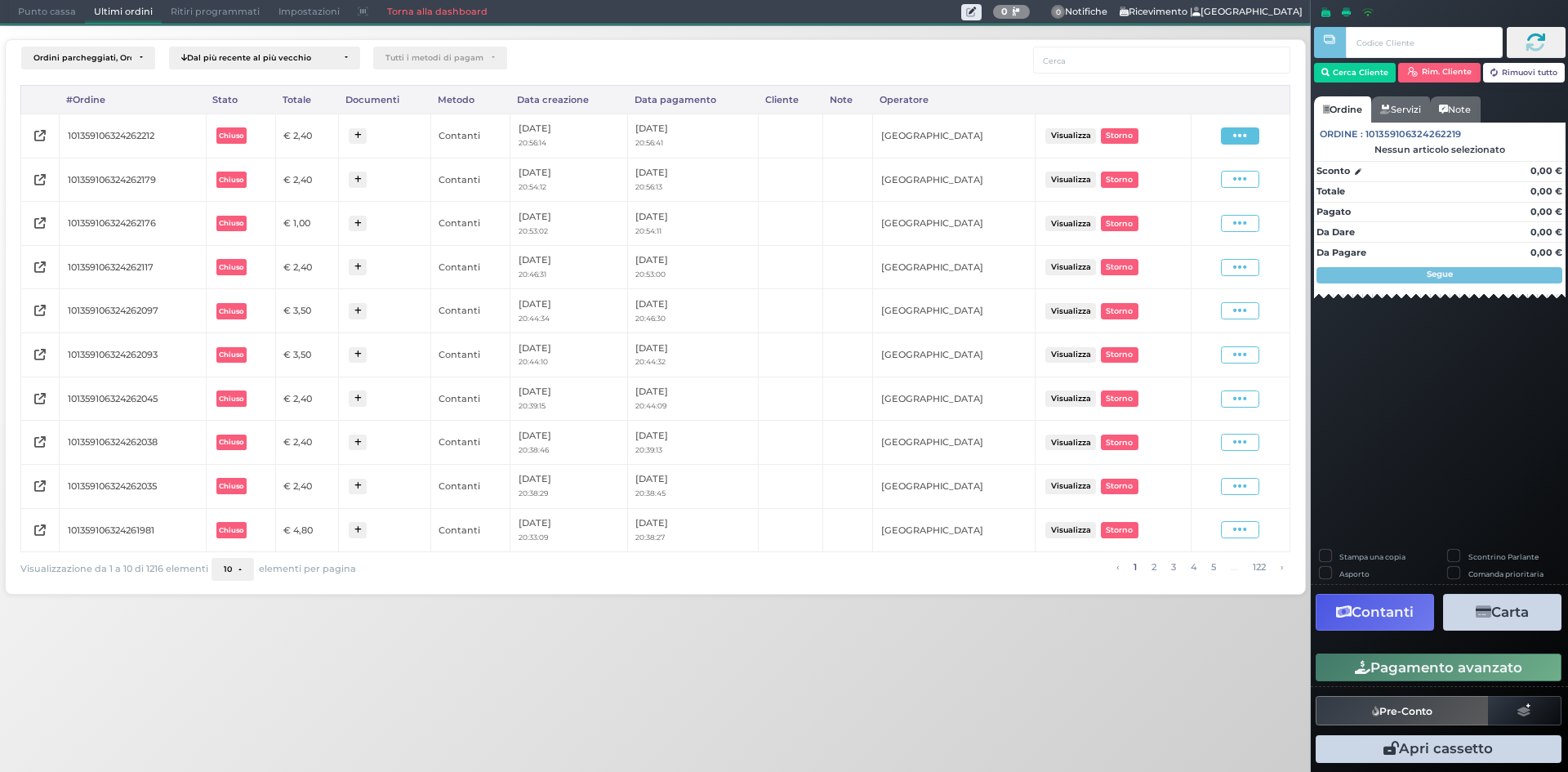
click at [1245, 140] on icon at bounding box center [1241, 136] width 14 height 15
click at [1229, 180] on span "Ristampa Pre-Conto" at bounding box center [1201, 182] width 67 height 28
click at [18, 8] on span "Punto cassa" at bounding box center [46, 13] width 76 height 23
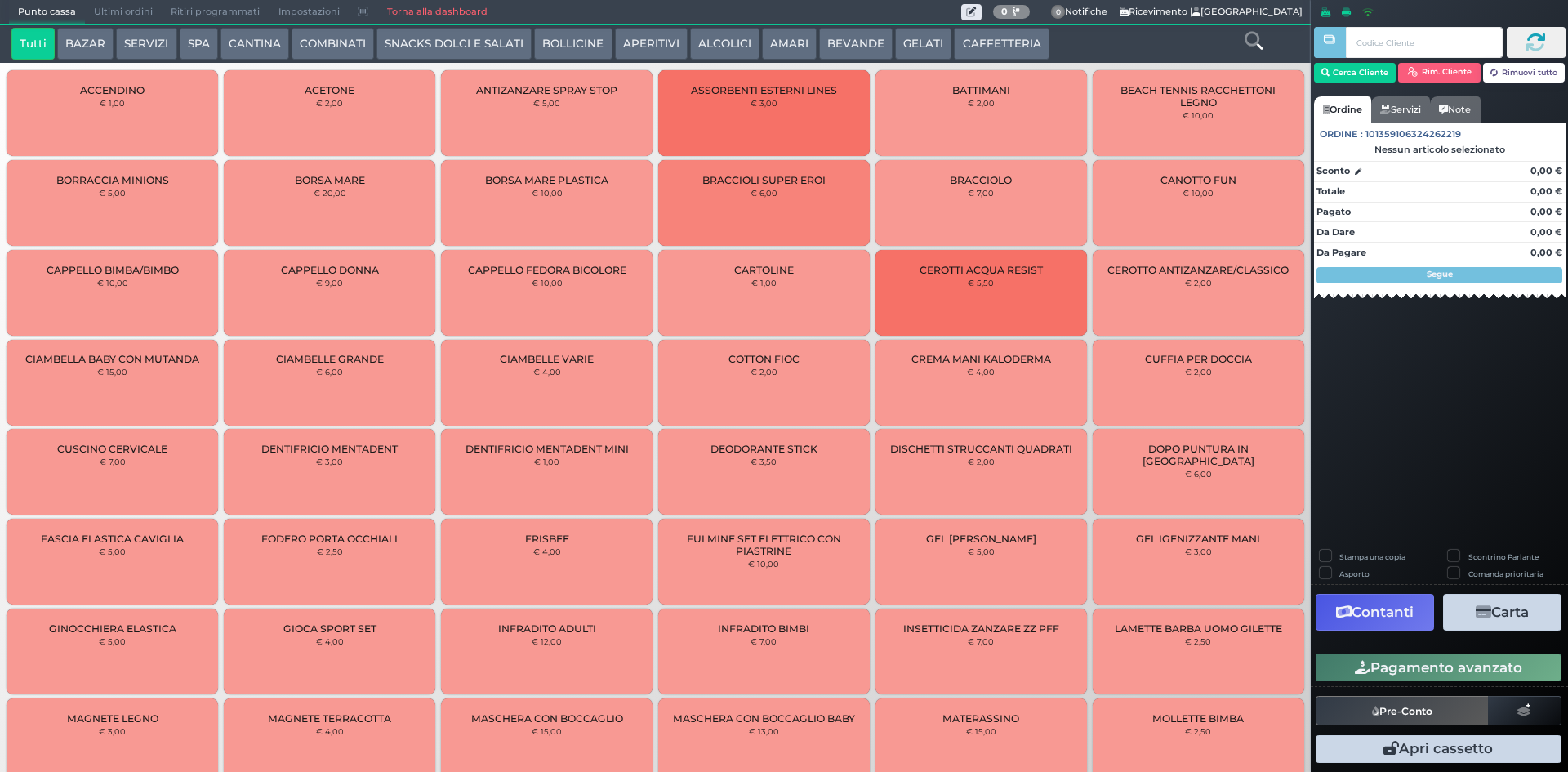
click at [875, 47] on button "BEVANDE" at bounding box center [856, 44] width 73 height 33
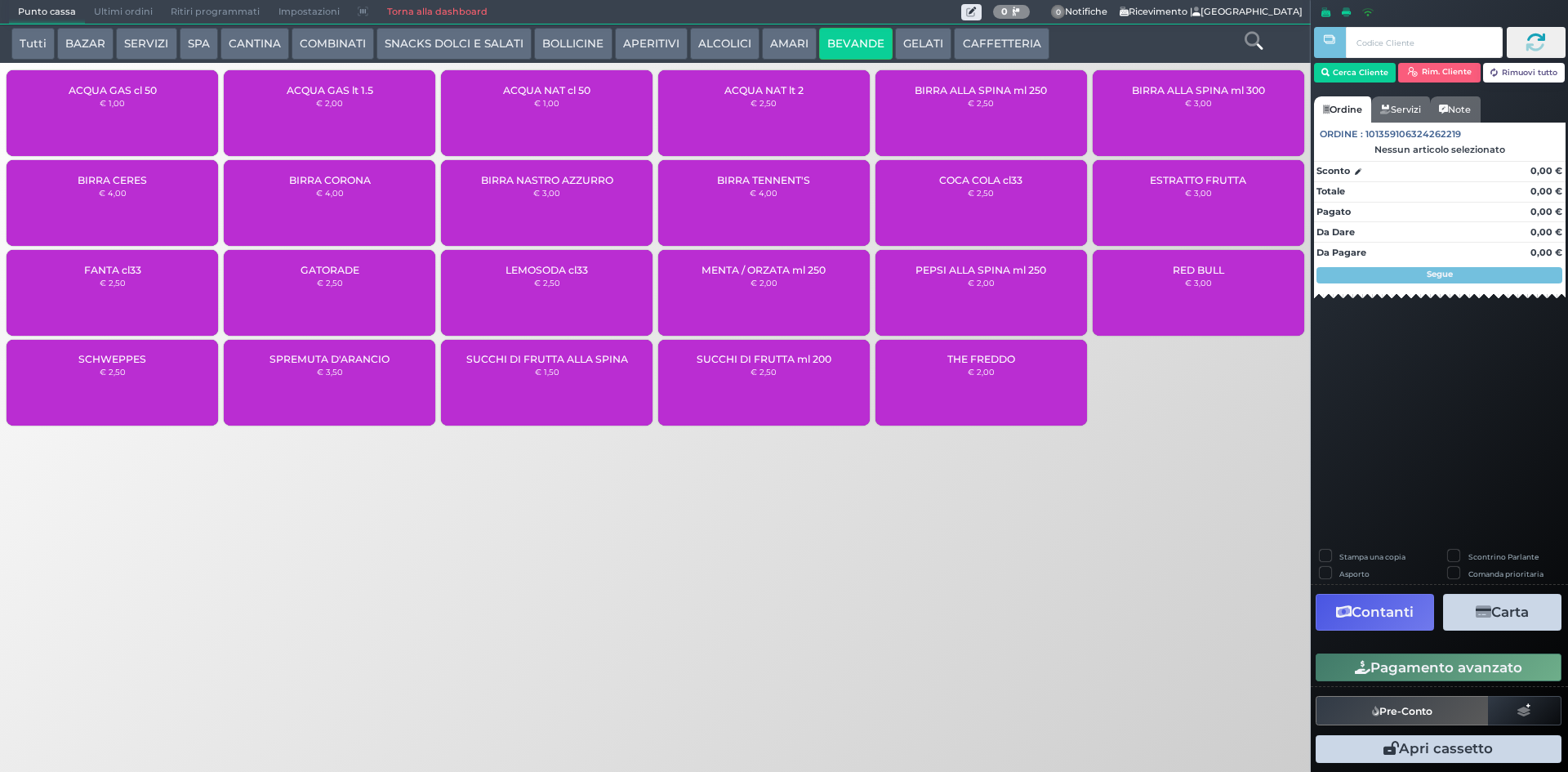
click at [534, 90] on span "ACQUA NAT cl 50" at bounding box center [547, 90] width 88 height 13
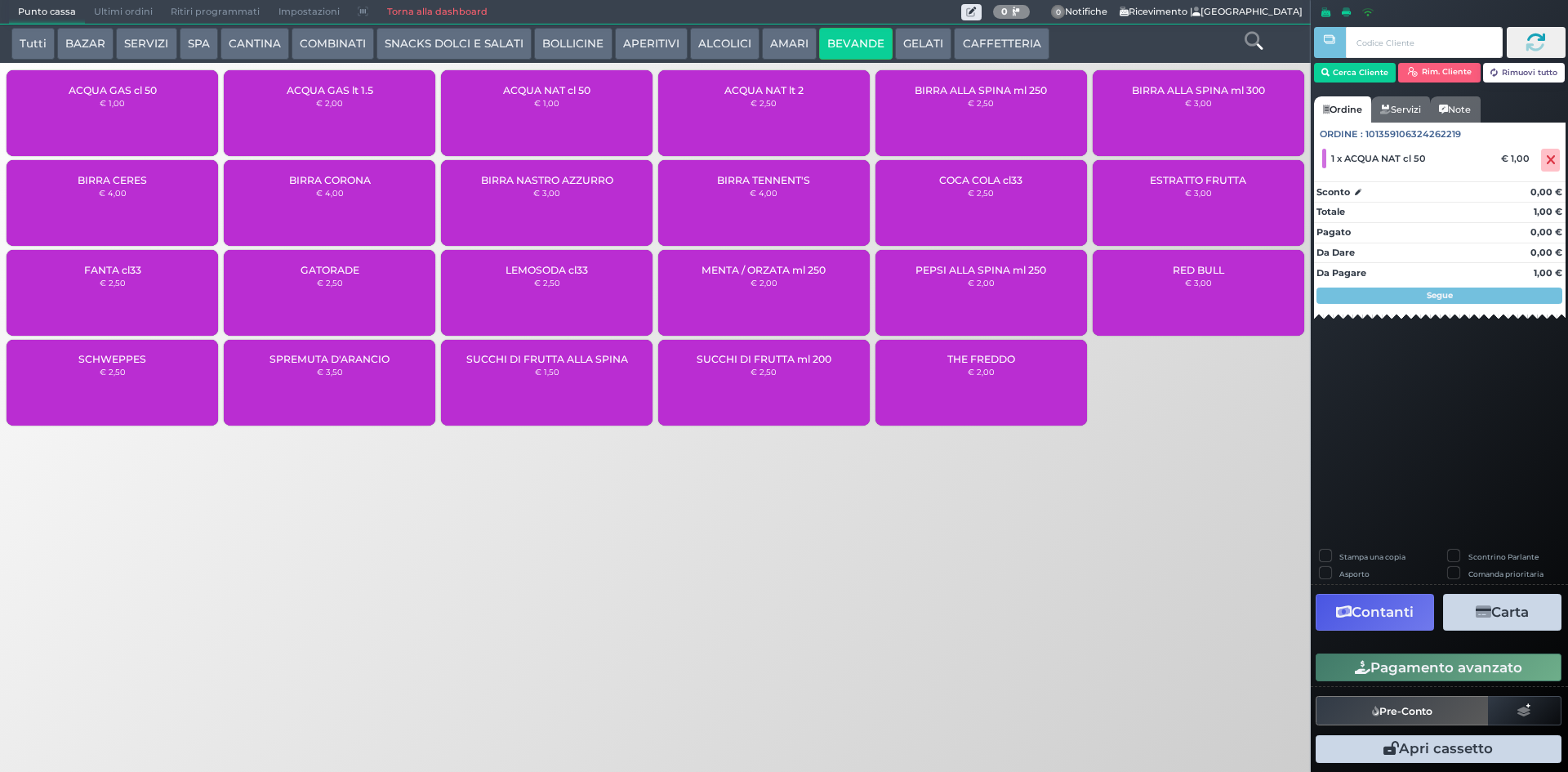
click at [1398, 660] on button "Pagamento avanzato" at bounding box center [1438, 667] width 246 height 28
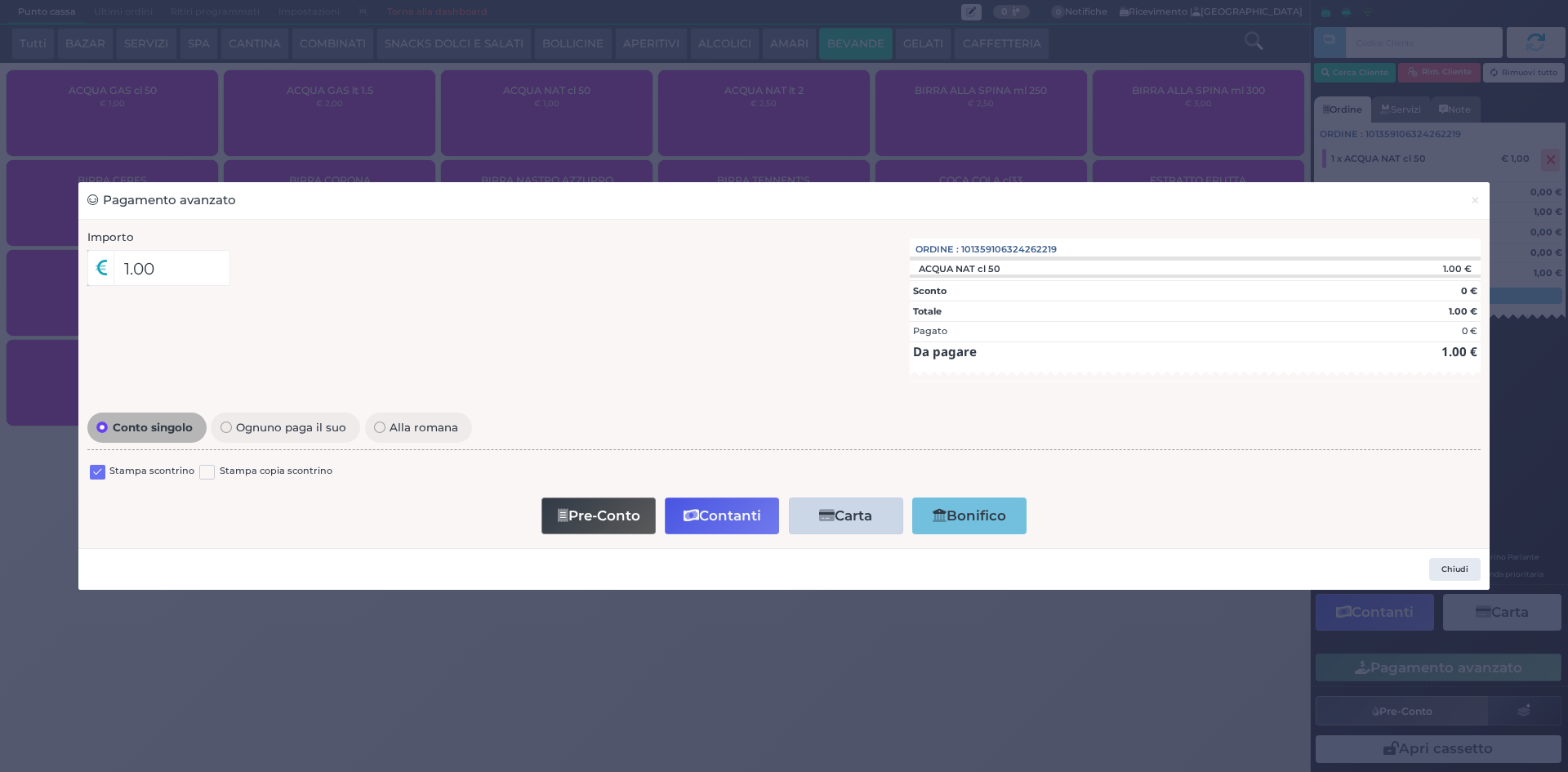
drag, startPoint x: 100, startPoint y: 469, endPoint x: 260, endPoint y: 469, distance: 160.0
click at [101, 468] on label at bounding box center [97, 472] width 15 height 15
click at [0, 0] on input "checkbox" at bounding box center [0, 0] width 0 height 0
click at [688, 522] on icon "button" at bounding box center [691, 516] width 15 height 14
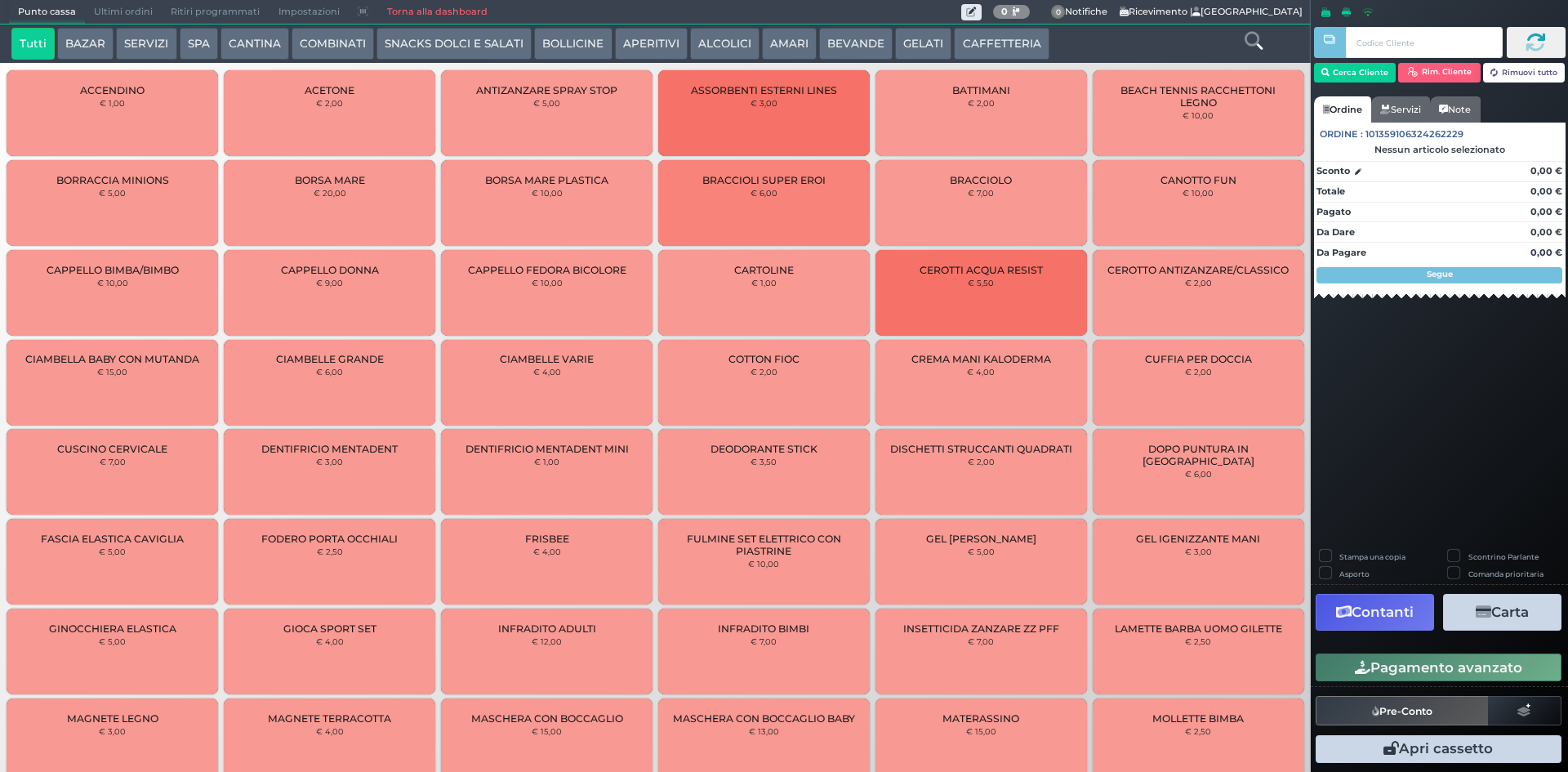
click at [107, 4] on span "Ultimi ordini" at bounding box center [123, 13] width 77 height 23
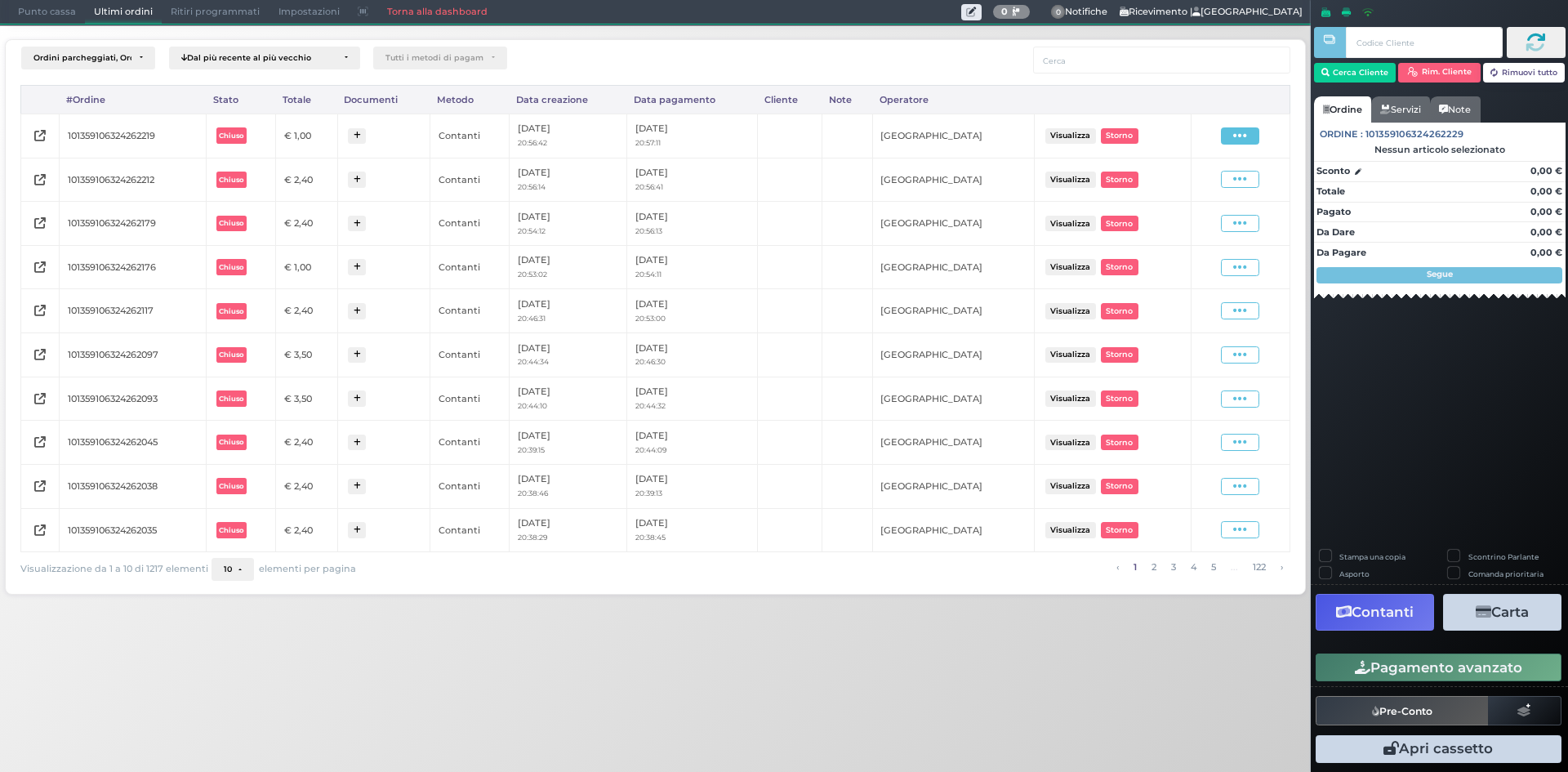
click at [1249, 135] on span at bounding box center [1240, 136] width 38 height 17
click at [1228, 187] on span "Ristampa Pre-Conto" at bounding box center [1201, 182] width 67 height 28
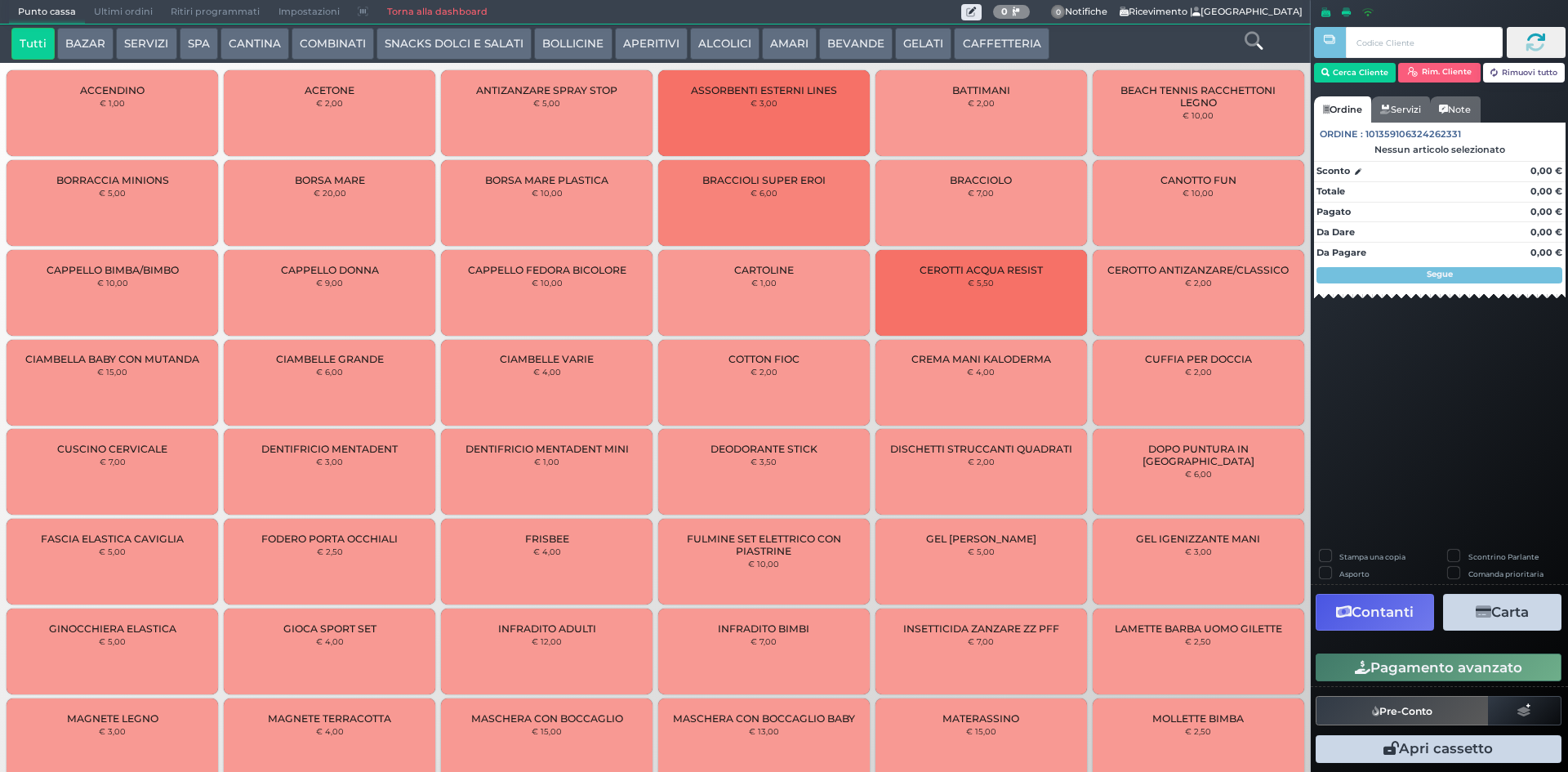
click at [1010, 50] on button "CAFFETTERIA" at bounding box center [1002, 44] width 95 height 33
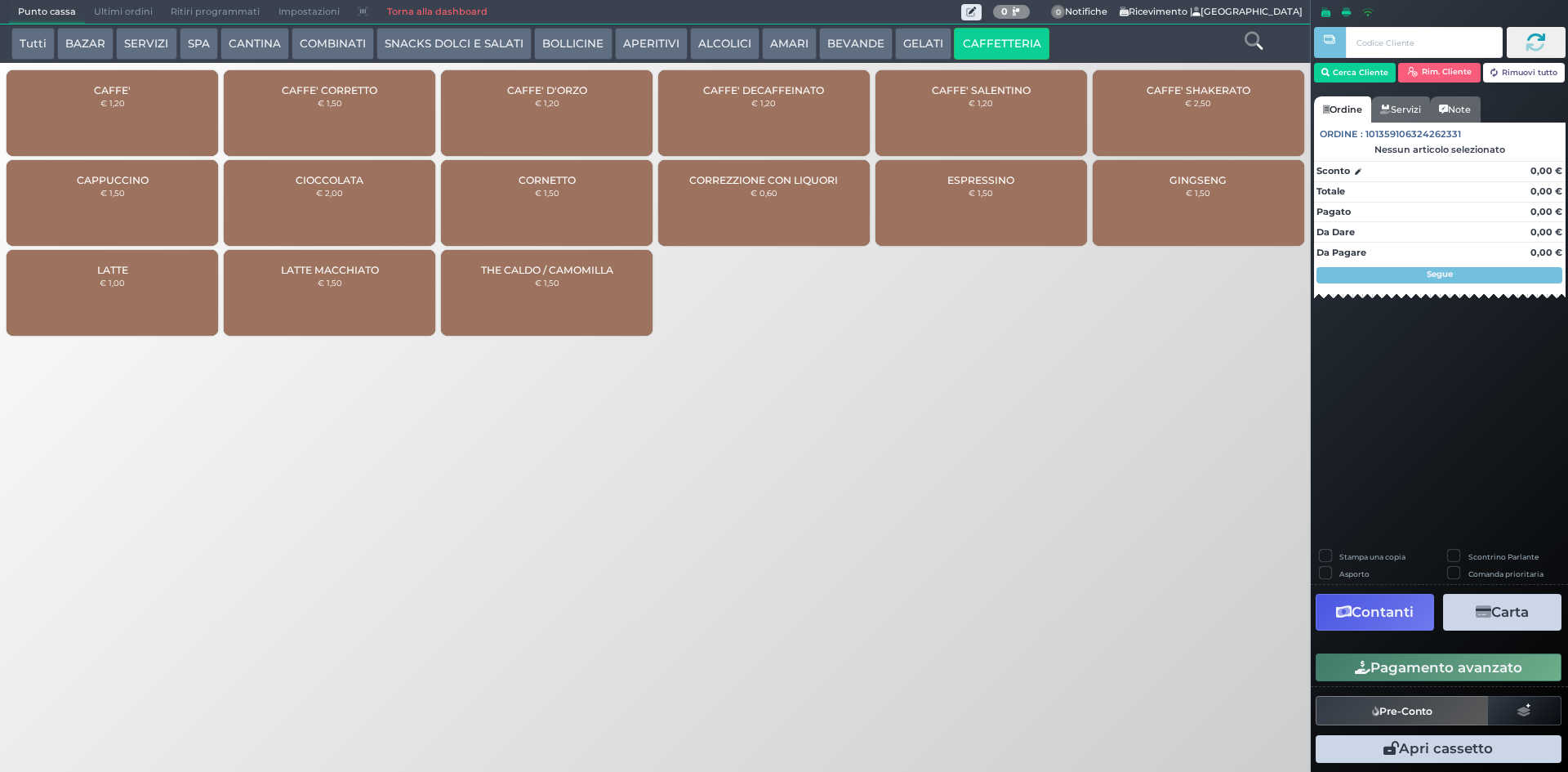
click at [124, 104] on div "CAFFE' € 1,20" at bounding box center [112, 113] width 212 height 86
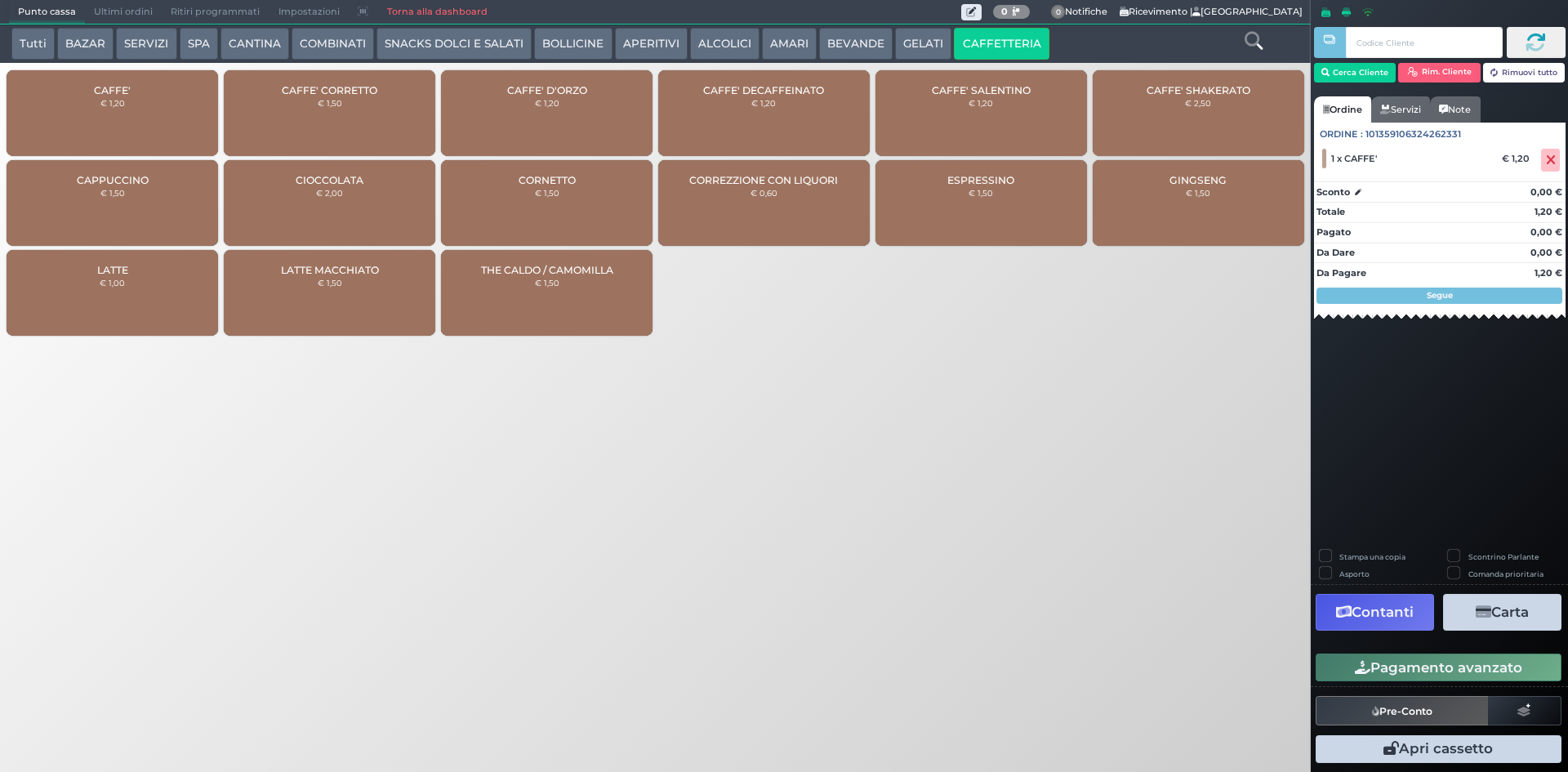
click at [1389, 663] on button "Pagamento avanzato" at bounding box center [1438, 667] width 246 height 28
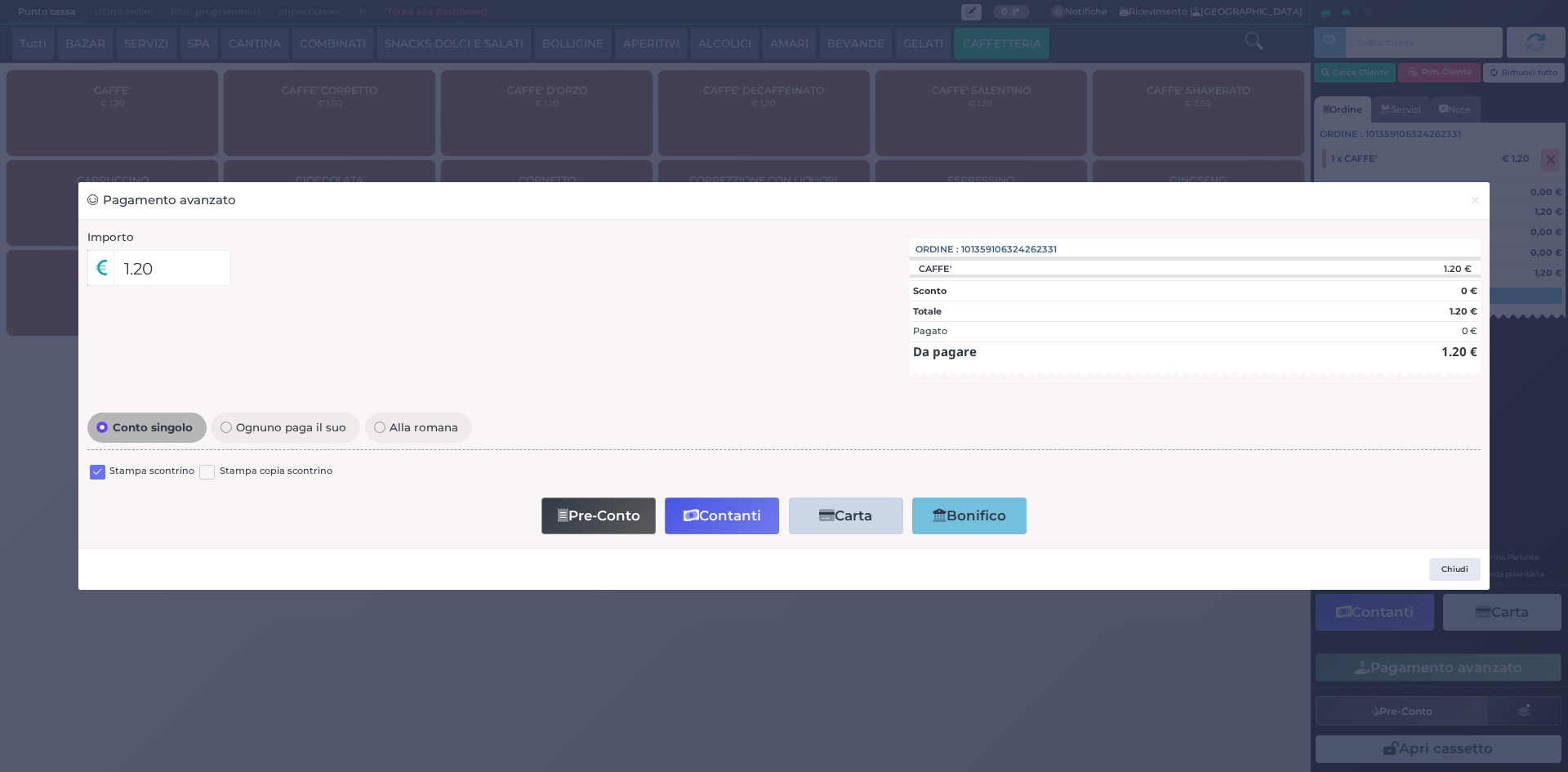
click at [97, 477] on label at bounding box center [97, 472] width 15 height 15
click at [0, 0] on input "checkbox" at bounding box center [0, 0] width 0 height 0
click at [700, 521] on button "Contanti" at bounding box center [722, 516] width 114 height 37
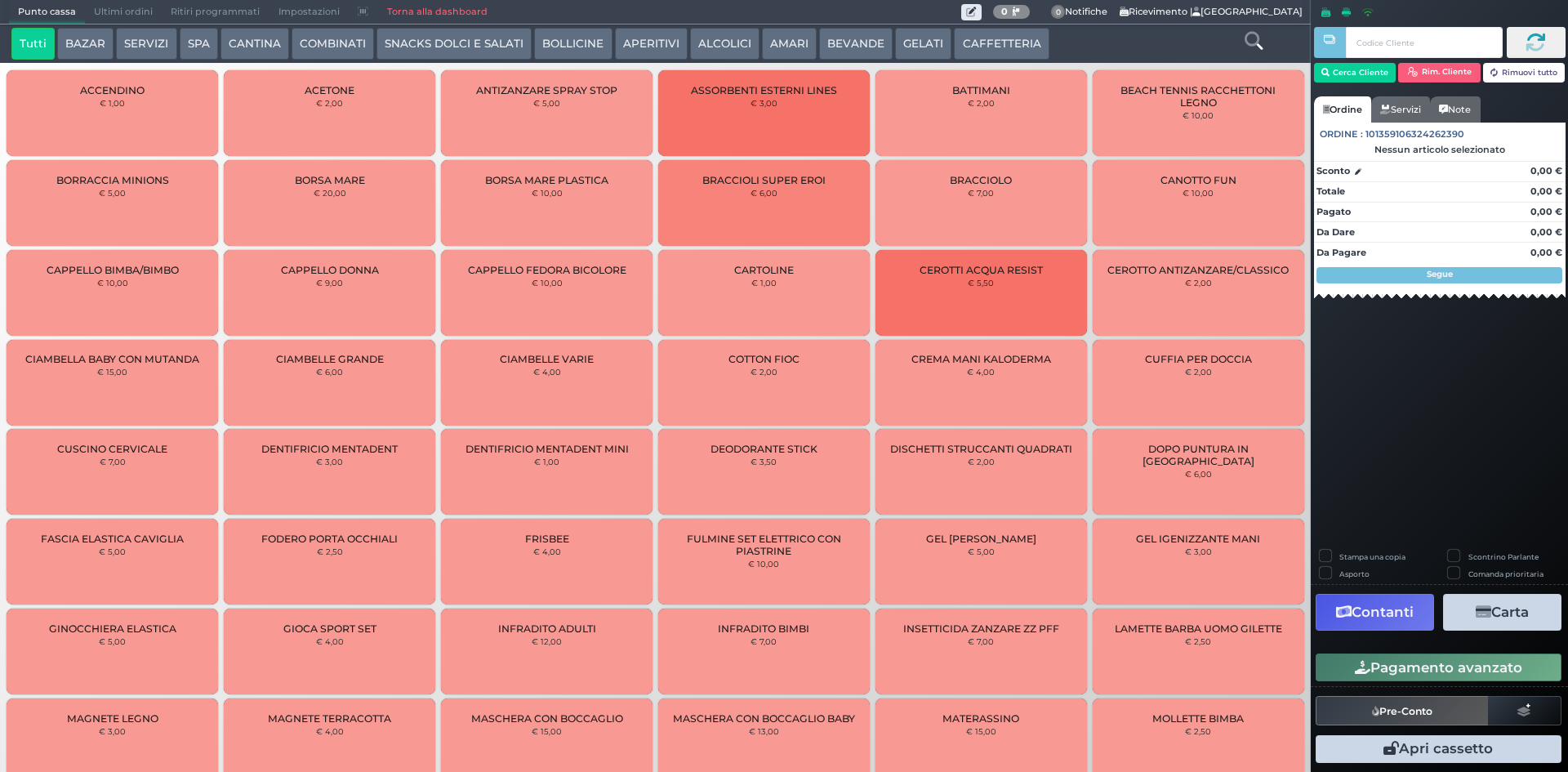
click at [127, 3] on span "Ultimi ordini" at bounding box center [123, 13] width 77 height 23
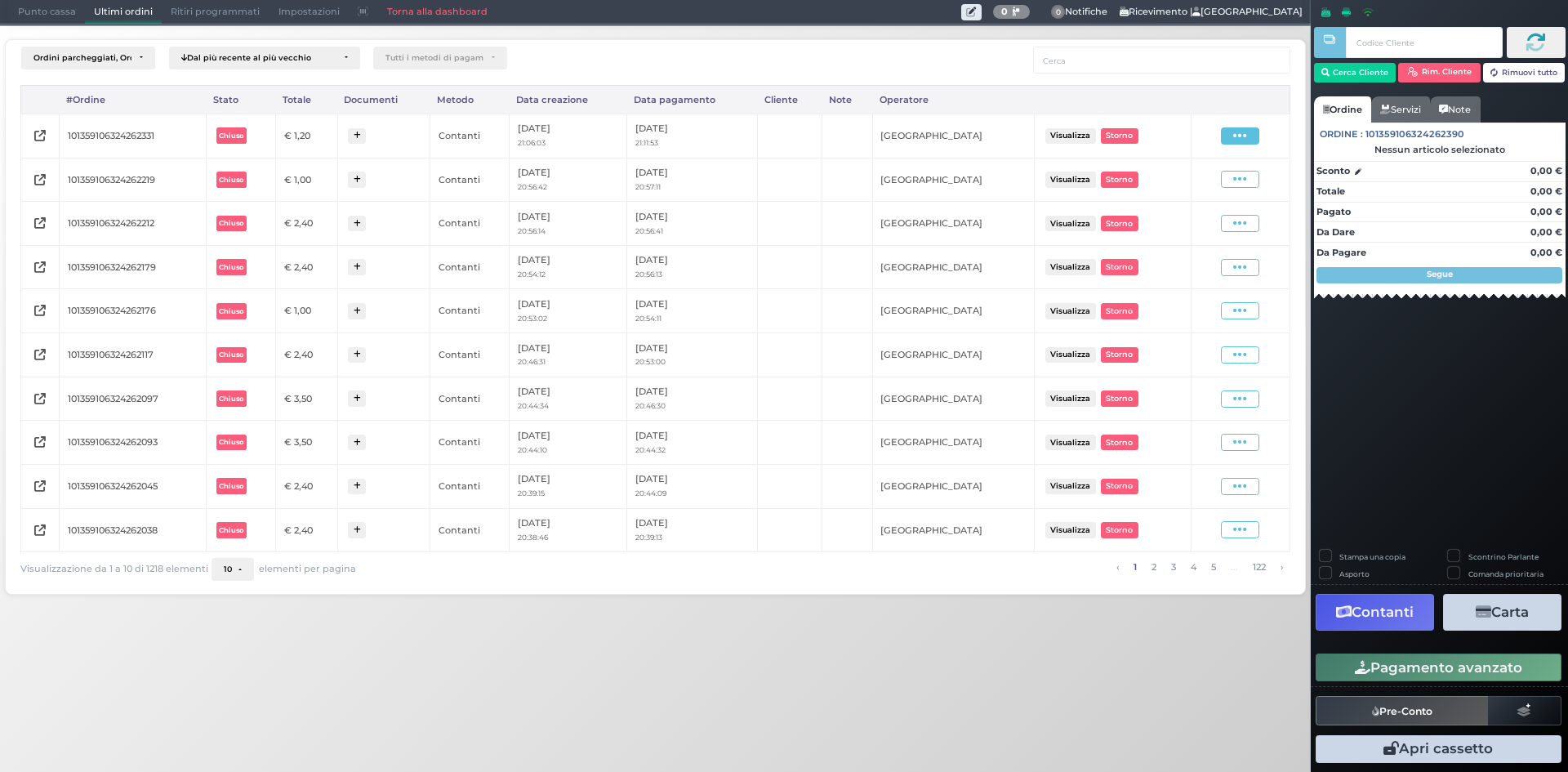
click at [1245, 139] on span at bounding box center [1240, 136] width 38 height 17
click at [1196, 187] on span "Ristampa Pre-Conto" at bounding box center [1201, 182] width 67 height 28
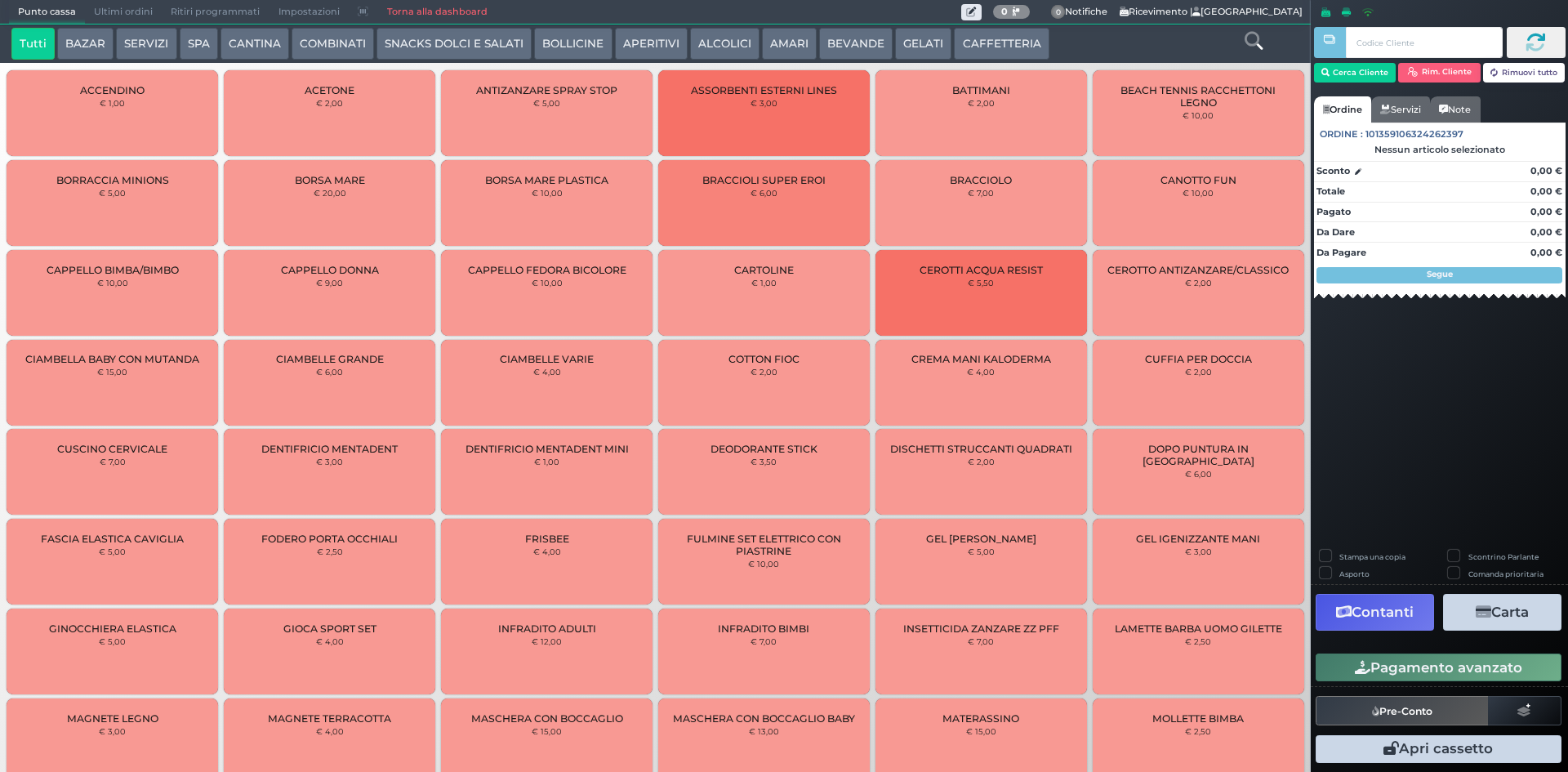
click at [871, 43] on button "BEVANDE" at bounding box center [856, 44] width 73 height 33
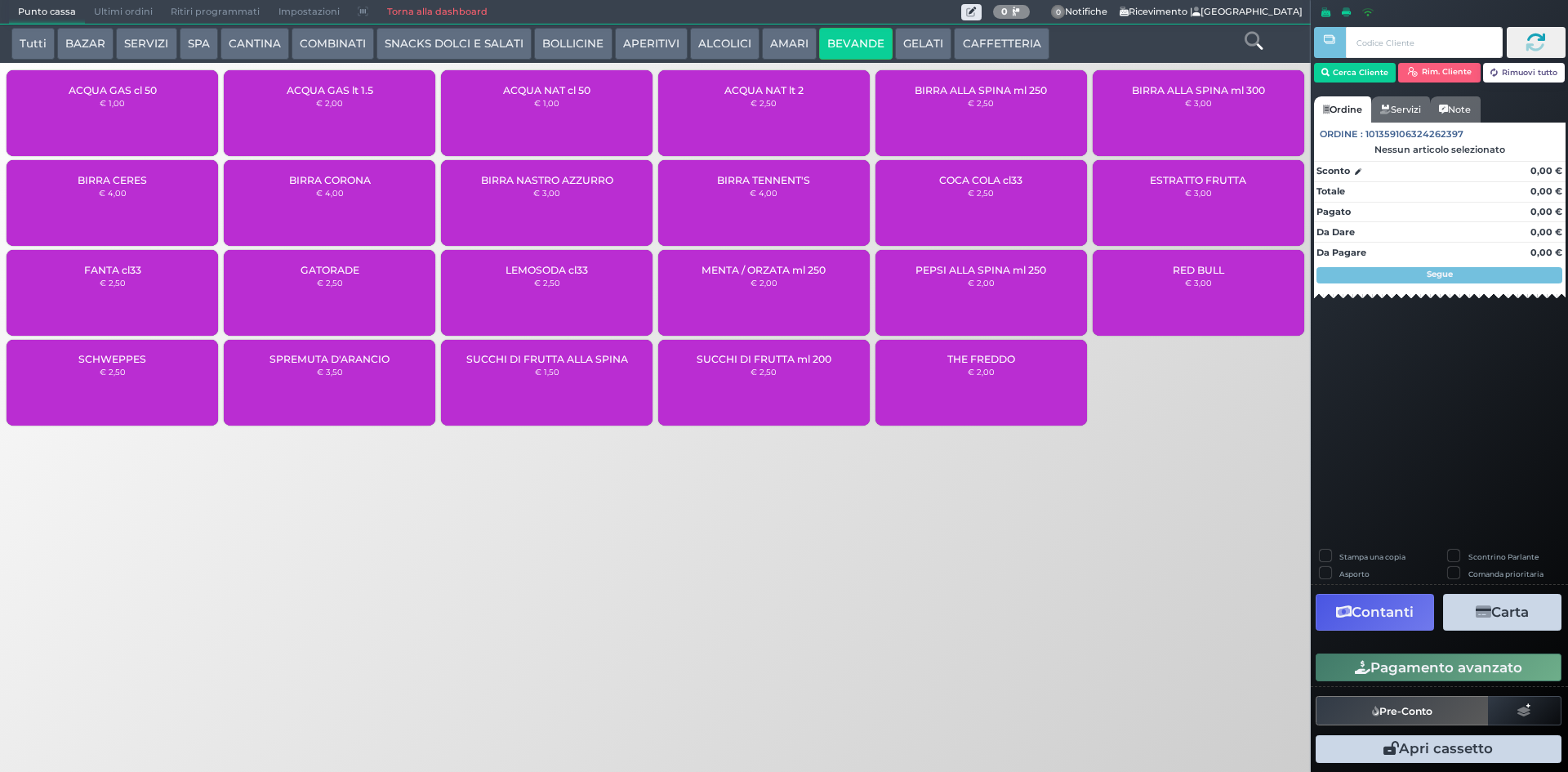
click at [507, 98] on div "ACQUA NAT cl 50 € 1,00" at bounding box center [547, 113] width 212 height 86
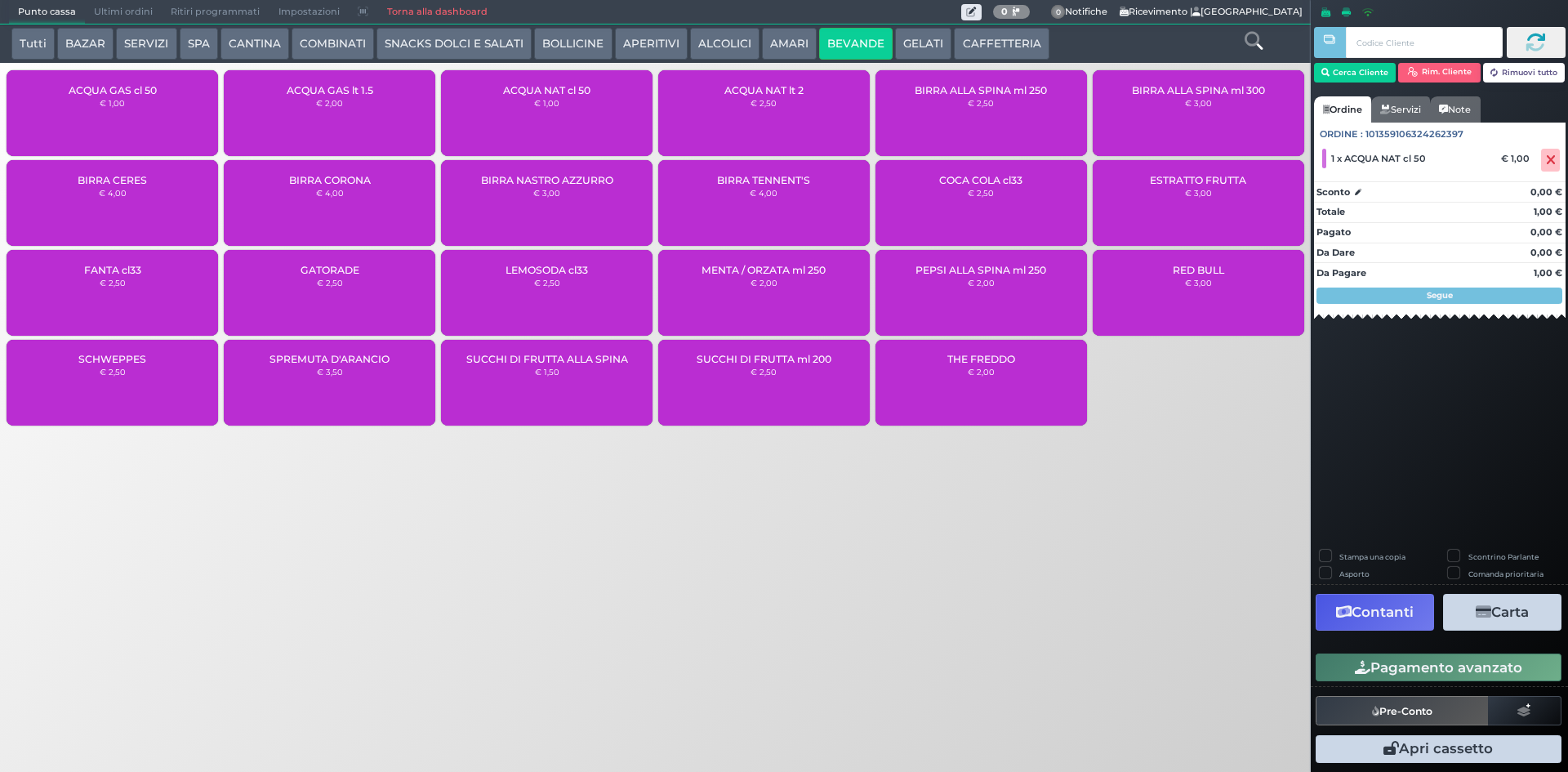
click at [1448, 663] on button "Pagamento avanzato" at bounding box center [1438, 667] width 246 height 28
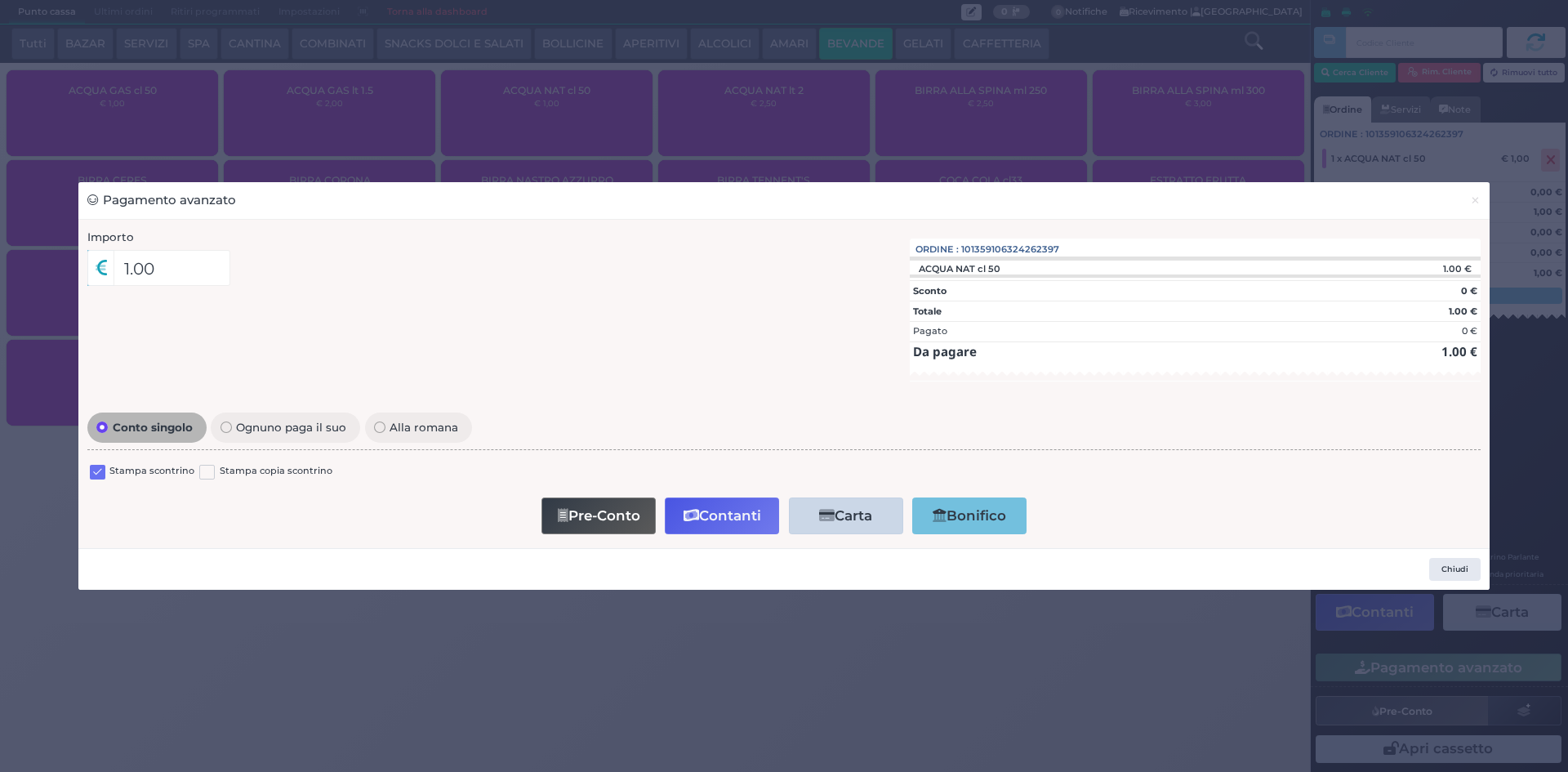
click at [92, 479] on label at bounding box center [97, 472] width 15 height 15
click at [0, 0] on input "checkbox" at bounding box center [0, 0] width 0 height 0
click at [686, 504] on button "Contanti" at bounding box center [722, 516] width 114 height 37
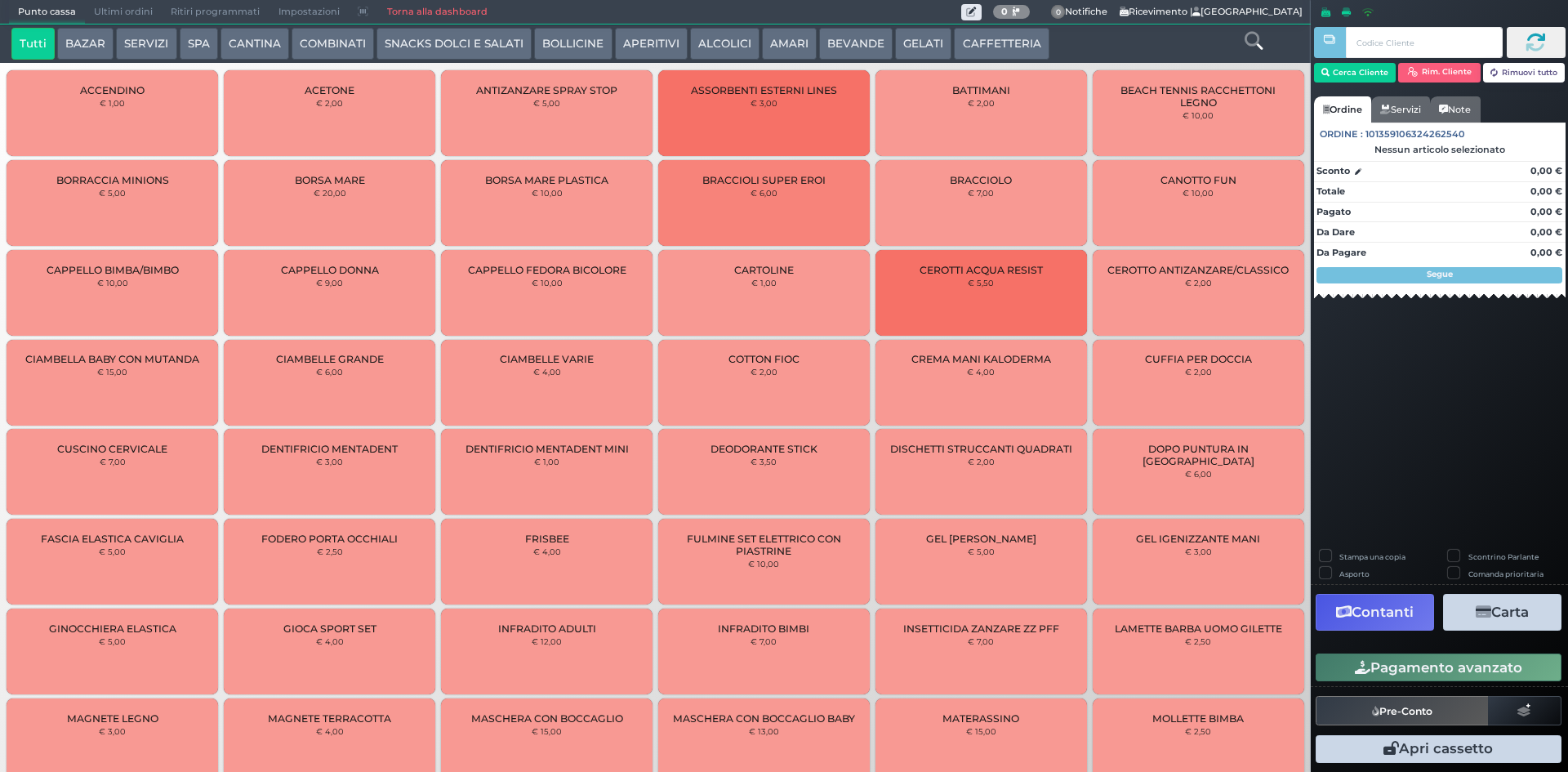
click at [108, 14] on span "Ultimi ordini" at bounding box center [123, 13] width 77 height 23
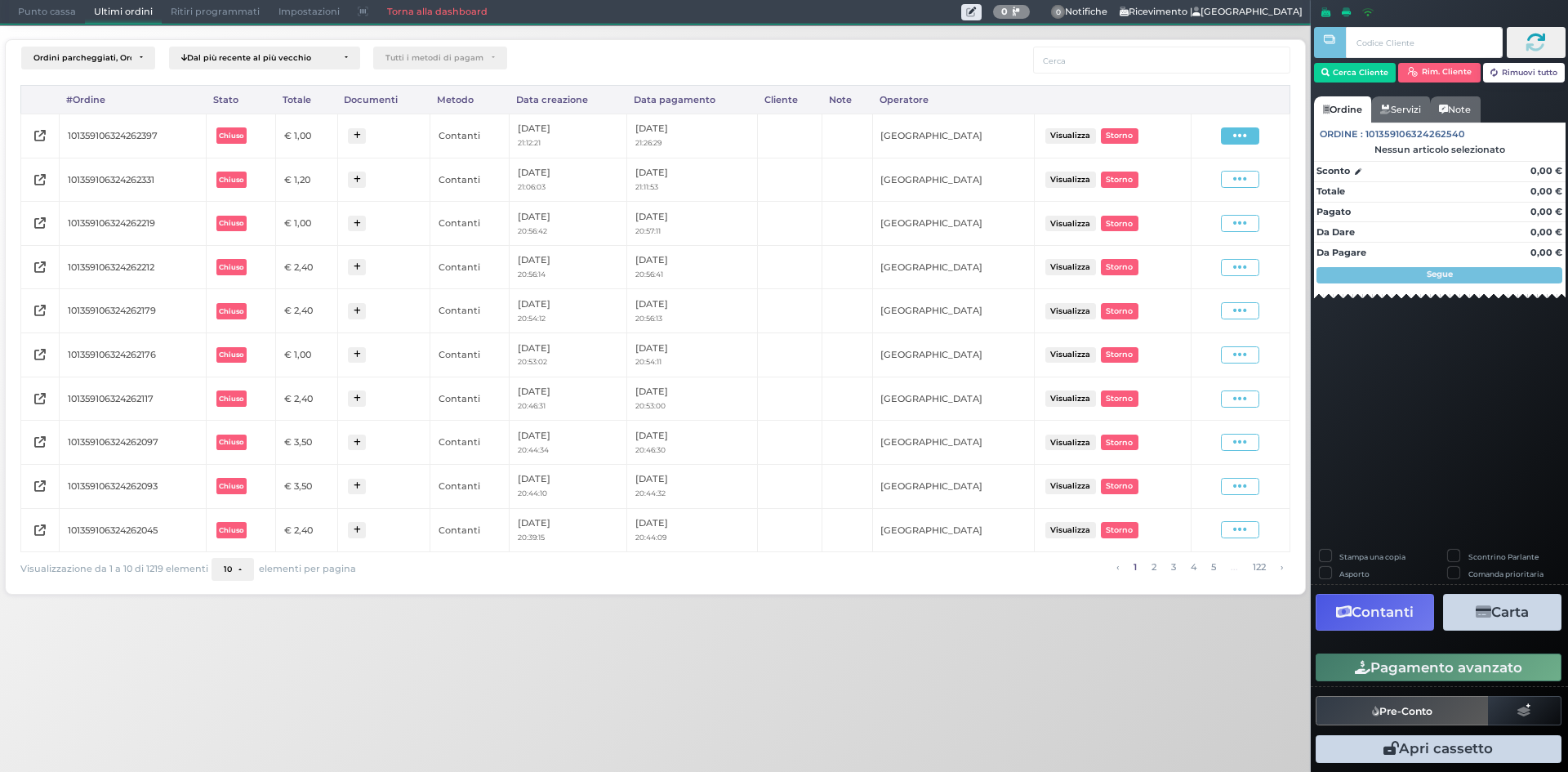
click at [1234, 141] on icon at bounding box center [1241, 136] width 14 height 15
drag, startPoint x: 1201, startPoint y: 186, endPoint x: 1187, endPoint y: 150, distance: 38.6
click at [1200, 188] on span "Ristampa Pre-Conto" at bounding box center [1201, 182] width 67 height 28
click at [17, 8] on span "Punto cassa" at bounding box center [46, 13] width 76 height 23
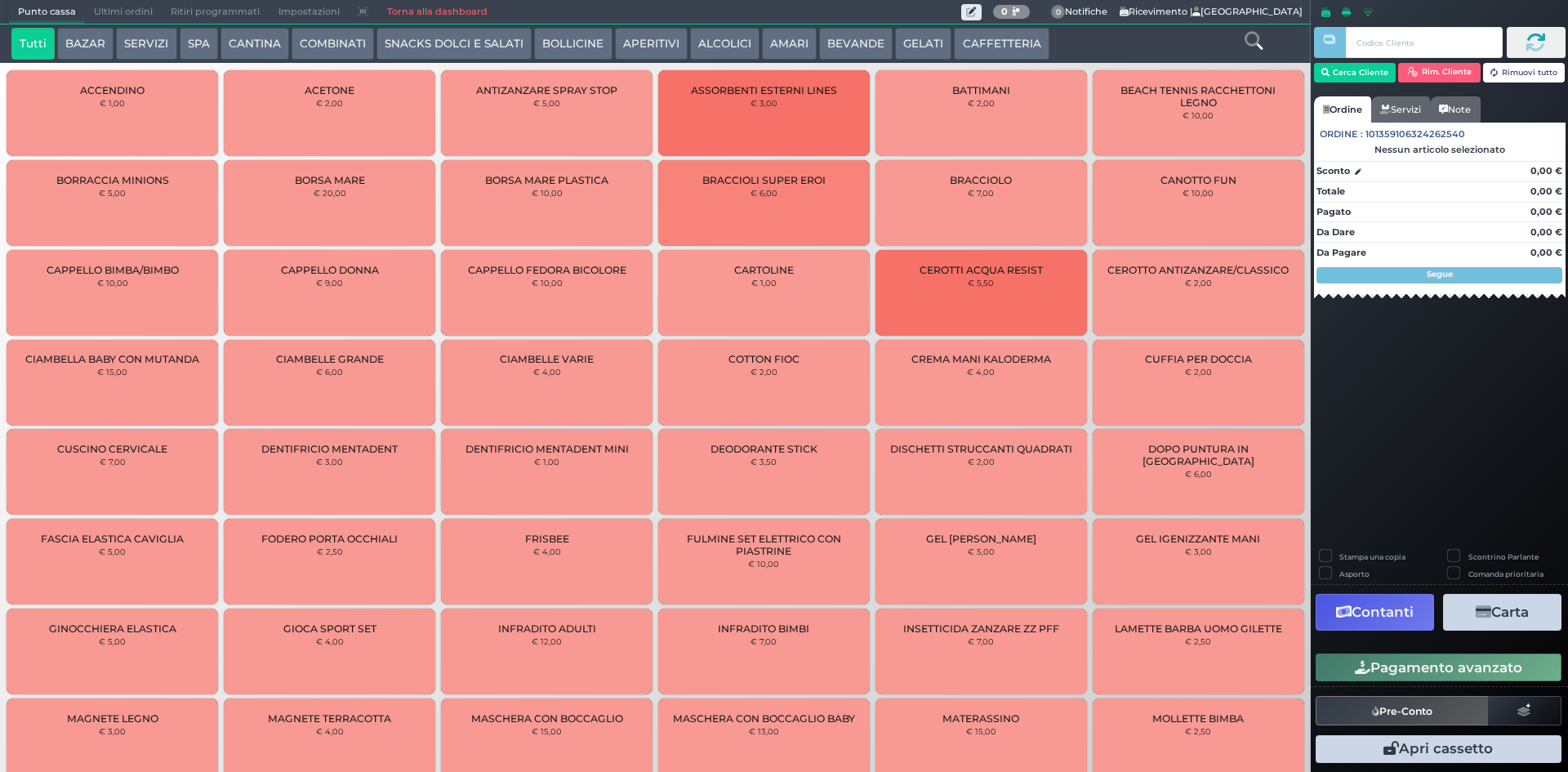
click at [989, 42] on button "CAFFETTERIA" at bounding box center [1002, 44] width 95 height 33
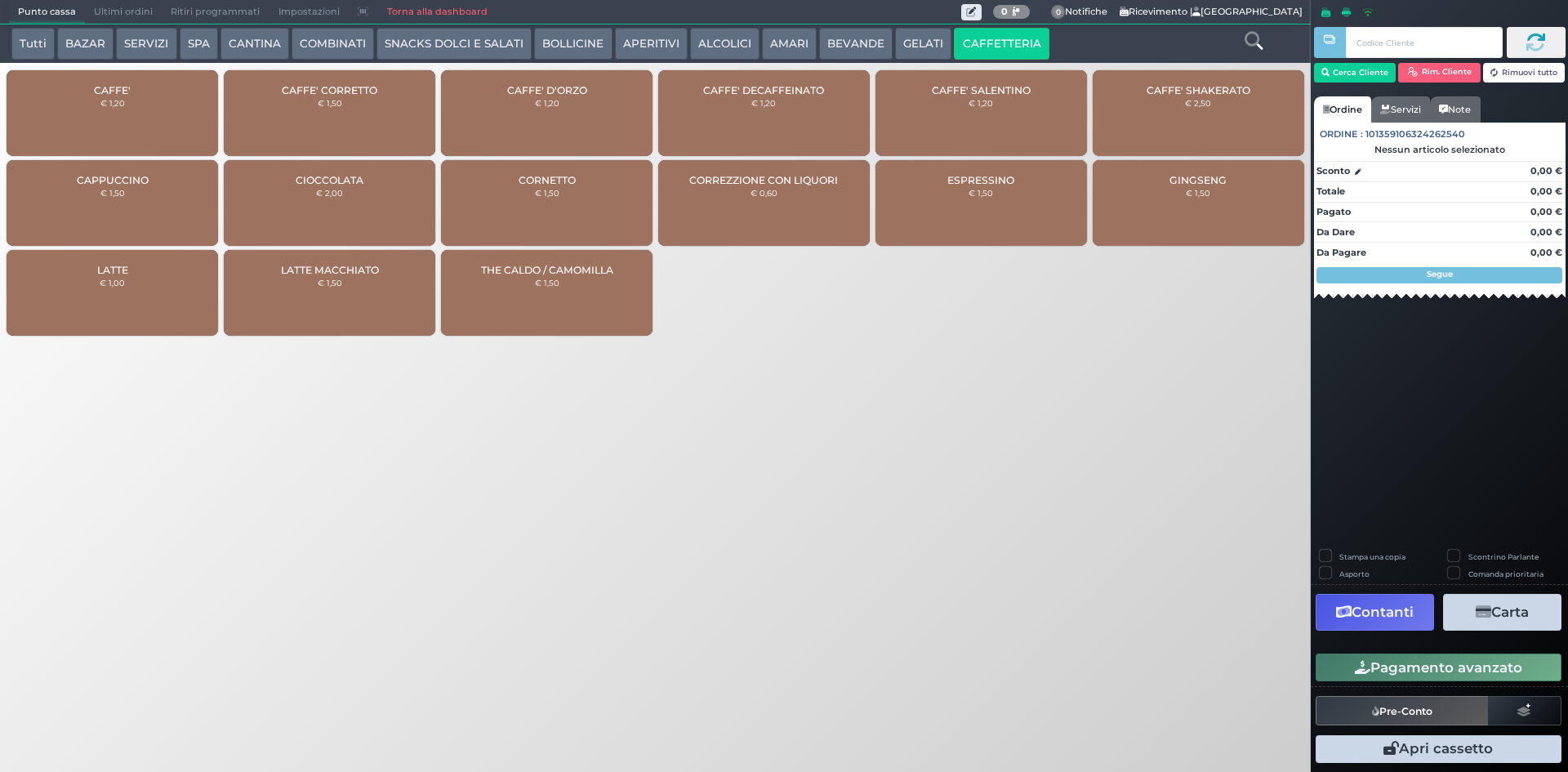
click at [323, 72] on div "CAFFE' CORRETTO € 1,50" at bounding box center [330, 113] width 212 height 86
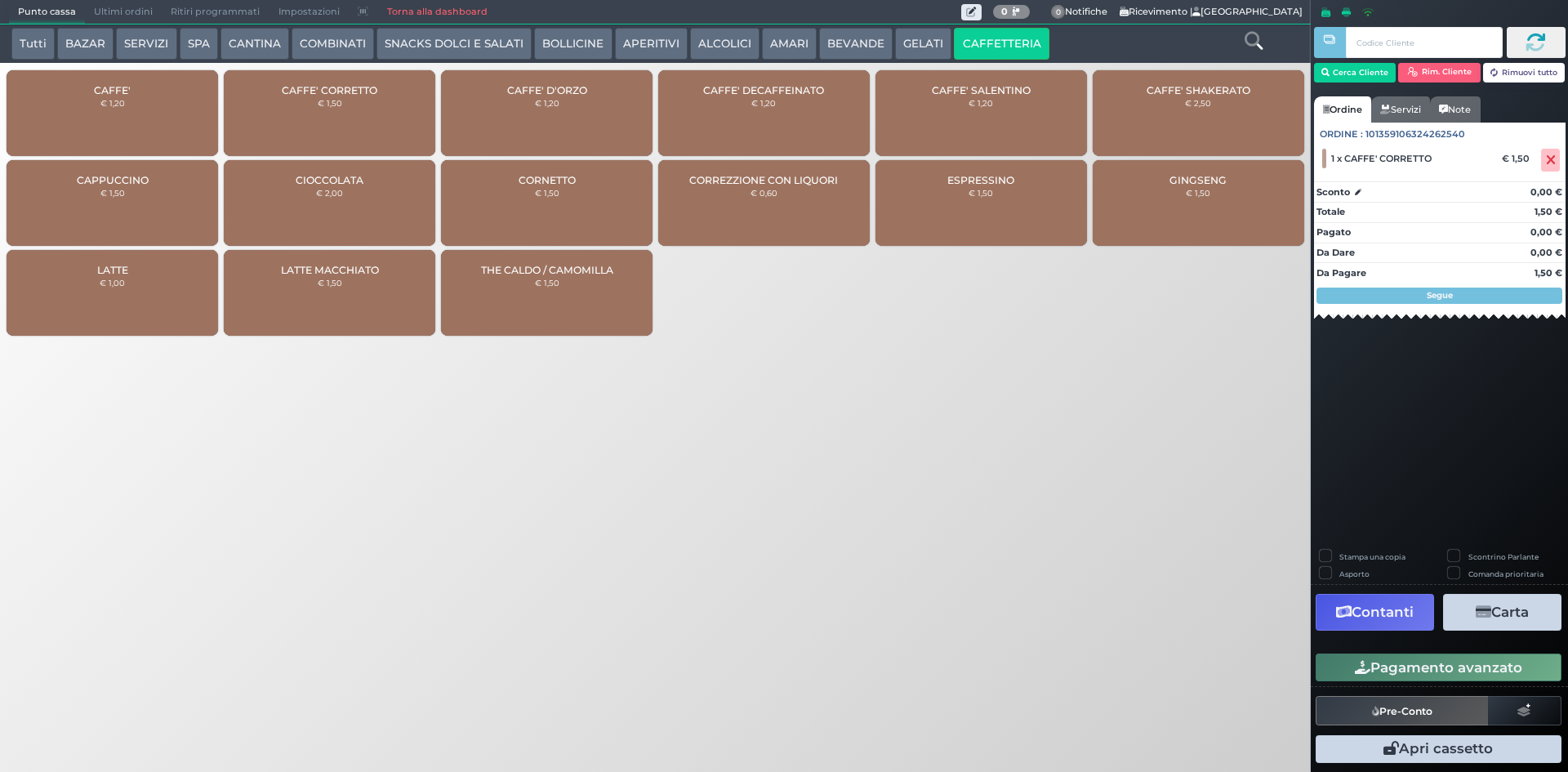
click at [851, 47] on button "BEVANDE" at bounding box center [856, 44] width 73 height 33
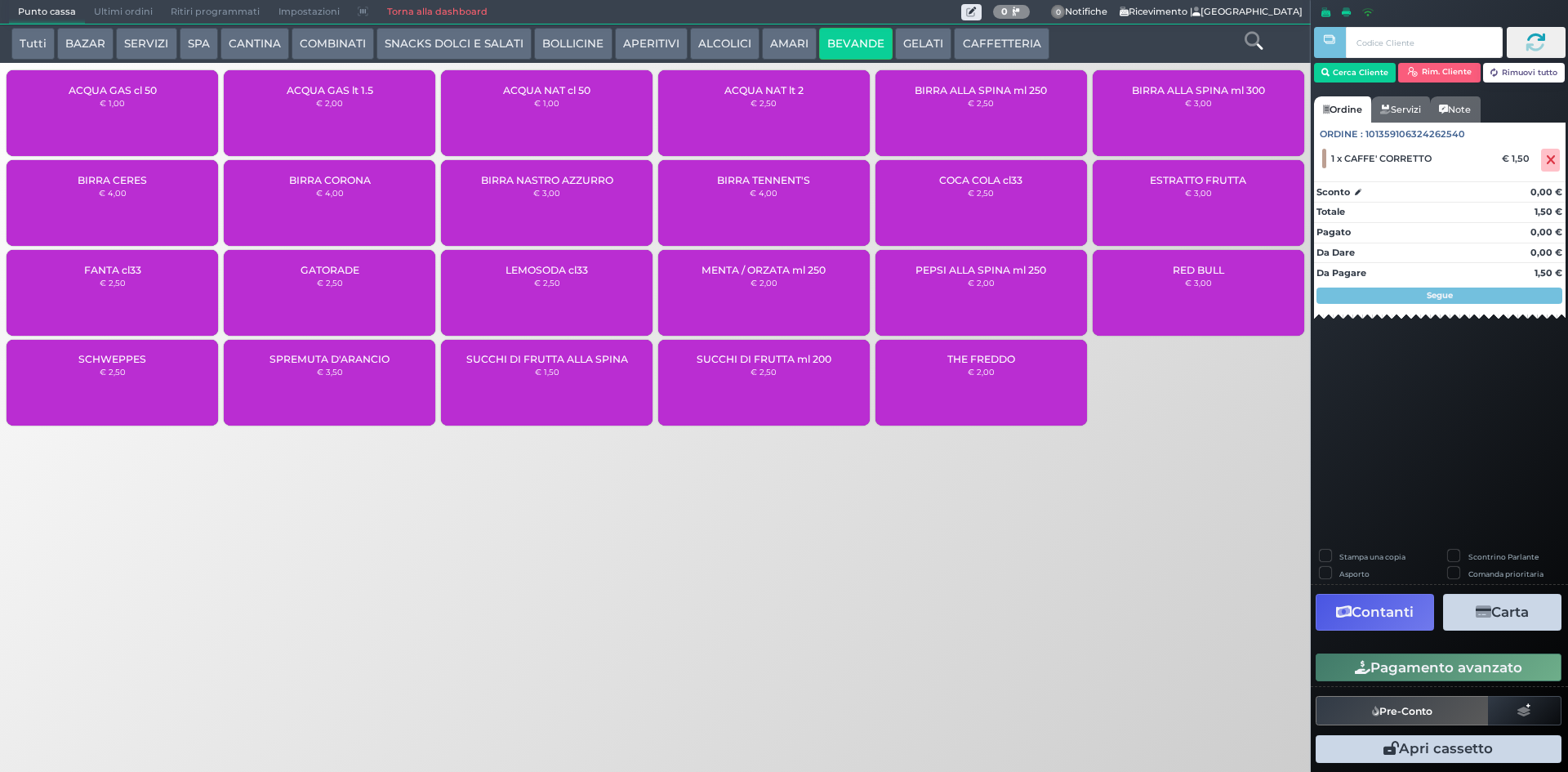
click at [813, 129] on div "ACQUA NAT lt 2 € 2,50" at bounding box center [764, 113] width 212 height 86
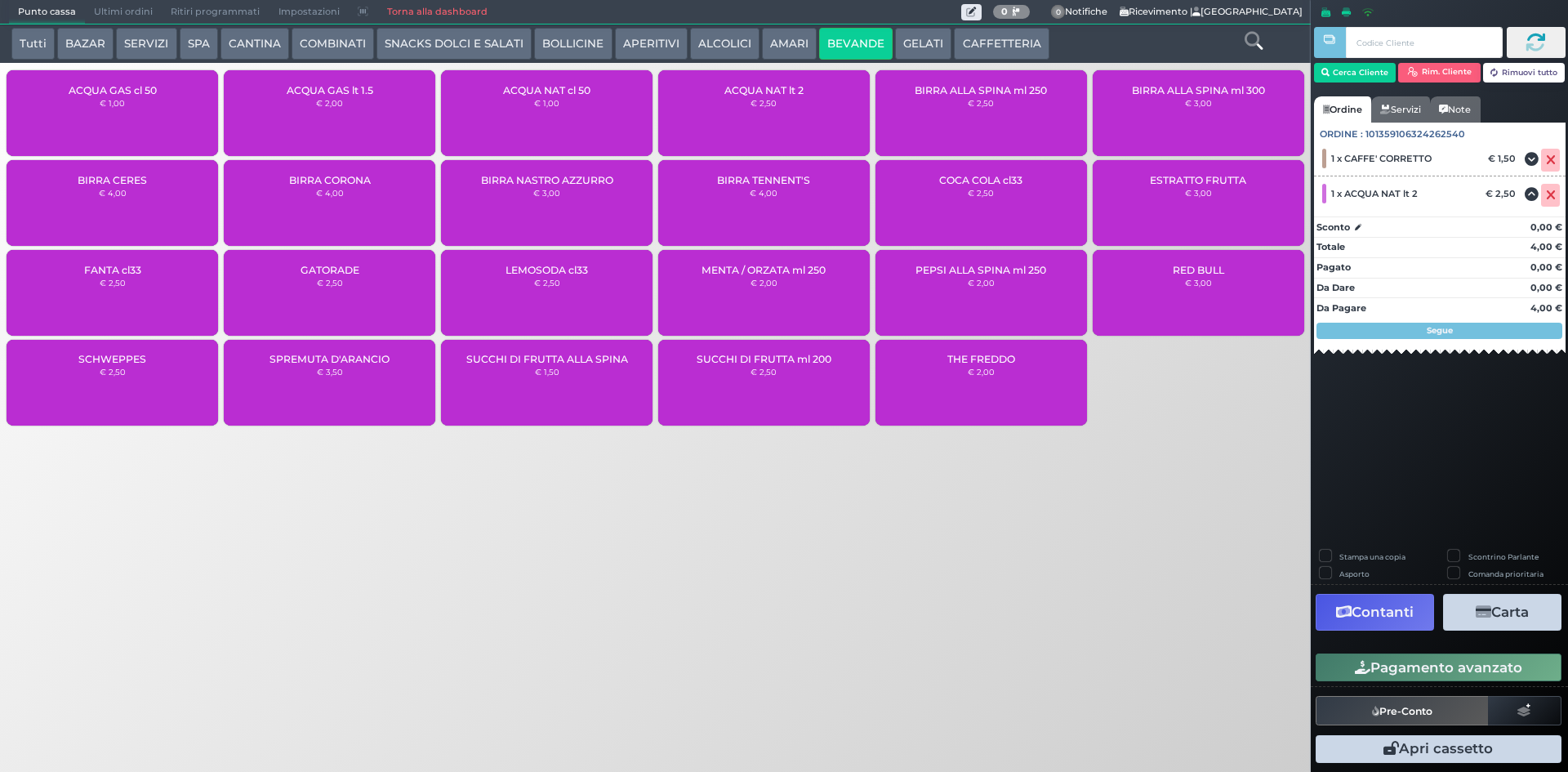
click at [1422, 665] on button "Pagamento avanzato" at bounding box center [1438, 667] width 246 height 28
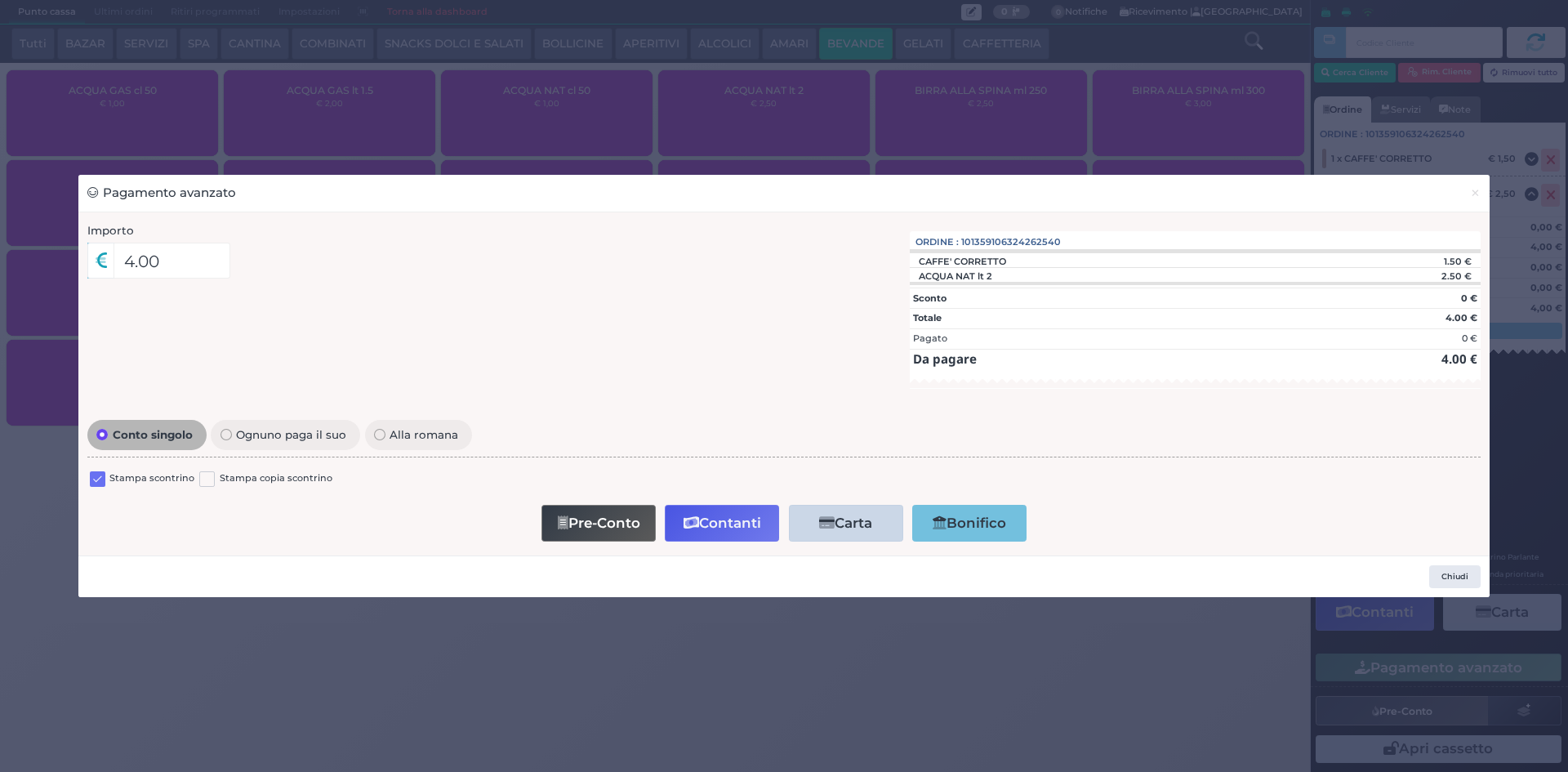
click at [97, 478] on label at bounding box center [97, 479] width 15 height 15
click at [0, 0] on input "checkbox" at bounding box center [0, 0] width 0 height 0
click at [700, 521] on button "Contanti" at bounding box center [722, 523] width 114 height 37
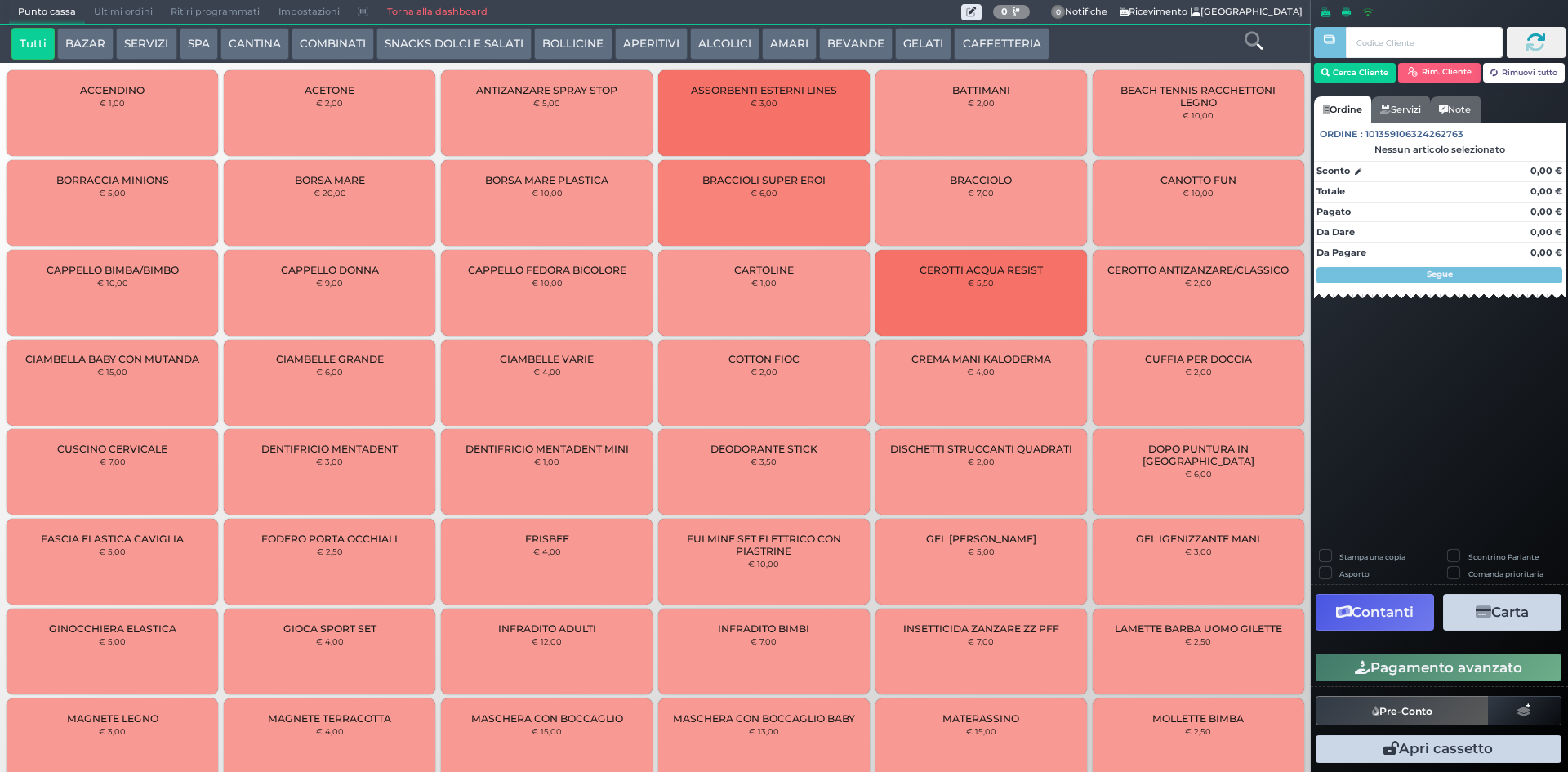
click at [100, 7] on span "Ultimi ordini" at bounding box center [123, 13] width 77 height 23
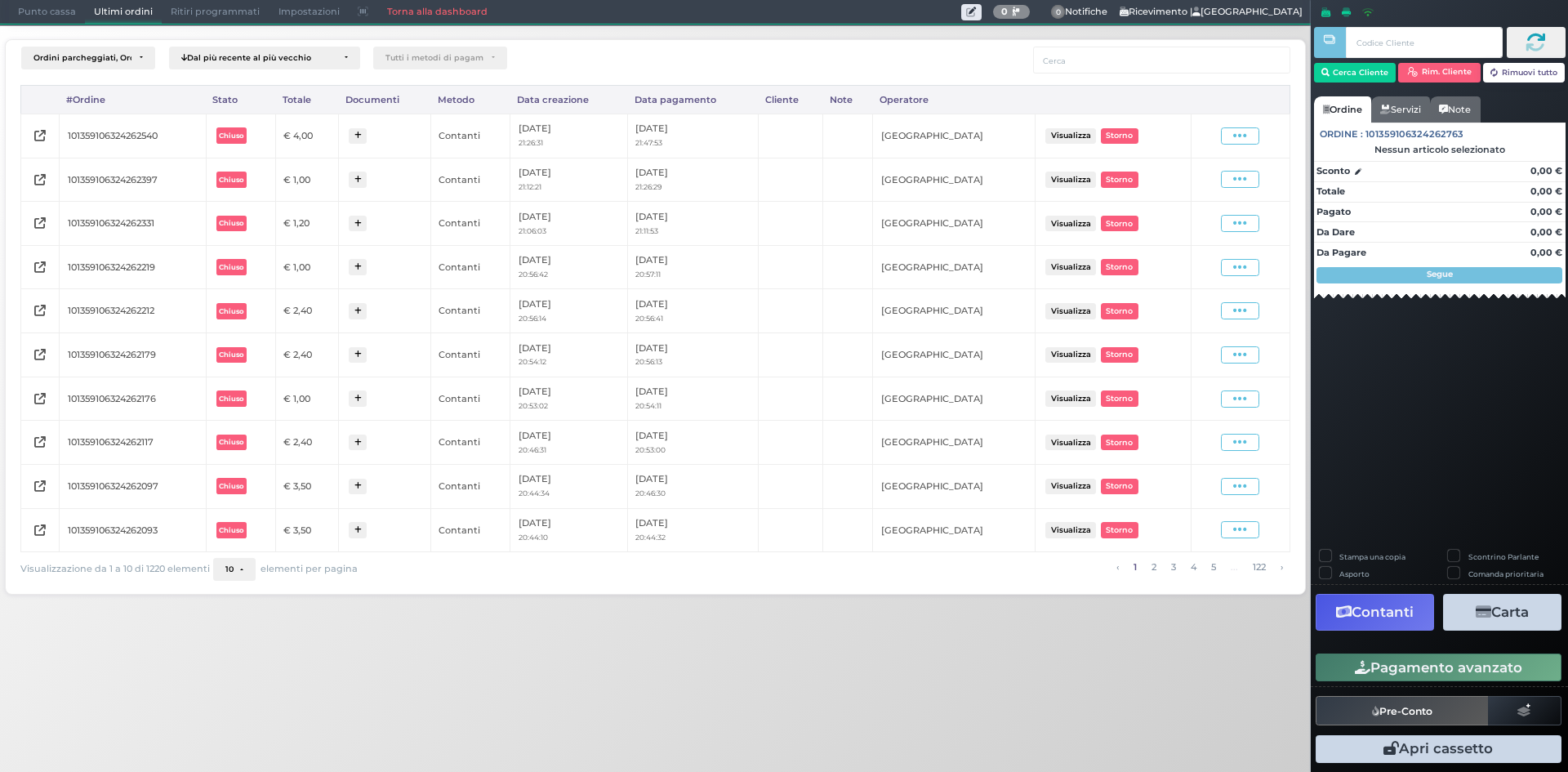
click at [1222, 142] on div "Visualizza Ristampa Pre-Conto [GEOGRAPHIC_DATA]" at bounding box center [1240, 136] width 38 height 17
click at [1228, 134] on span at bounding box center [1240, 136] width 38 height 17
click at [1196, 179] on span "Ristampa Pre-Conto" at bounding box center [1201, 182] width 67 height 28
click at [45, 25] on div "Ordini parcheggiati, Ordini aperti, Ordini chiusi Dal più recente al più vecchi…" at bounding box center [656, 312] width 1329 height 574
click at [45, 18] on span "Punto cassa" at bounding box center [46, 13] width 76 height 23
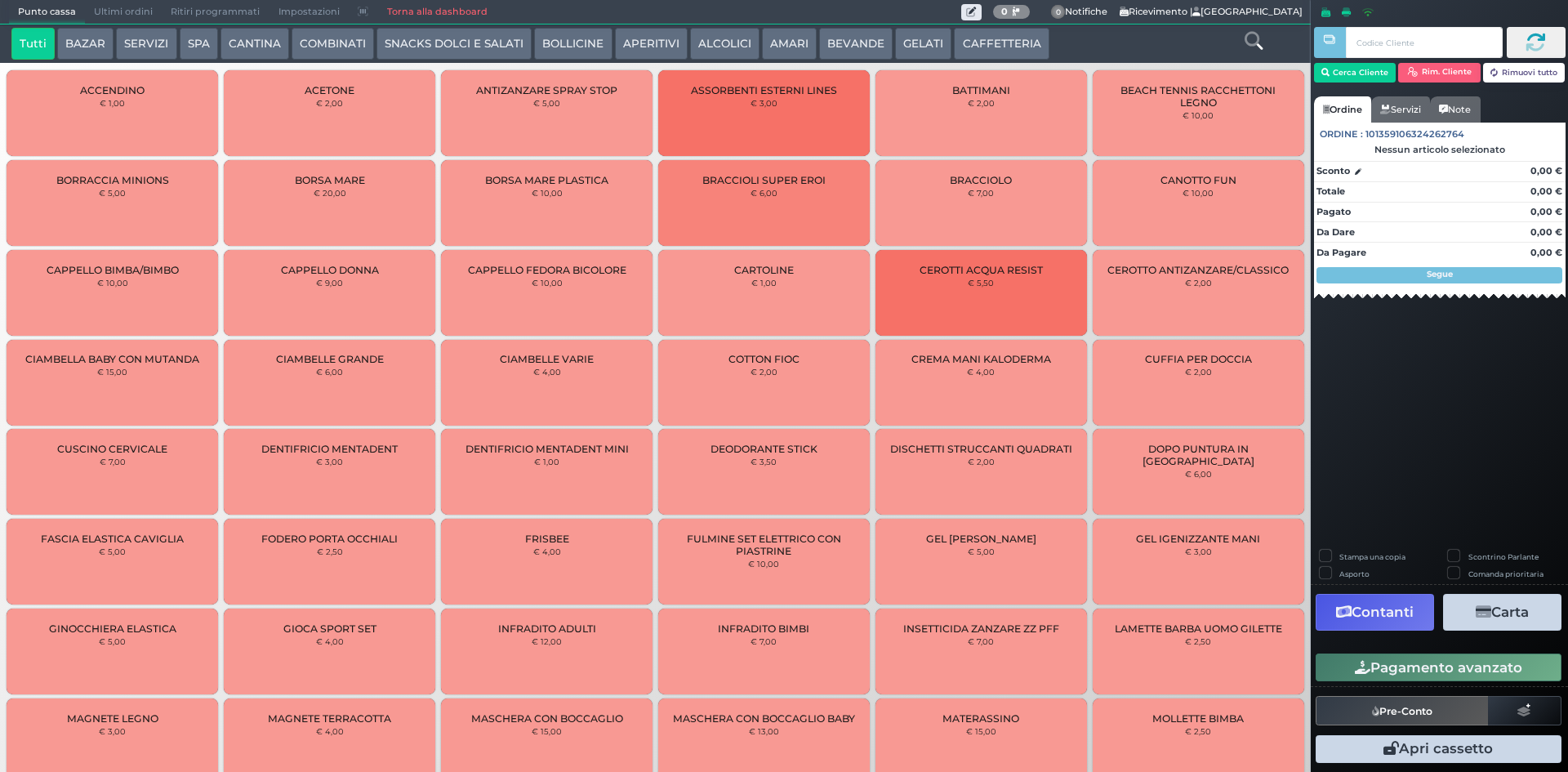
click at [329, 43] on button "COMBINATI" at bounding box center [332, 44] width 82 height 33
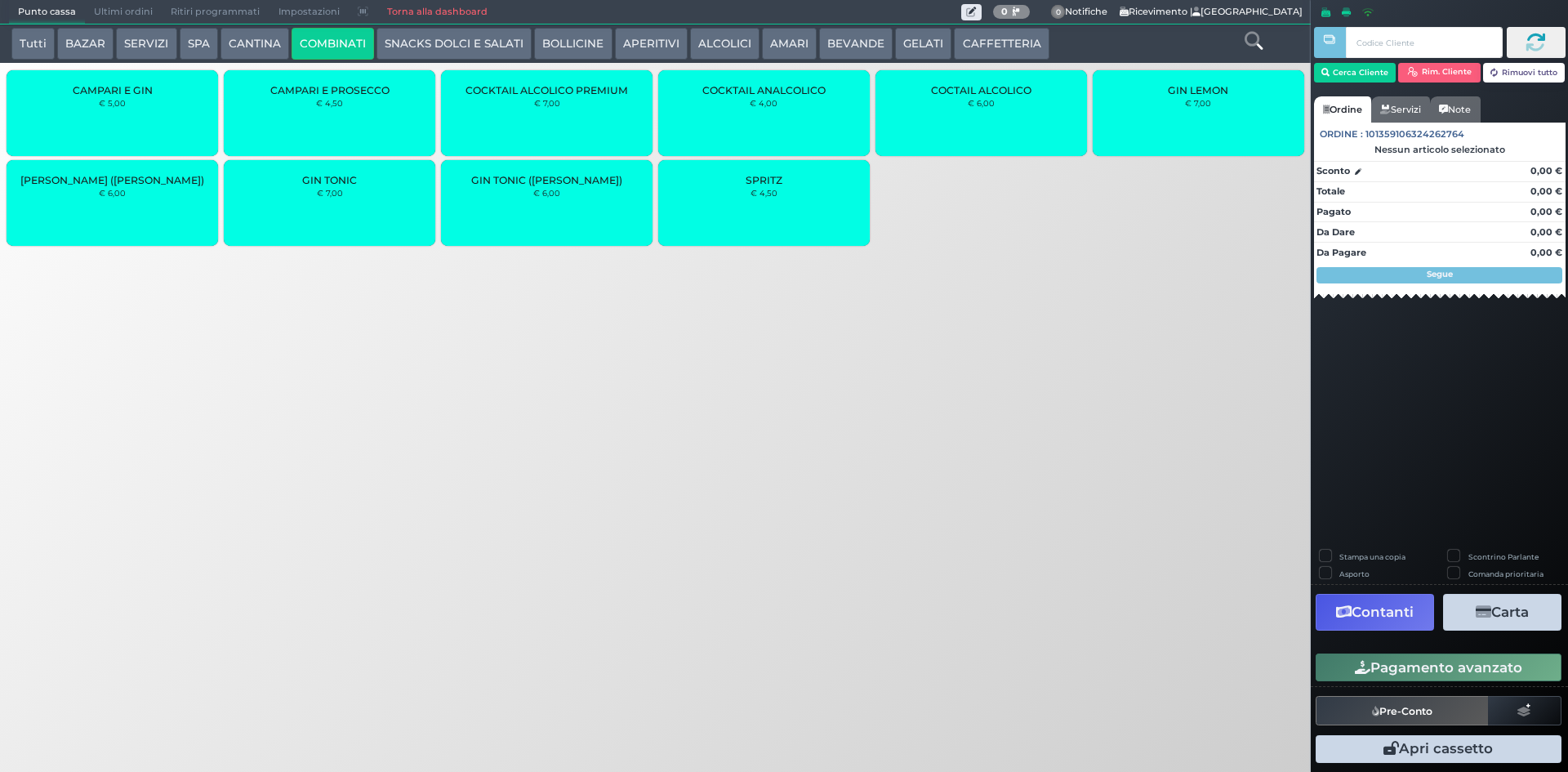
click at [1007, 138] on div "COCTAIL ALCOLICO € 6,00" at bounding box center [981, 113] width 212 height 86
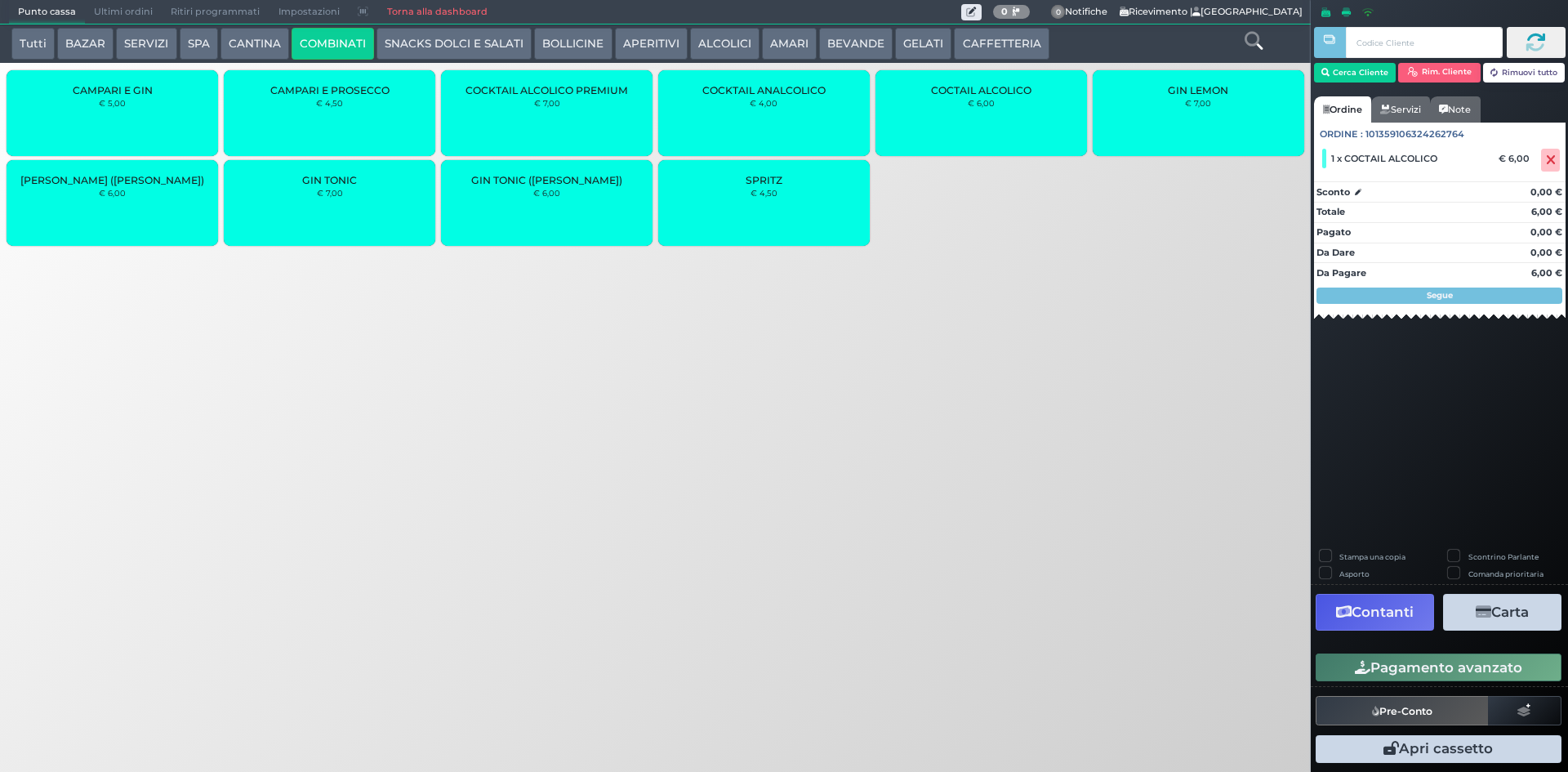
drag, startPoint x: 1409, startPoint y: 671, endPoint x: 1392, endPoint y: 664, distance: 18.4
click at [1407, 671] on button "Pagamento avanzato" at bounding box center [1438, 667] width 246 height 28
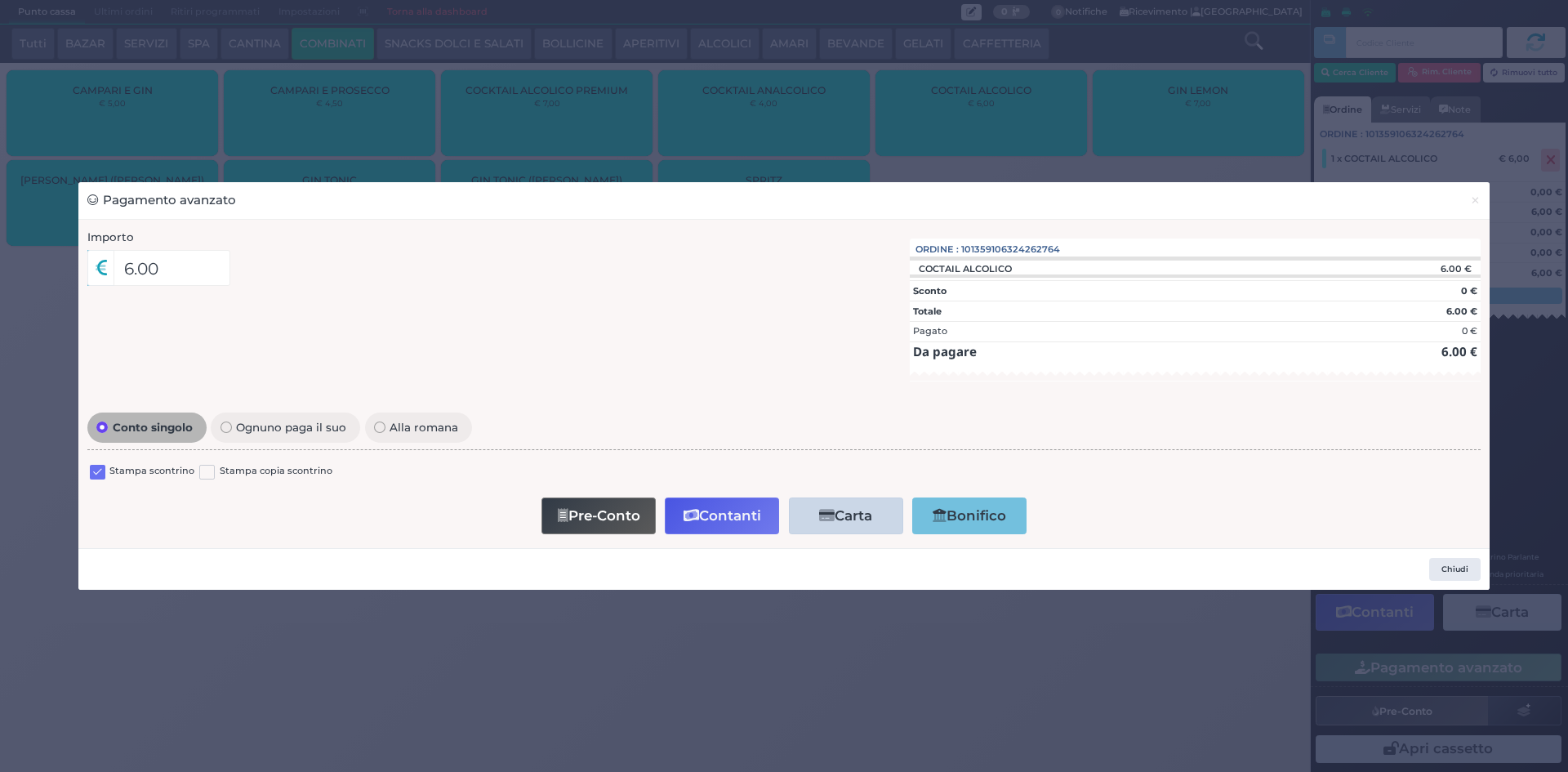
click at [99, 478] on label at bounding box center [97, 472] width 15 height 15
click at [0, 0] on input "checkbox" at bounding box center [0, 0] width 0 height 0
click at [710, 510] on button "Contanti" at bounding box center [722, 516] width 114 height 37
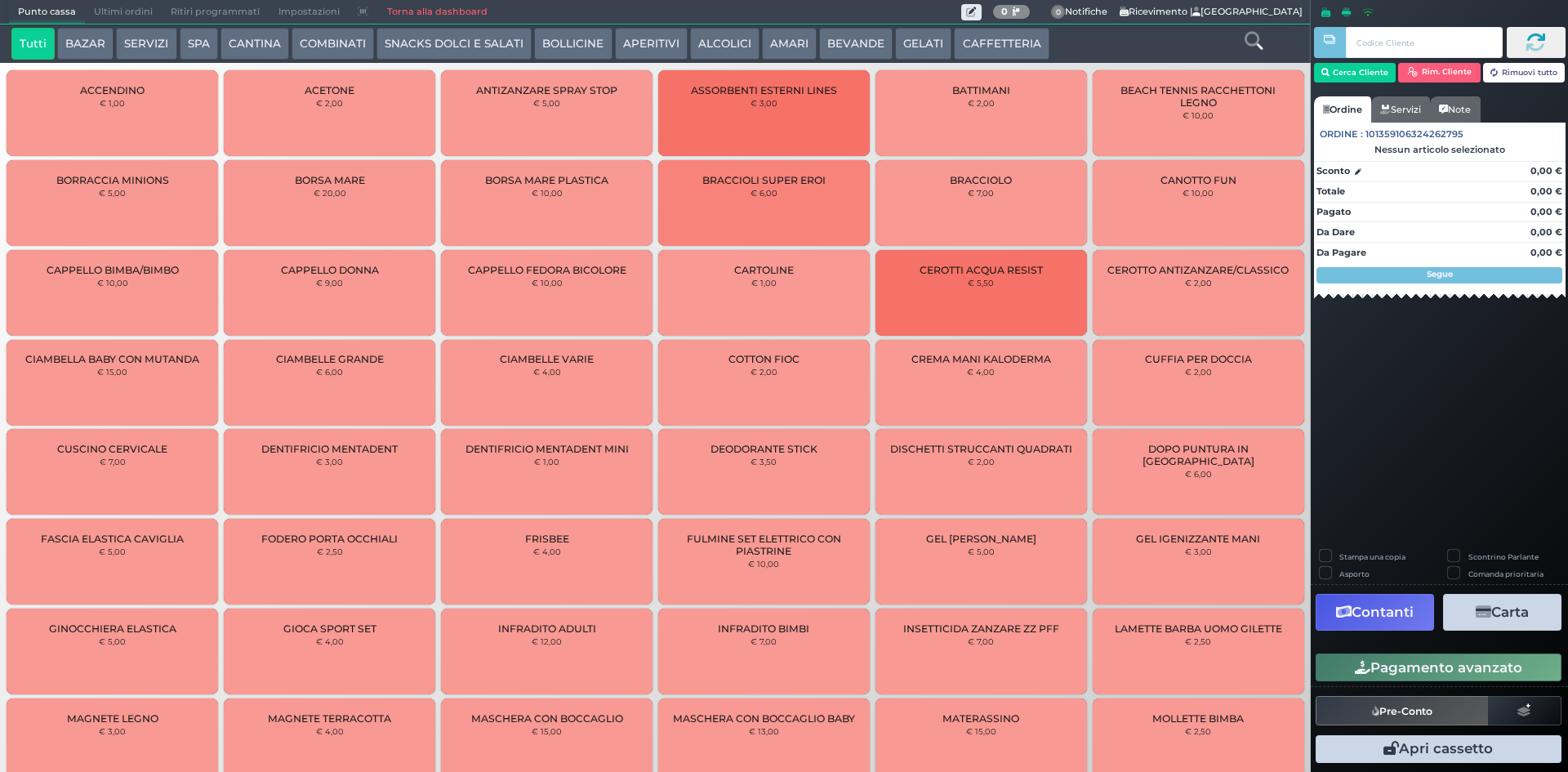
click at [103, 7] on span "Ultimi ordini" at bounding box center [123, 13] width 77 height 23
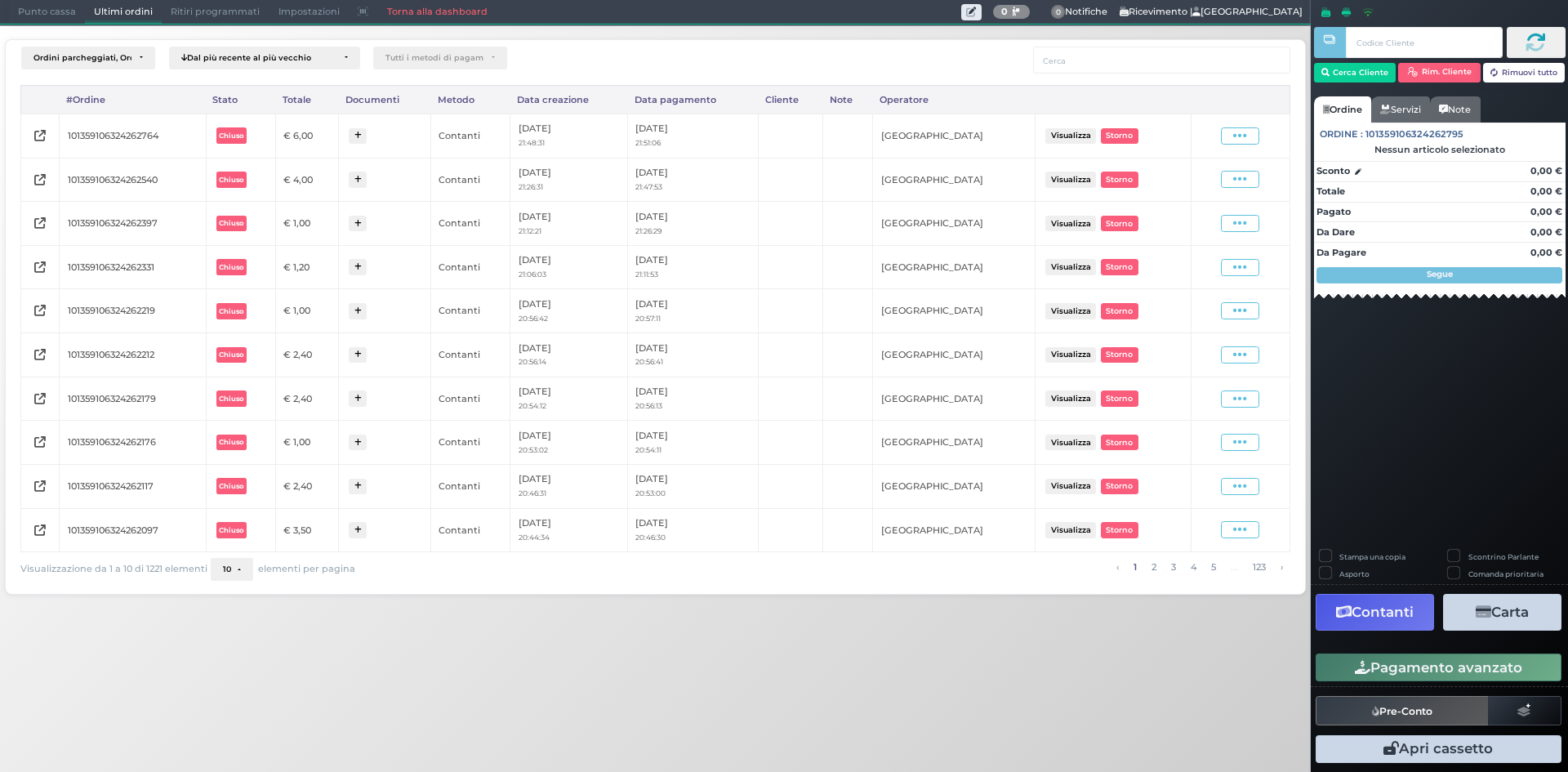
click at [1237, 145] on div "Visualizza Ristampa Pre-Conto [GEOGRAPHIC_DATA]" at bounding box center [1240, 136] width 82 height 22
click at [1241, 144] on span at bounding box center [1240, 136] width 38 height 17
click at [1209, 180] on span "Ristampa Pre-Conto" at bounding box center [1201, 182] width 67 height 28
click at [38, 4] on span "Punto cassa" at bounding box center [46, 13] width 76 height 23
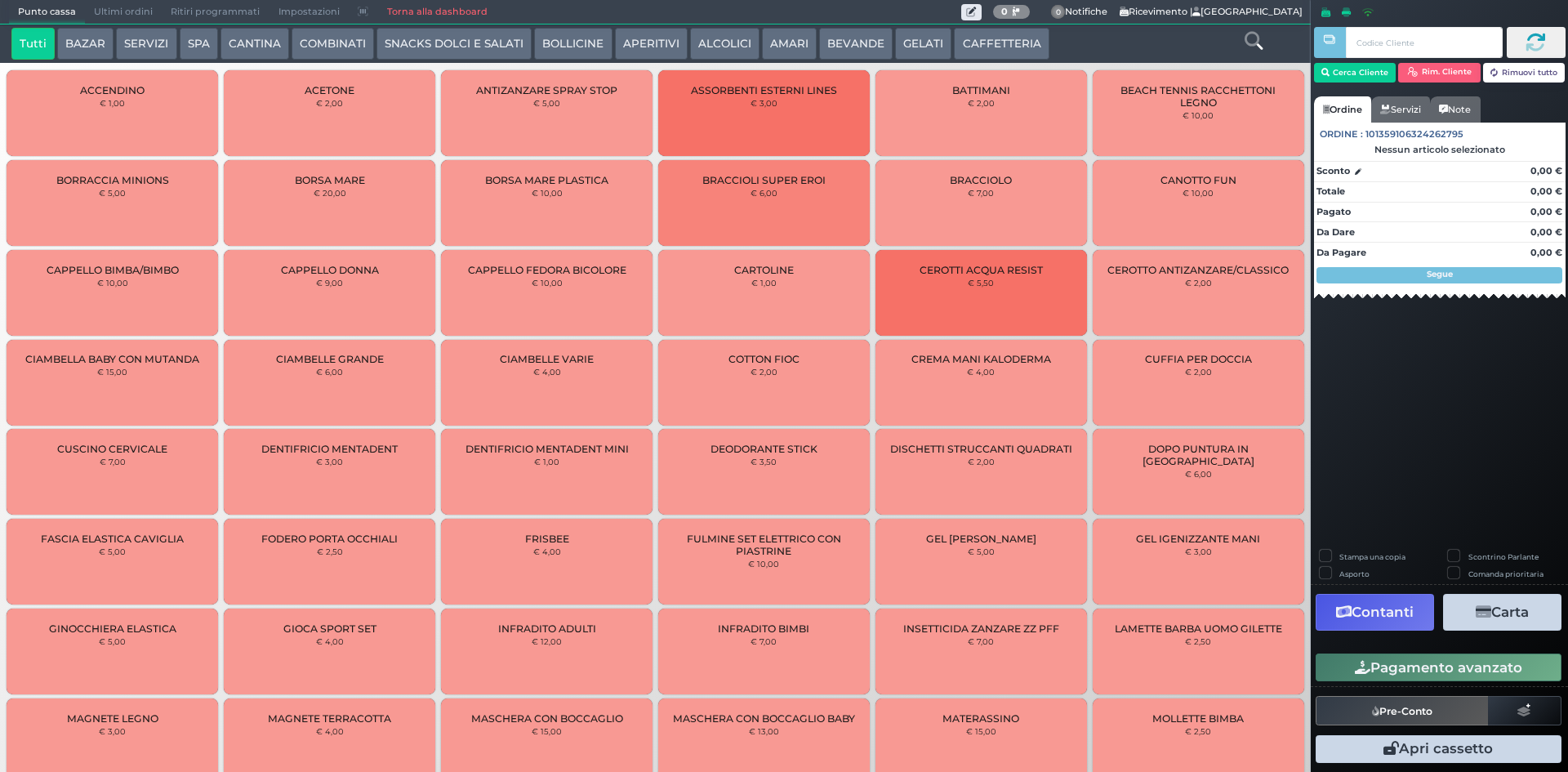
click at [1027, 44] on button "CAFFETTERIA" at bounding box center [1002, 44] width 95 height 33
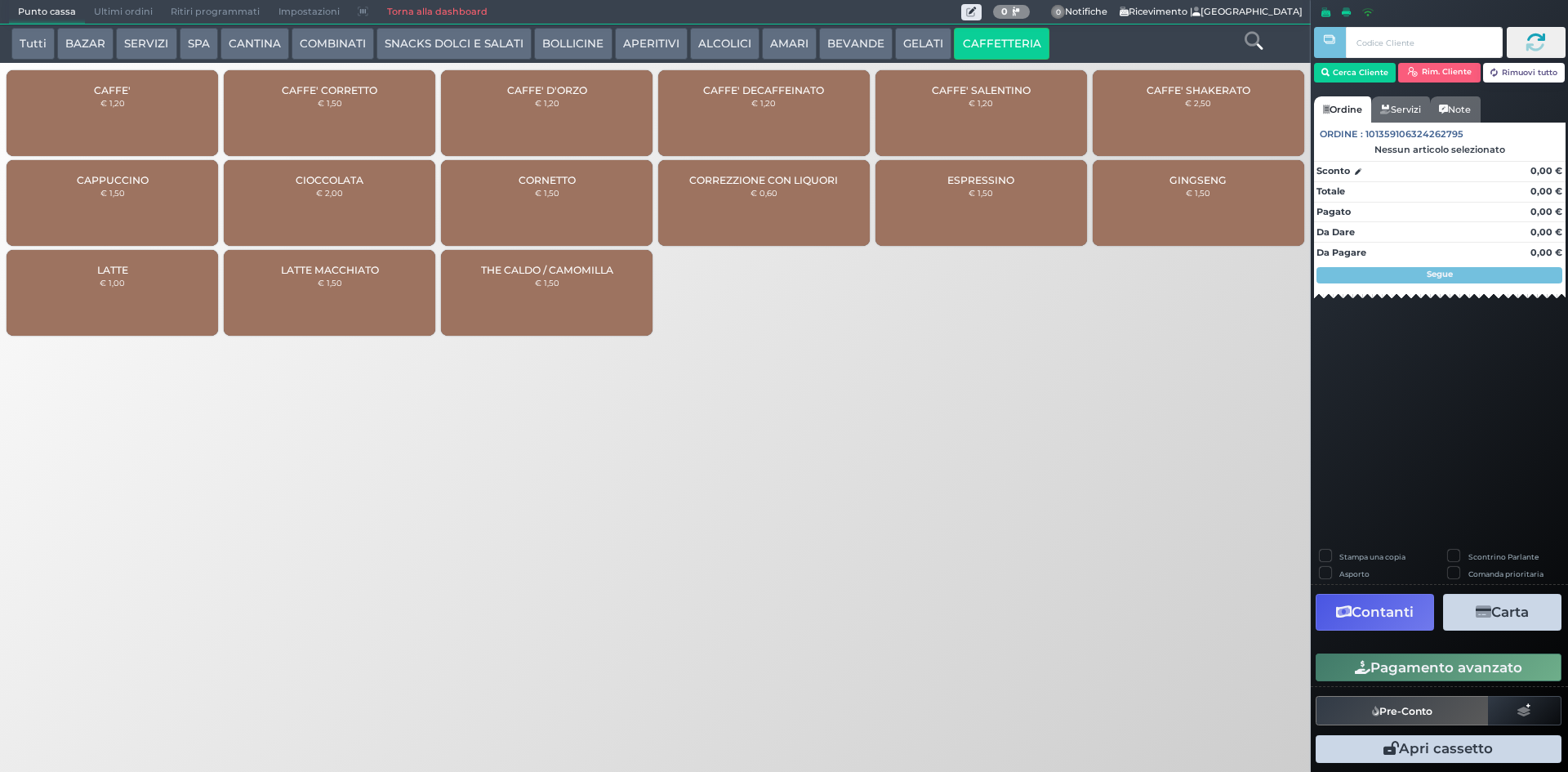
drag, startPoint x: 169, startPoint y: 115, endPoint x: 171, endPoint y: 133, distance: 18.1
click at [171, 113] on div "CAFFE' € 1,20" at bounding box center [112, 113] width 212 height 86
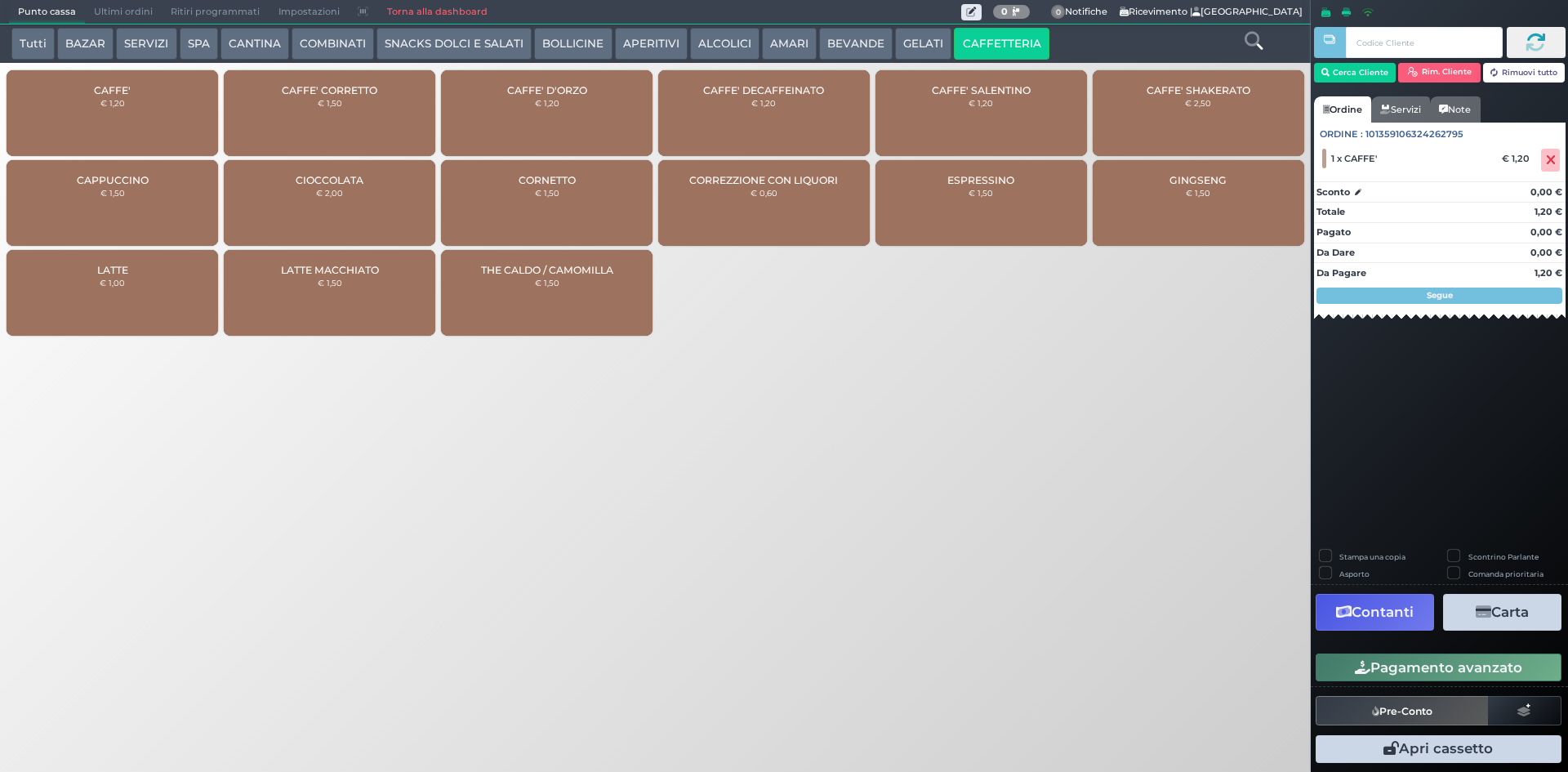
click at [1427, 655] on button "Pagamento avanzato" at bounding box center [1438, 667] width 246 height 28
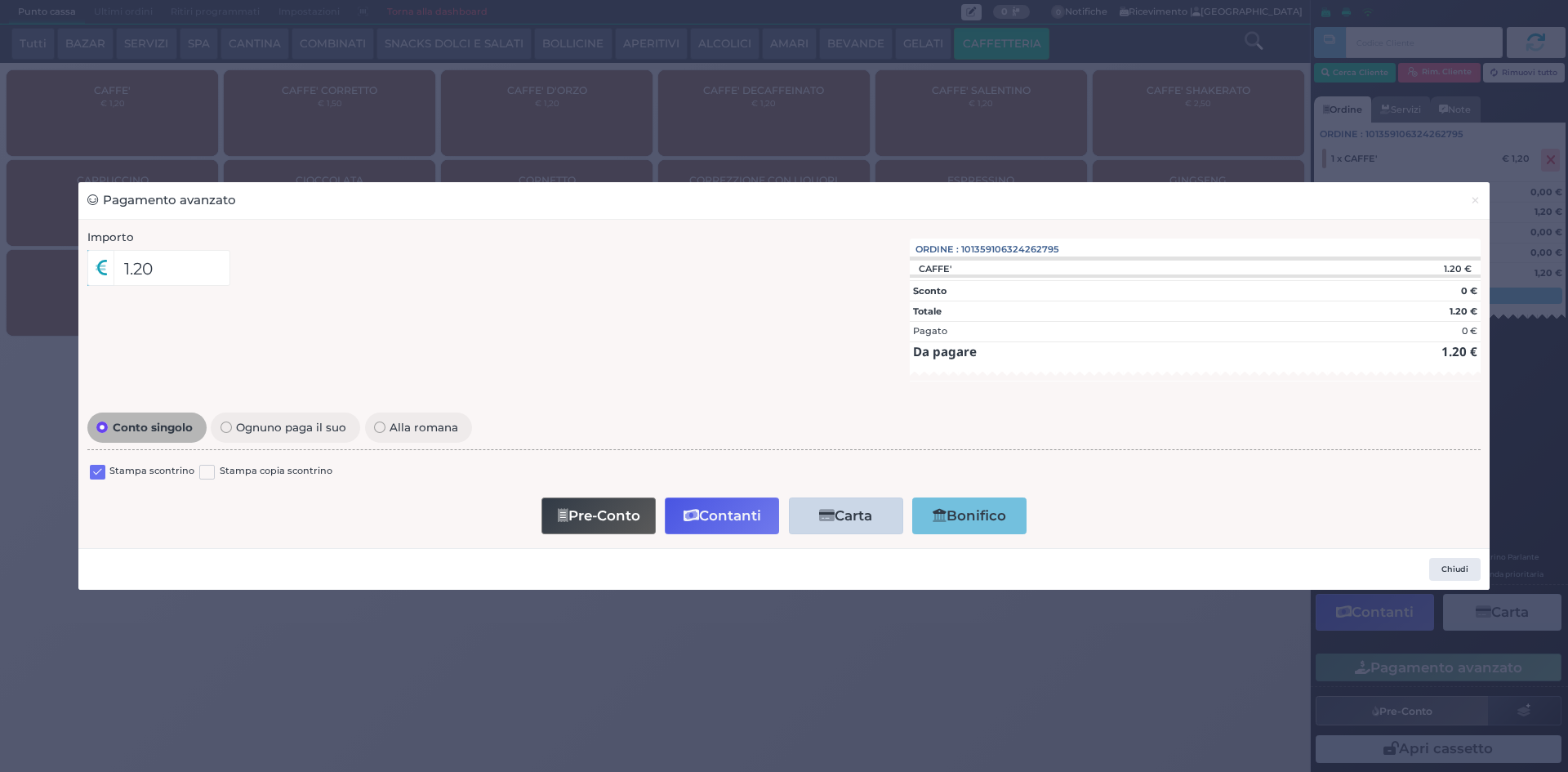
click at [100, 472] on label at bounding box center [97, 472] width 15 height 15
click at [0, 0] on input "checkbox" at bounding box center [0, 0] width 0 height 0
click at [710, 517] on button "Contanti" at bounding box center [722, 516] width 114 height 37
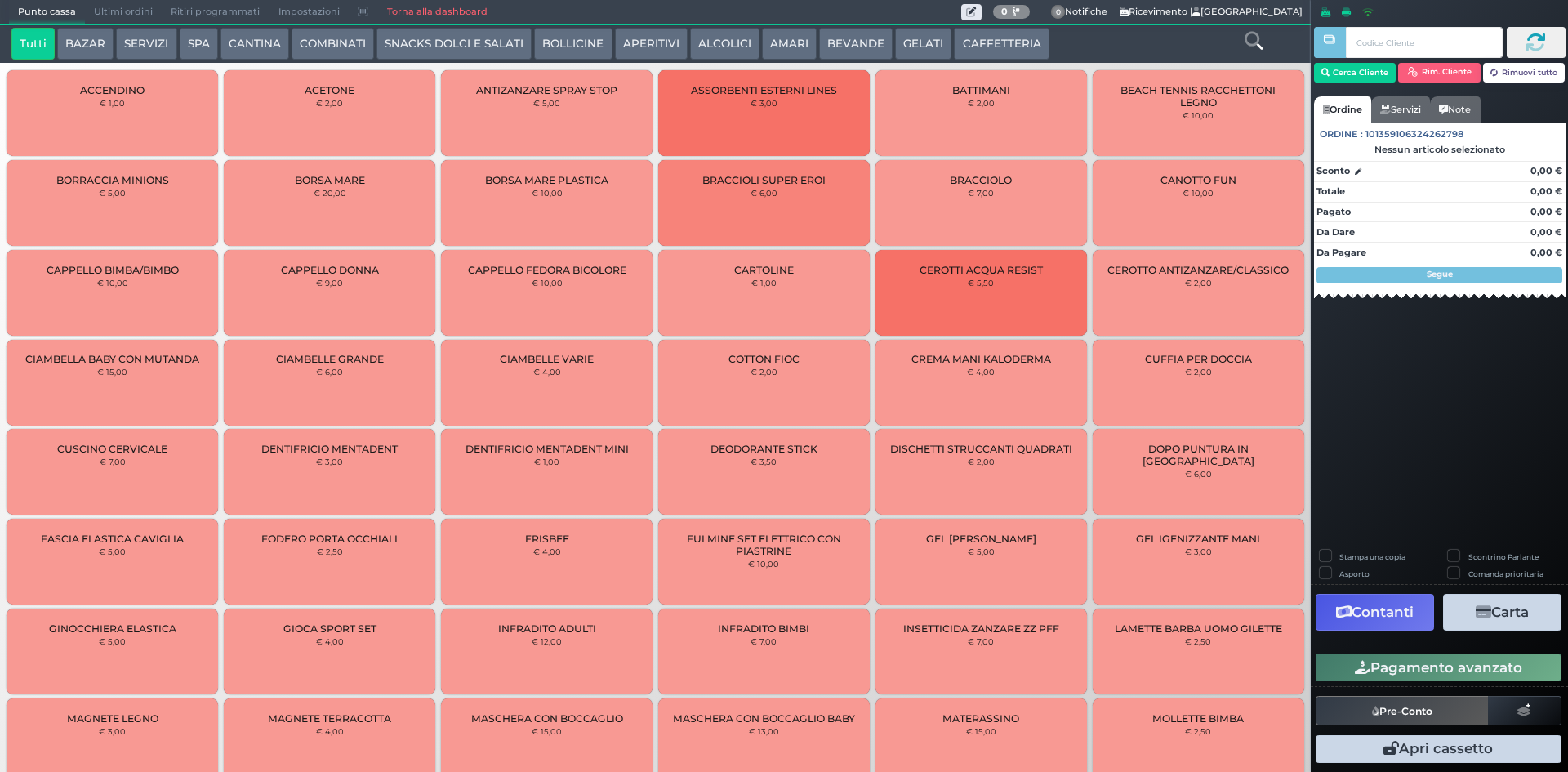
click at [114, 5] on span "Ultimi ordini" at bounding box center [123, 13] width 77 height 23
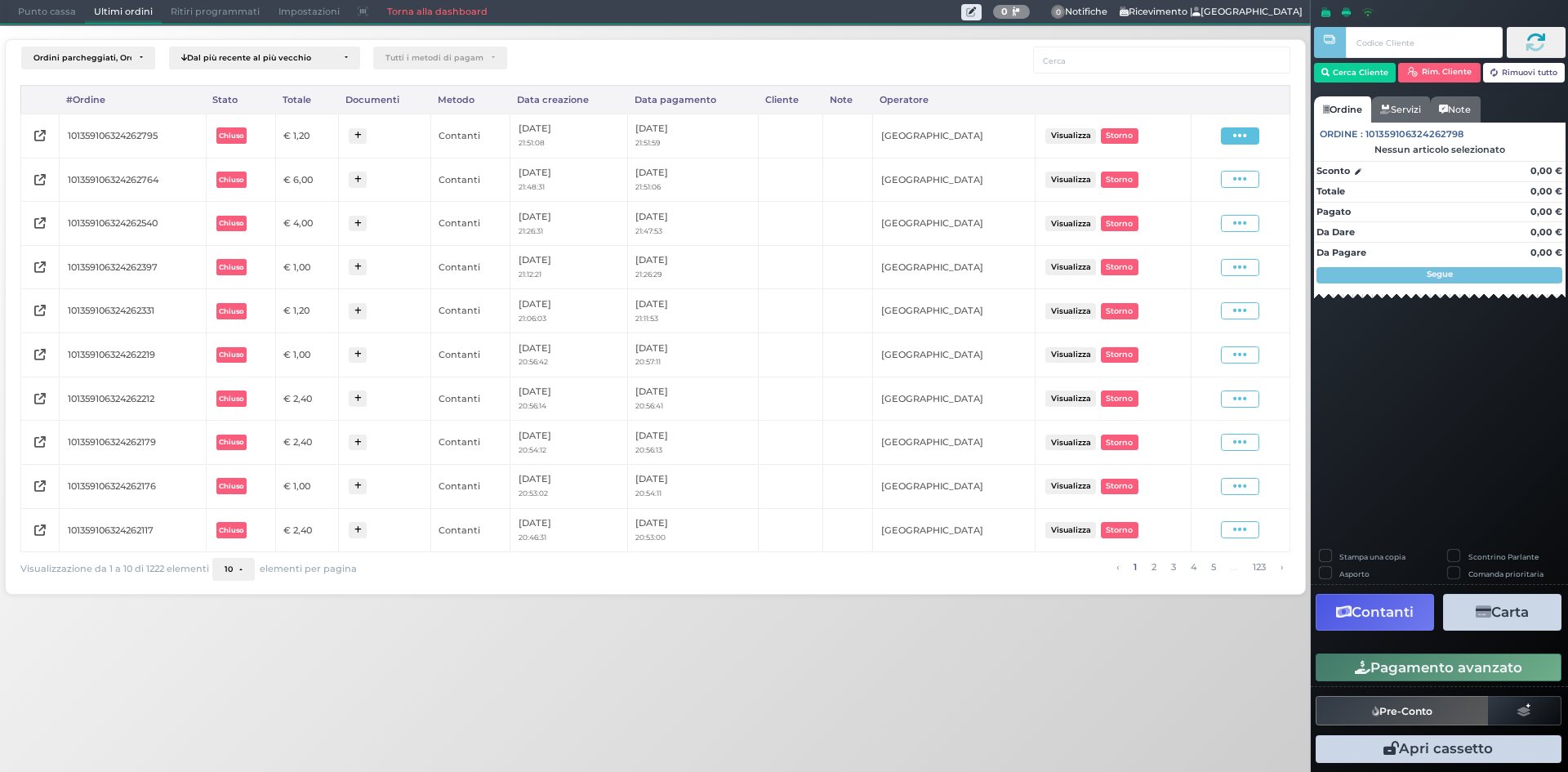
click at [1253, 138] on span at bounding box center [1240, 136] width 38 height 17
click at [1203, 186] on span "Ristampa Pre-Conto" at bounding box center [1201, 182] width 67 height 28
